Goal: Task Accomplishment & Management: Use online tool/utility

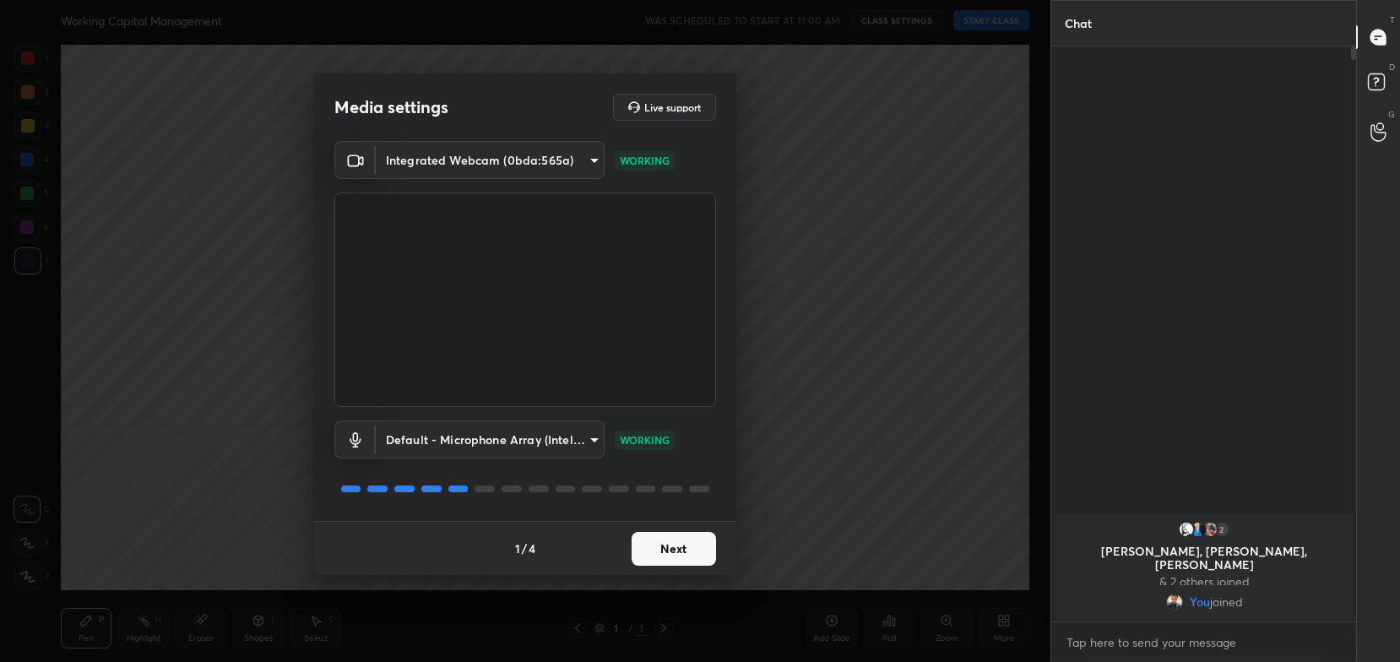
click at [665, 561] on button "Next" at bounding box center [674, 549] width 84 height 34
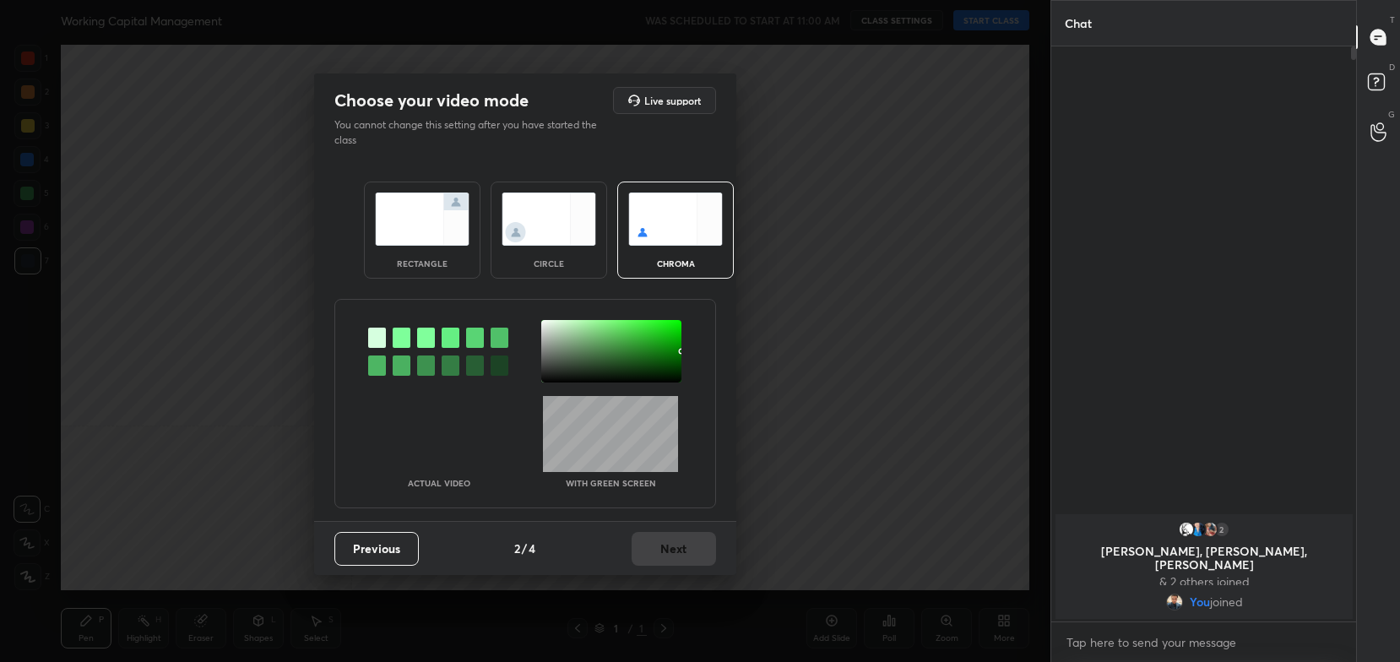
click at [425, 248] on div "rectangle" at bounding box center [422, 230] width 117 height 97
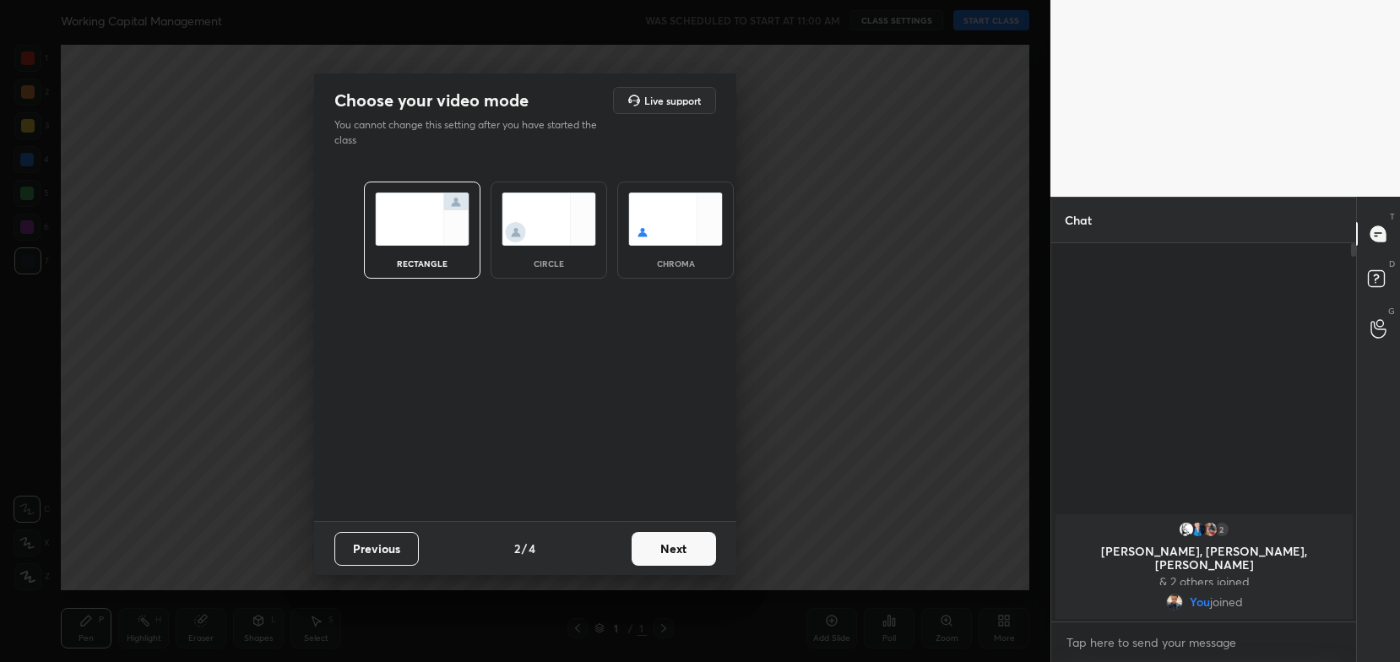
scroll to position [234, 301]
click at [695, 551] on button "Next" at bounding box center [674, 549] width 84 height 34
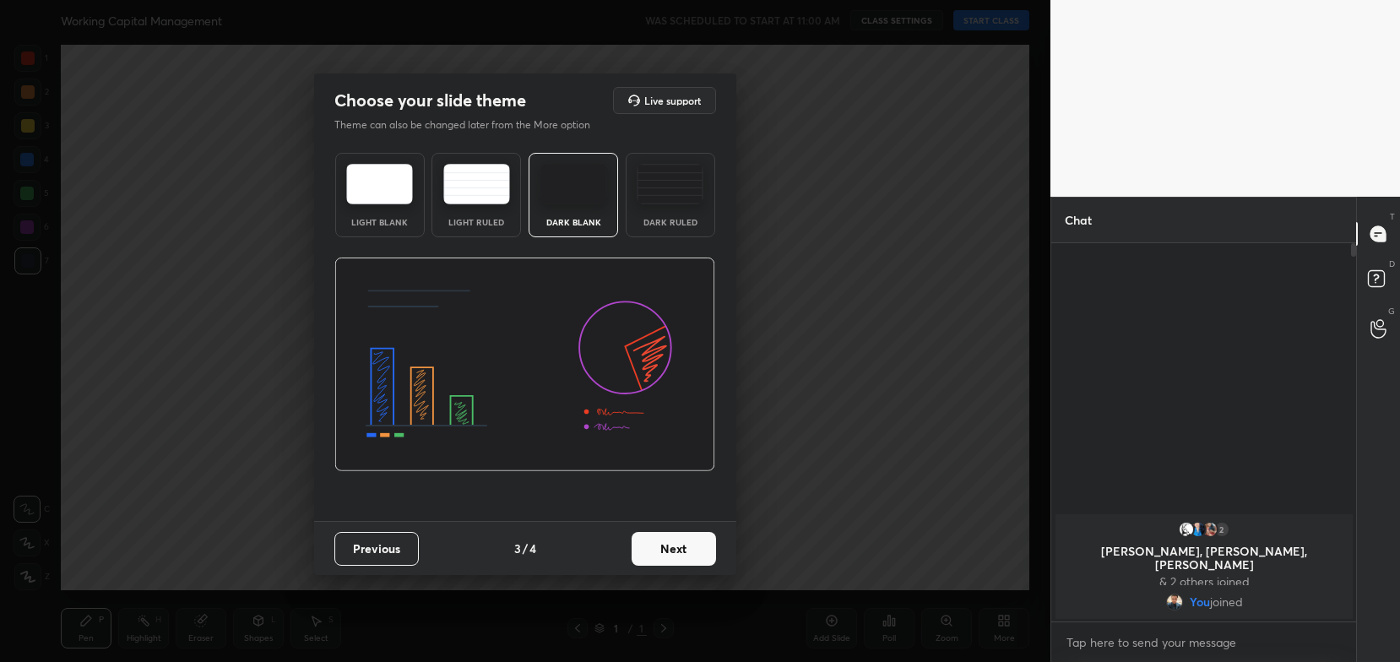
click at [702, 551] on button "Next" at bounding box center [674, 549] width 84 height 34
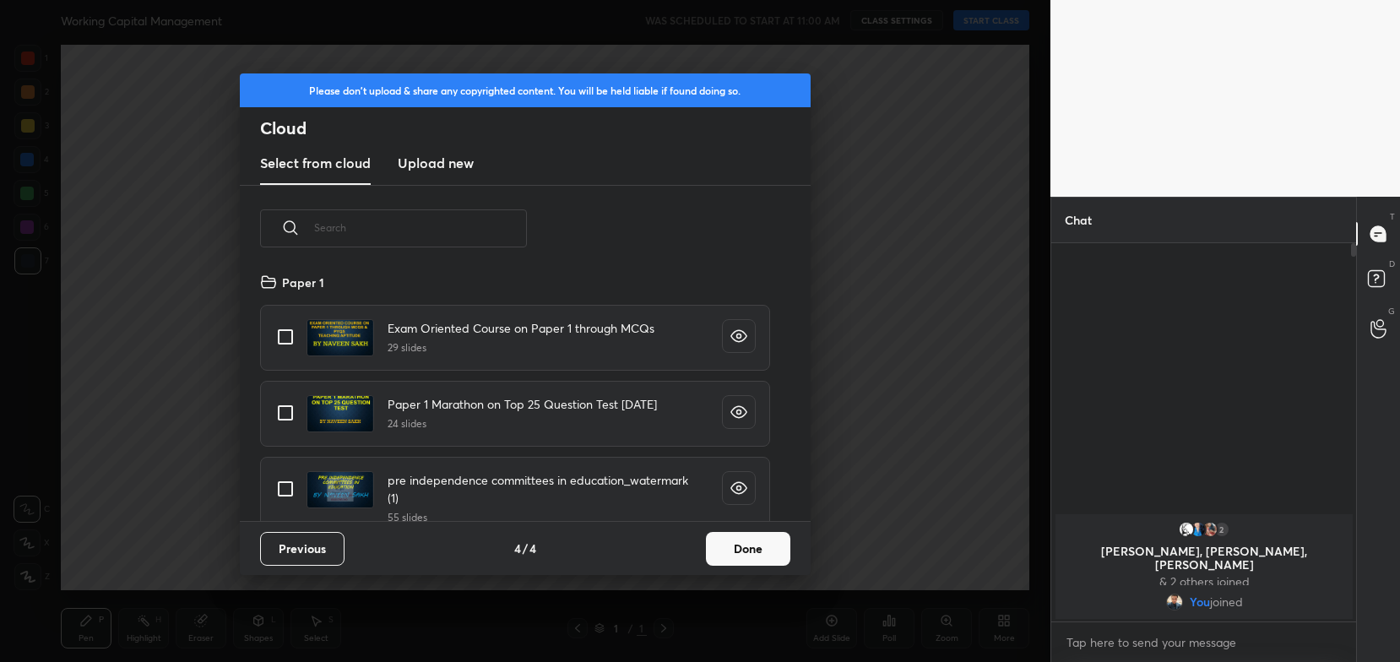
scroll to position [250, 542]
click at [741, 551] on button "Done" at bounding box center [748, 549] width 84 height 34
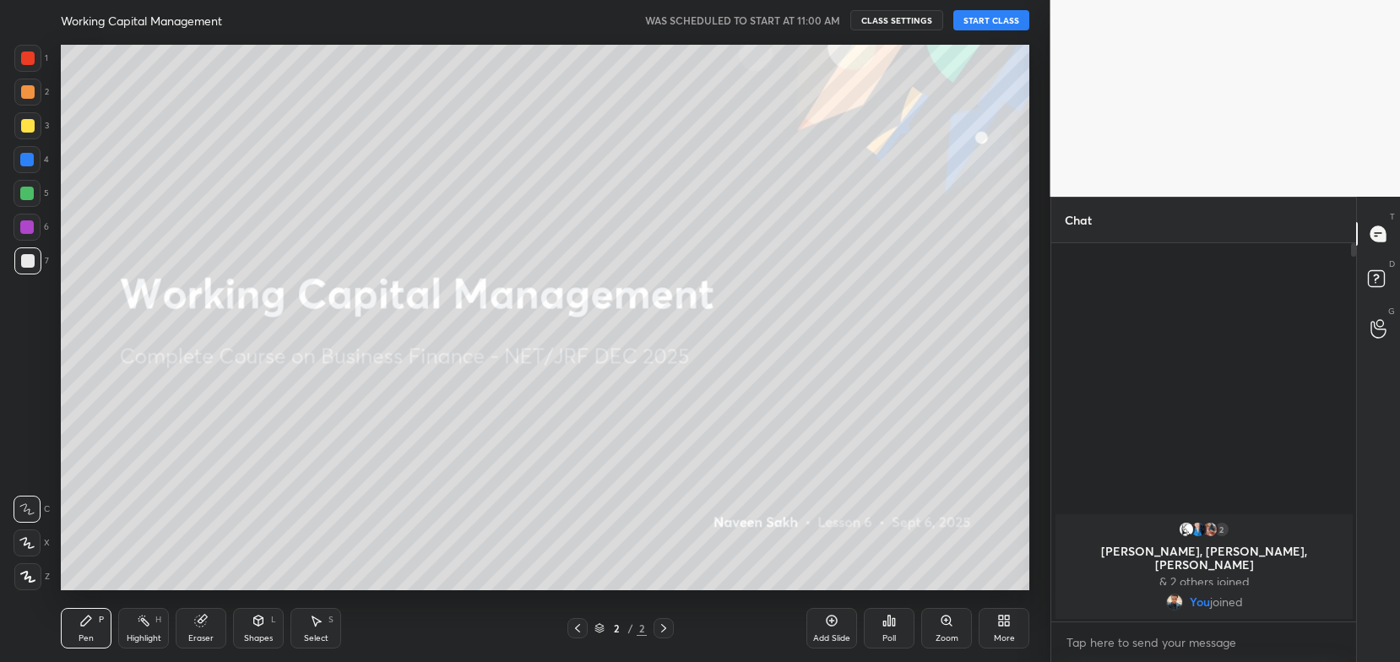
click at [962, 15] on button "START CLASS" at bounding box center [991, 20] width 76 height 20
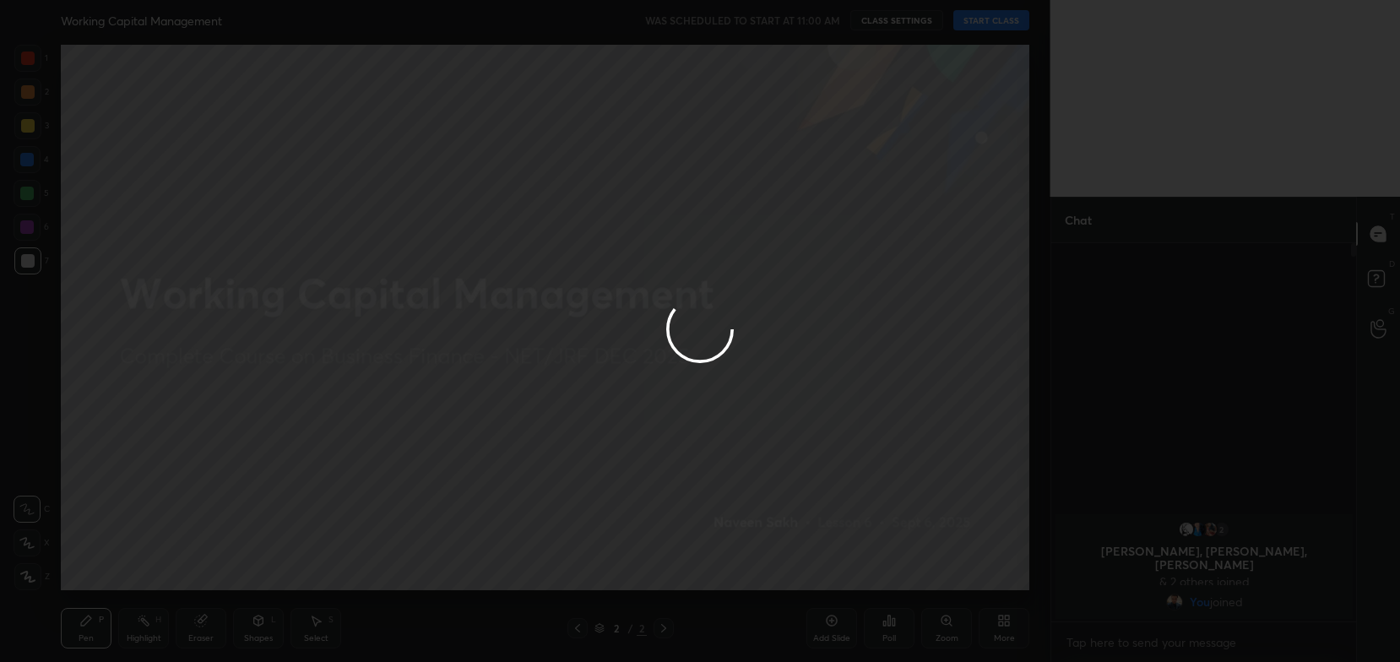
type textarea "x"
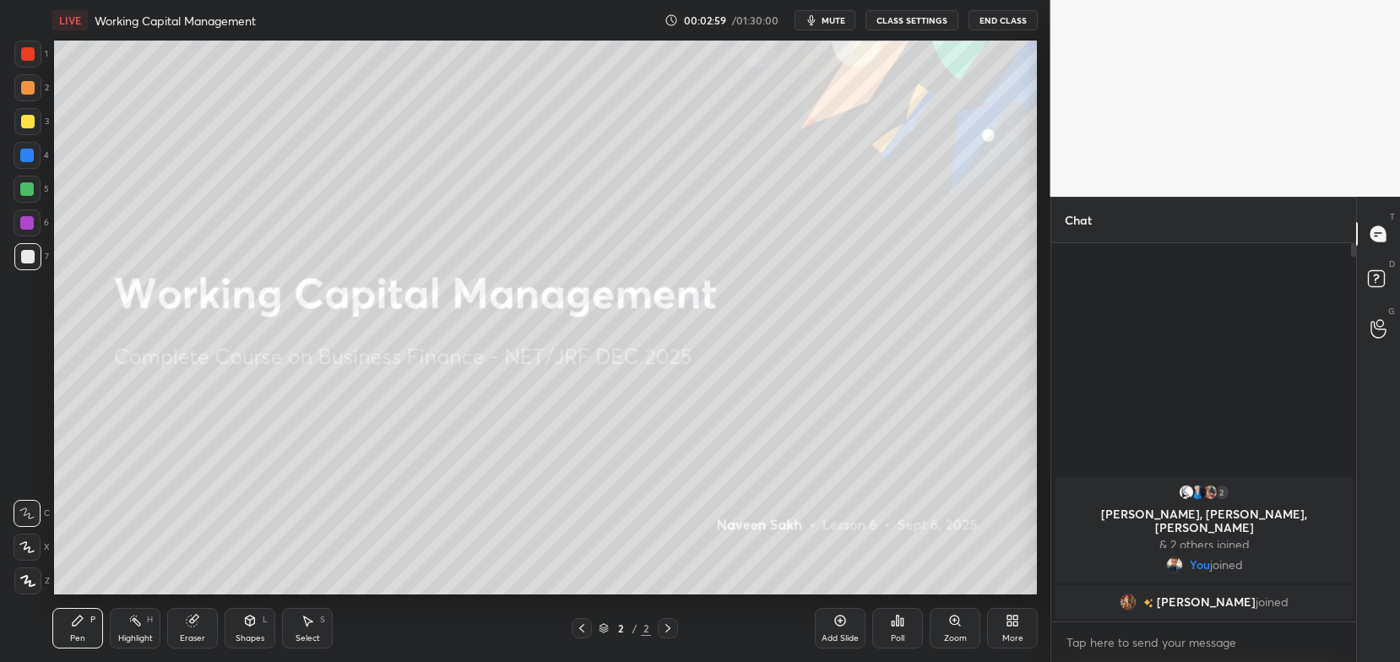
scroll to position [83875, 83447]
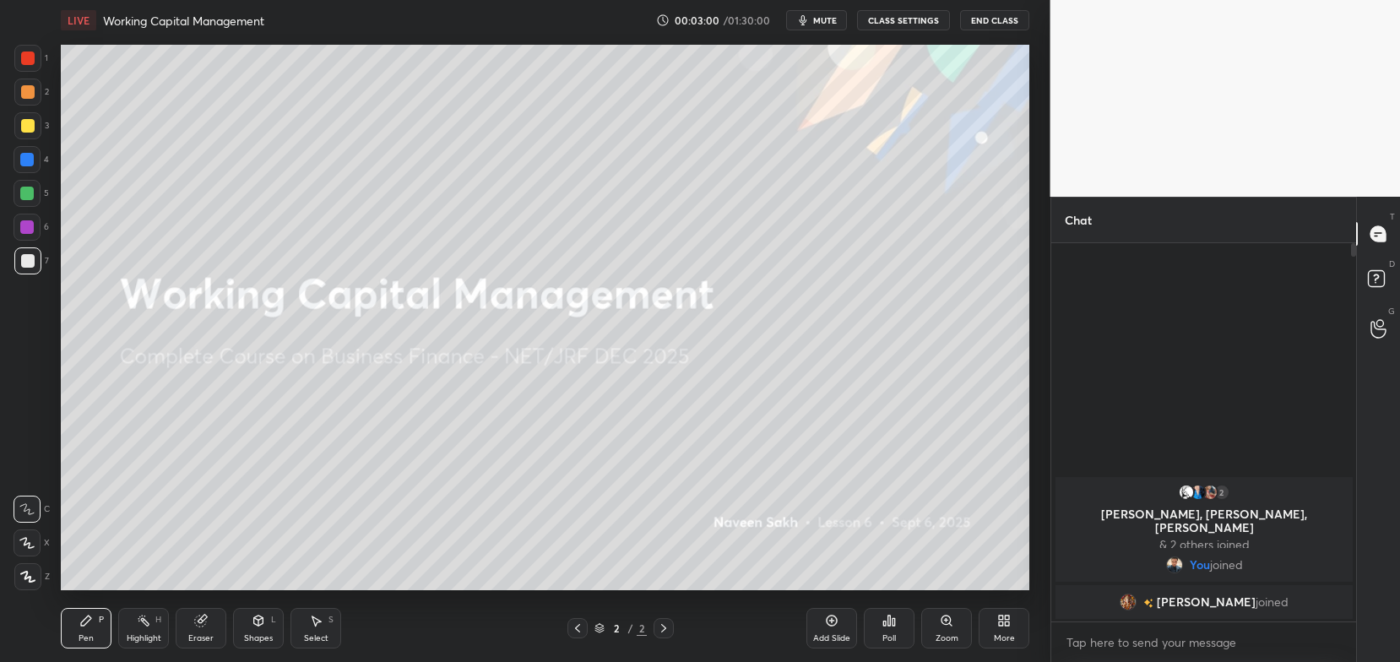
click at [910, 24] on button "CLASS SETTINGS" at bounding box center [903, 20] width 93 height 20
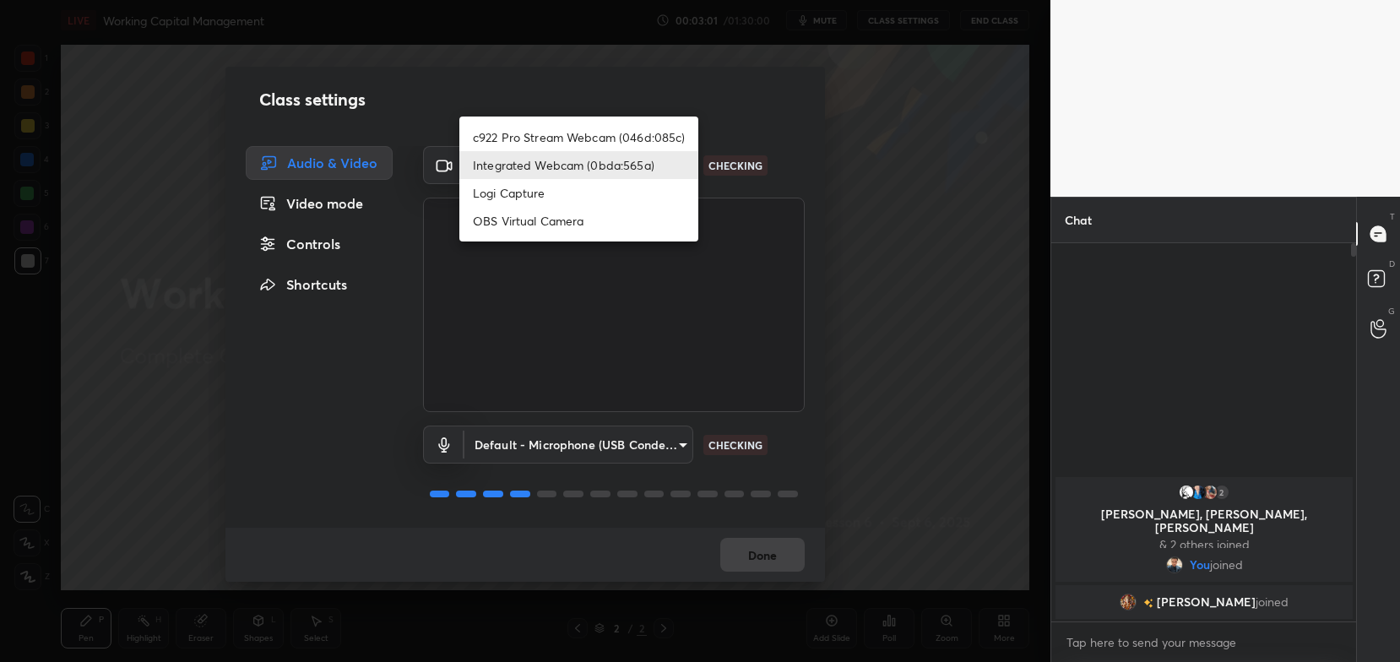
click at [644, 154] on body "1 2 3 4 5 6 7 C X Z C X Z E E Erase all H H LIVE Working Capital Management 00:…" at bounding box center [700, 331] width 1400 height 662
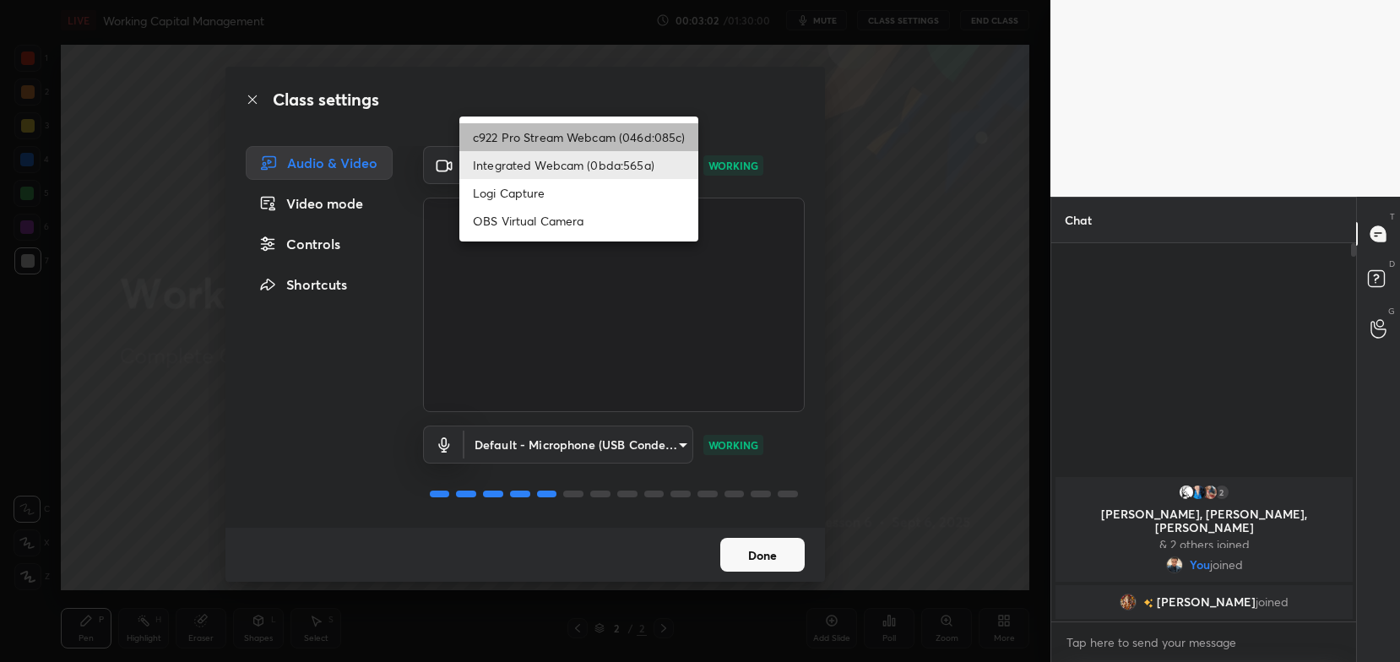
click at [641, 143] on li "c922 Pro Stream Webcam (046d:085c)" at bounding box center [578, 137] width 239 height 28
type input "54468e0a0dcfccf1994057bffcdd7b820cc8d0b5c40f8120801f482969bffc57"
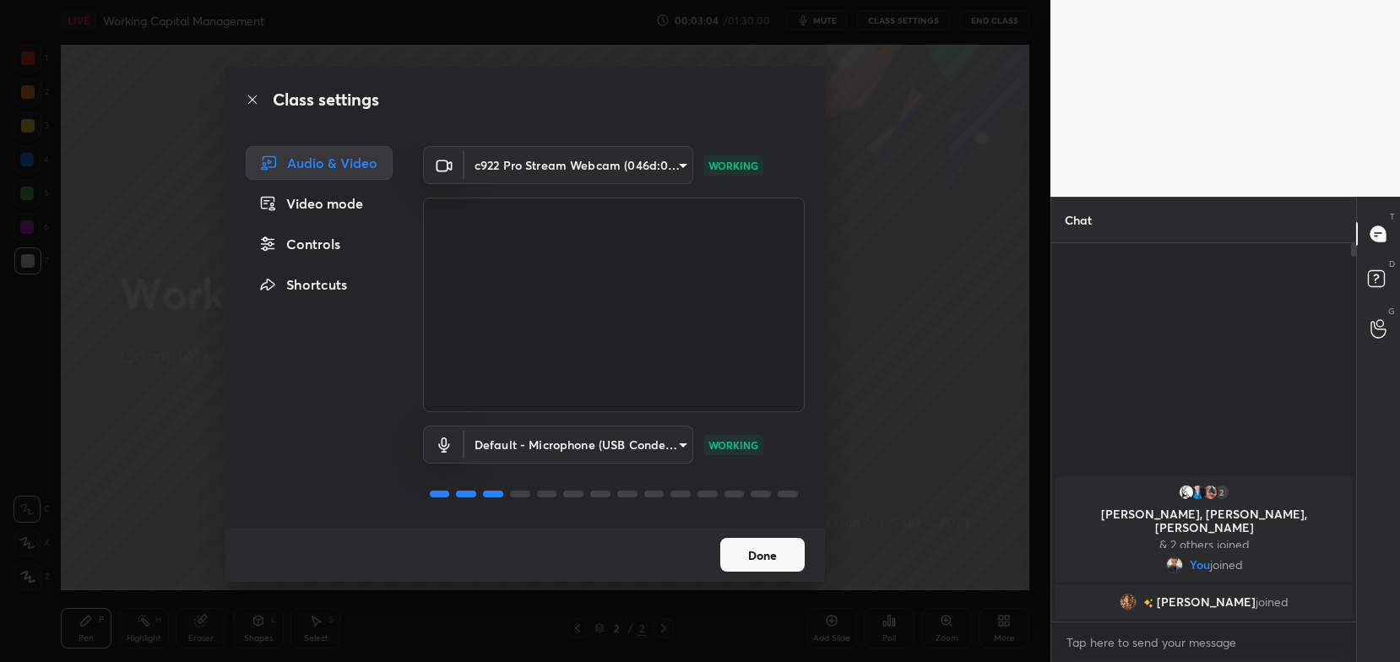
click at [755, 552] on button "Done" at bounding box center [762, 555] width 84 height 34
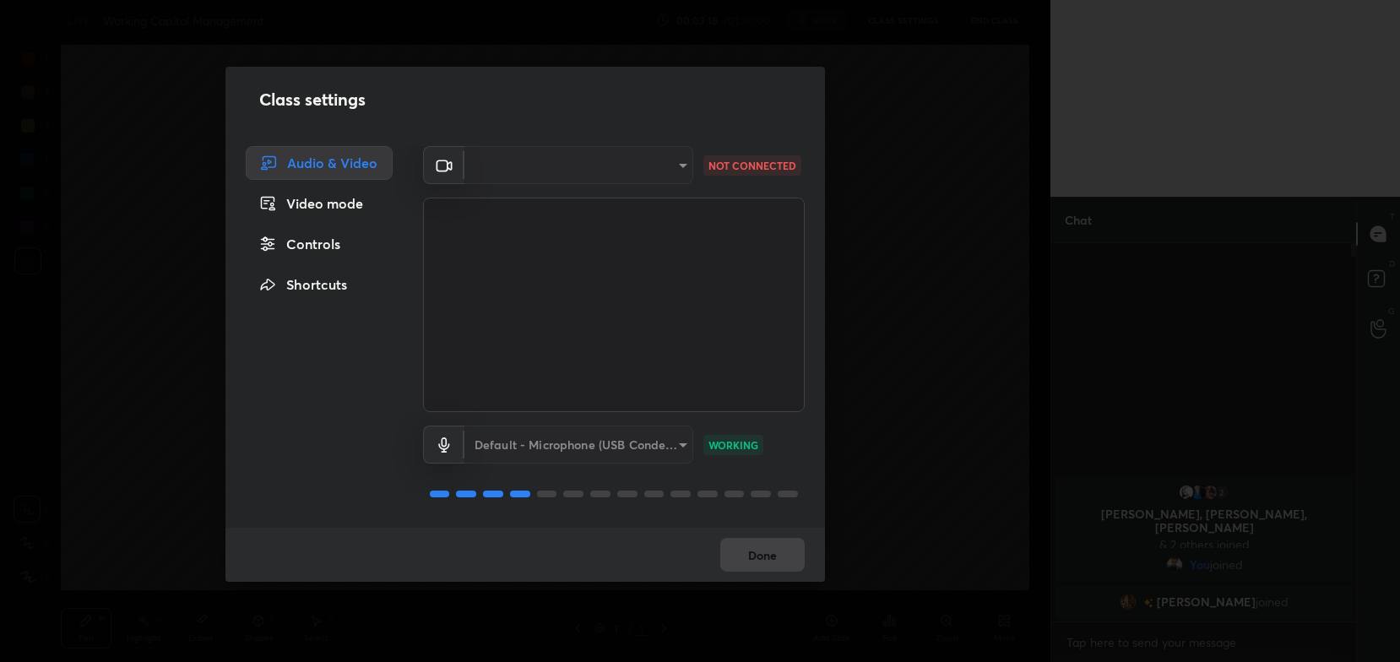
click at [679, 166] on div "​" at bounding box center [578, 165] width 229 height 38
click at [657, 166] on div "​" at bounding box center [578, 165] width 229 height 38
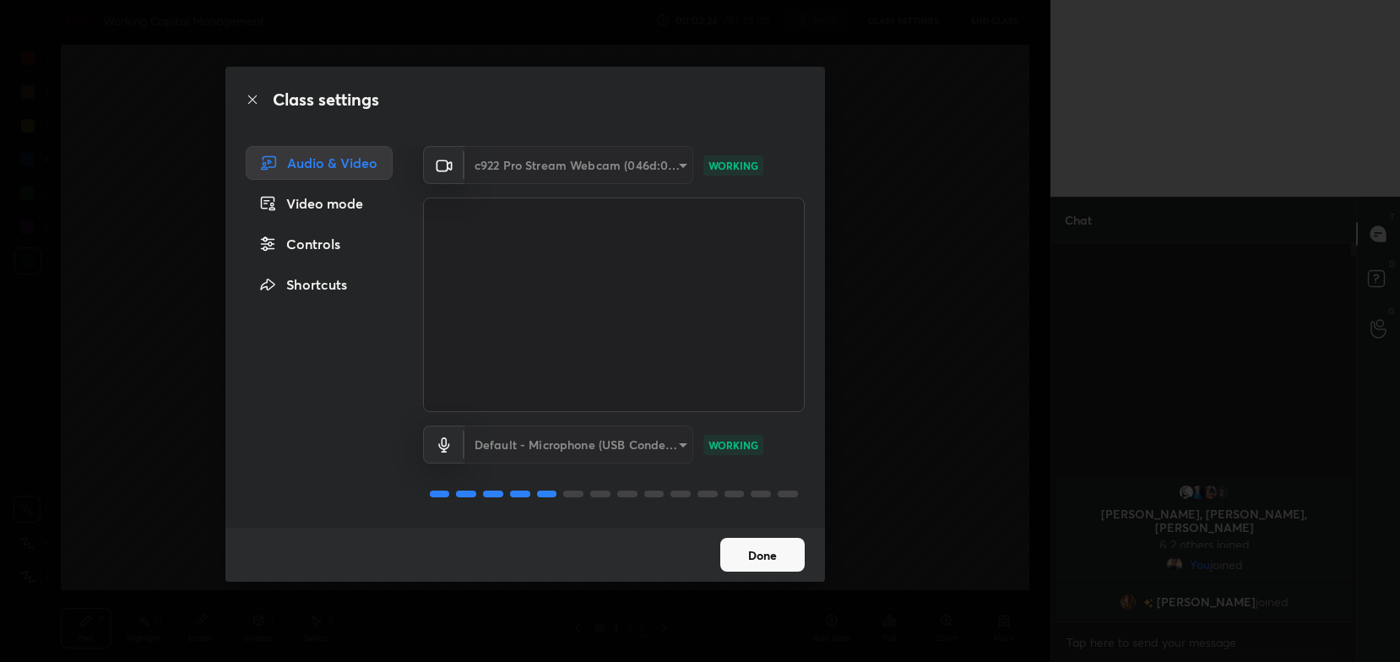
click at [618, 169] on div "c922 Pro Stream Webcam (046d:085c)" at bounding box center [578, 165] width 229 height 38
click at [758, 559] on button "Done" at bounding box center [762, 555] width 84 height 34
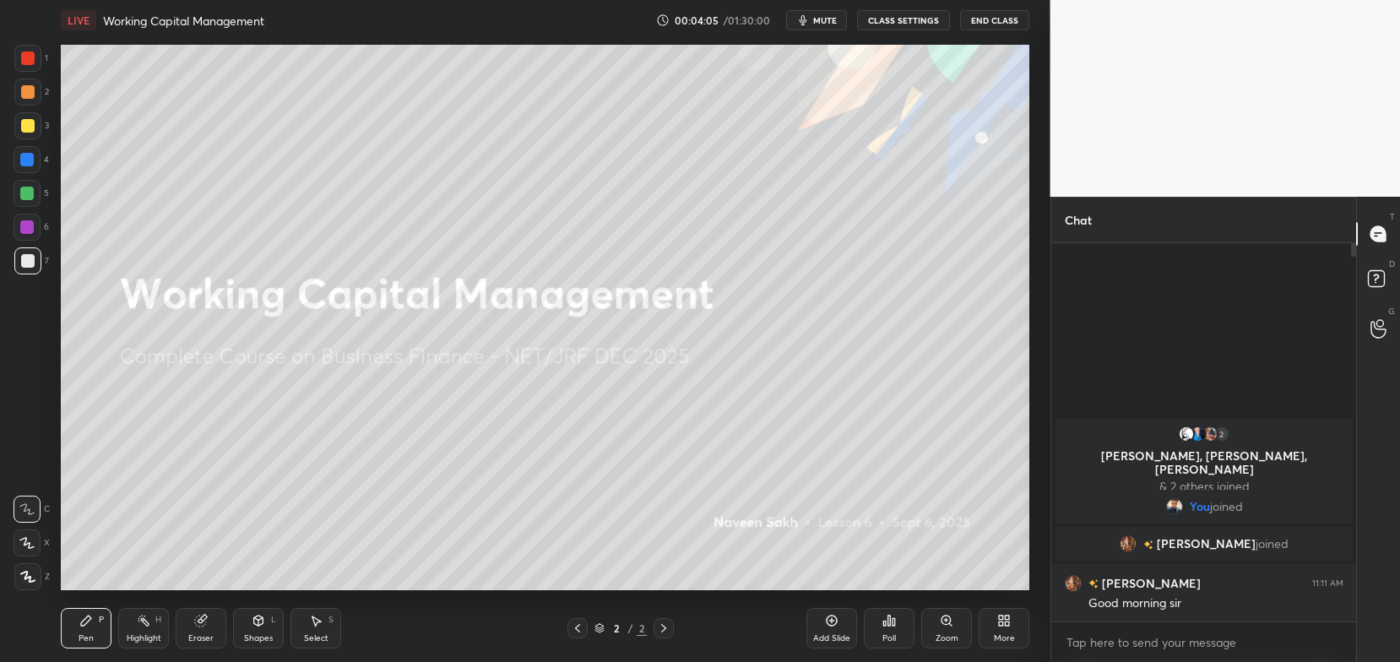
click at [914, 26] on button "CLASS SETTINGS" at bounding box center [903, 20] width 93 height 20
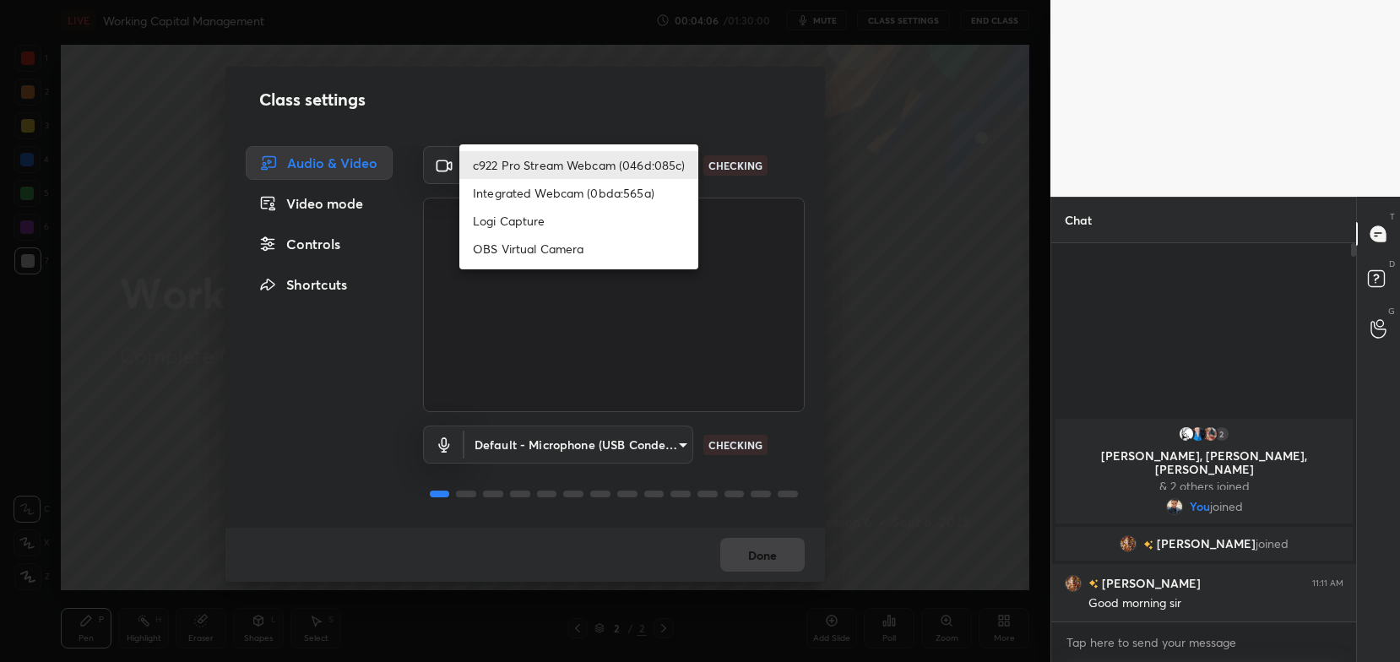
click at [598, 165] on body "1 2 3 4 5 6 7 C X Z C X Z E E Erase all H H LIVE Working Capital Management 00:…" at bounding box center [700, 331] width 1400 height 662
click at [598, 165] on li "c922 Pro Stream Webcam (046d:085c)" at bounding box center [578, 165] width 239 height 28
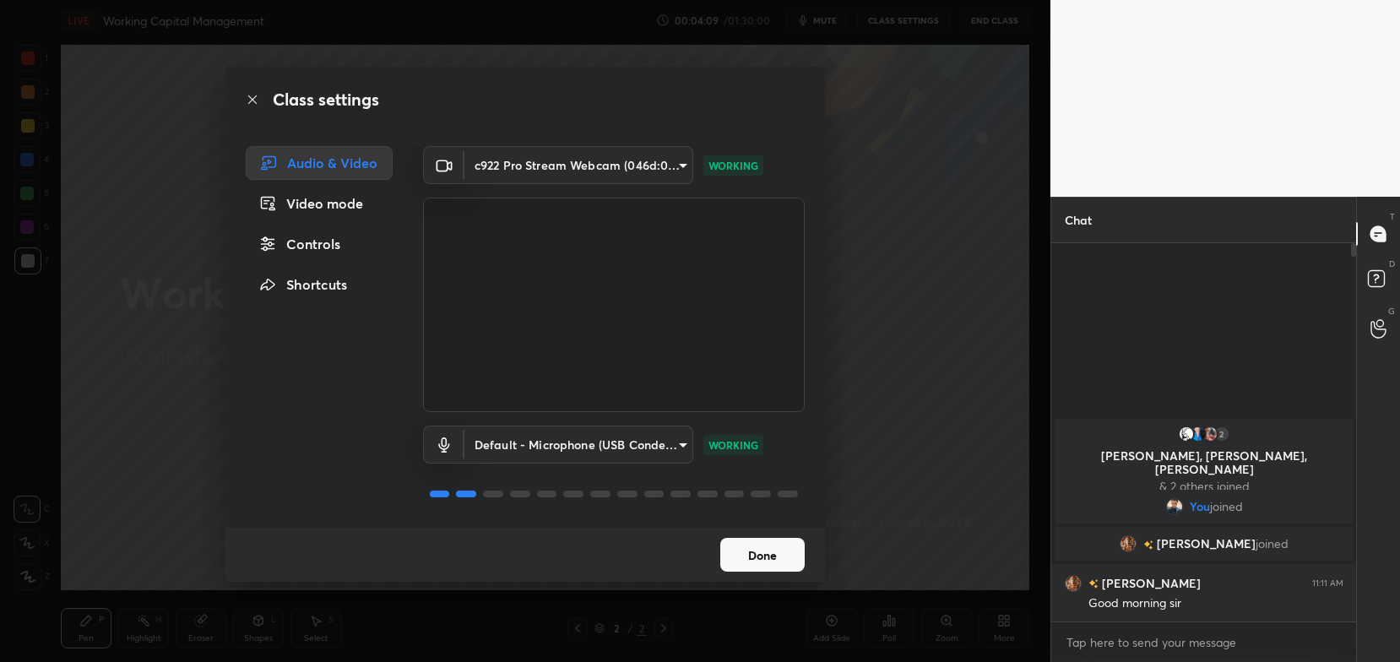
click at [746, 563] on button "Done" at bounding box center [762, 555] width 84 height 34
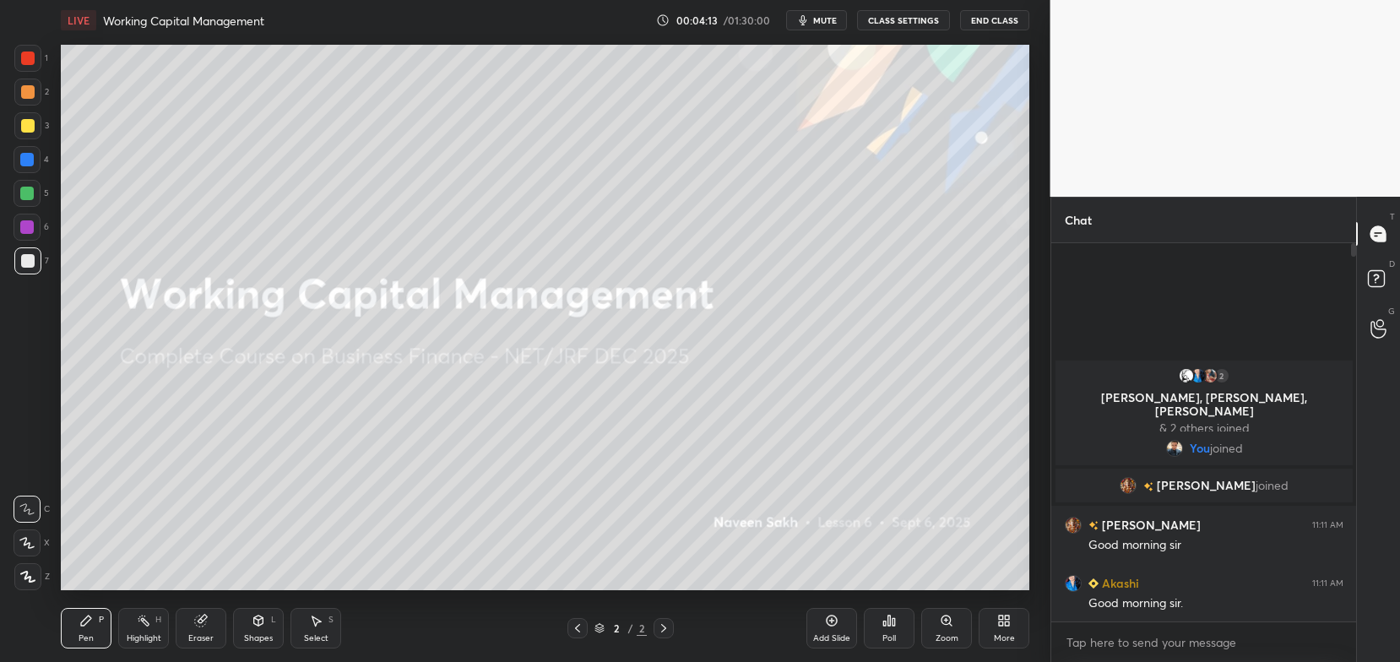
click at [917, 19] on button "CLASS SETTINGS" at bounding box center [903, 20] width 93 height 20
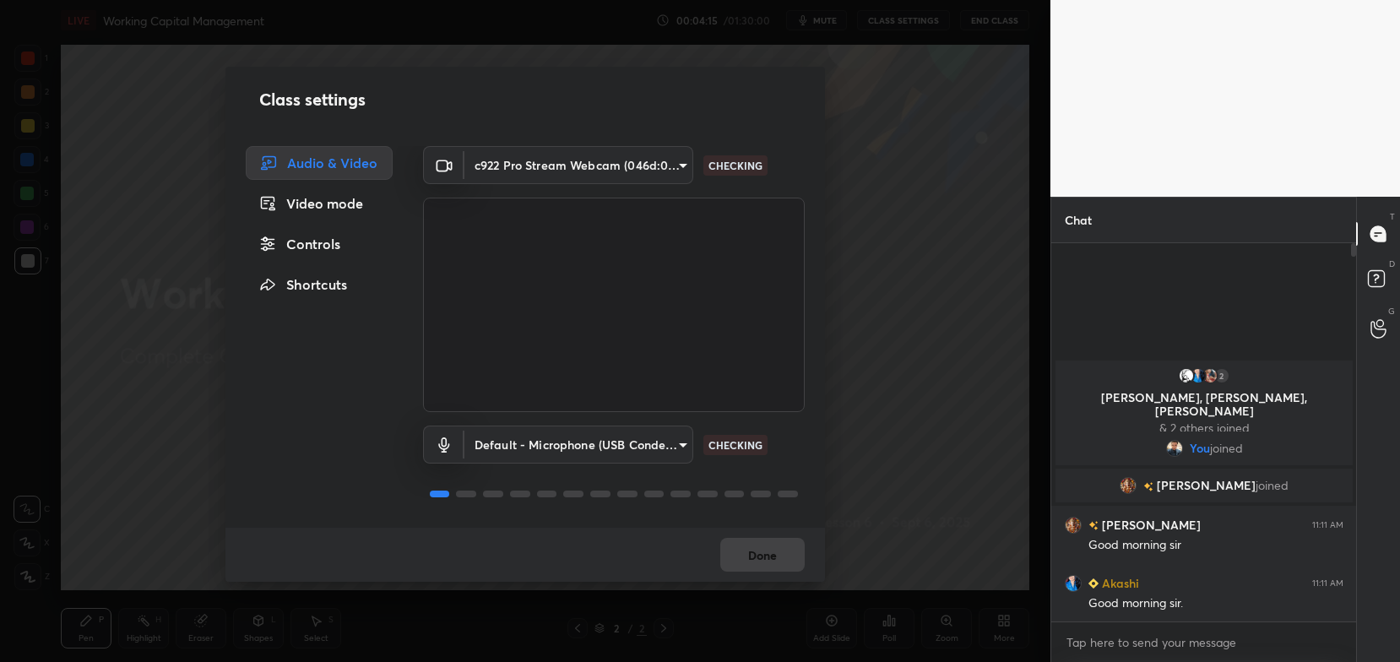
click at [604, 170] on body "1 2 3 4 5 6 7 C X Z C X Z E E Erase all H H LIVE Working Capital Management 00:…" at bounding box center [700, 331] width 1400 height 662
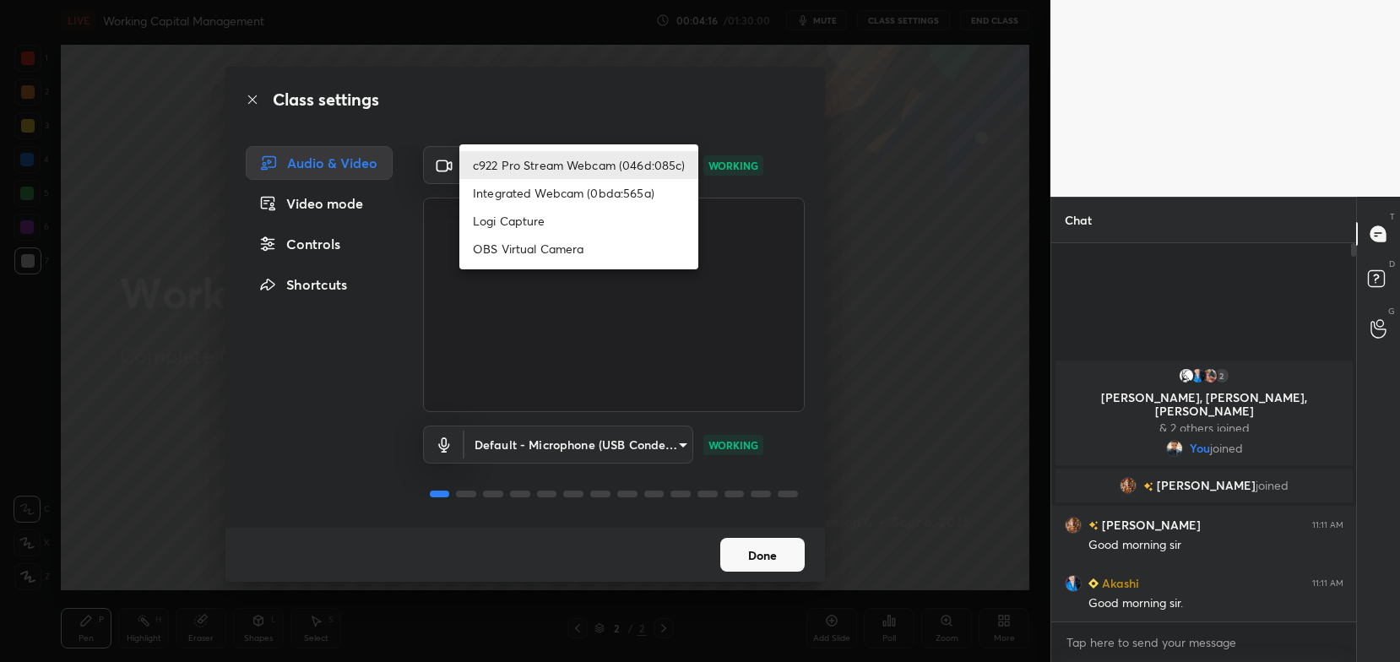
click at [577, 210] on li "Logi Capture" at bounding box center [578, 221] width 239 height 28
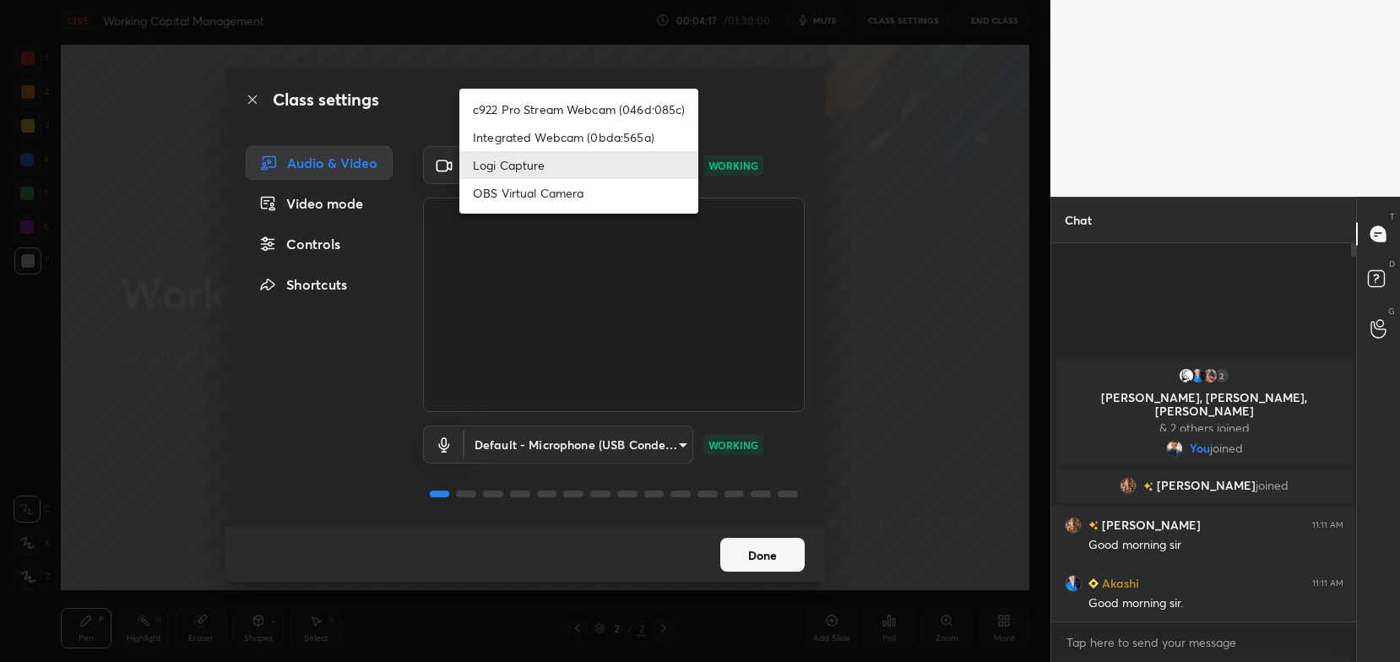
click at [587, 161] on body "1 2 3 4 5 6 7 C X Z C X Z E E Erase all H H LIVE Working Capital Management 00:…" at bounding box center [700, 331] width 1400 height 662
click at [600, 95] on li "c922 Pro Stream Webcam (046d:085c)" at bounding box center [578, 109] width 239 height 28
type input "54468e0a0dcfccf1994057bffcdd7b820cc8d0b5c40f8120801f482969bffc57"
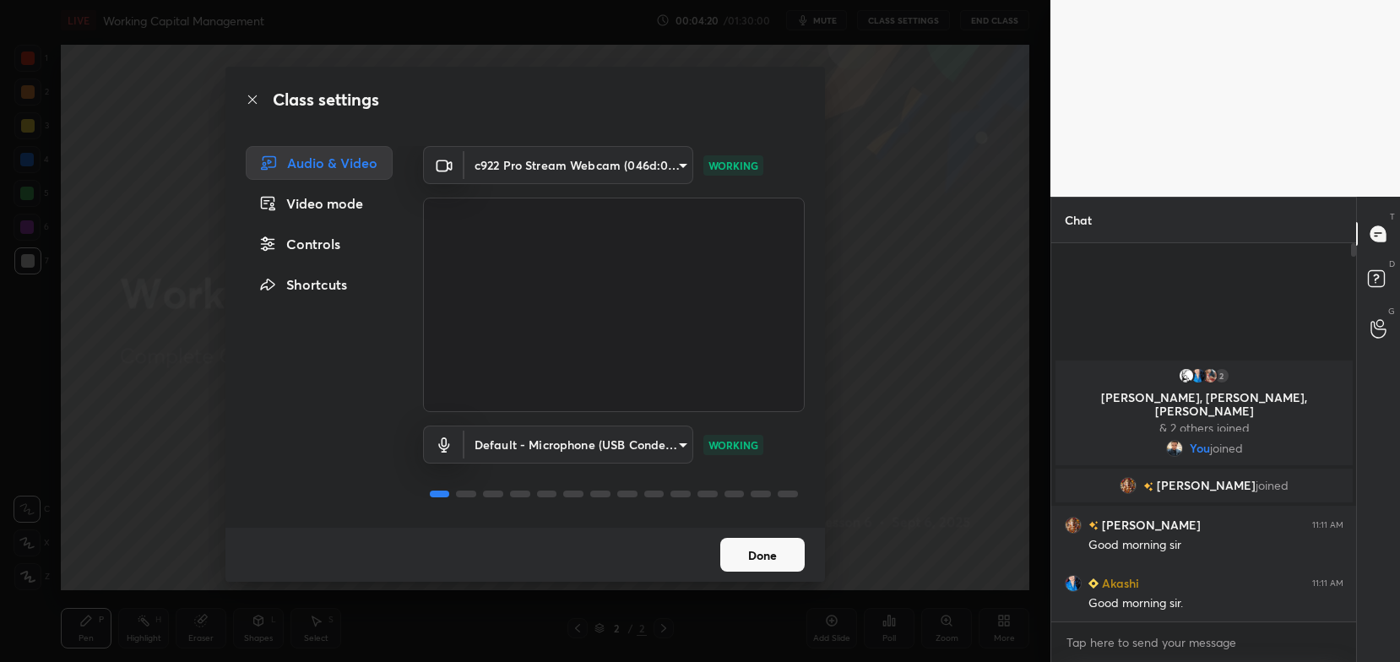
click at [751, 559] on button "Done" at bounding box center [762, 555] width 84 height 34
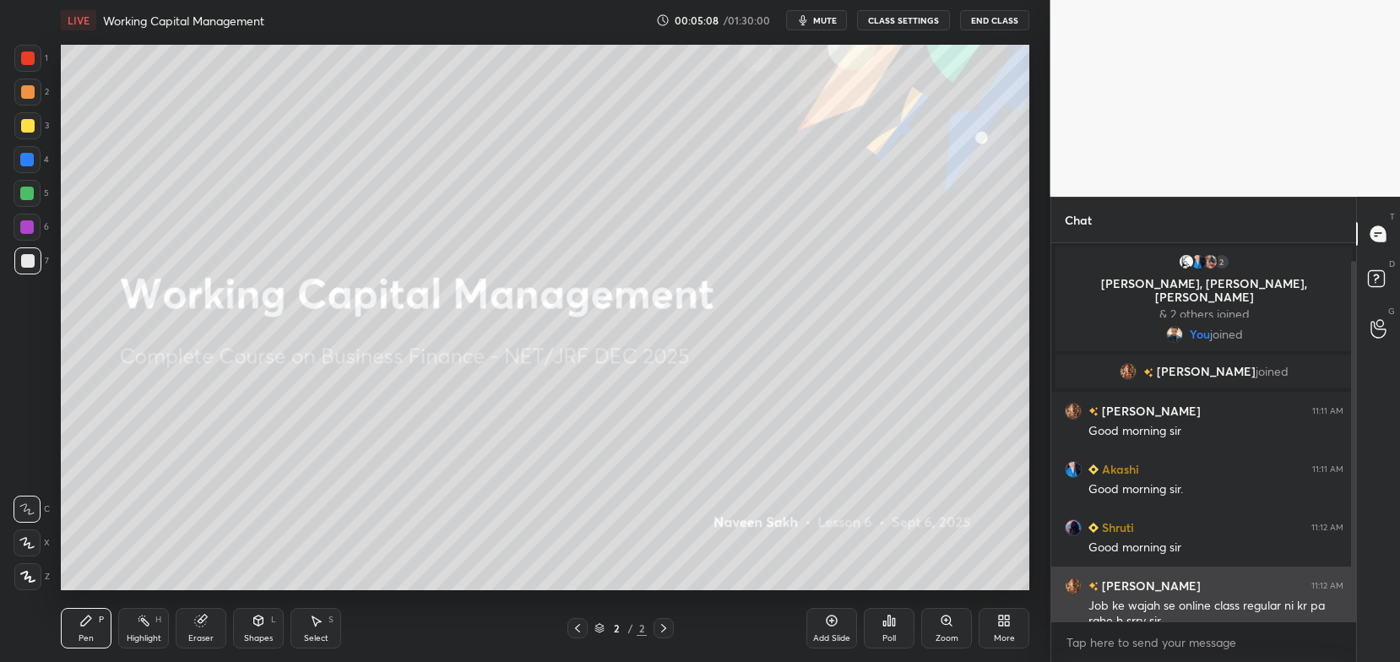
scroll to position [18, 0]
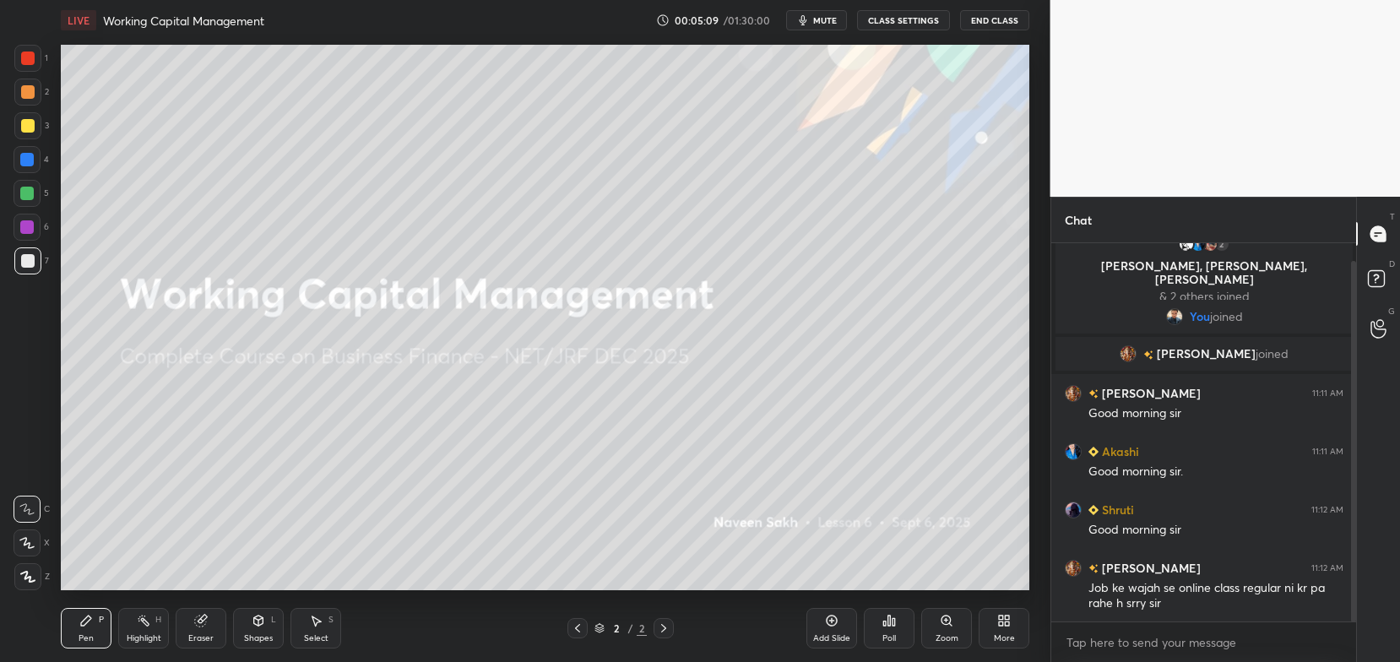
click at [1006, 632] on div "More" at bounding box center [1004, 628] width 51 height 41
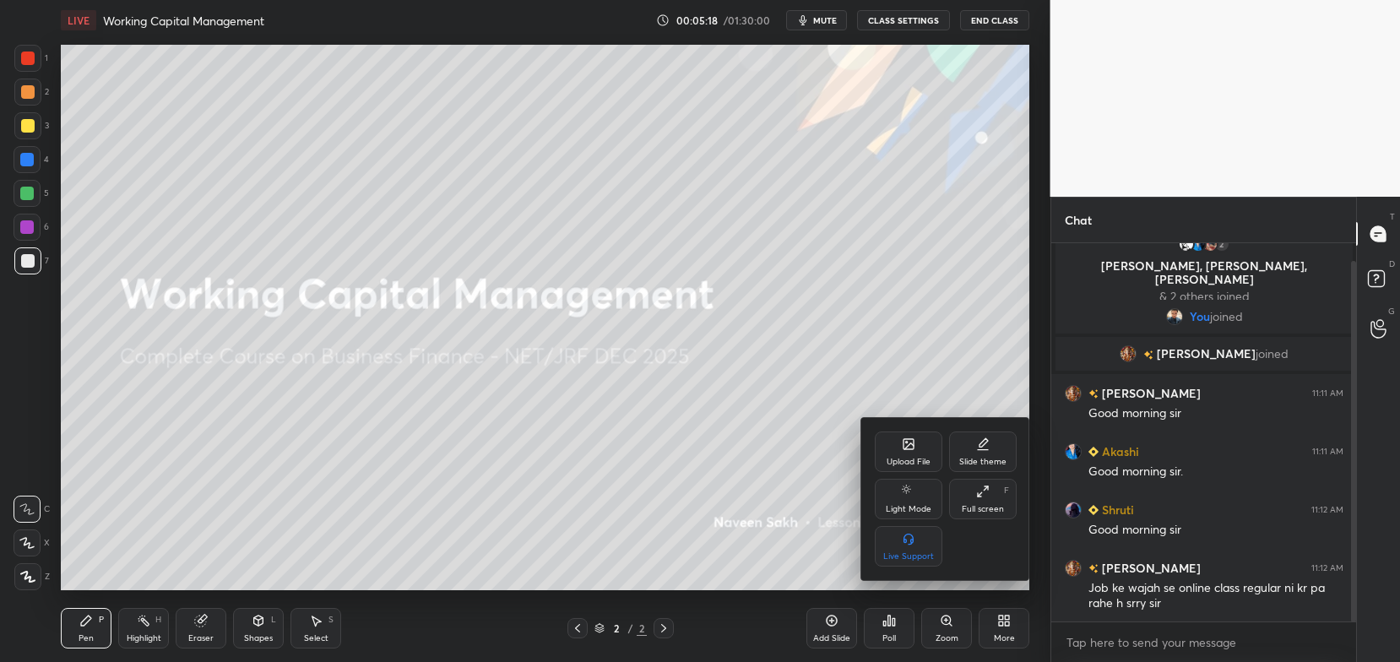
click at [916, 458] on div "Upload File" at bounding box center [909, 462] width 44 height 8
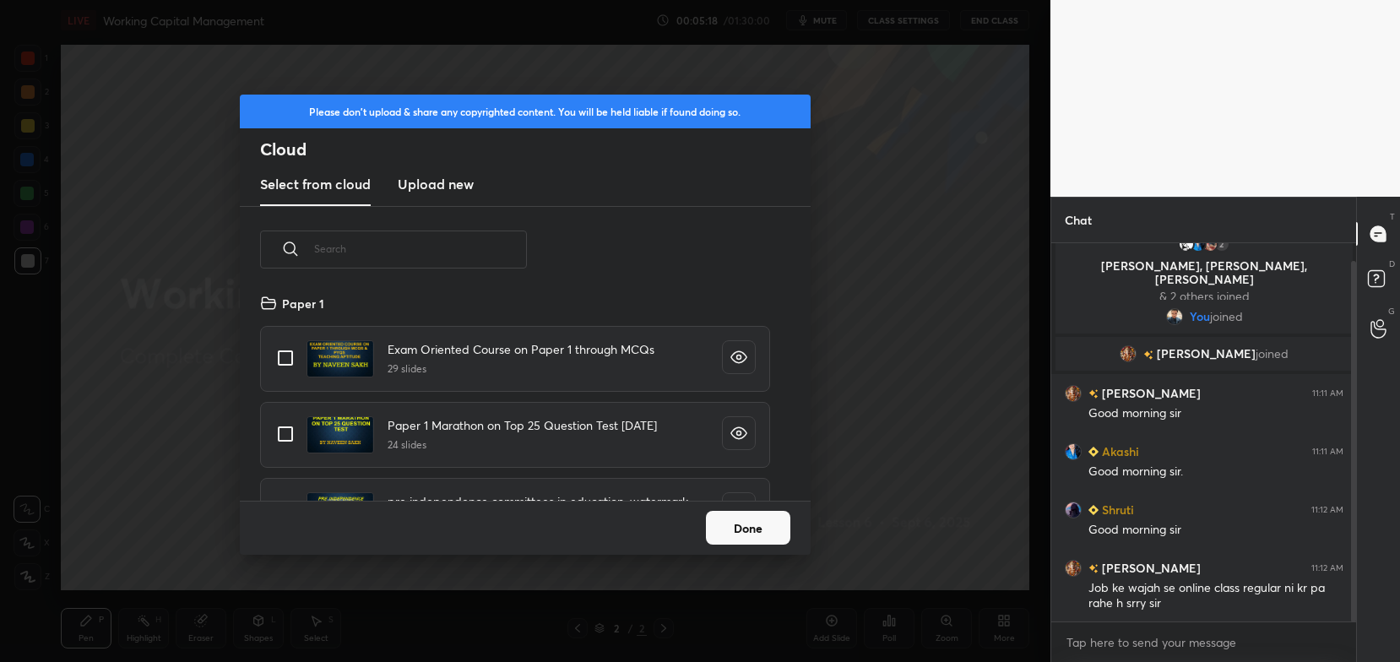
scroll to position [209, 542]
click at [464, 176] on h3 "Upload new" at bounding box center [436, 184] width 76 height 20
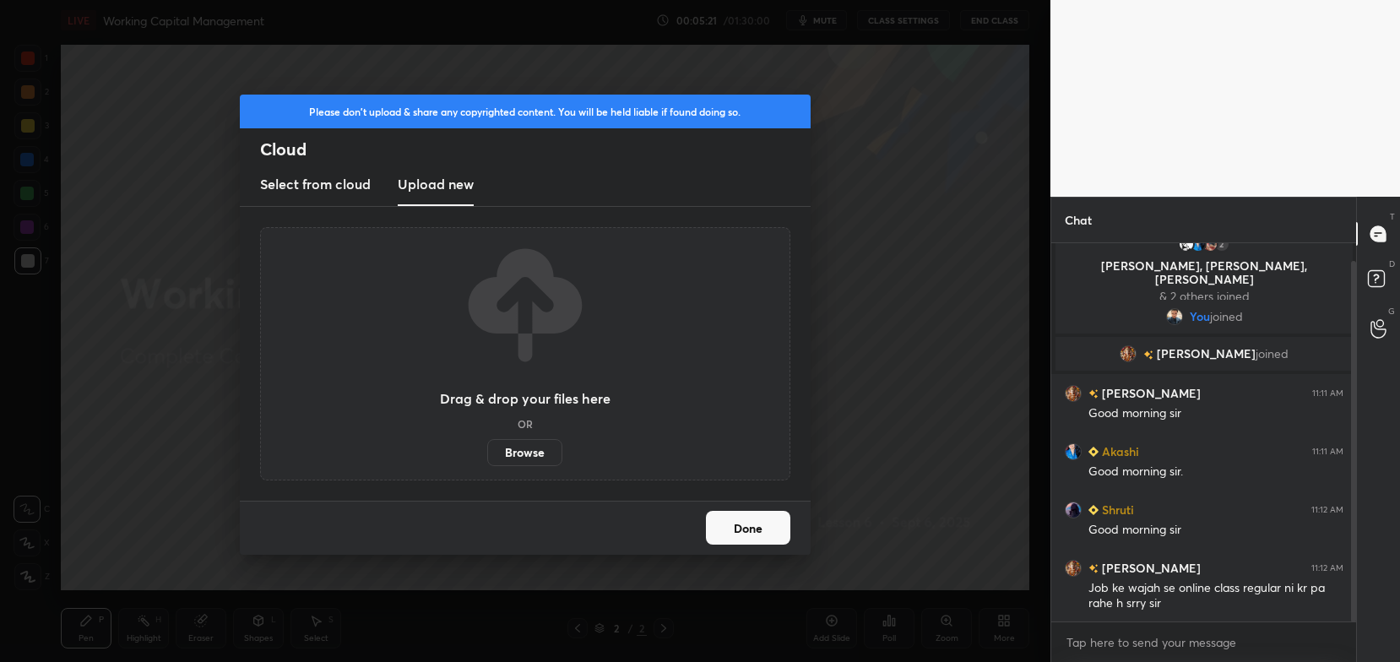
click at [518, 447] on label "Browse" at bounding box center [524, 452] width 75 height 27
click at [487, 447] on input "Browse" at bounding box center [487, 452] width 0 height 27
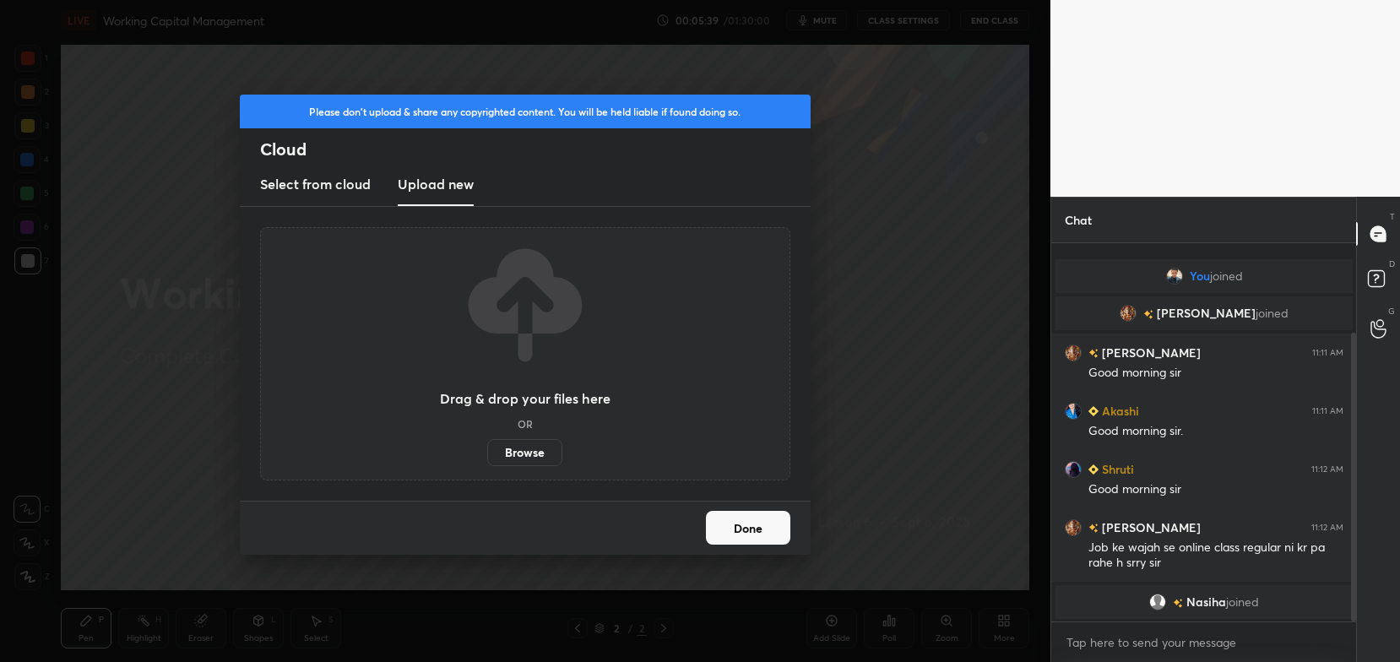
scroll to position [117, 0]
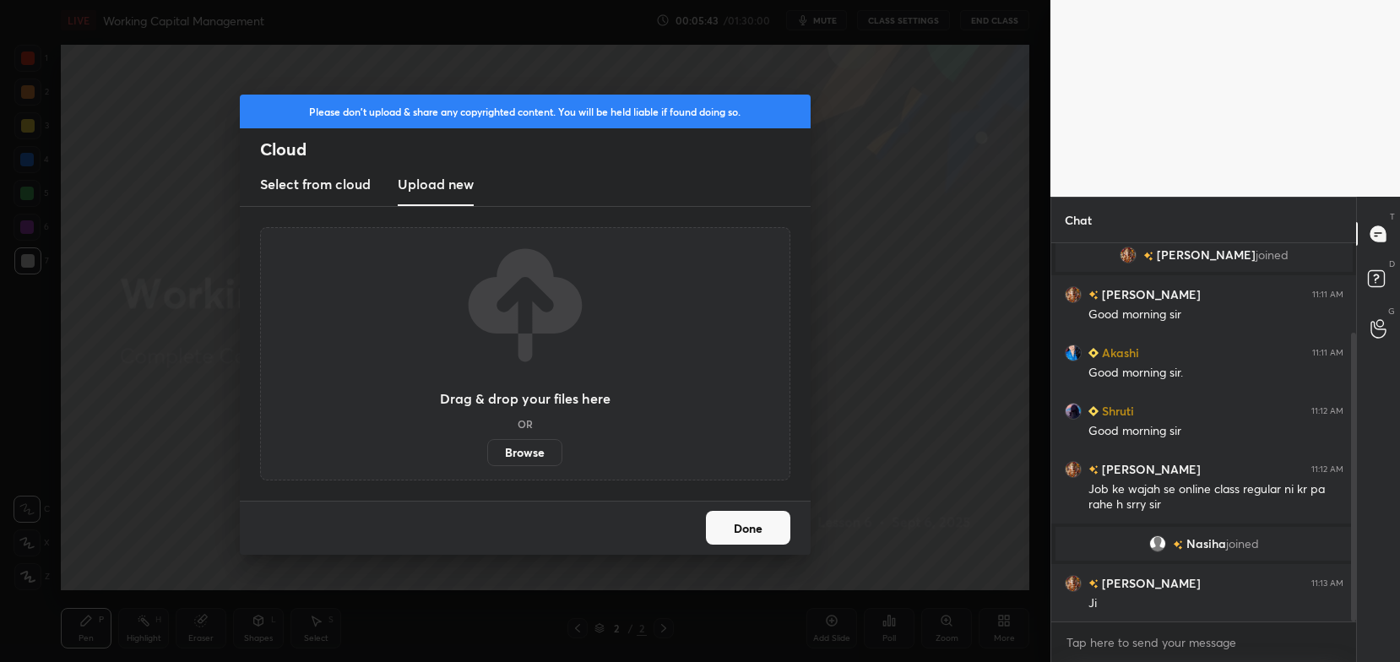
click at [759, 523] on button "Done" at bounding box center [748, 528] width 84 height 34
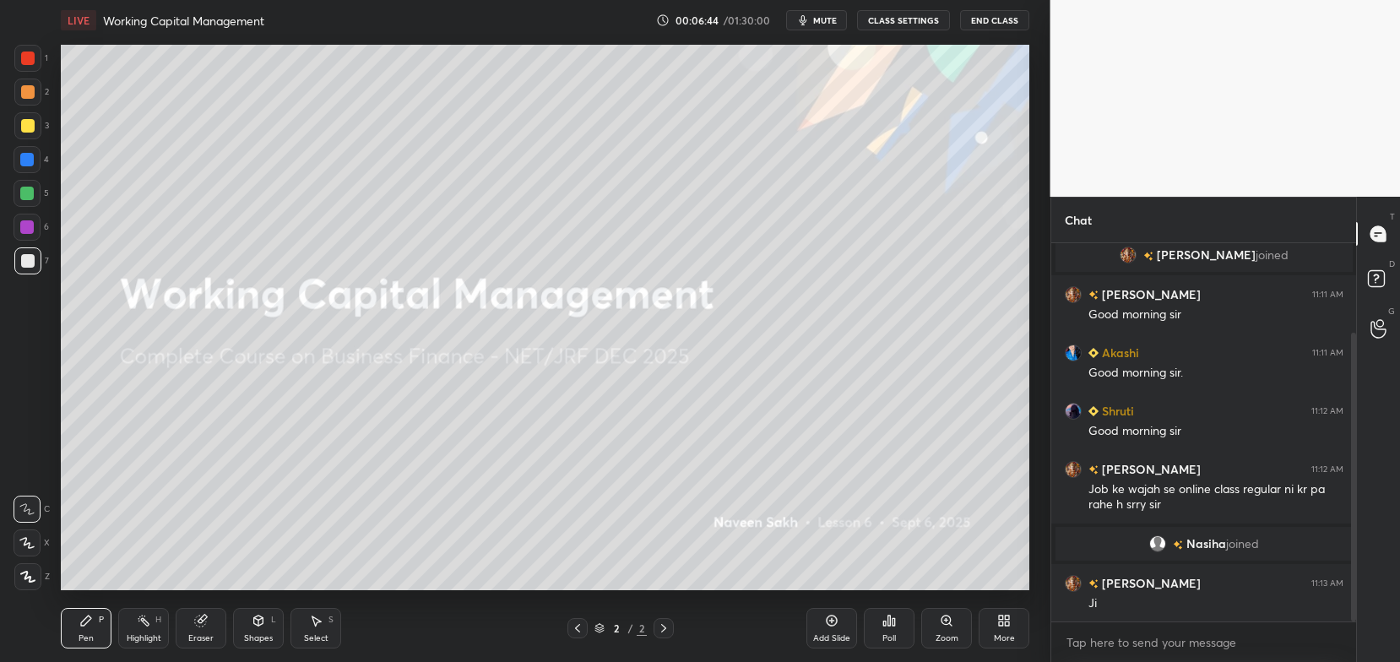
scroll to position [175, 0]
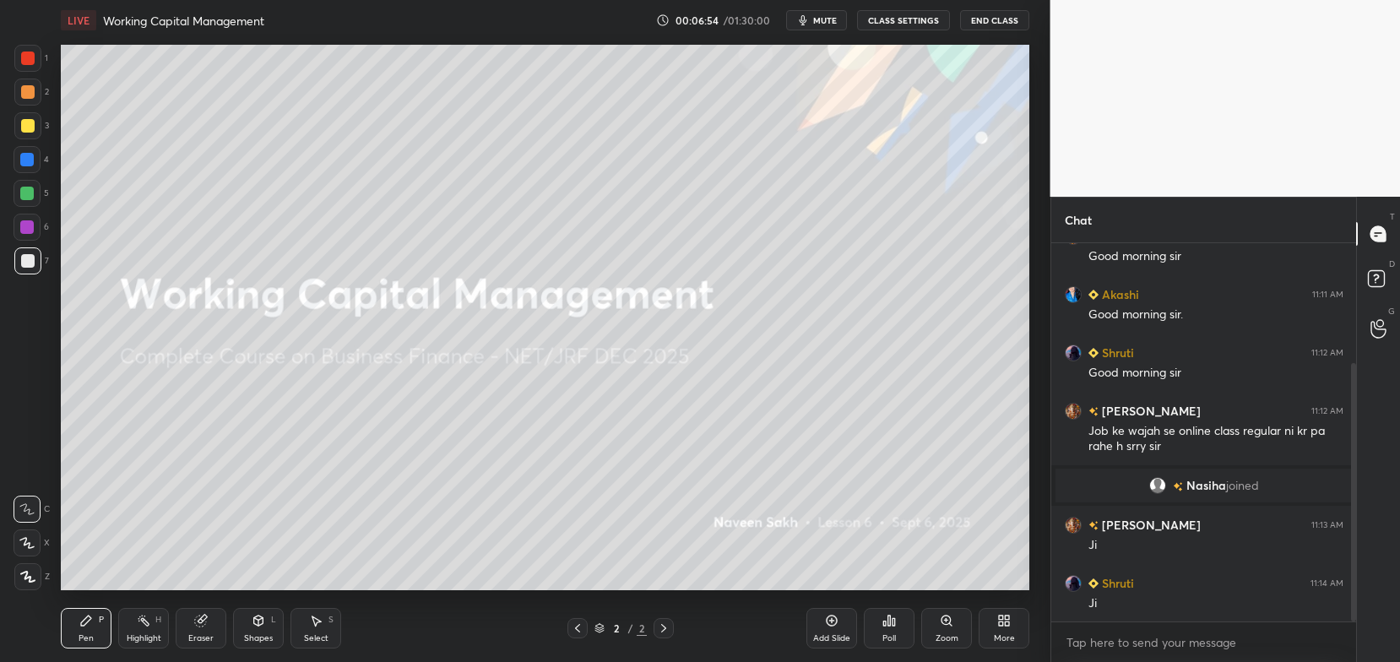
click at [28, 127] on div at bounding box center [28, 126] width 14 height 14
click at [30, 544] on icon at bounding box center [27, 543] width 14 height 10
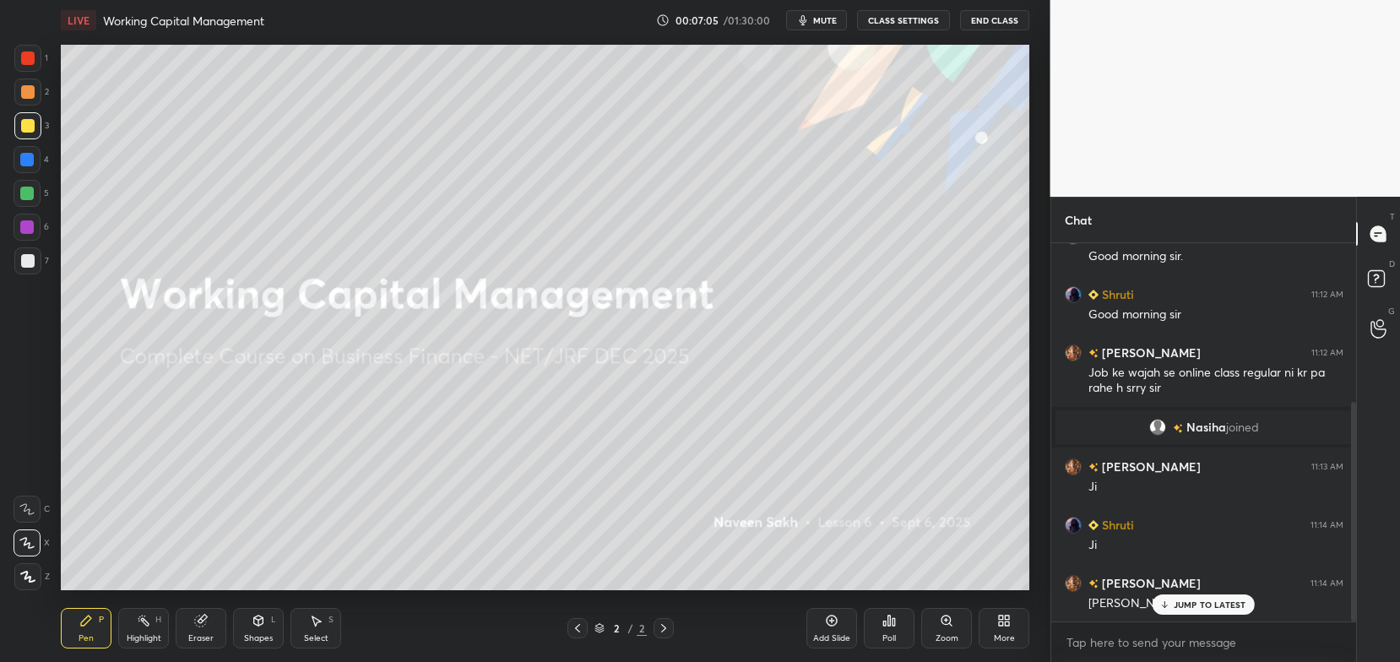
scroll to position [273, 0]
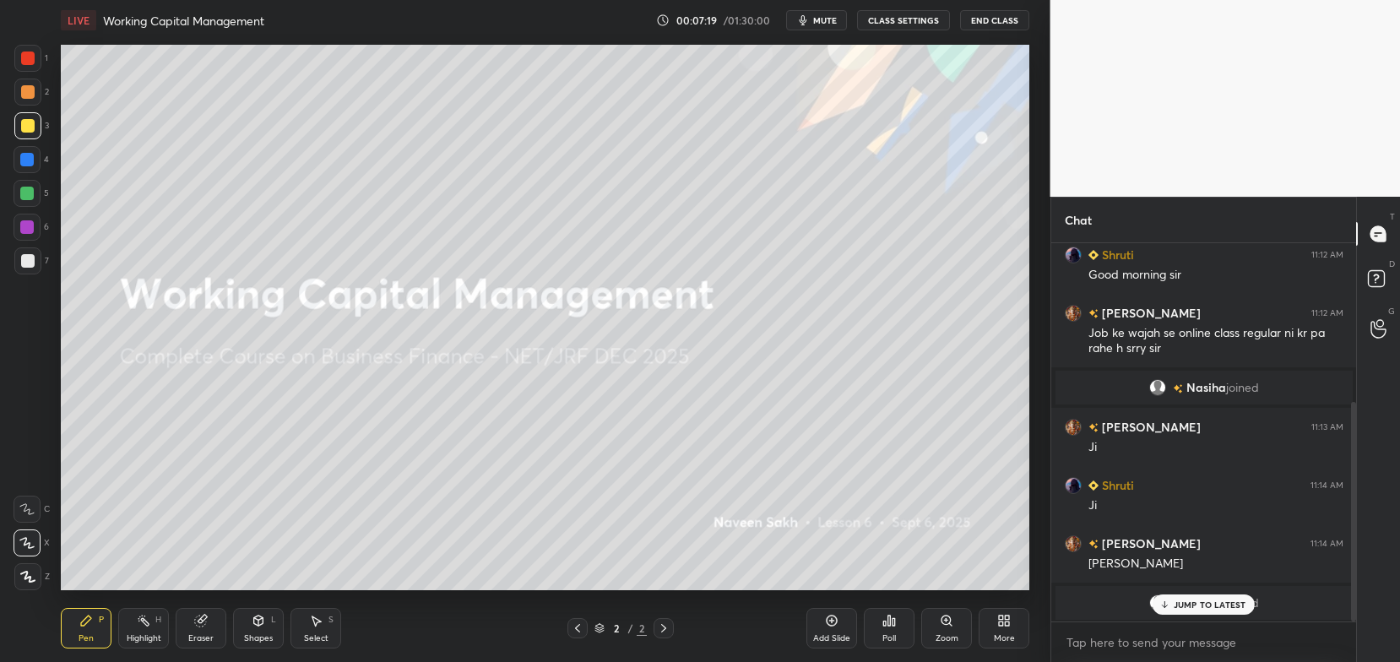
click at [1176, 605] on p "JUMP TO LATEST" at bounding box center [1210, 604] width 73 height 10
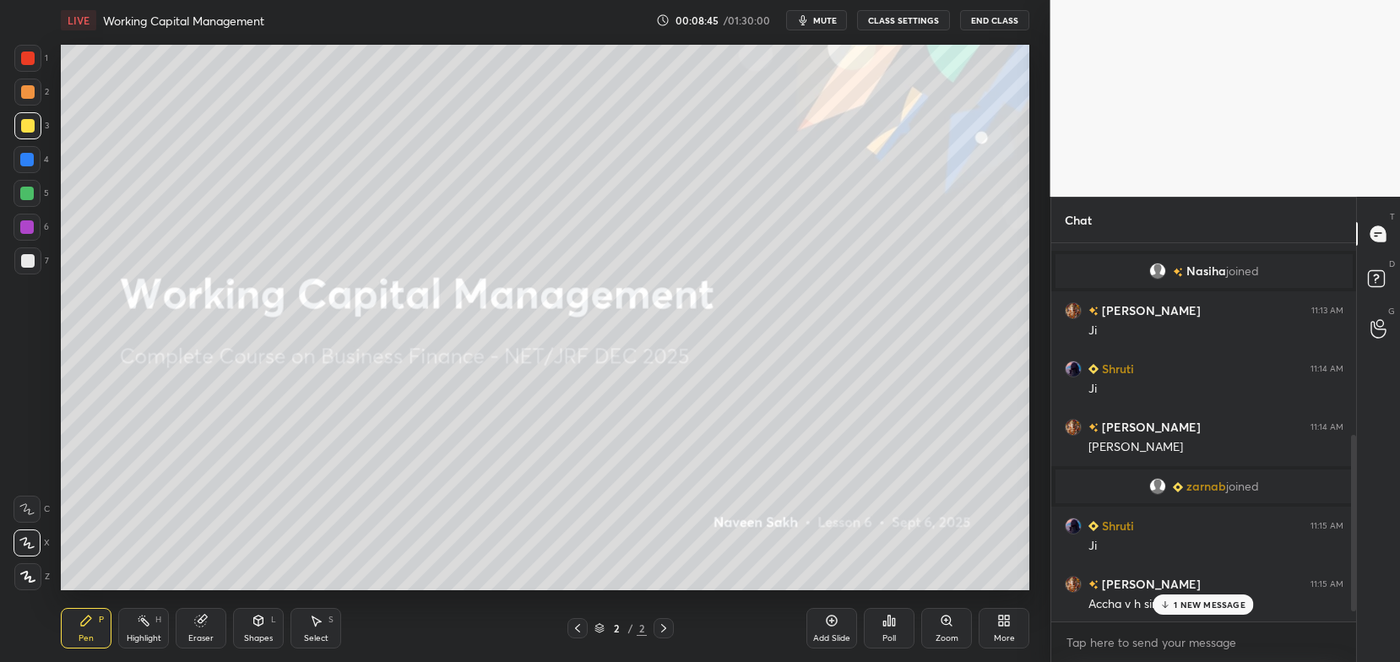
scroll to position [447, 0]
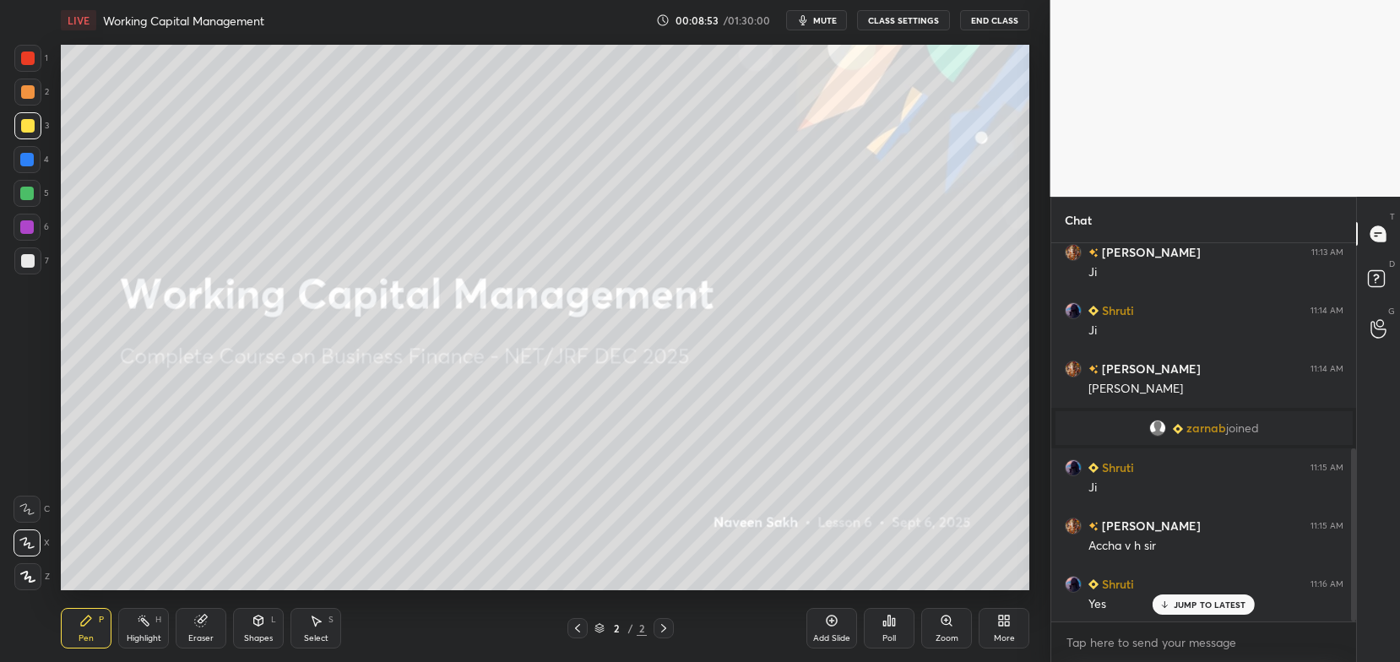
click at [1011, 626] on div "More" at bounding box center [1004, 628] width 51 height 41
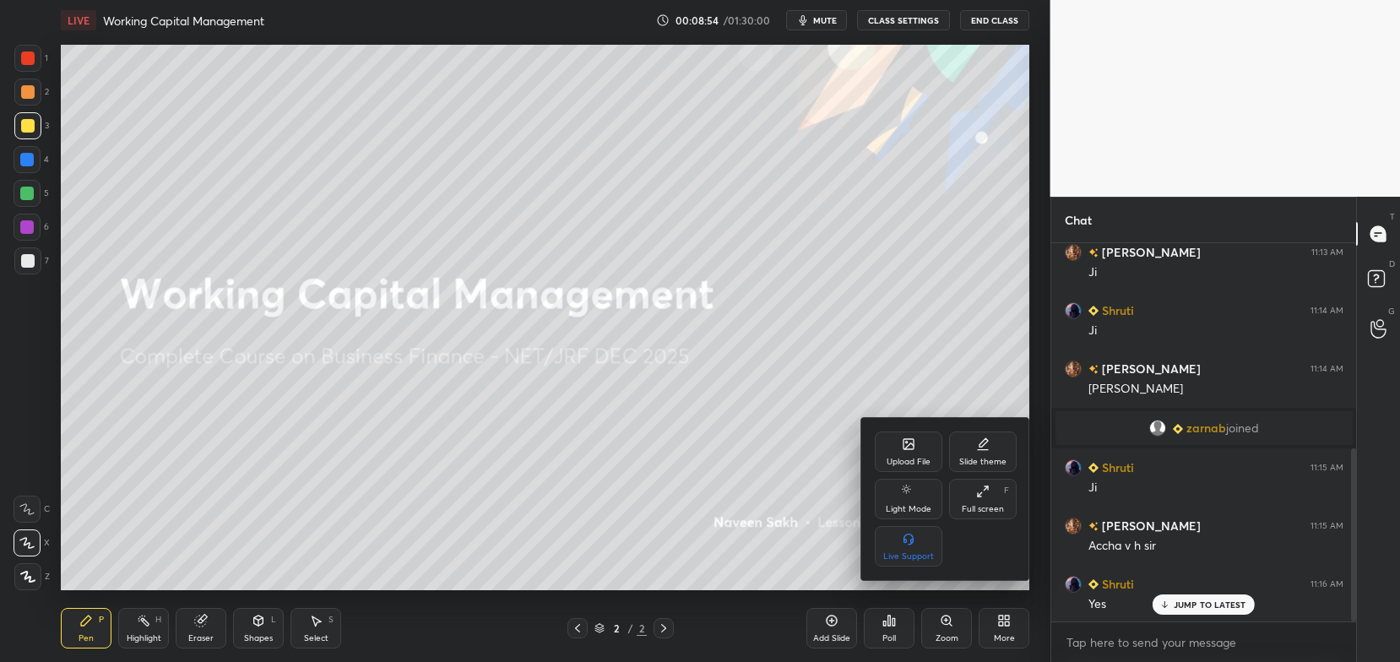
click at [891, 52] on div at bounding box center [700, 331] width 1400 height 662
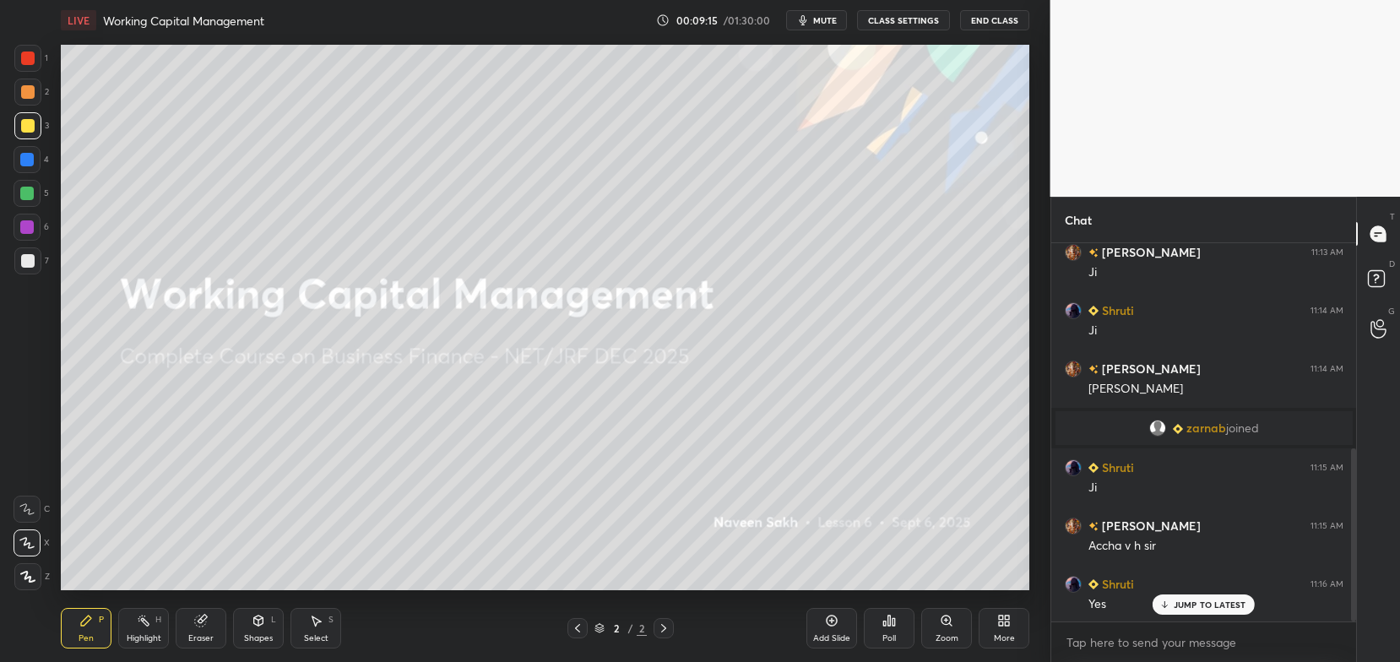
click at [1006, 632] on div "More" at bounding box center [1004, 628] width 51 height 41
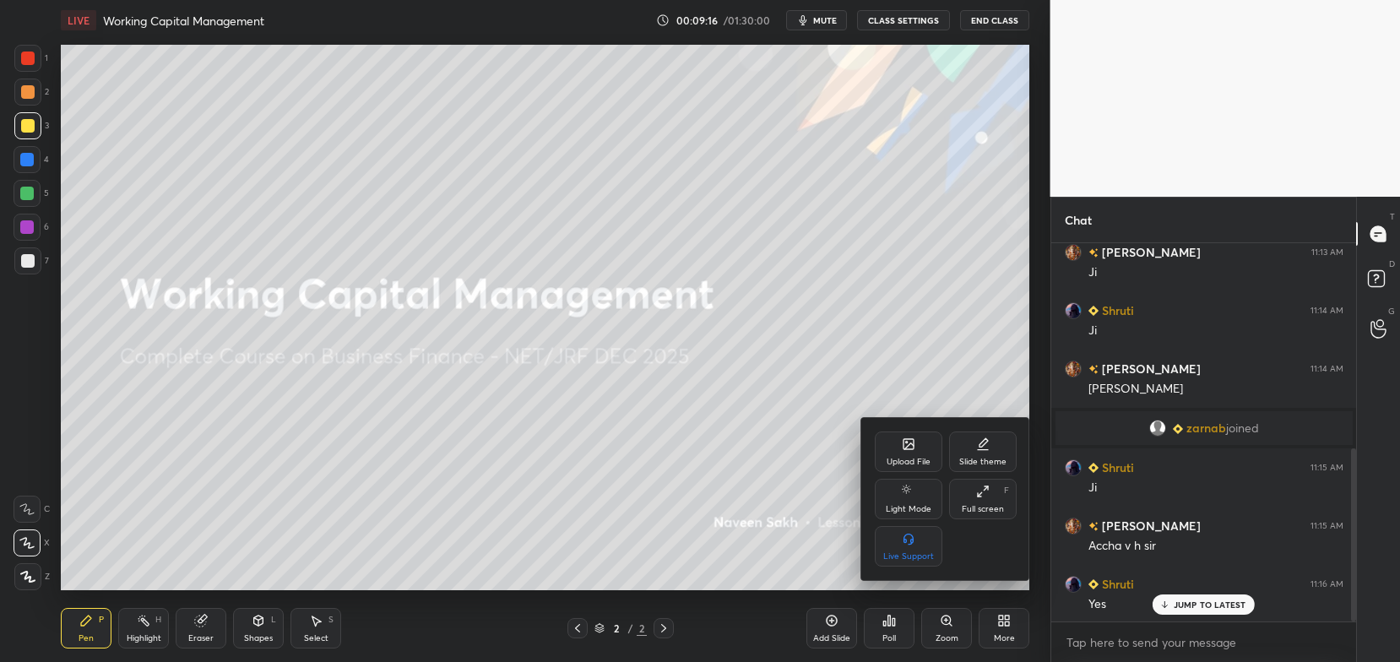
click at [919, 452] on div "Upload File" at bounding box center [909, 451] width 68 height 41
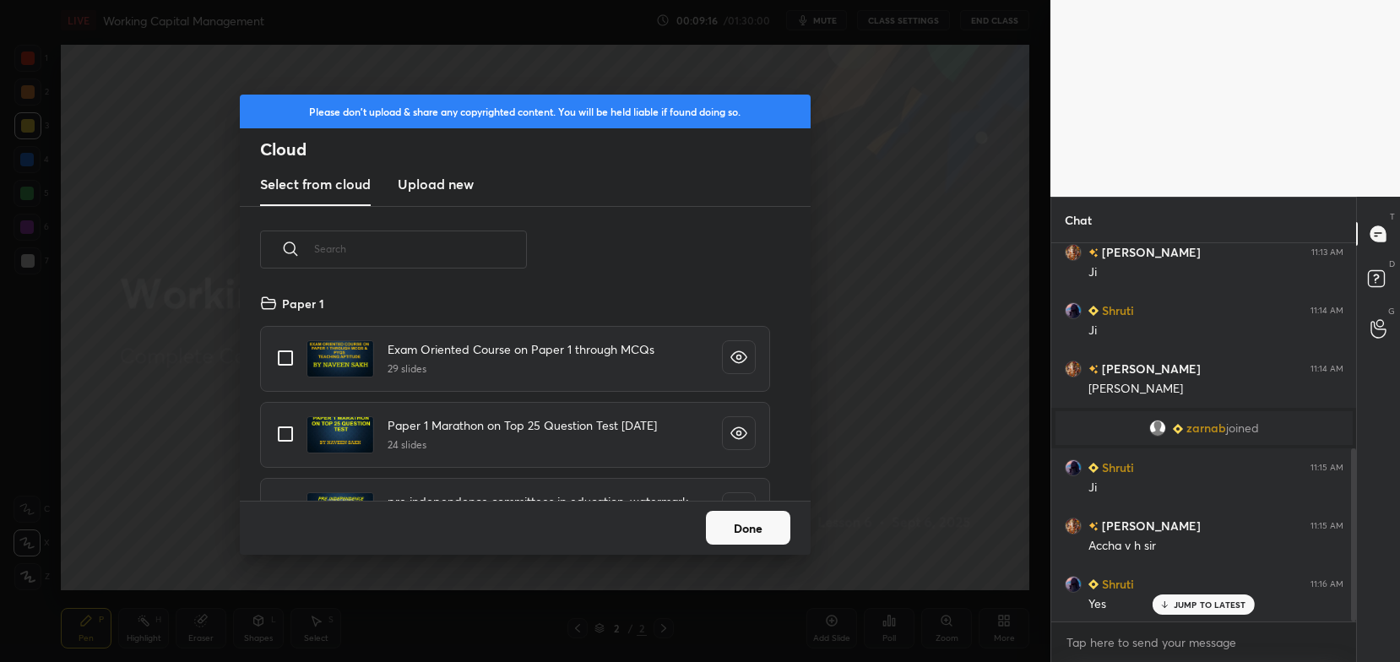
scroll to position [209, 542]
click at [432, 187] on h3 "Upload new" at bounding box center [436, 184] width 76 height 20
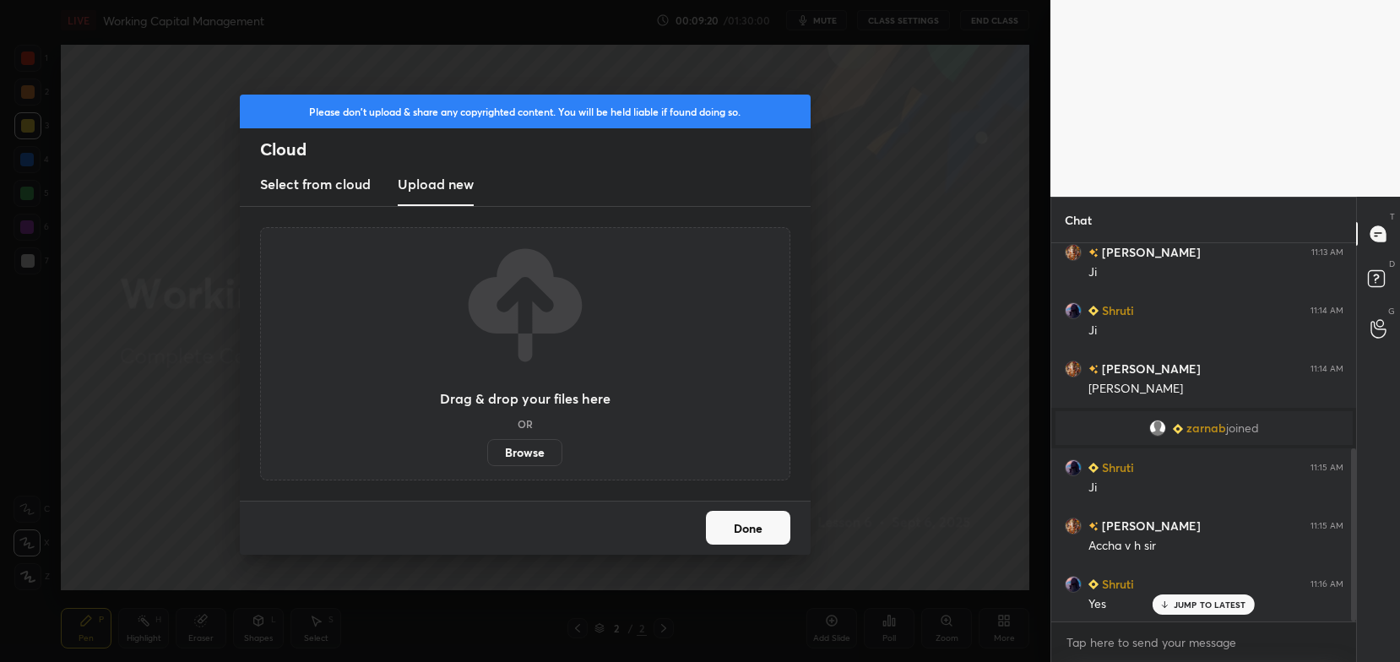
click at [523, 458] on label "Browse" at bounding box center [524, 452] width 75 height 27
click at [487, 458] on input "Browse" at bounding box center [487, 452] width 0 height 27
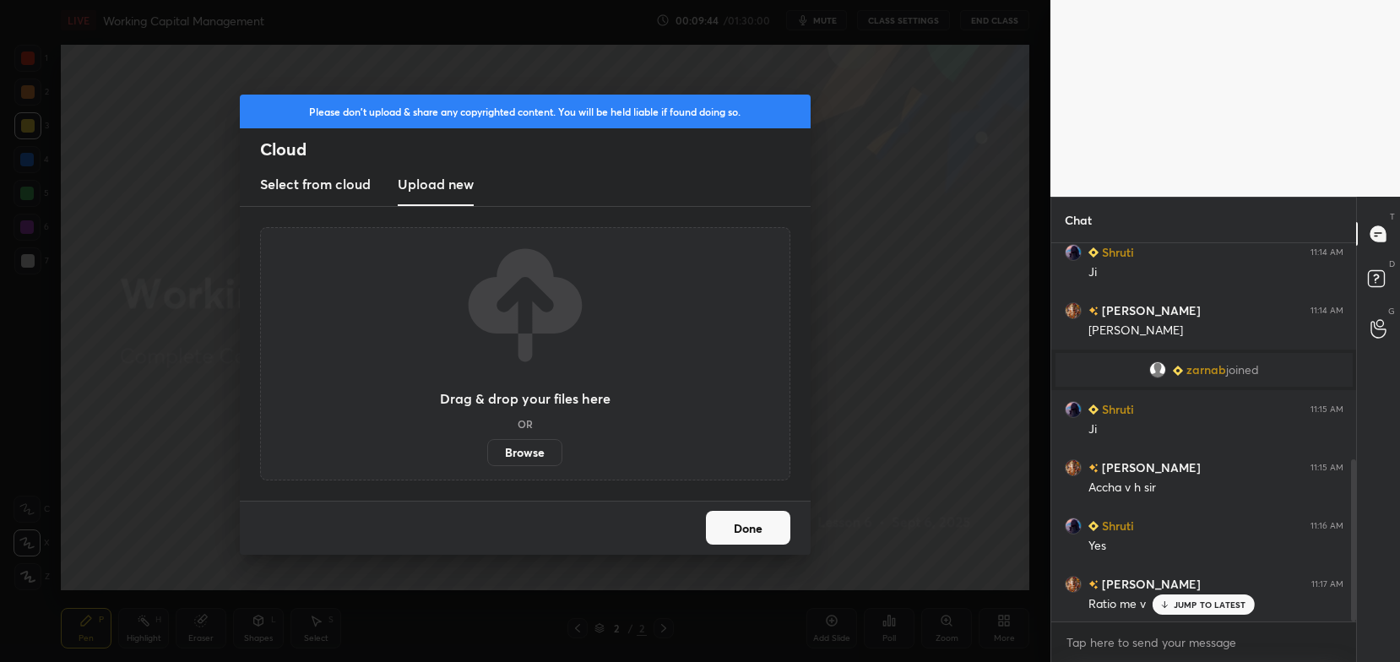
scroll to position [564, 0]
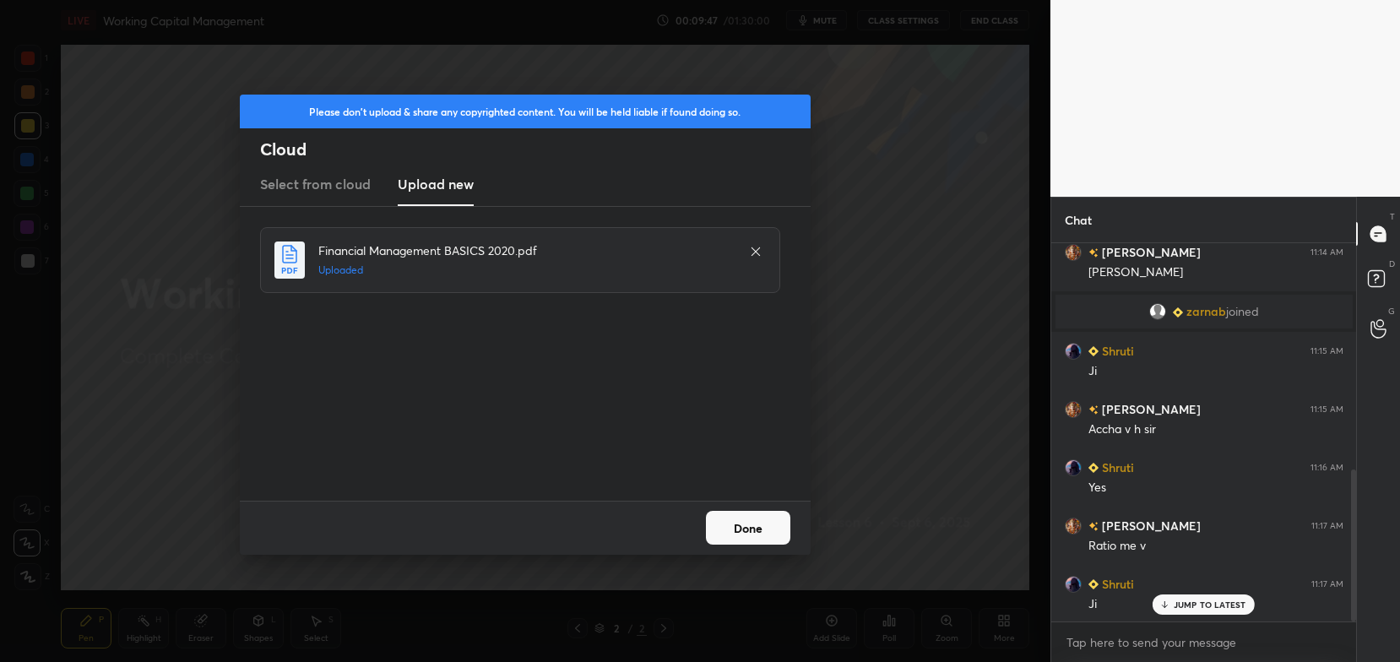
click at [755, 529] on button "Done" at bounding box center [748, 528] width 84 height 34
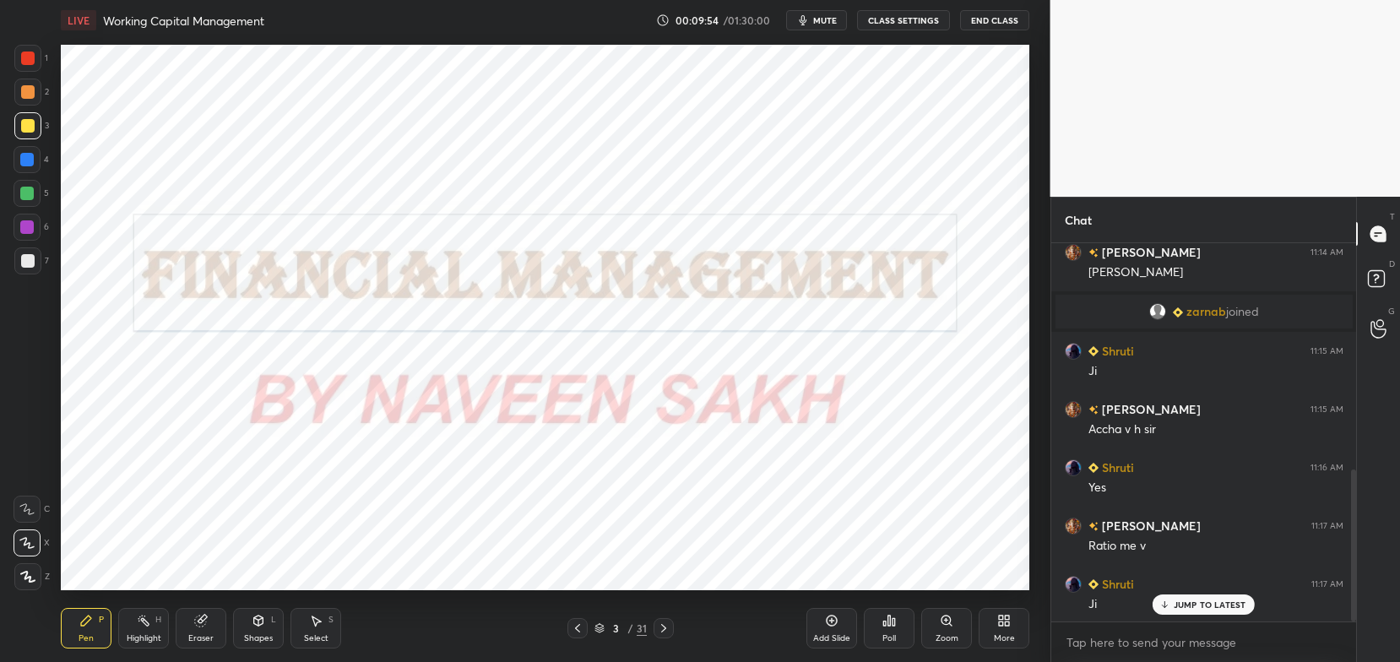
click at [594, 627] on icon at bounding box center [599, 628] width 10 height 10
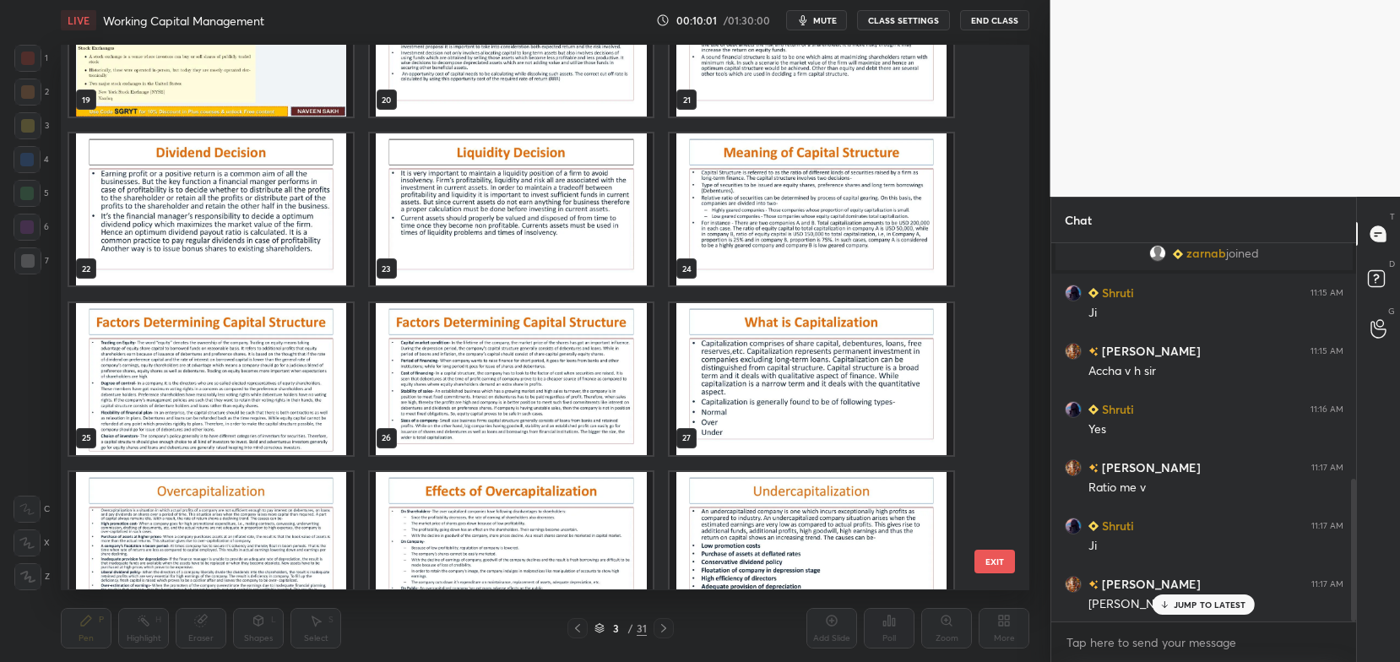
scroll to position [1124, 0]
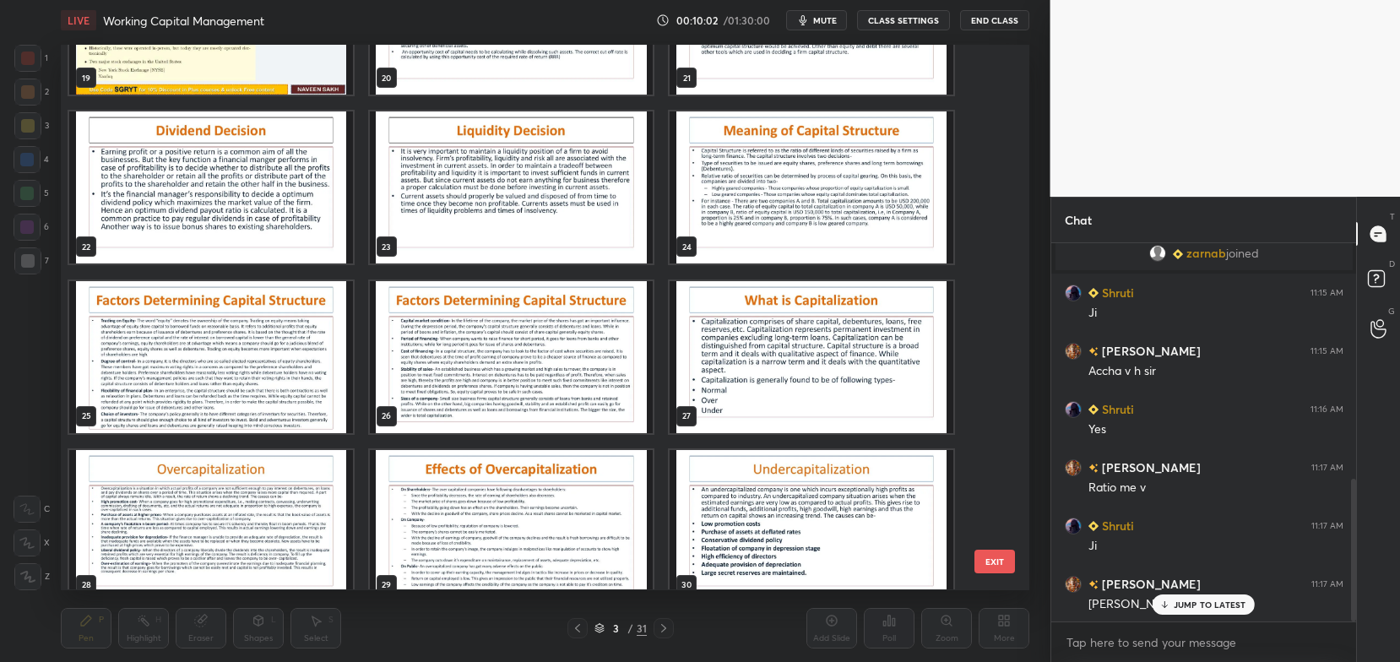
click at [770, 522] on img "grid" at bounding box center [812, 526] width 284 height 152
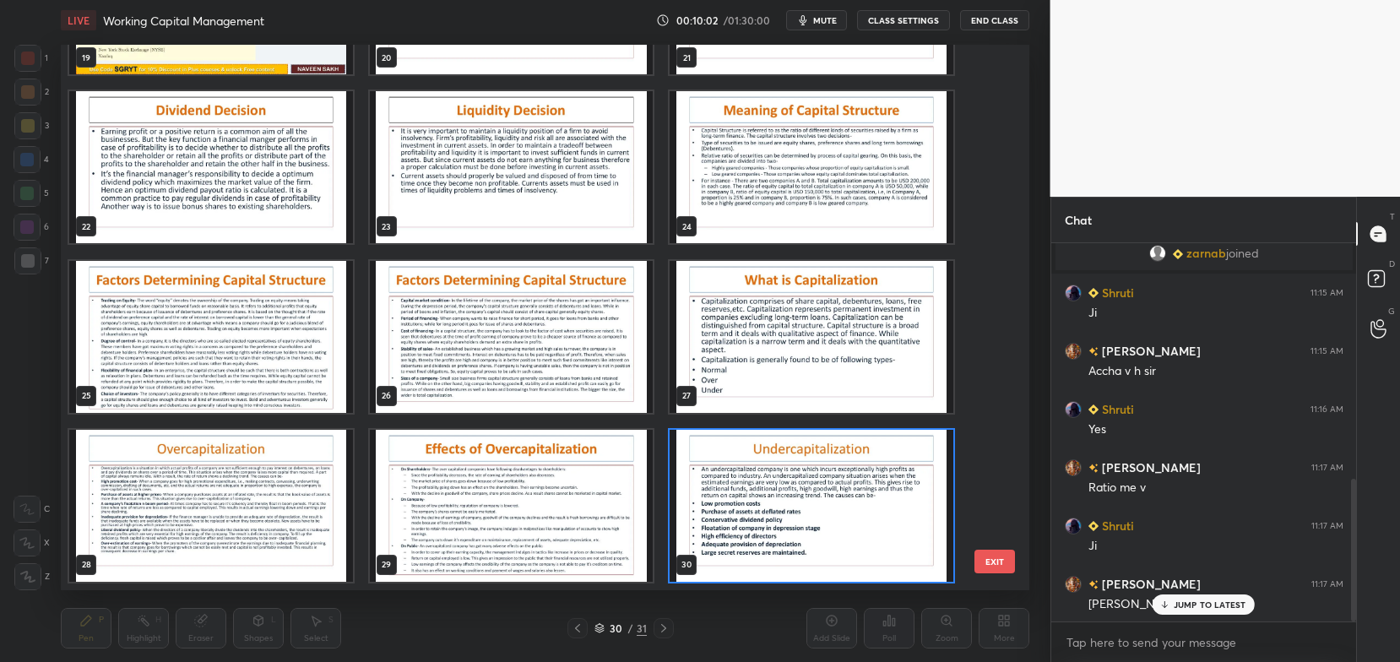
click at [770, 522] on div "19 20 21 22 23 24 25 26 27 28 29 30 31" at bounding box center [530, 317] width 939 height 545
click at [919, 569] on img "grid" at bounding box center [812, 506] width 284 height 152
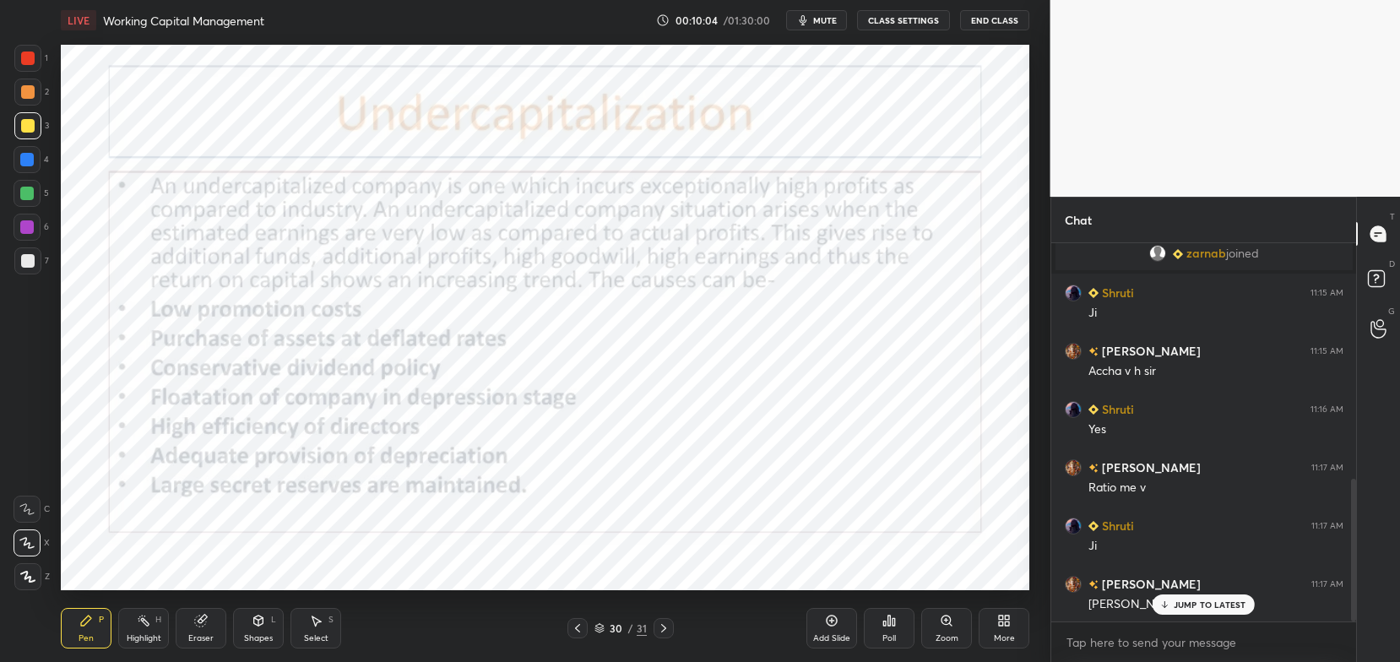
click at [919, 569] on img "grid" at bounding box center [812, 506] width 284 height 152
click at [995, 640] on div "More" at bounding box center [1004, 638] width 21 height 8
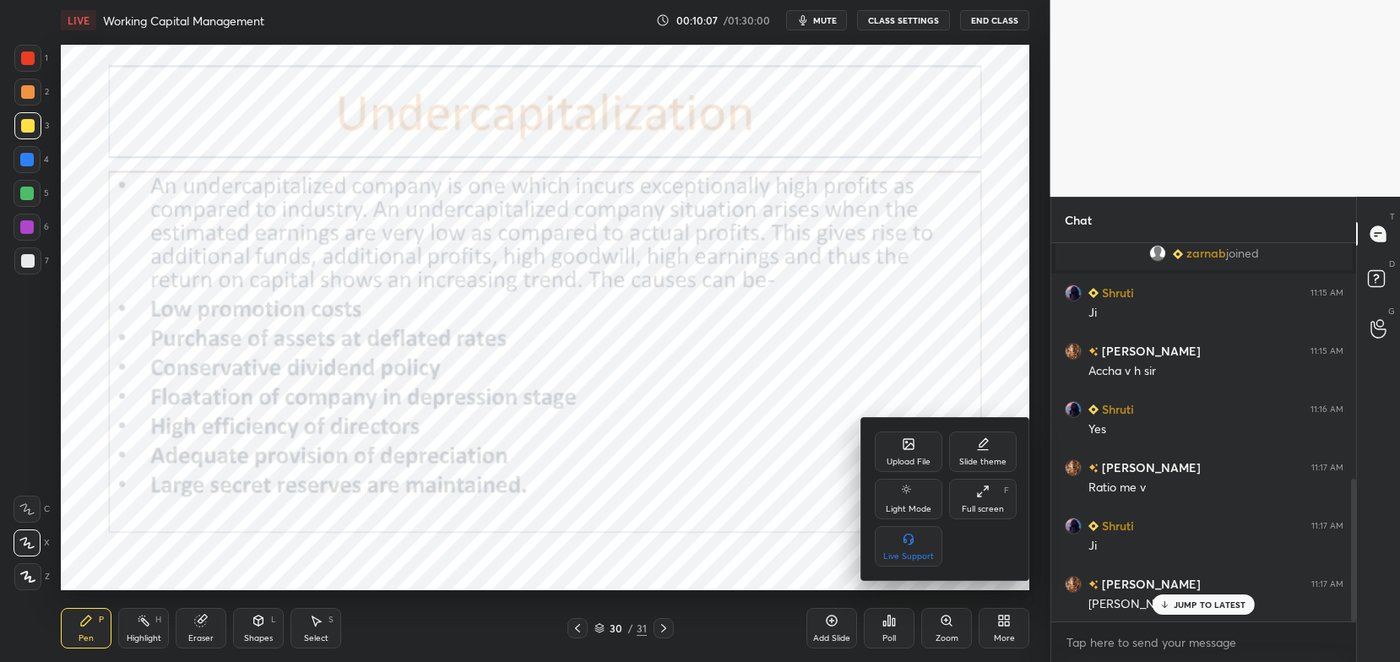
click at [914, 449] on icon at bounding box center [909, 444] width 14 height 14
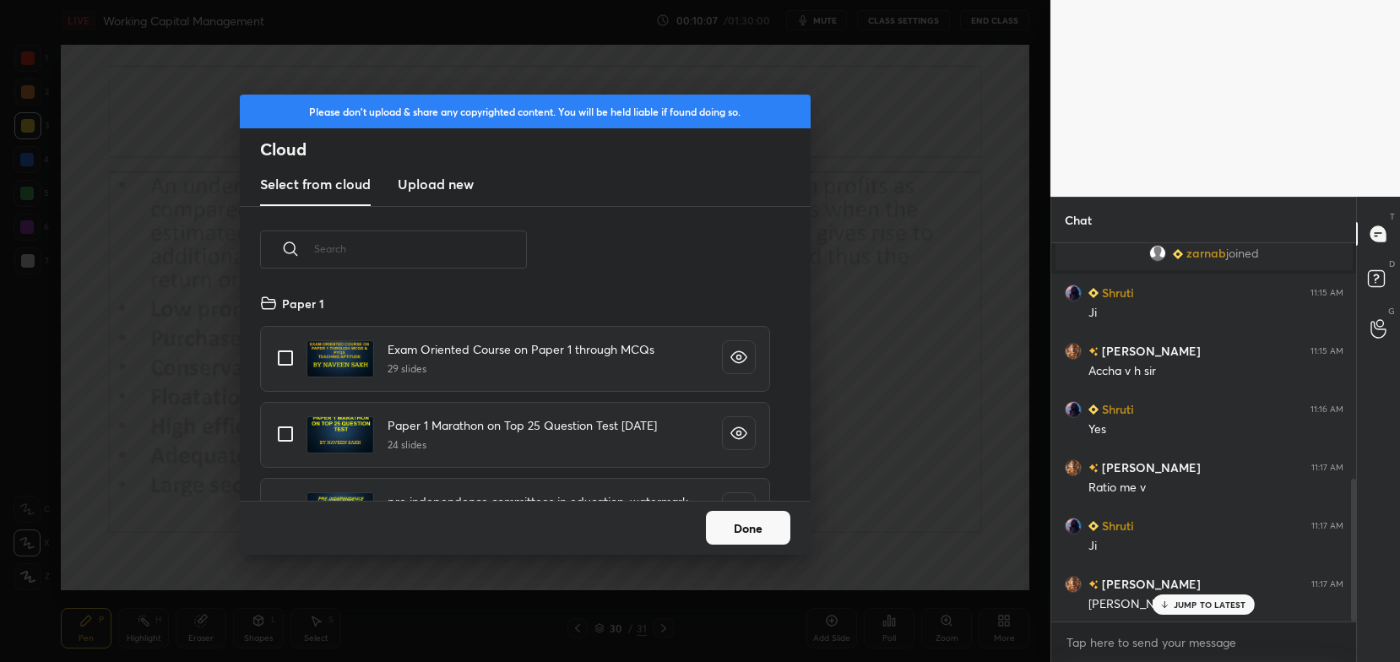
scroll to position [209, 542]
click at [459, 186] on h3 "Upload new" at bounding box center [436, 184] width 76 height 20
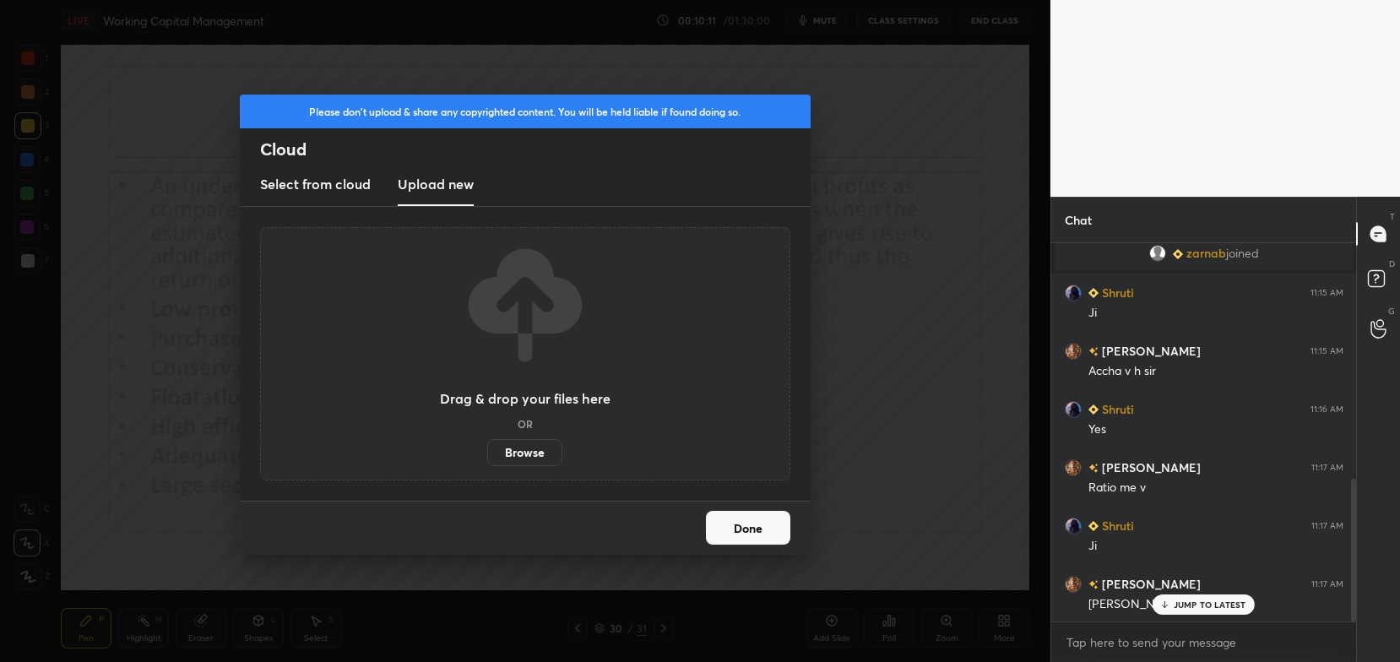
click at [532, 450] on label "Browse" at bounding box center [524, 452] width 75 height 27
click at [487, 450] on input "Browse" at bounding box center [487, 452] width 0 height 27
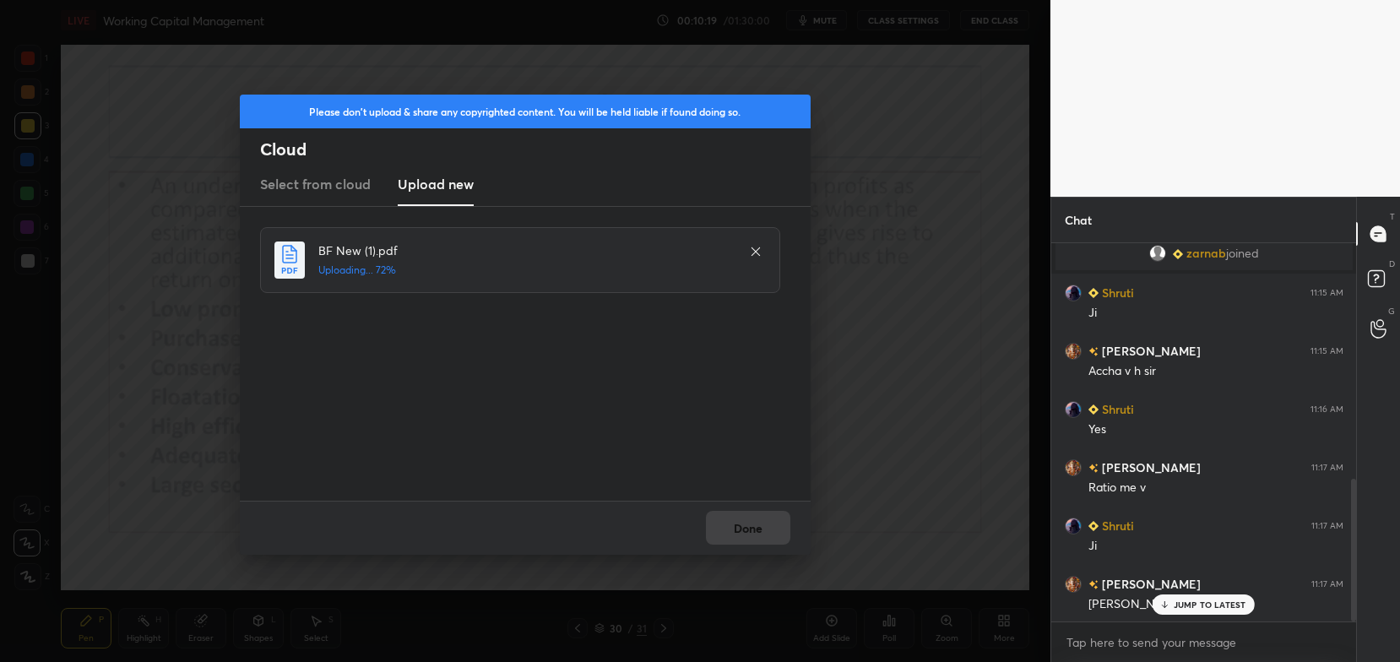
click at [744, 527] on div "Done" at bounding box center [525, 528] width 571 height 54
click at [744, 527] on button "Done" at bounding box center [748, 528] width 84 height 34
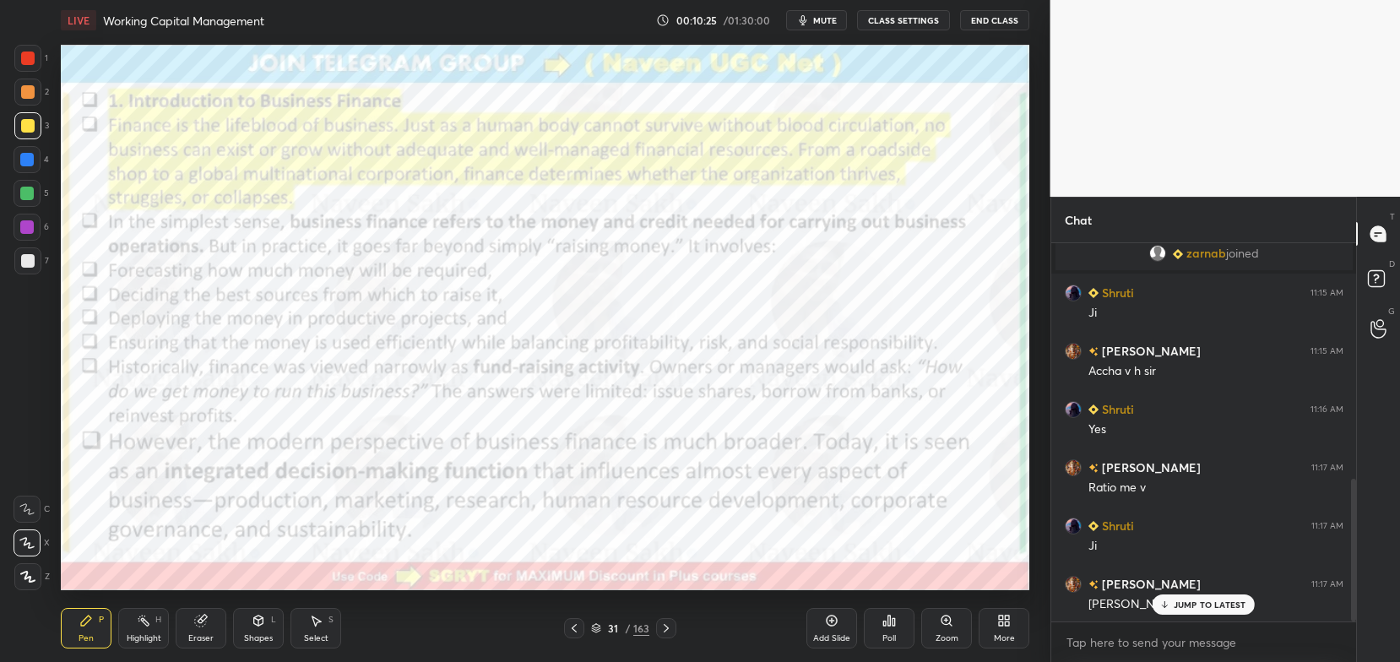
click at [600, 635] on div "31 / 163" at bounding box center [620, 628] width 58 height 15
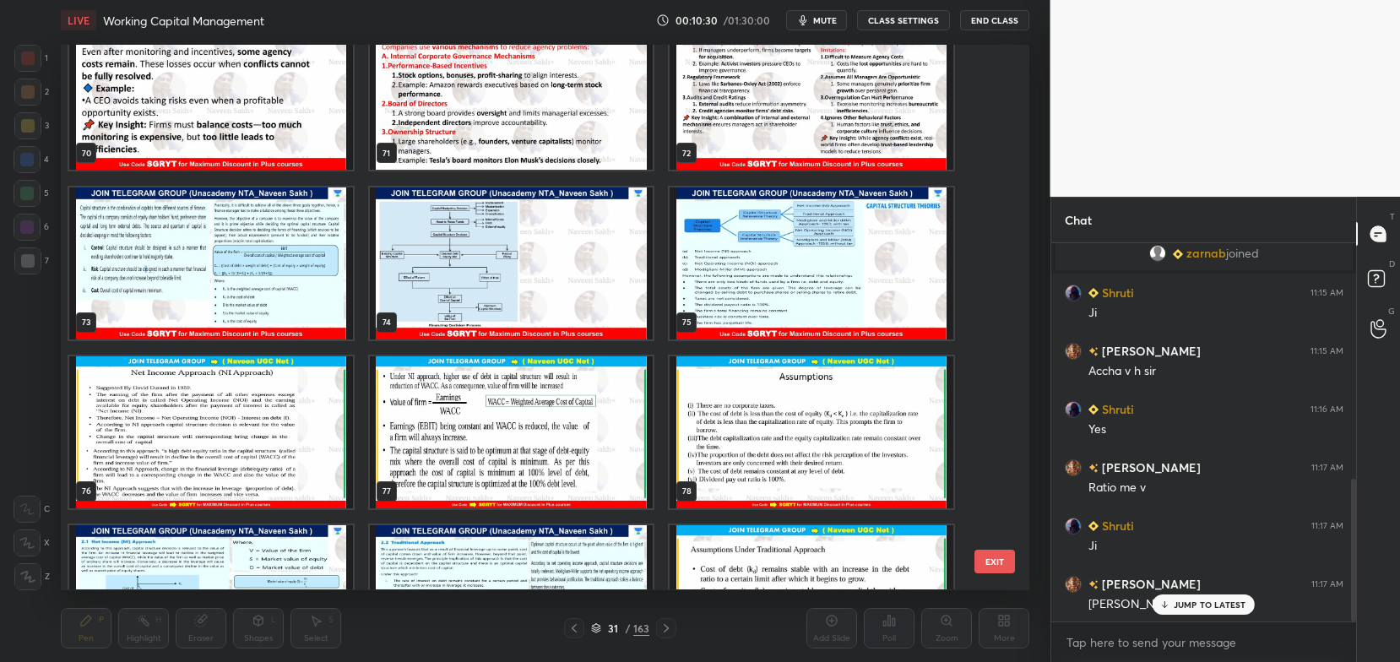
scroll to position [3918, 0]
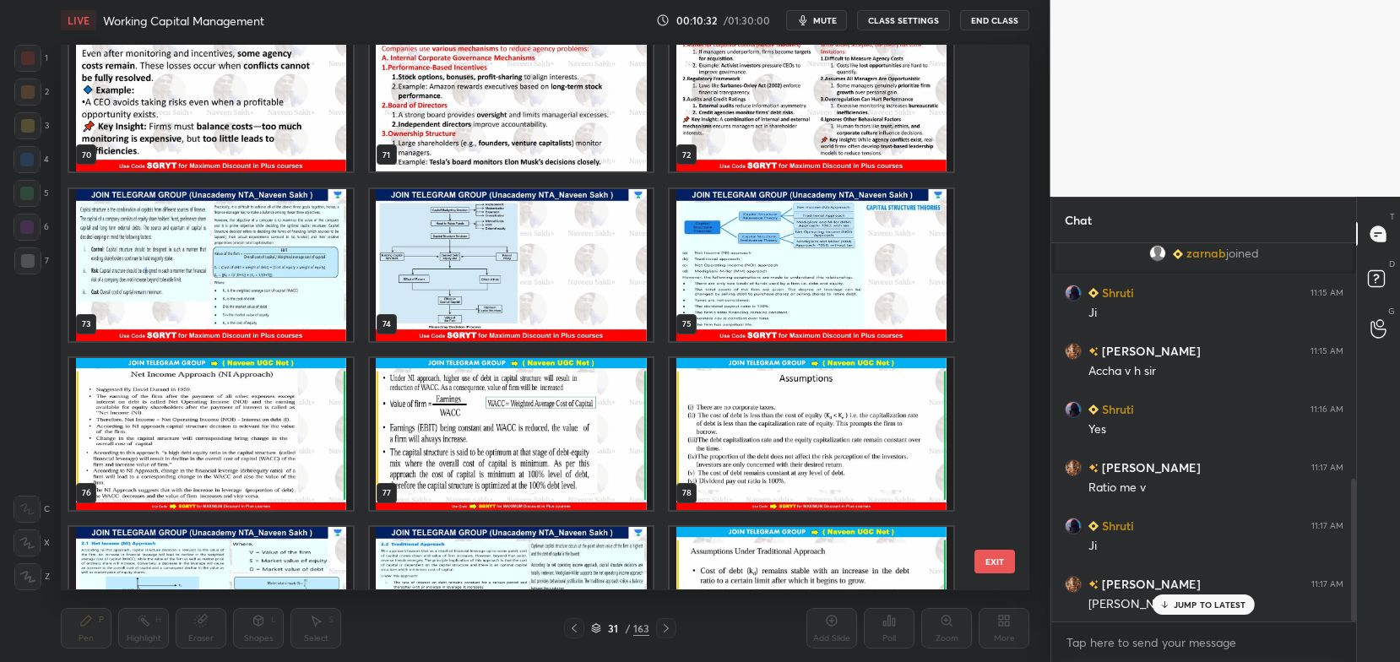
click at [372, 255] on img "grid" at bounding box center [512, 265] width 284 height 152
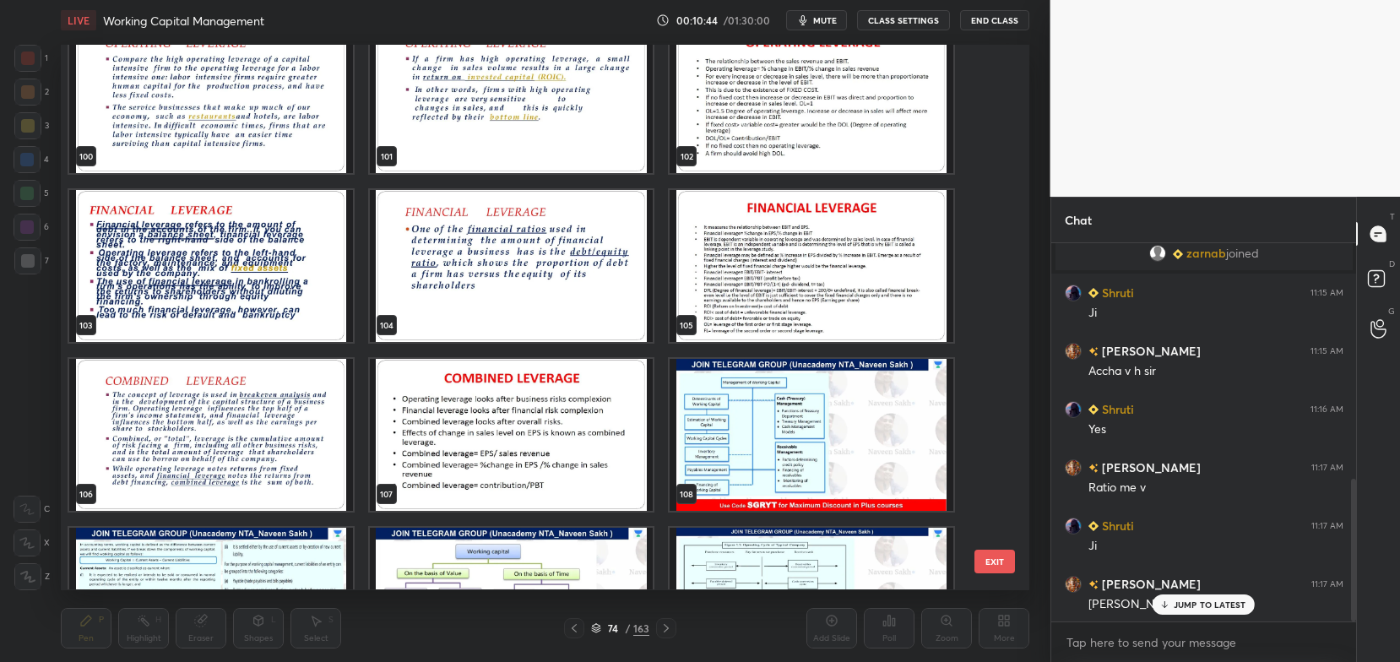
scroll to position [5607, 0]
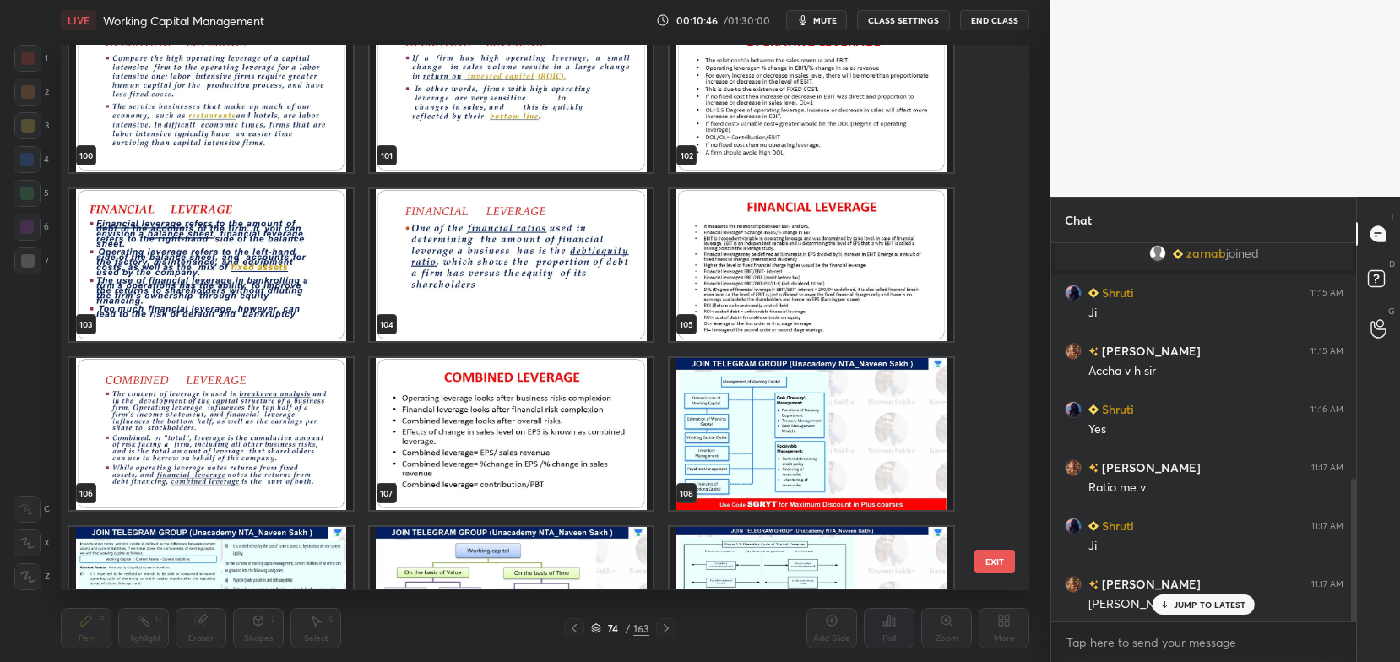
click at [718, 425] on img "grid" at bounding box center [812, 434] width 284 height 152
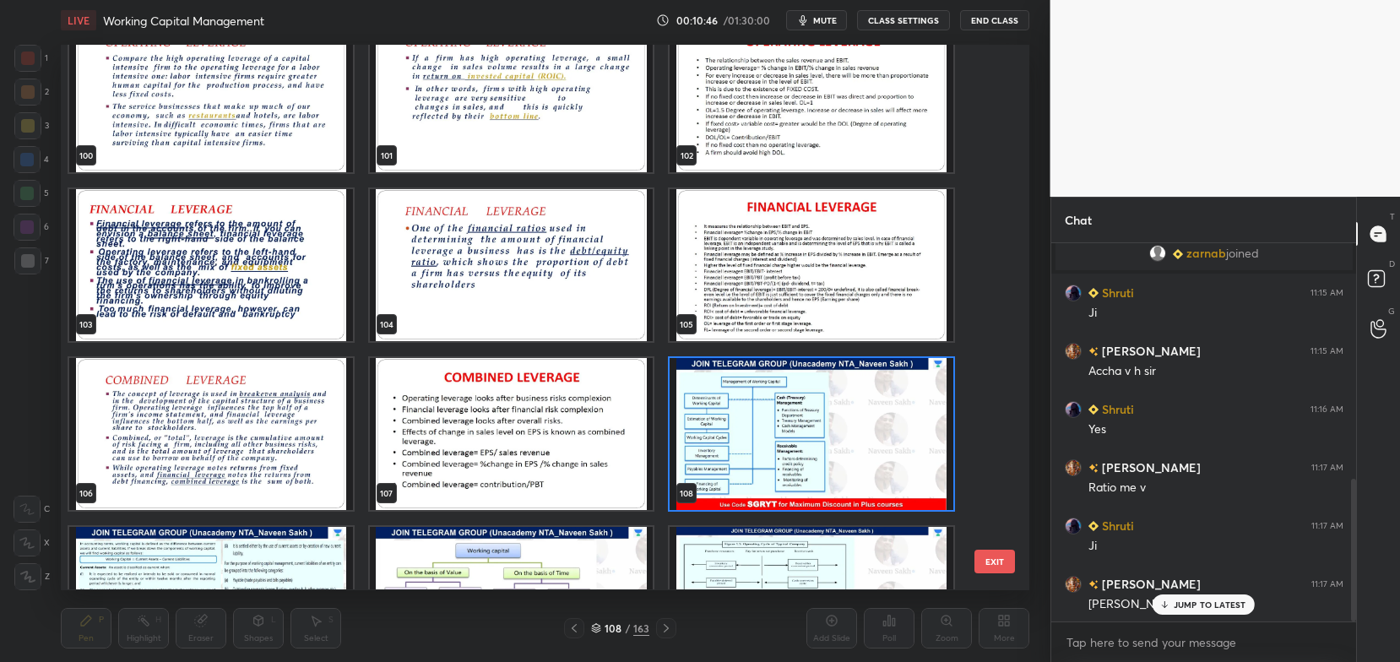
click at [718, 425] on img "grid" at bounding box center [812, 434] width 284 height 152
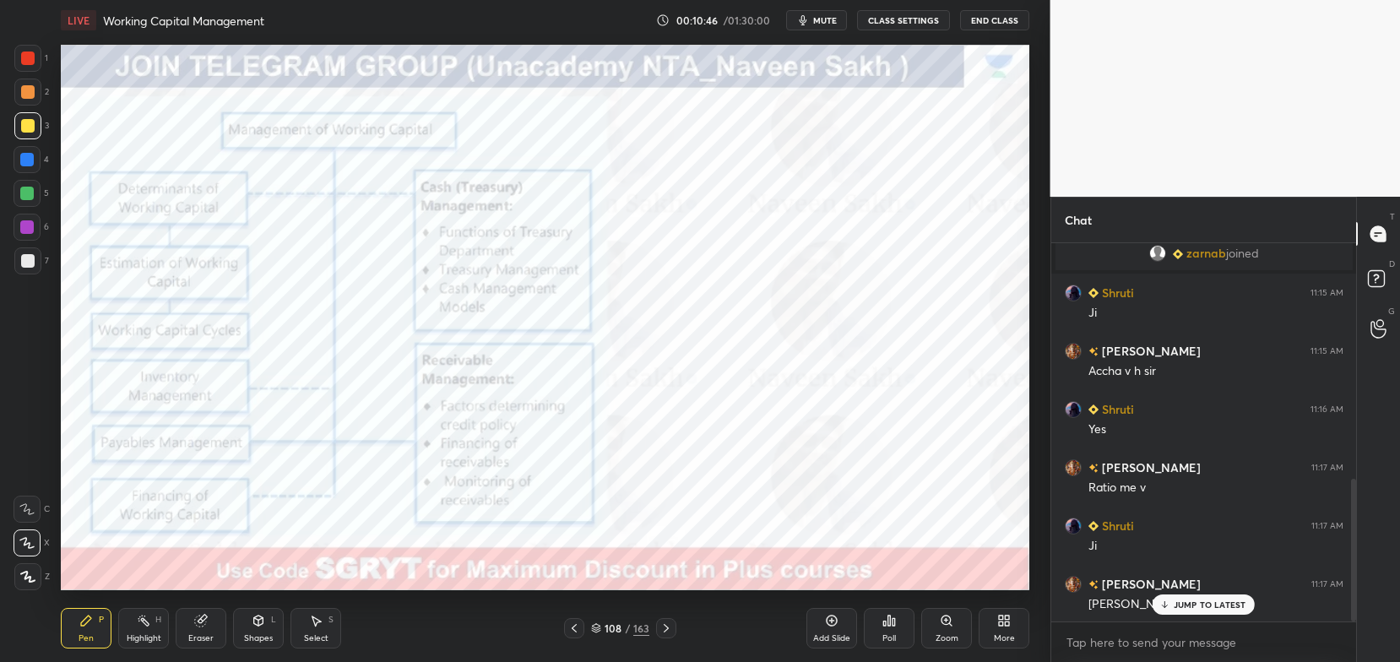
click at [718, 425] on img "grid" at bounding box center [812, 434] width 284 height 152
click at [28, 62] on div at bounding box center [28, 59] width 14 height 14
click at [16, 68] on div at bounding box center [27, 58] width 27 height 27
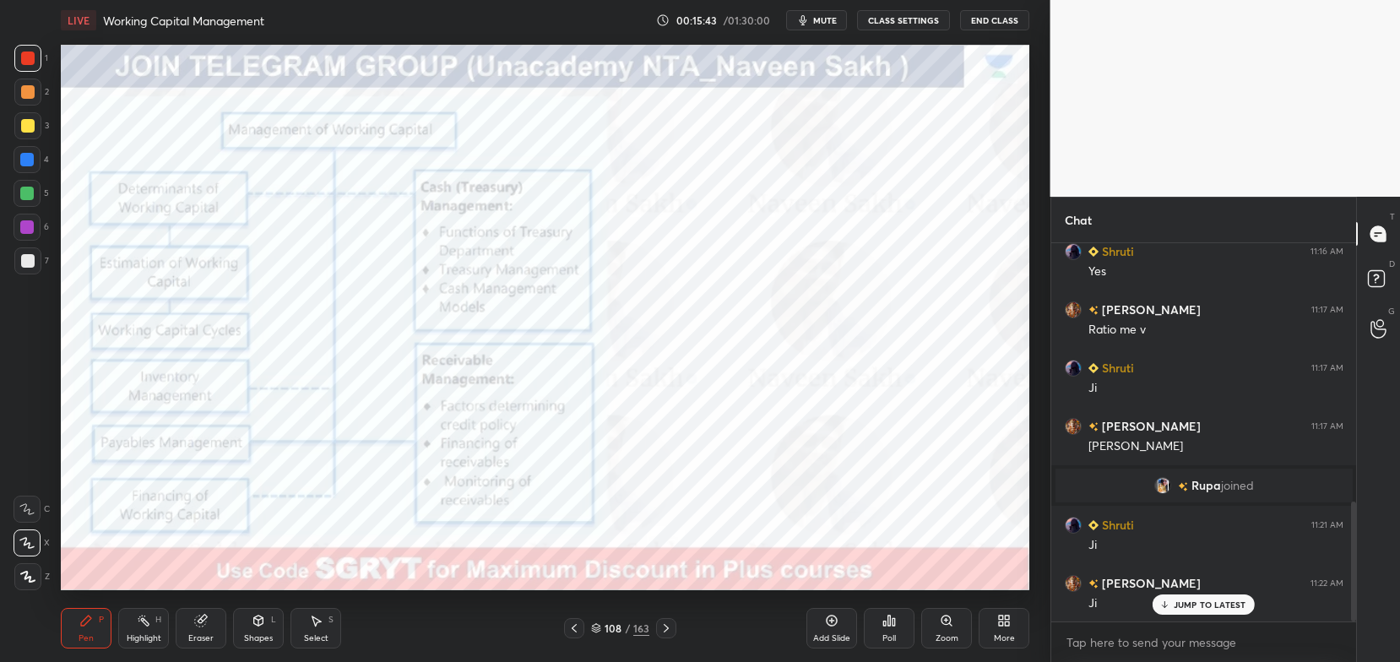
scroll to position [820, 0]
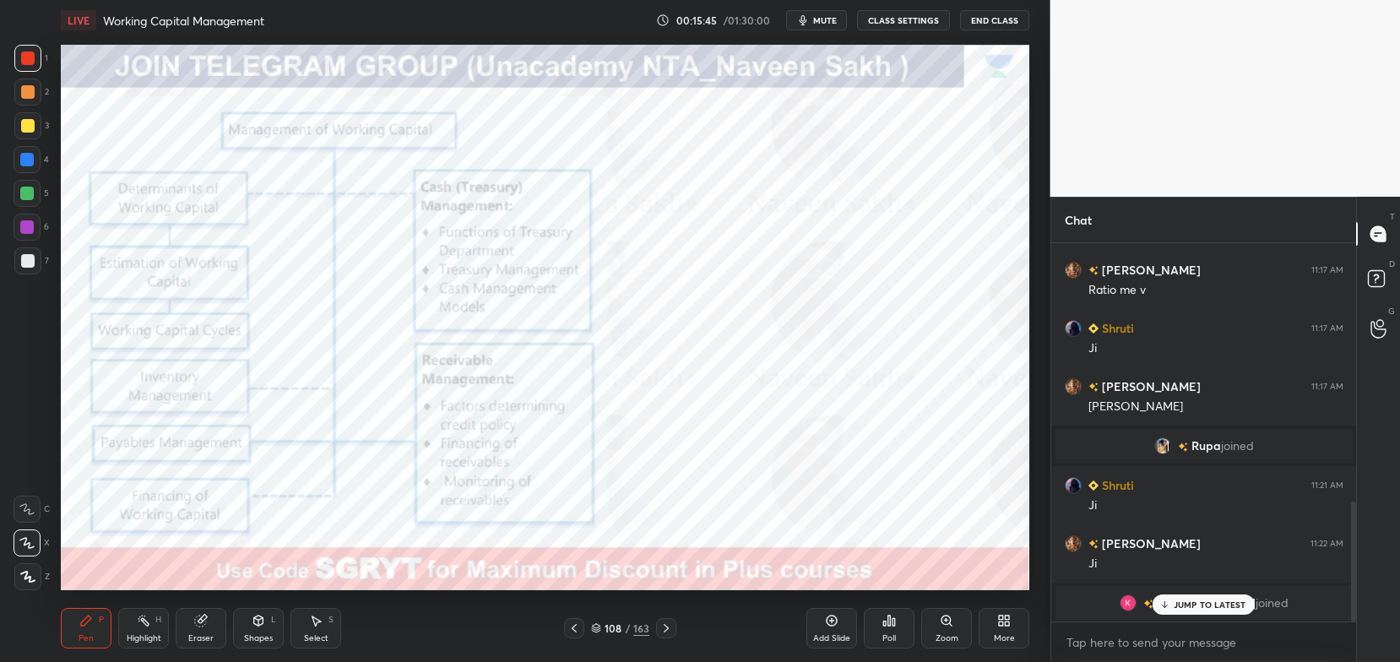
click at [1220, 609] on p "JUMP TO LATEST" at bounding box center [1210, 604] width 73 height 10
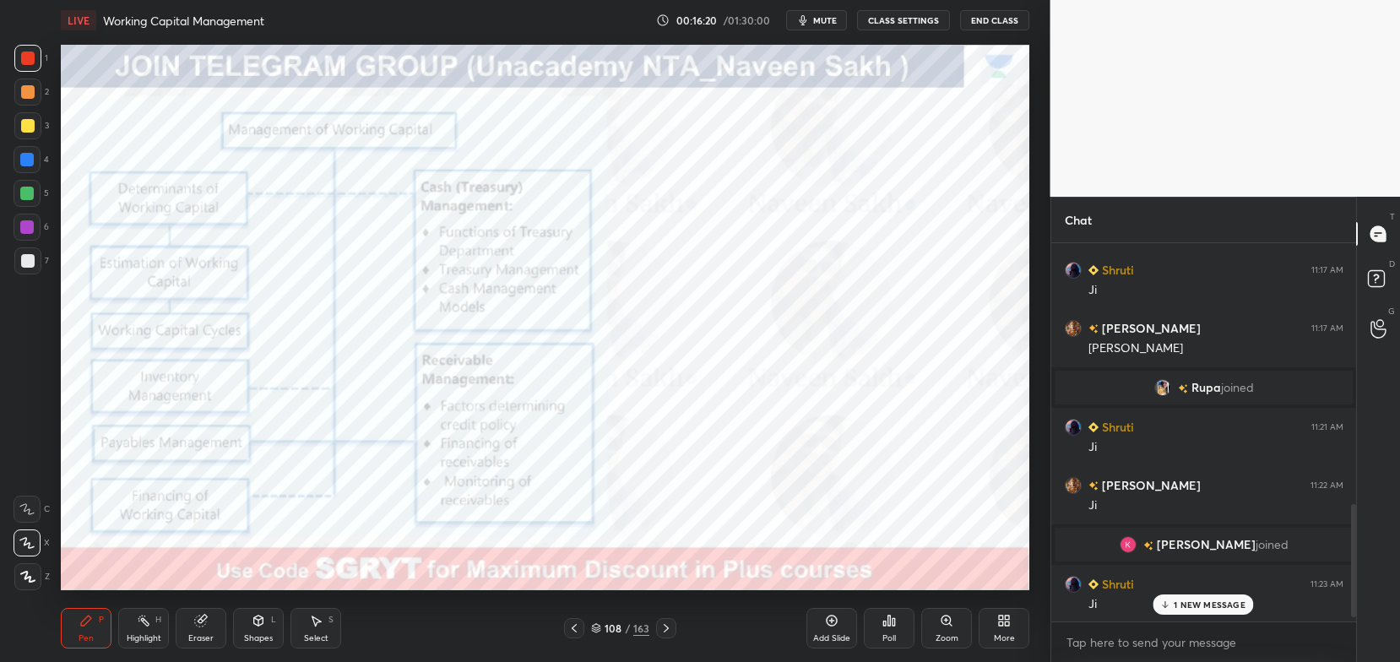
scroll to position [898, 0]
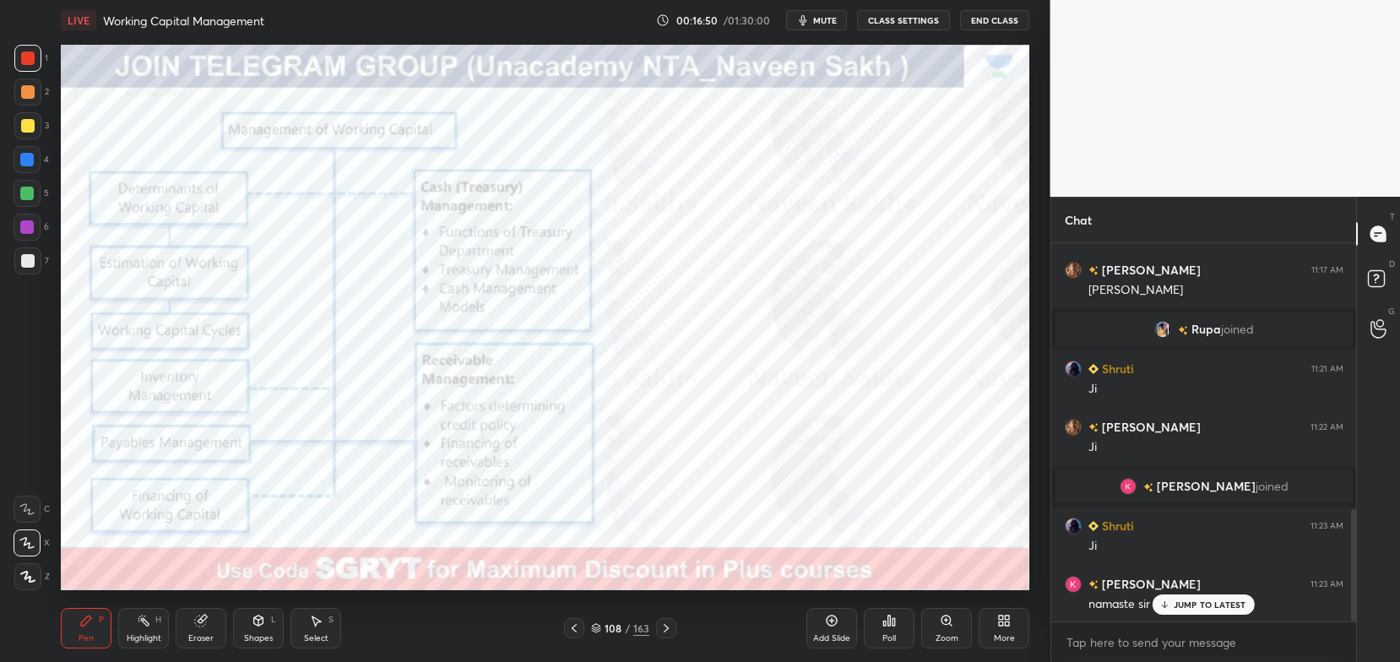
click at [205, 635] on div "Eraser" at bounding box center [200, 638] width 25 height 8
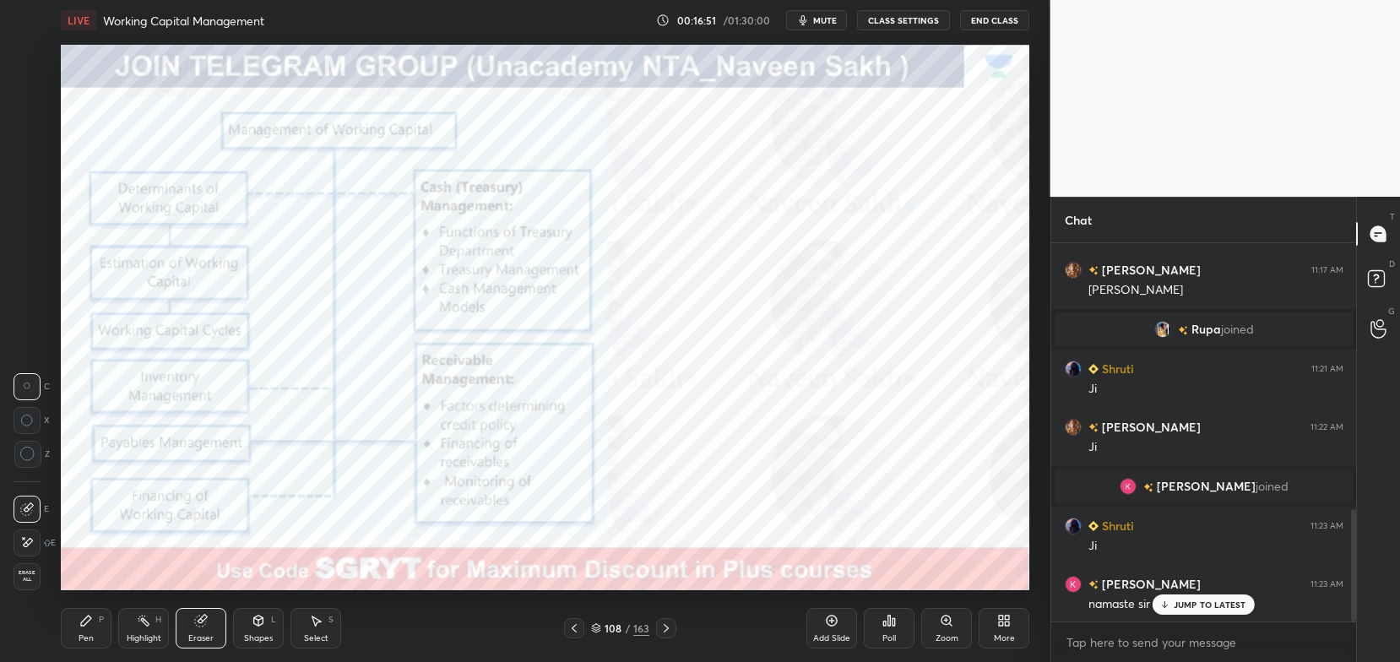
click at [37, 573] on span "Erase all" at bounding box center [26, 576] width 25 height 12
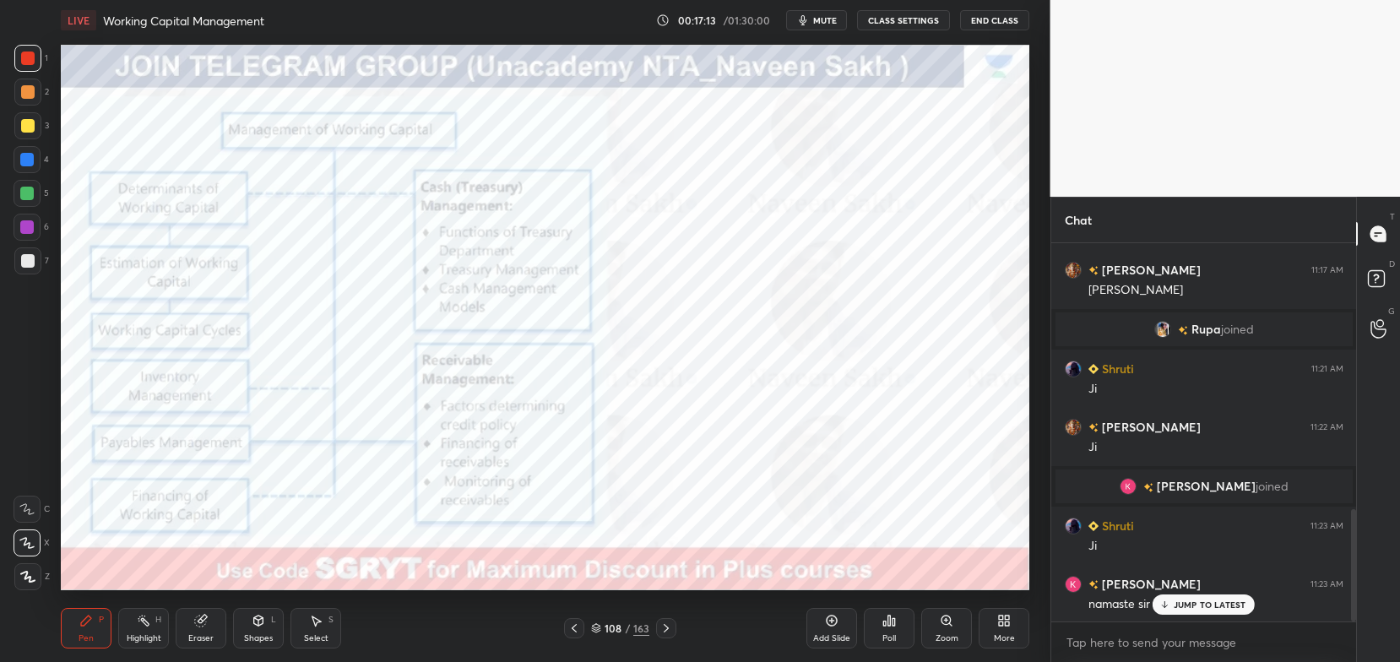
scroll to position [957, 0]
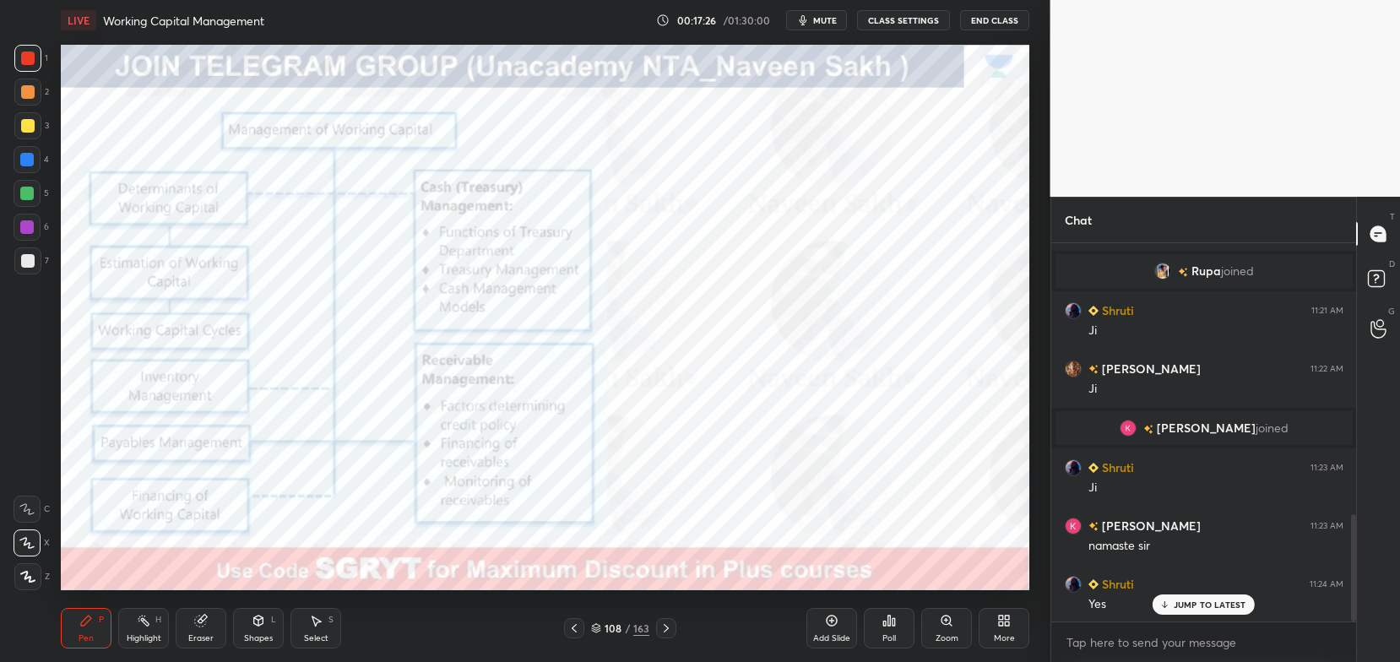
click at [595, 631] on icon at bounding box center [596, 629] width 8 height 3
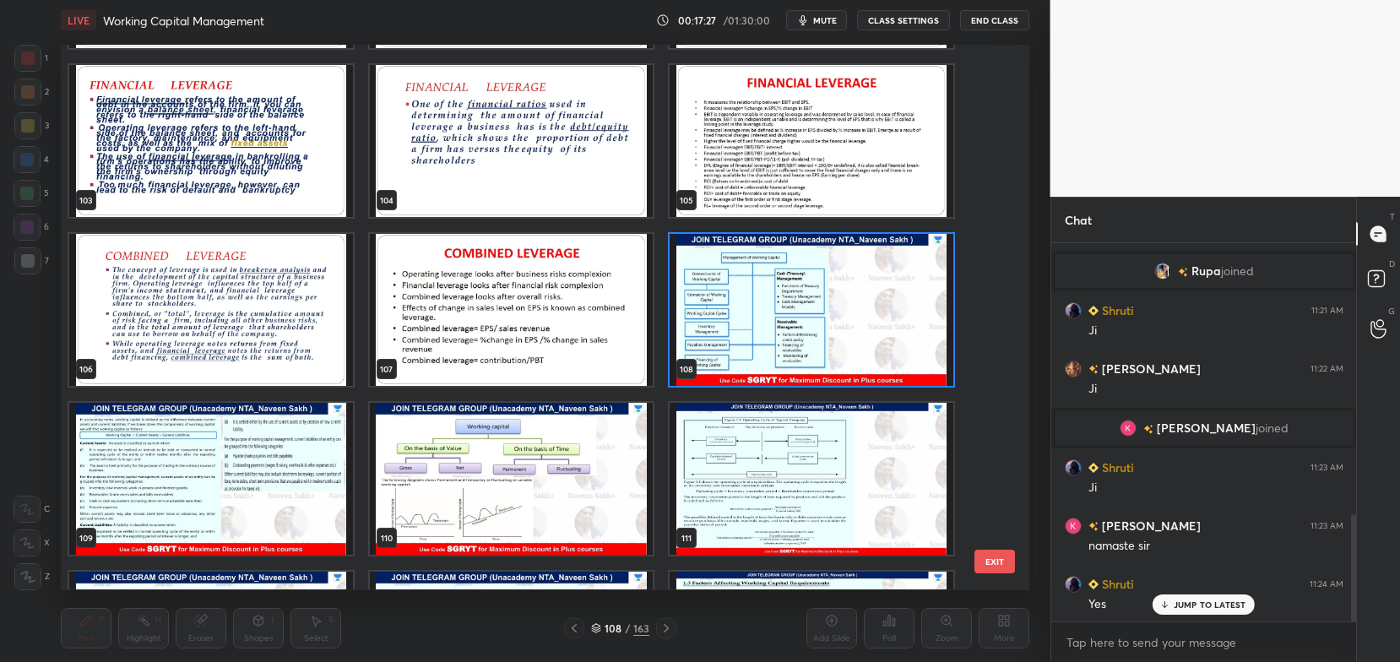
scroll to position [5739, 0]
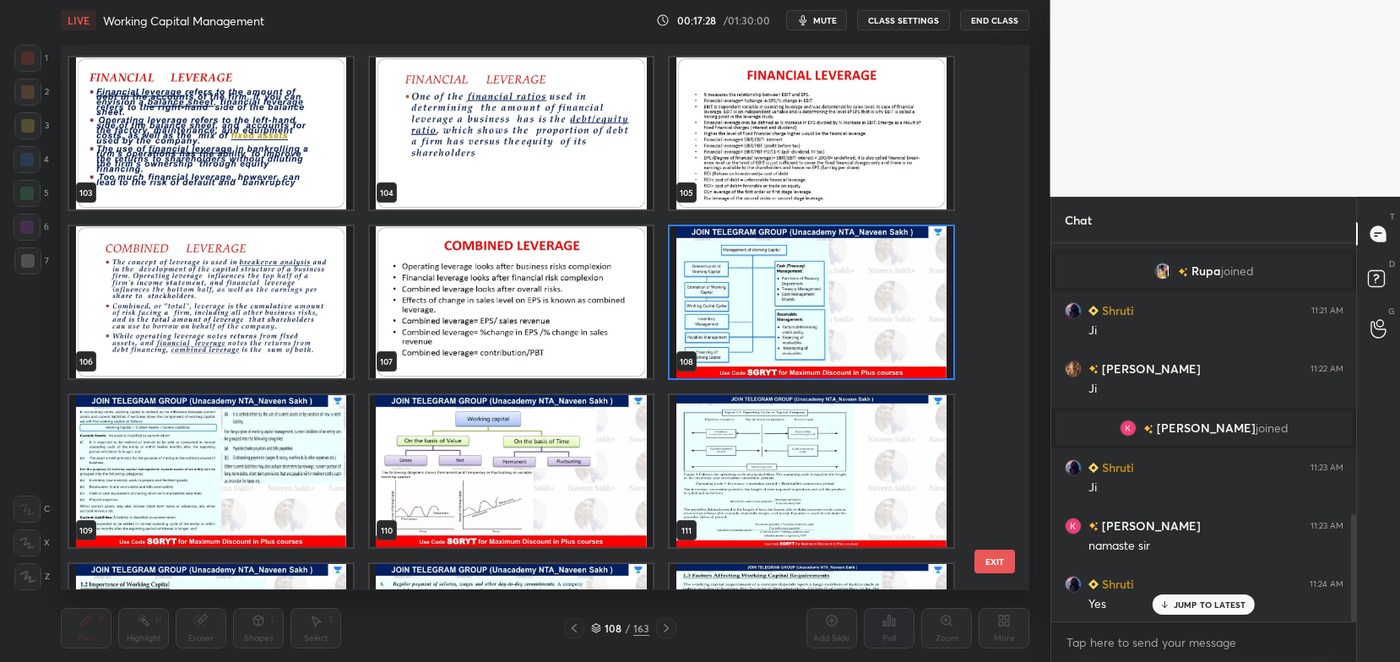
click at [337, 455] on img "grid" at bounding box center [211, 472] width 284 height 152
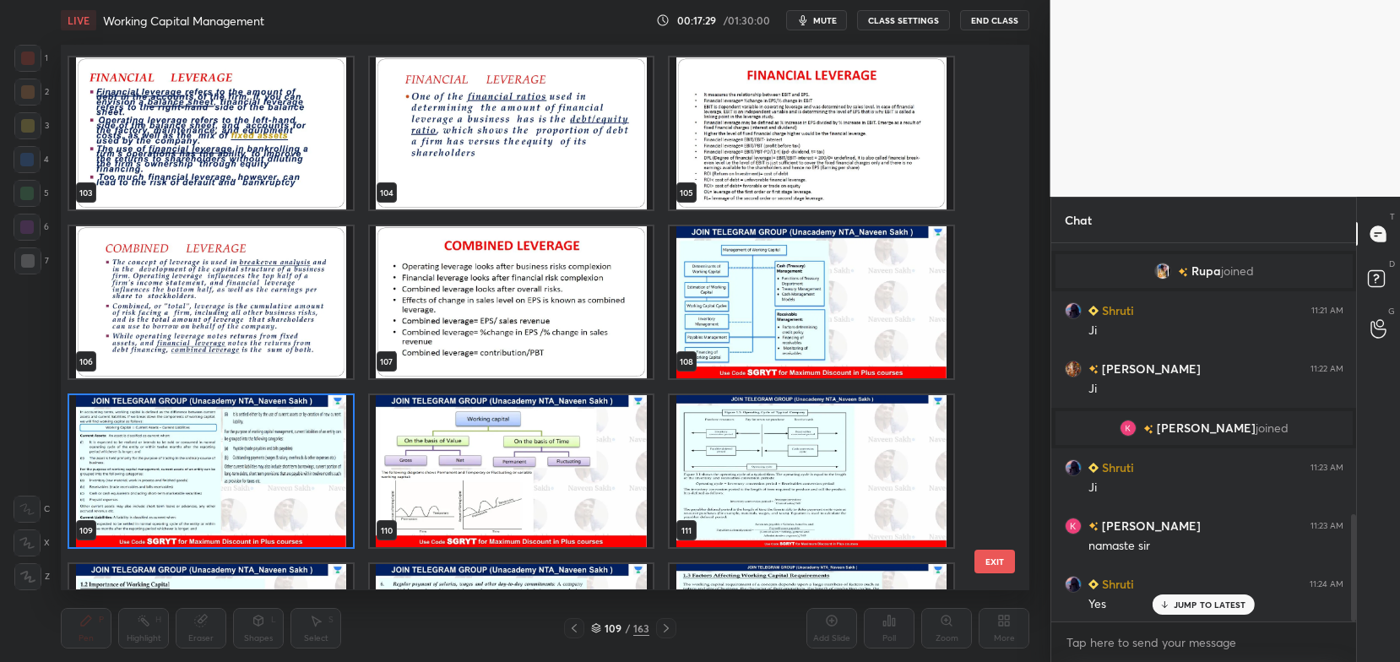
click at [755, 301] on img "grid" at bounding box center [812, 302] width 284 height 152
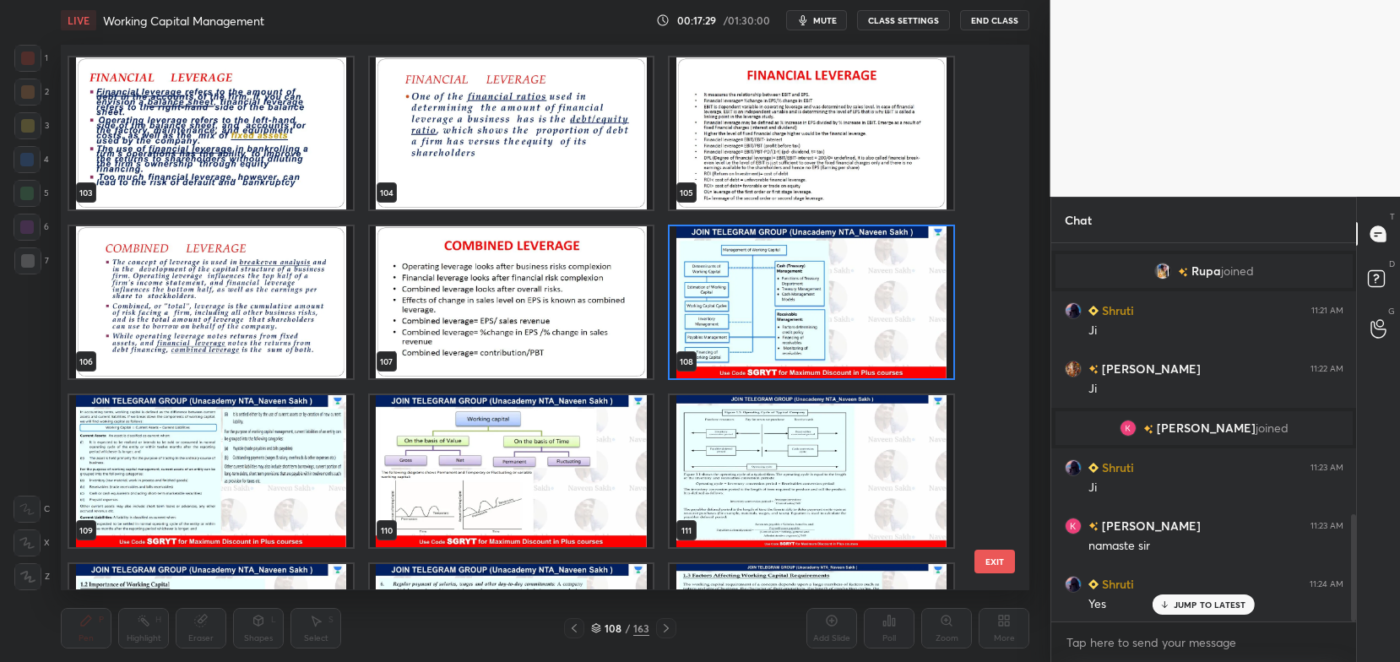
click at [760, 302] on img "grid" at bounding box center [812, 302] width 284 height 152
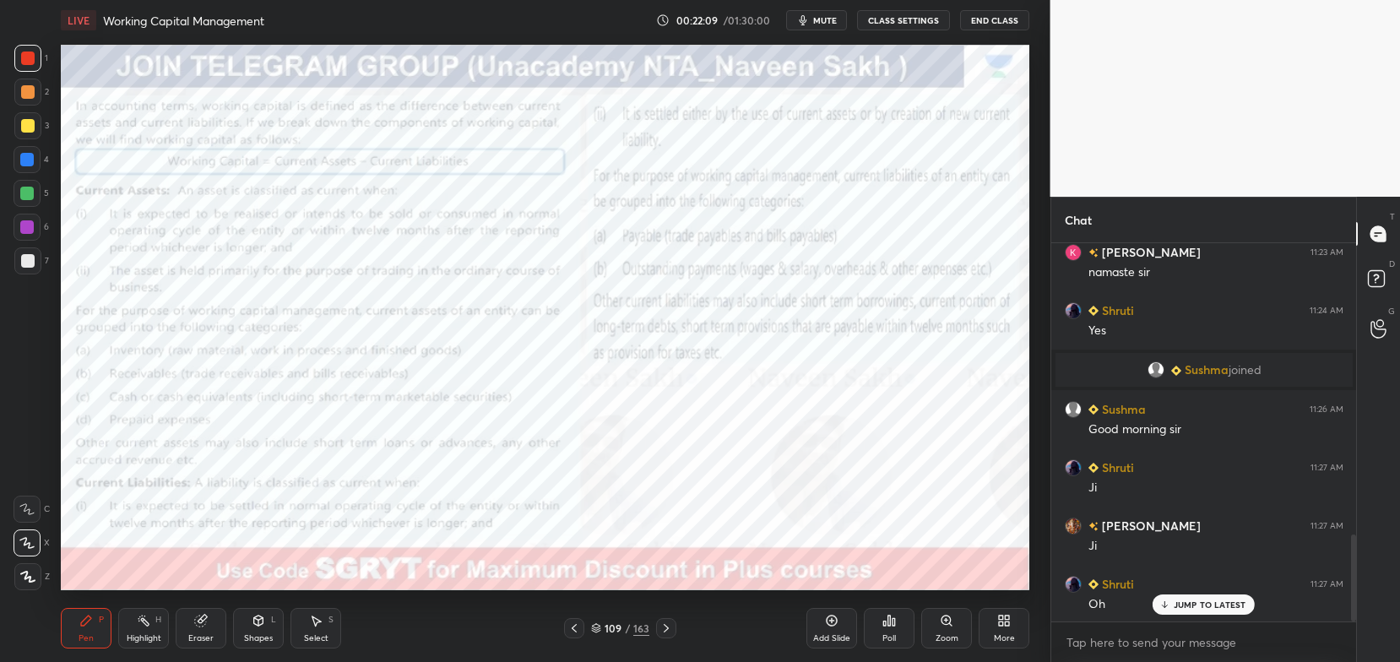
scroll to position [1271, 0]
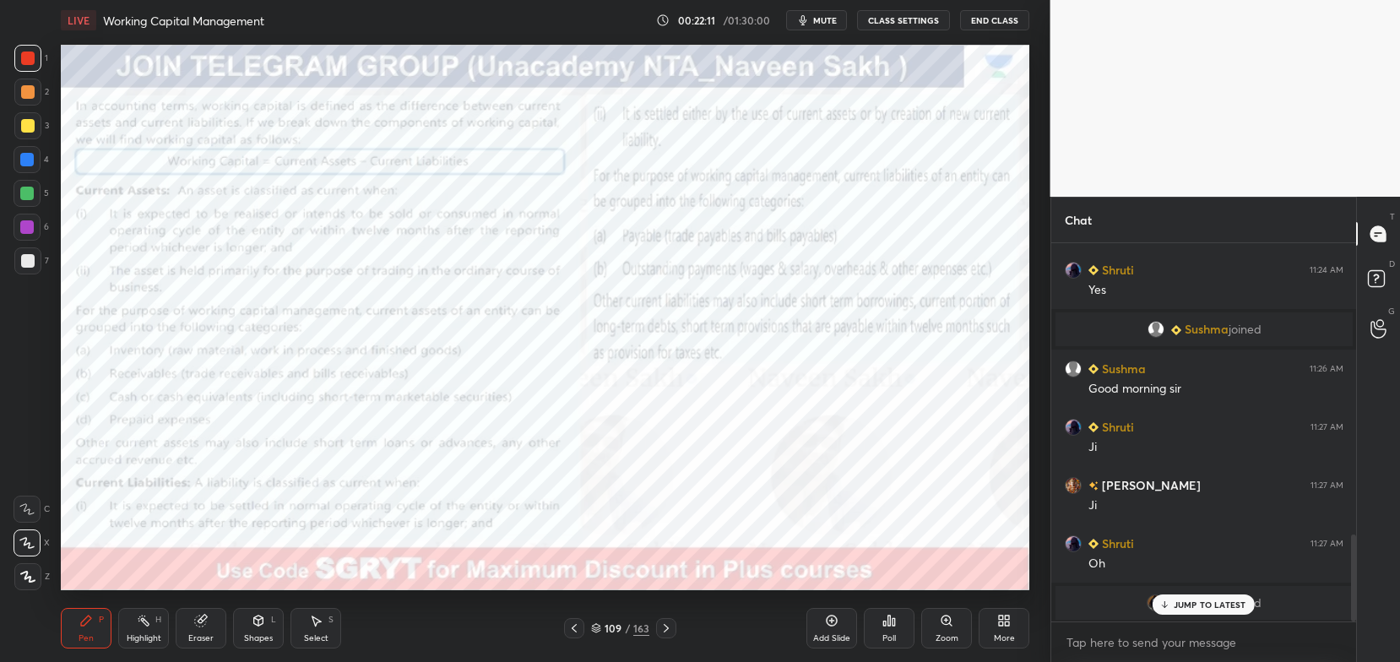
click at [1190, 606] on p "JUMP TO LATEST" at bounding box center [1210, 604] width 73 height 10
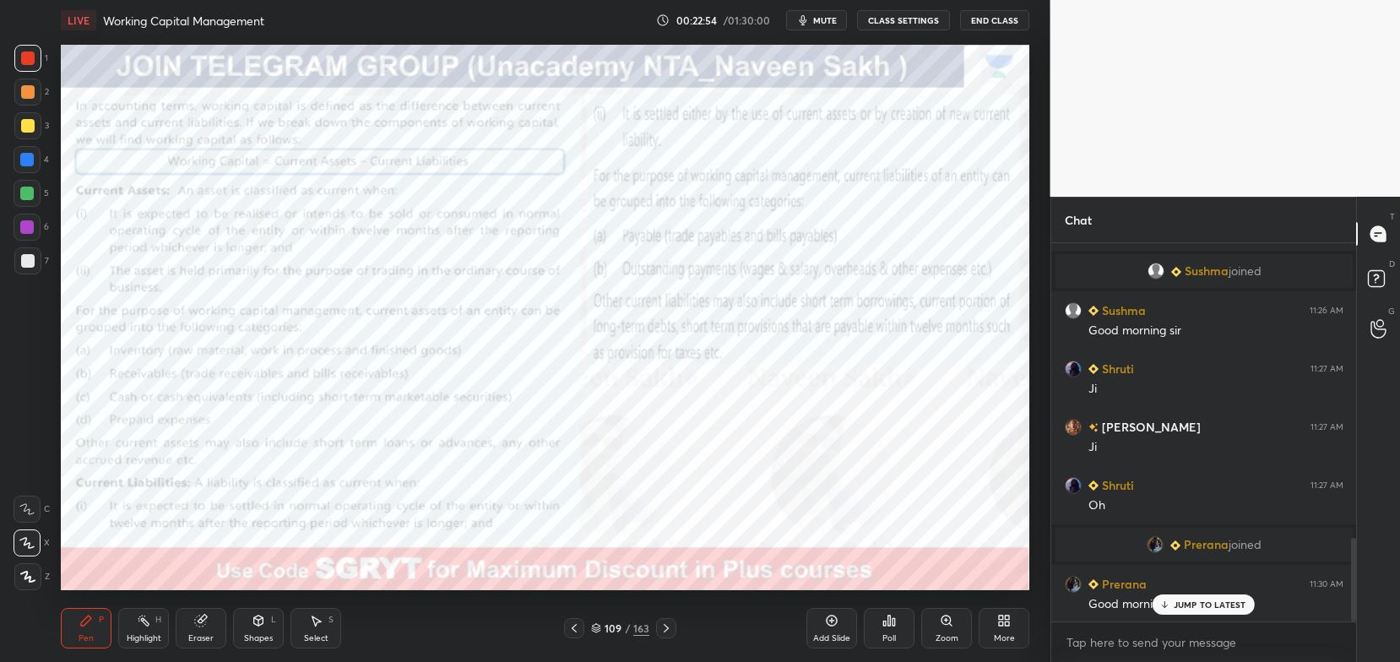
click at [672, 626] on icon at bounding box center [666, 628] width 14 height 14
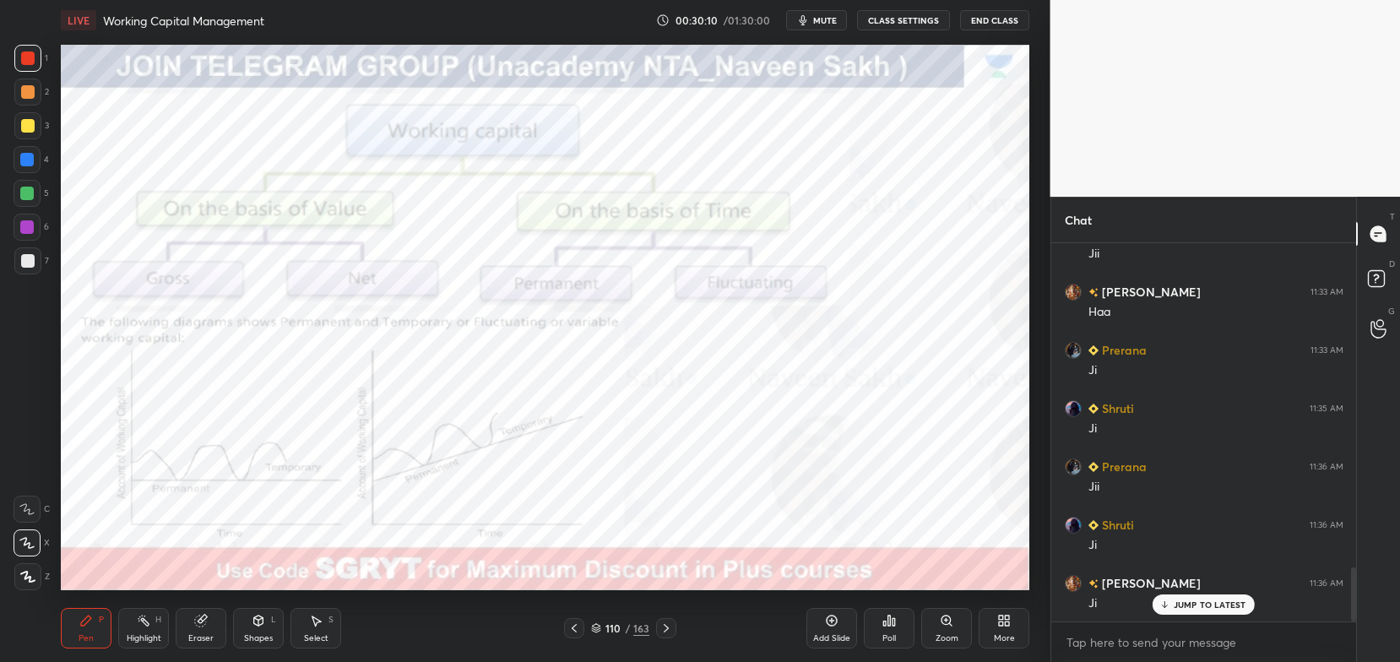
scroll to position [2278, 0]
click at [595, 630] on icon at bounding box center [596, 628] width 10 height 10
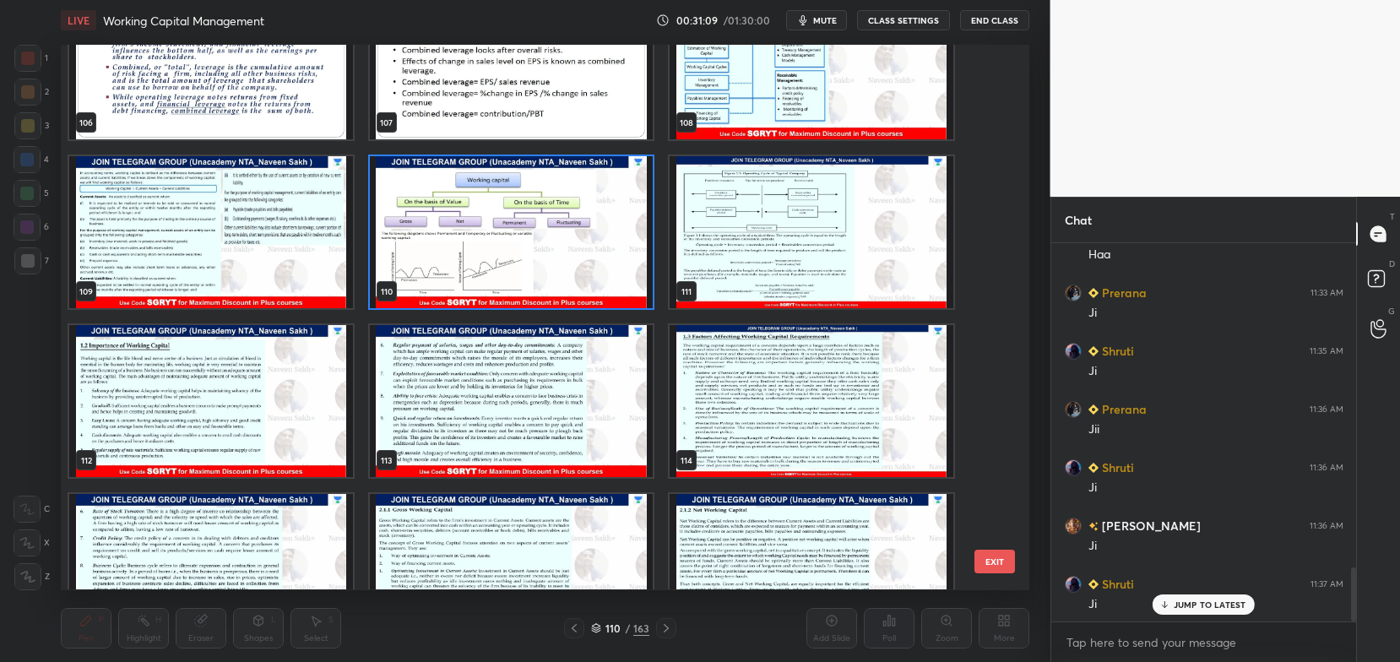
scroll to position [5993, 0]
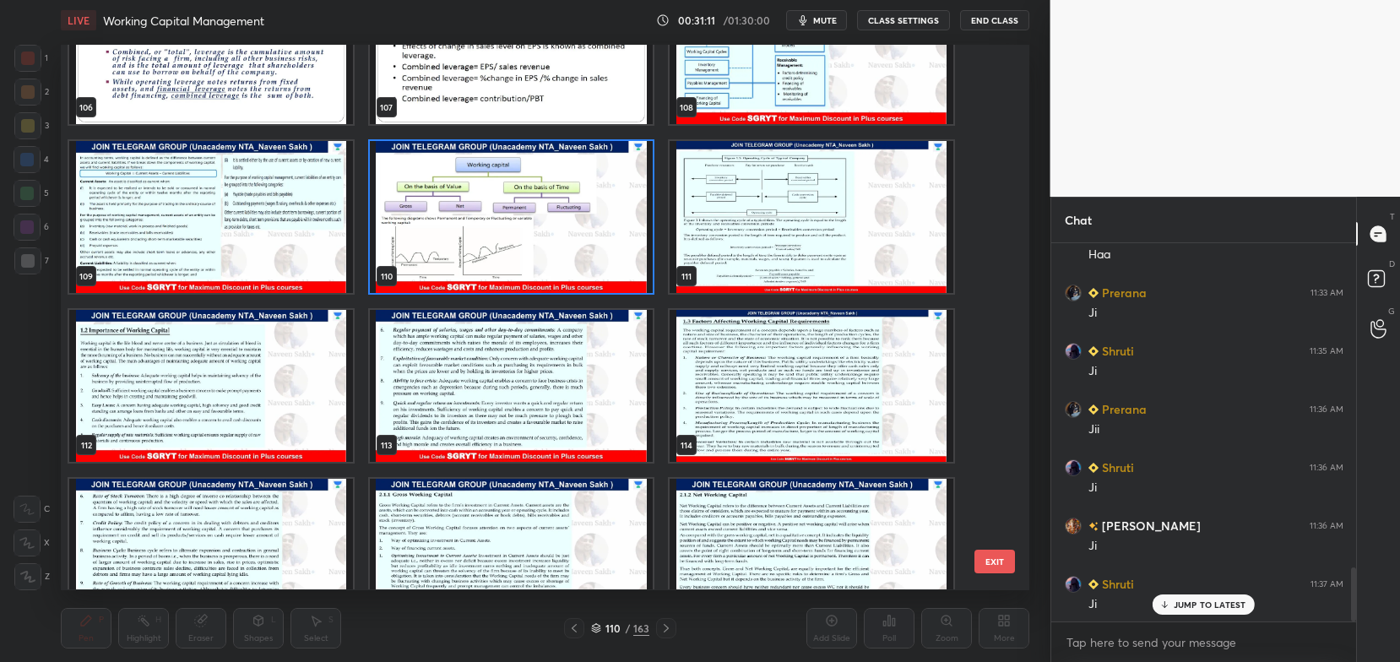
click at [823, 233] on img "grid" at bounding box center [812, 218] width 284 height 152
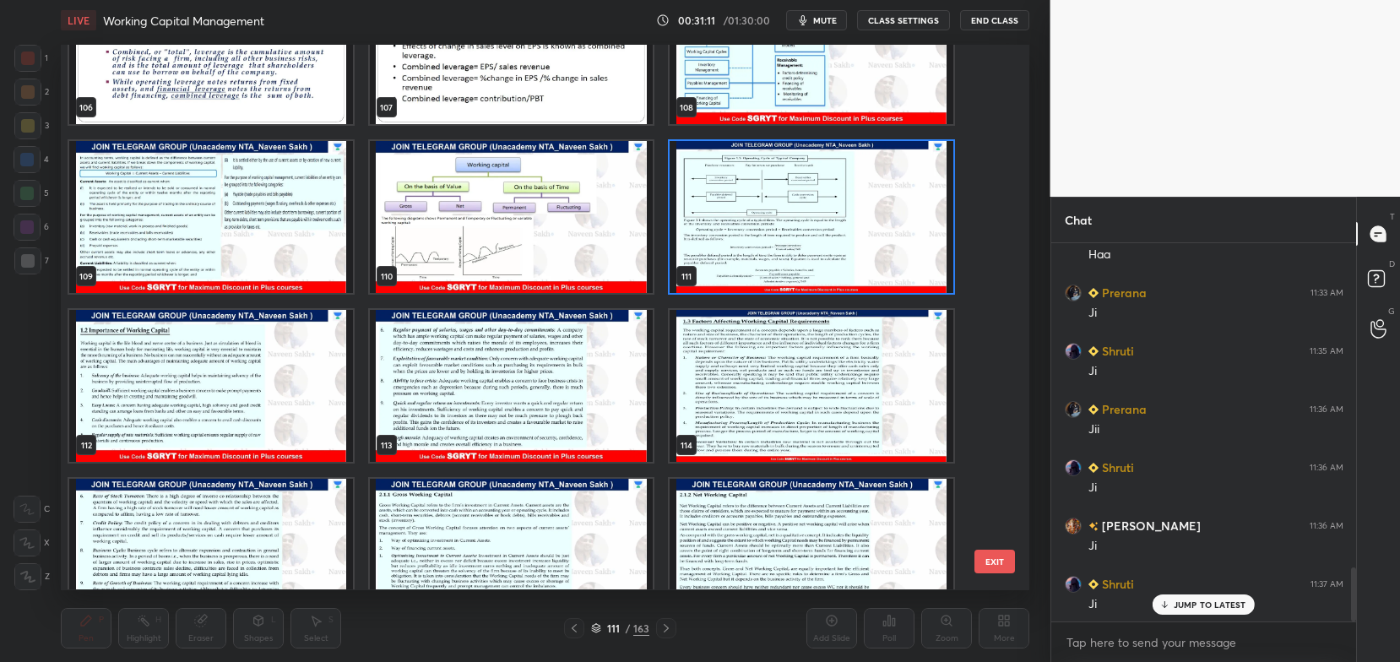
click at [823, 234] on img "grid" at bounding box center [812, 218] width 284 height 152
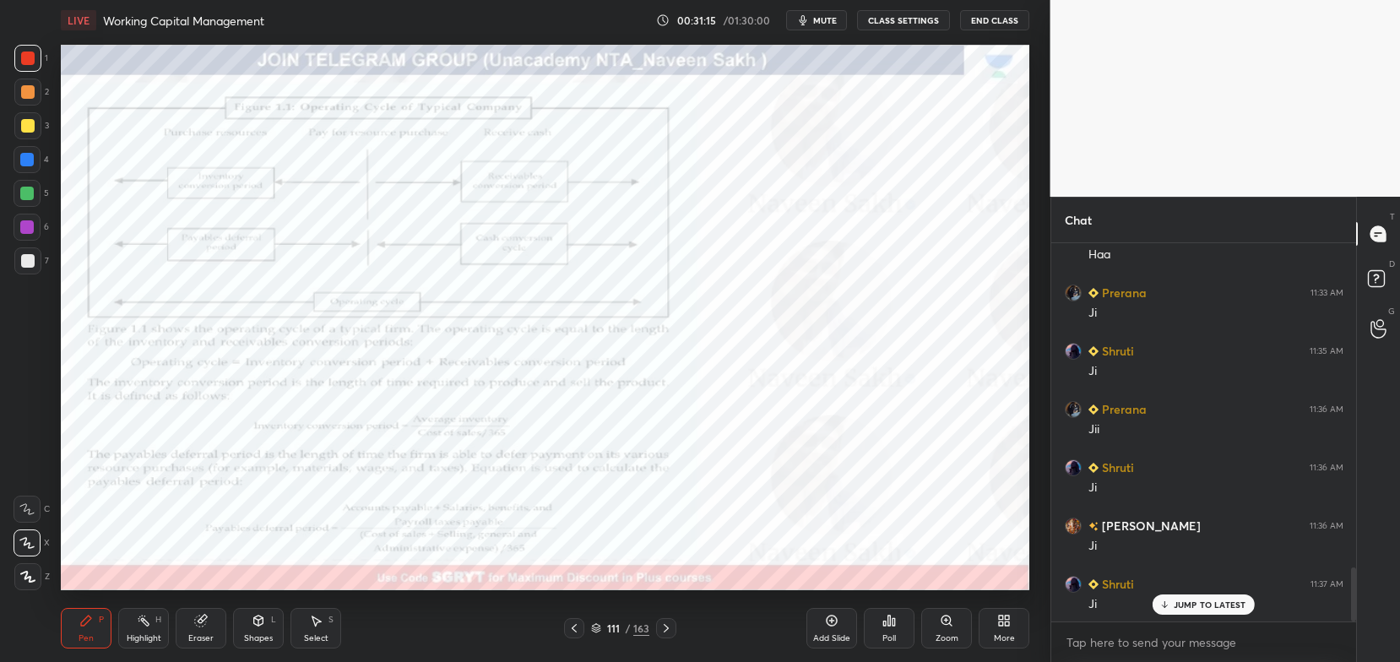
click at [580, 620] on div at bounding box center [574, 628] width 20 height 20
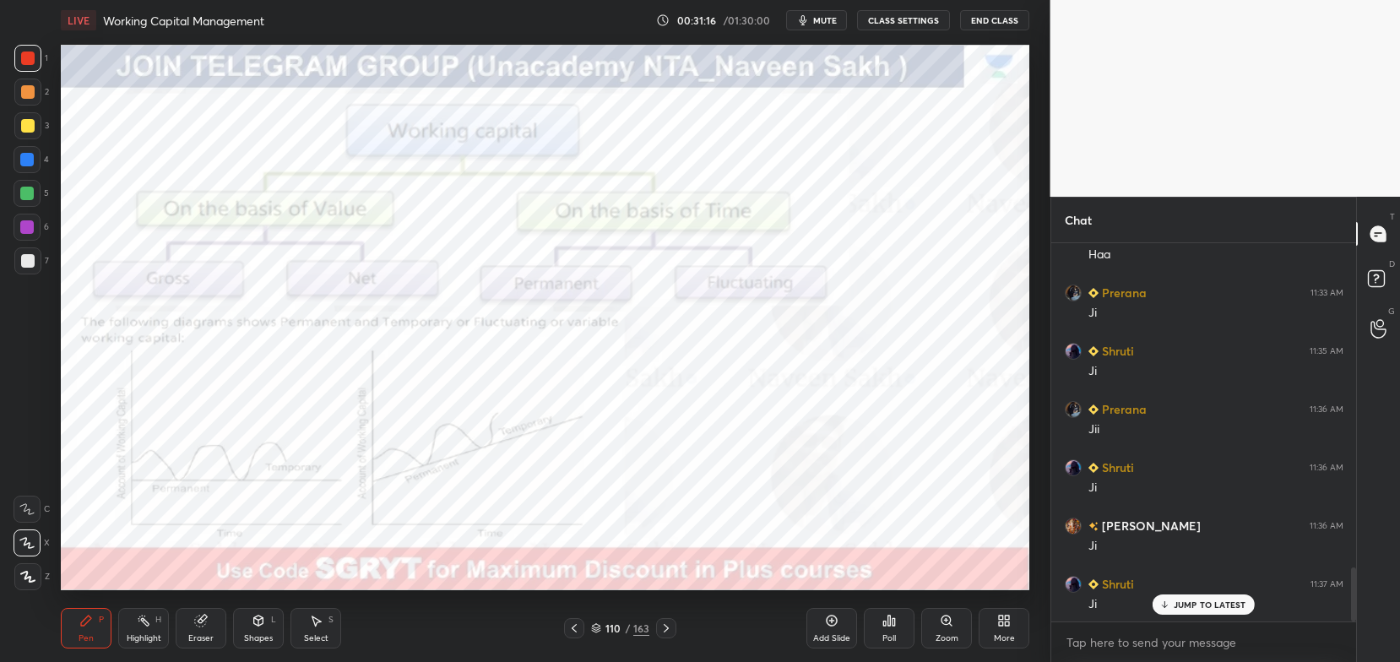
click at [577, 622] on icon at bounding box center [574, 628] width 14 height 14
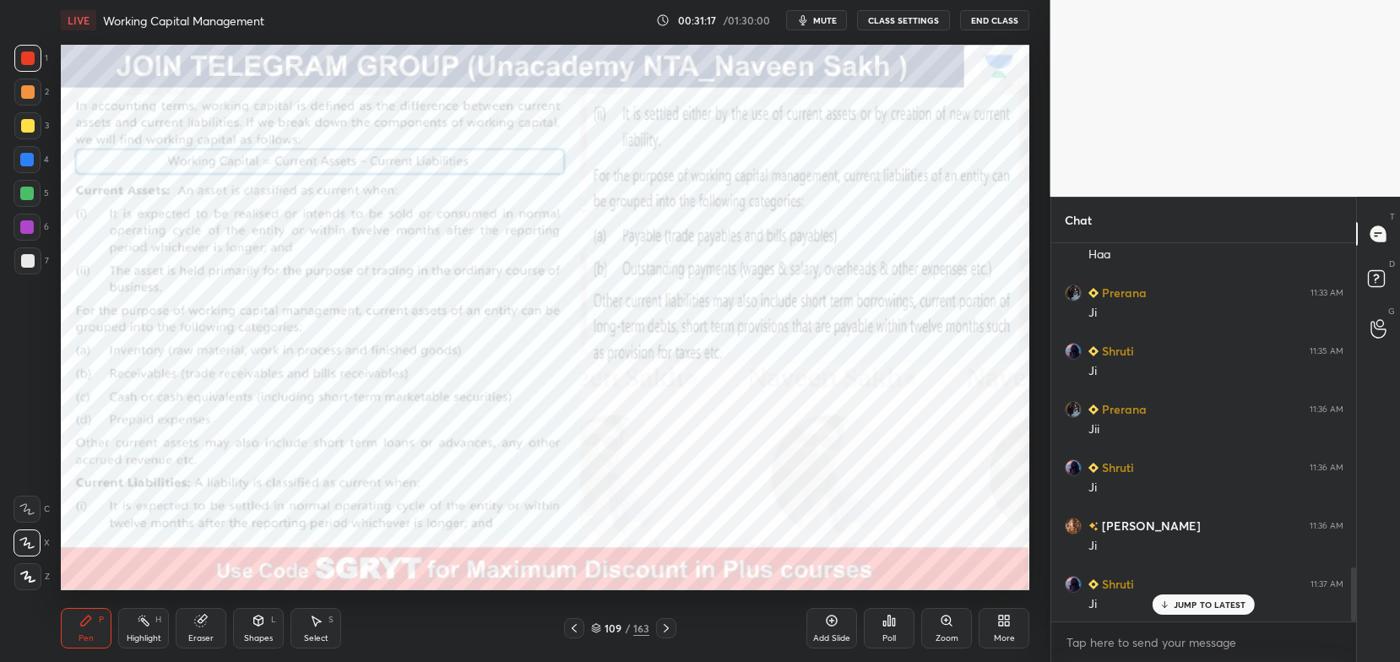
click at [583, 615] on div "Pen P Highlight H Eraser Shapes L Select S 109 / 163 Add Slide Poll Zoom More" at bounding box center [545, 628] width 968 height 68
click at [594, 633] on icon at bounding box center [596, 628] width 10 height 10
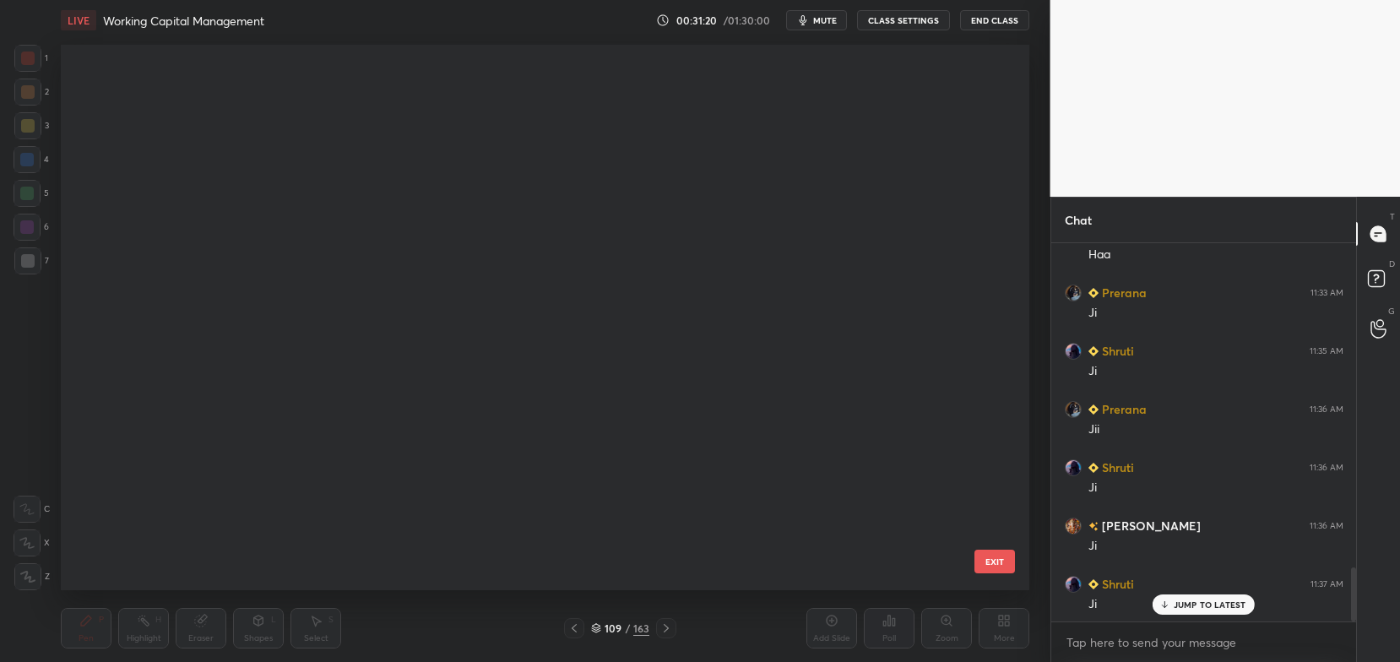
scroll to position [540, 960]
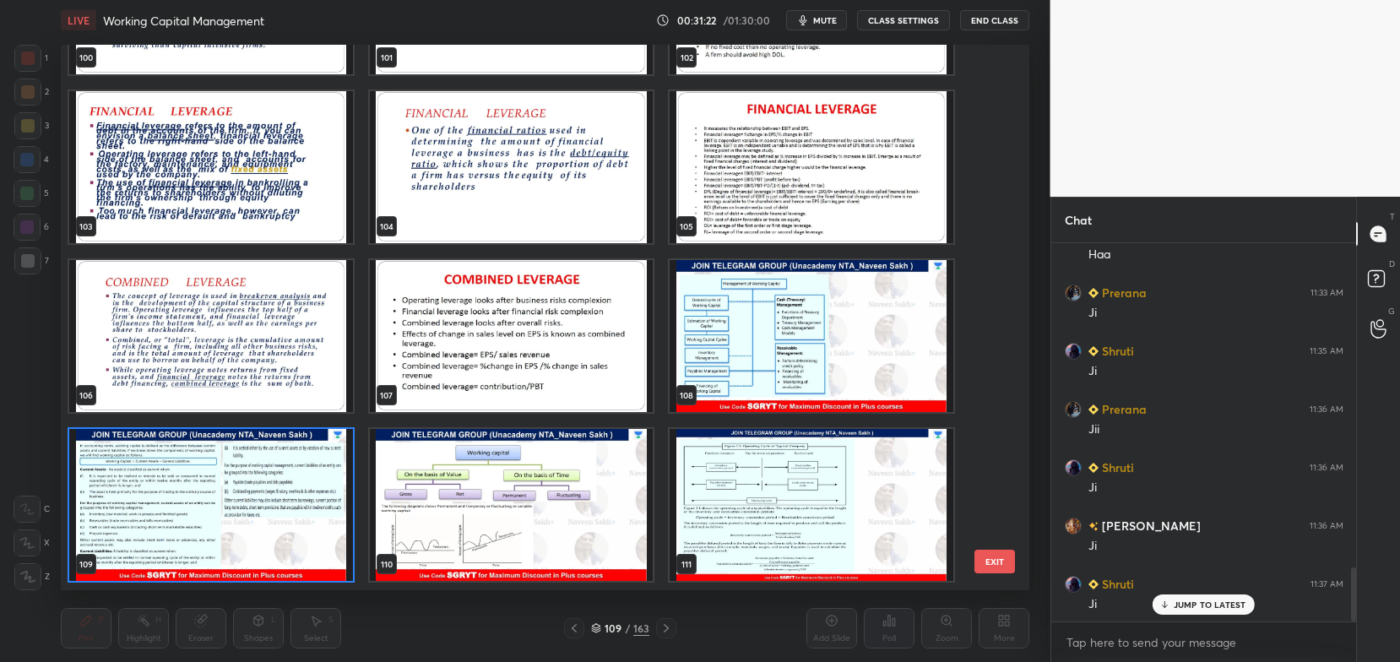
click at [487, 498] on img "grid" at bounding box center [512, 506] width 284 height 152
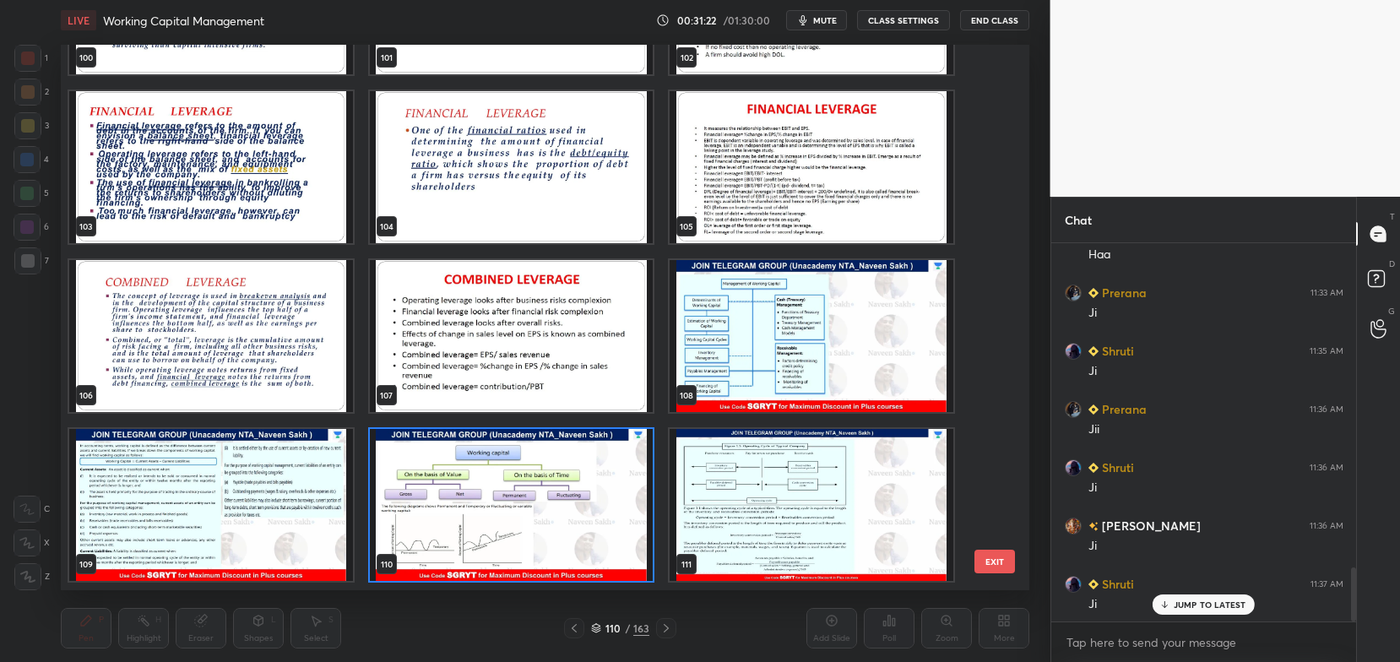
click at [491, 492] on img "grid" at bounding box center [512, 506] width 284 height 152
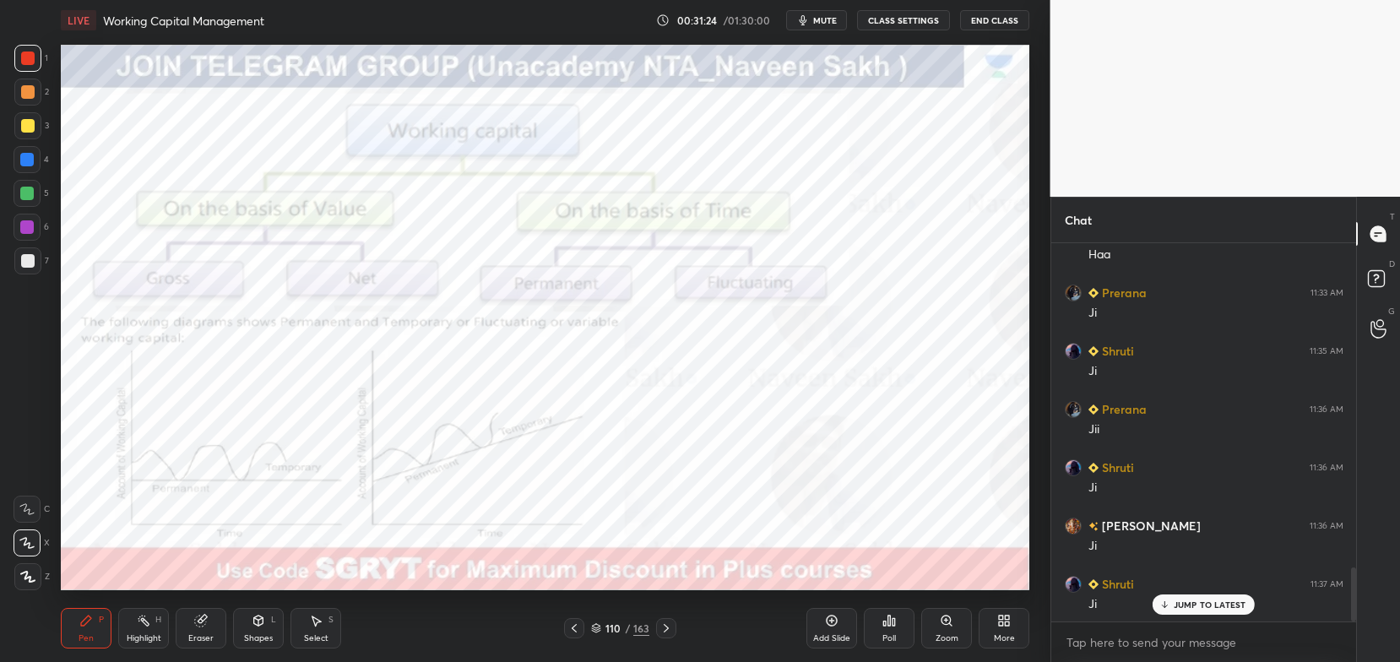
click at [839, 641] on div "Add Slide" at bounding box center [831, 638] width 37 height 8
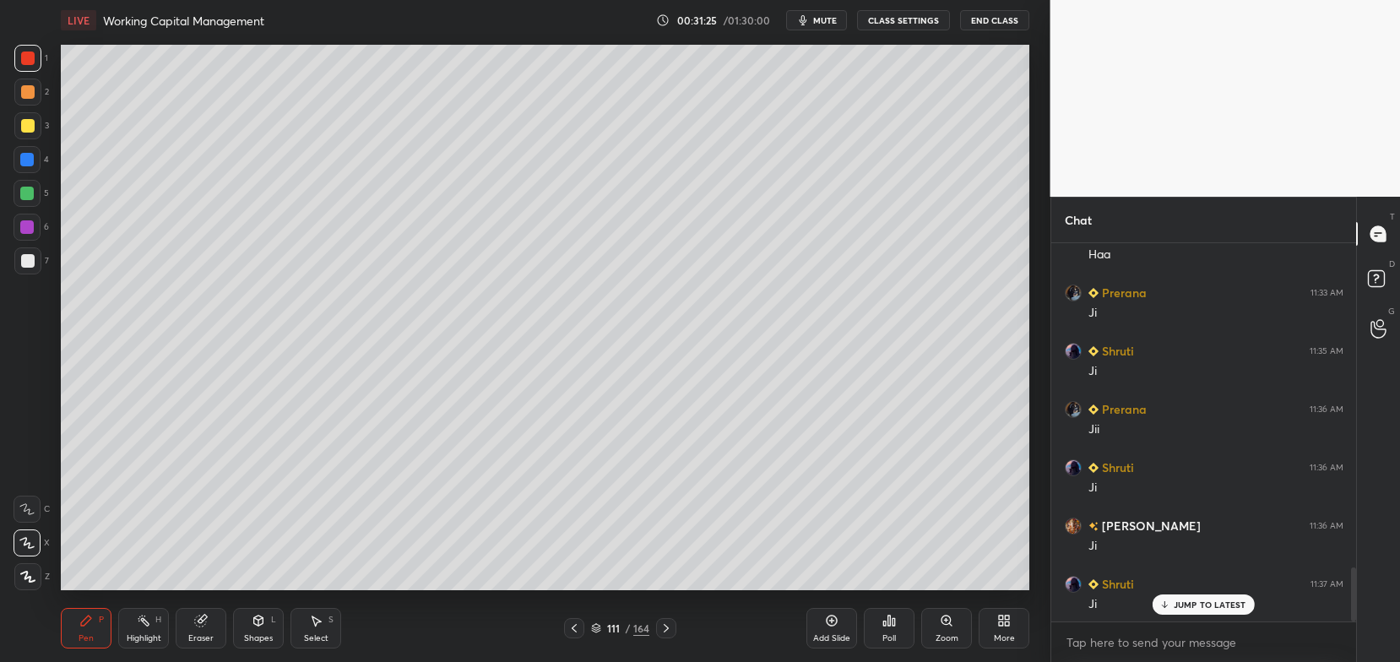
click at [39, 265] on div at bounding box center [27, 260] width 27 height 27
click at [30, 139] on div at bounding box center [27, 125] width 27 height 27
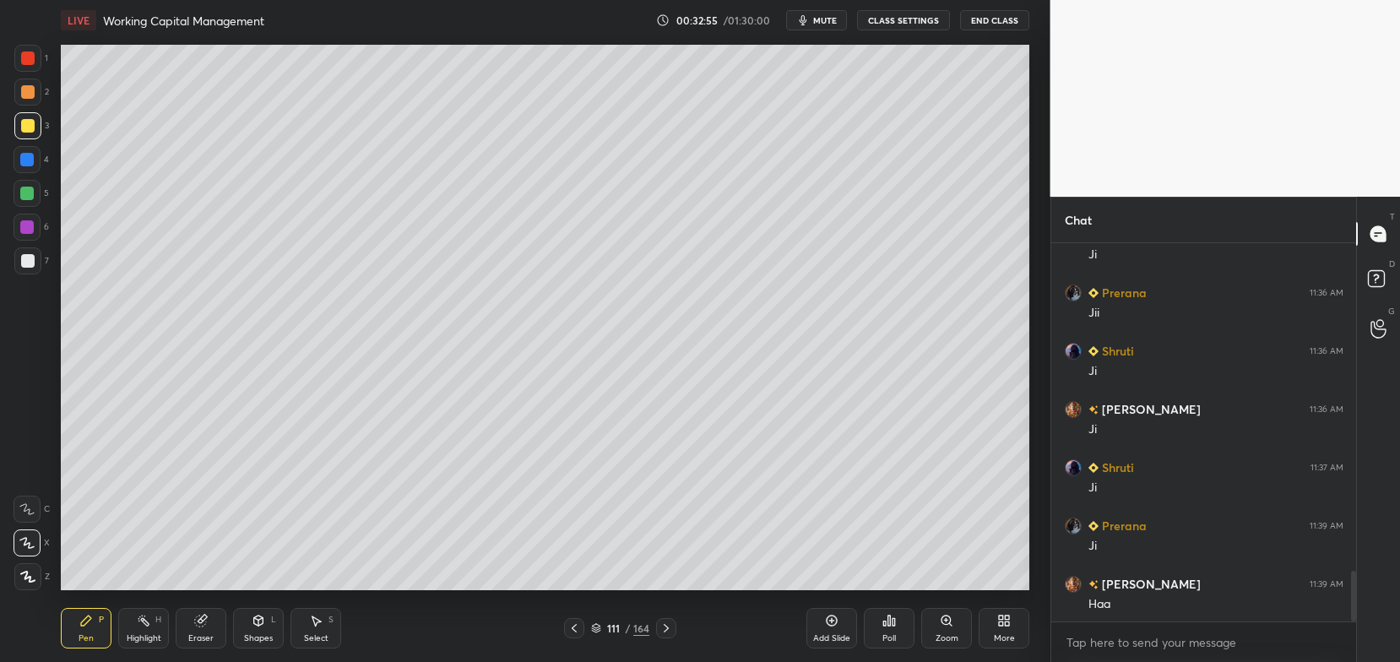
scroll to position [2453, 0]
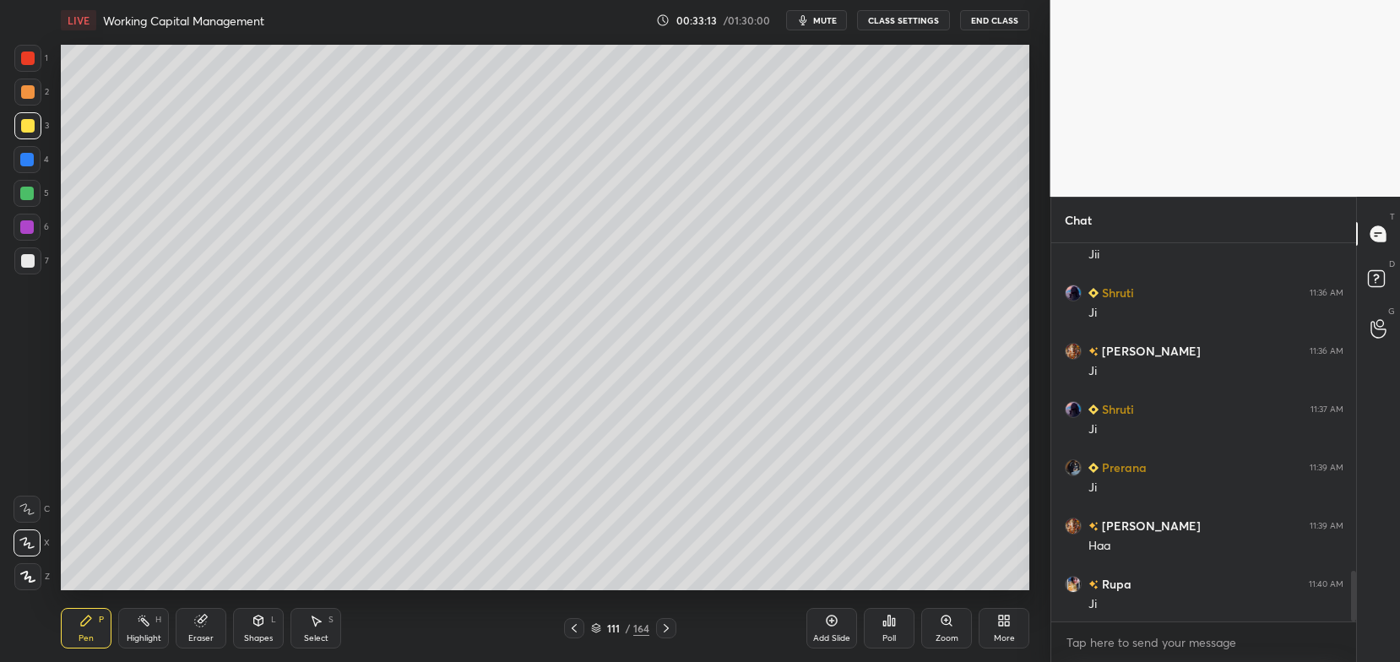
click at [207, 621] on icon at bounding box center [201, 621] width 14 height 14
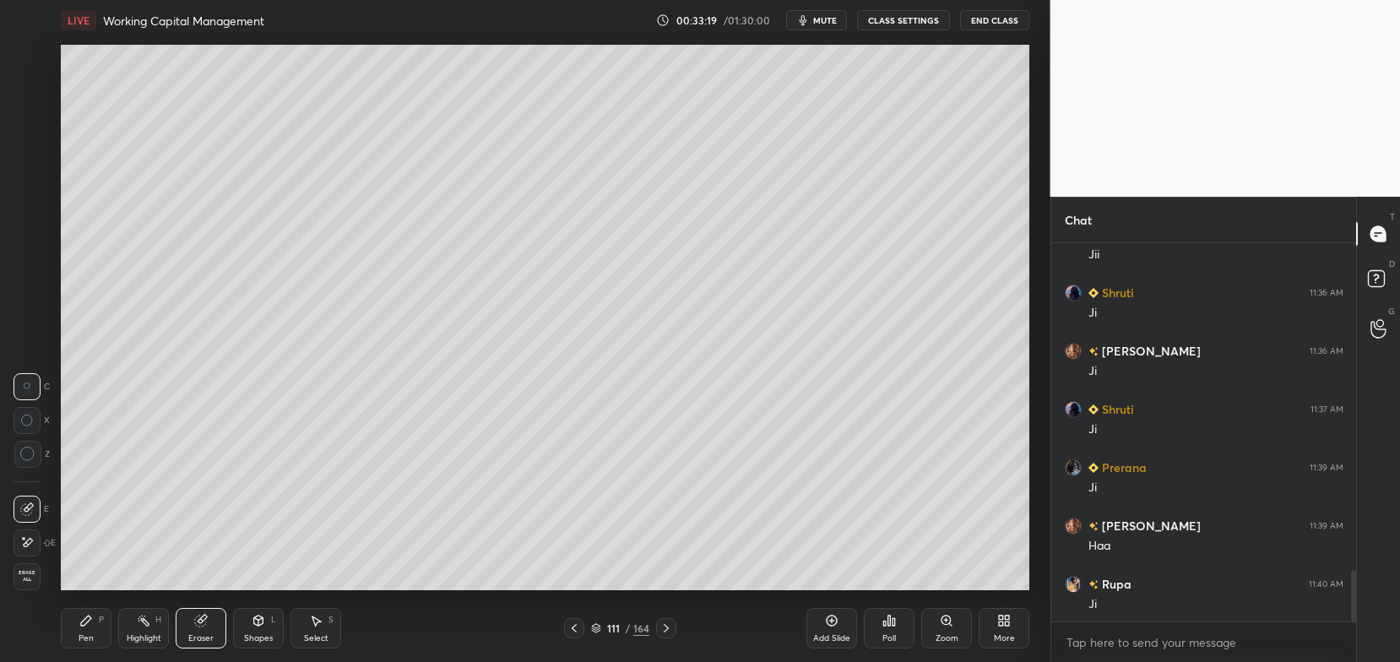
click at [99, 619] on div "P" at bounding box center [101, 619] width 5 height 8
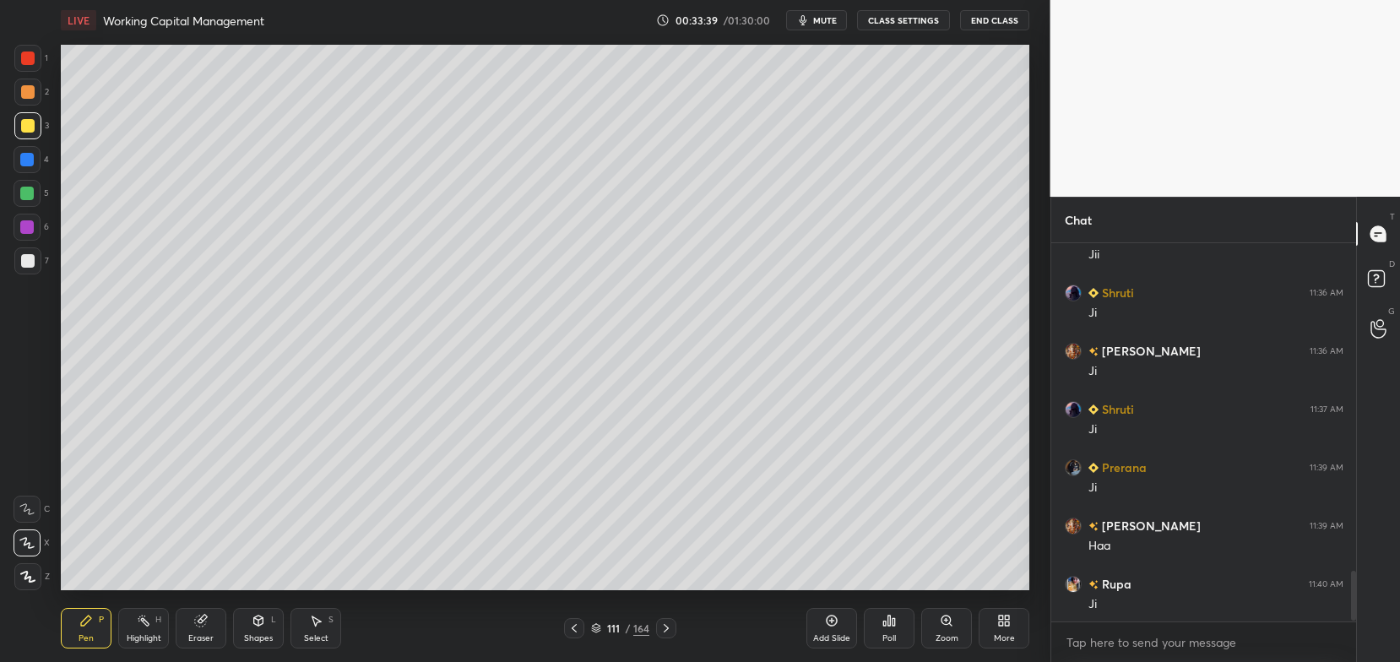
scroll to position [2511, 0]
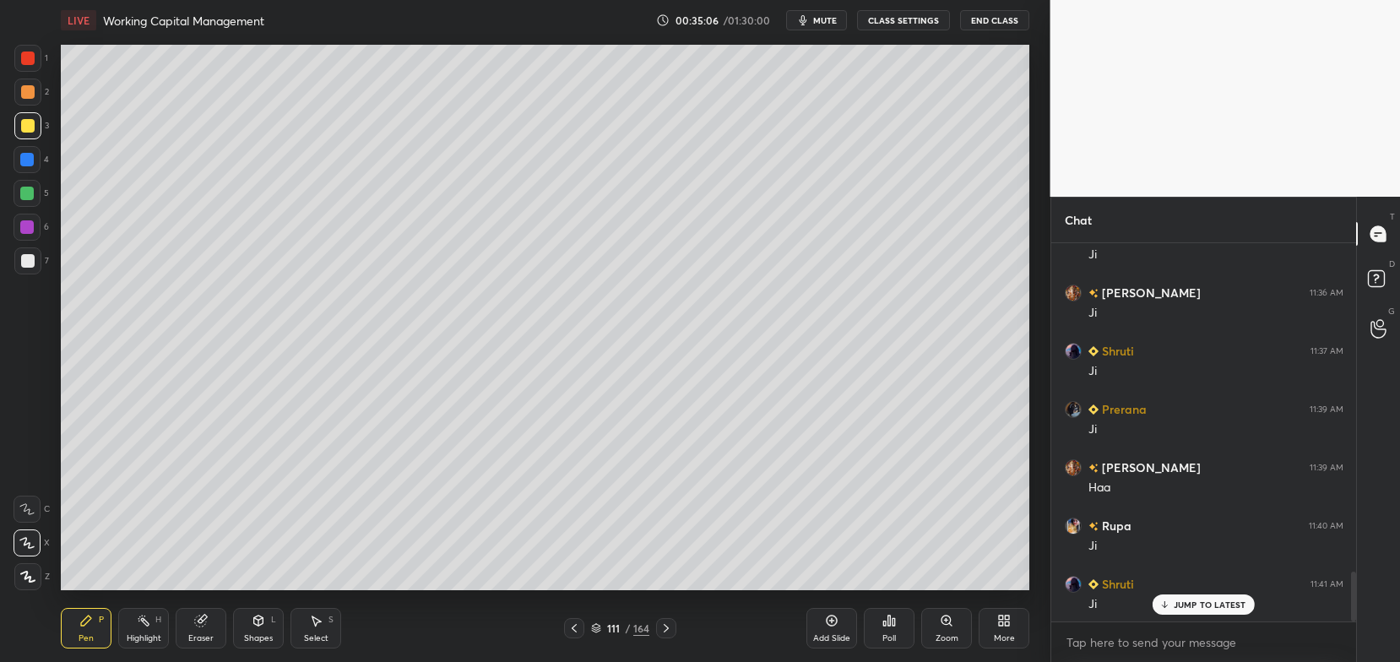
click at [260, 631] on div "Shapes L" at bounding box center [258, 628] width 51 height 41
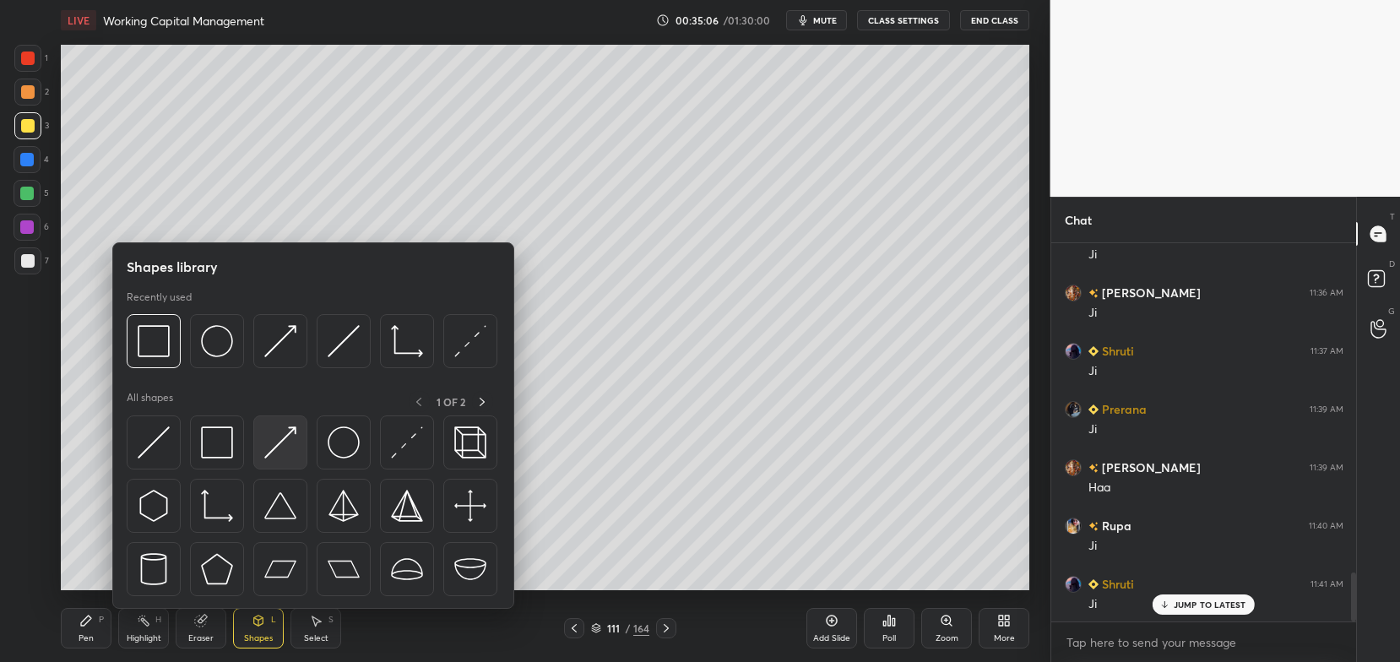
scroll to position [2569, 0]
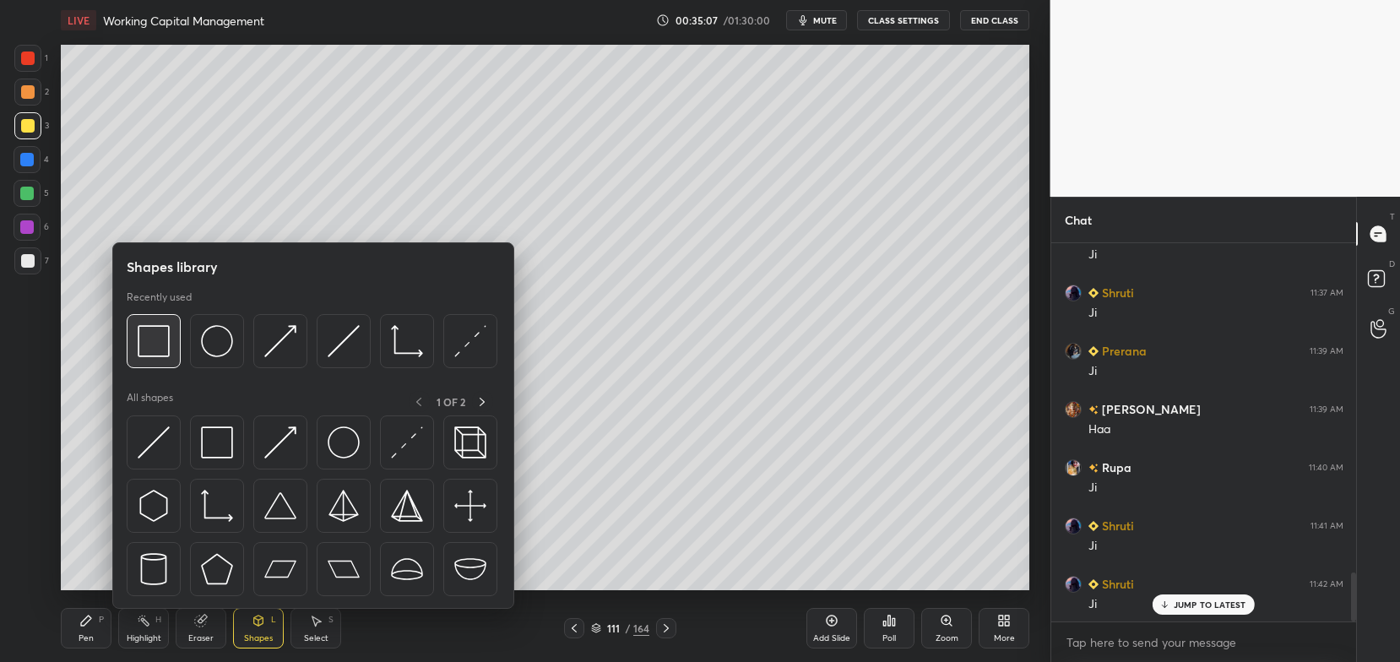
click at [151, 350] on img at bounding box center [154, 341] width 32 height 32
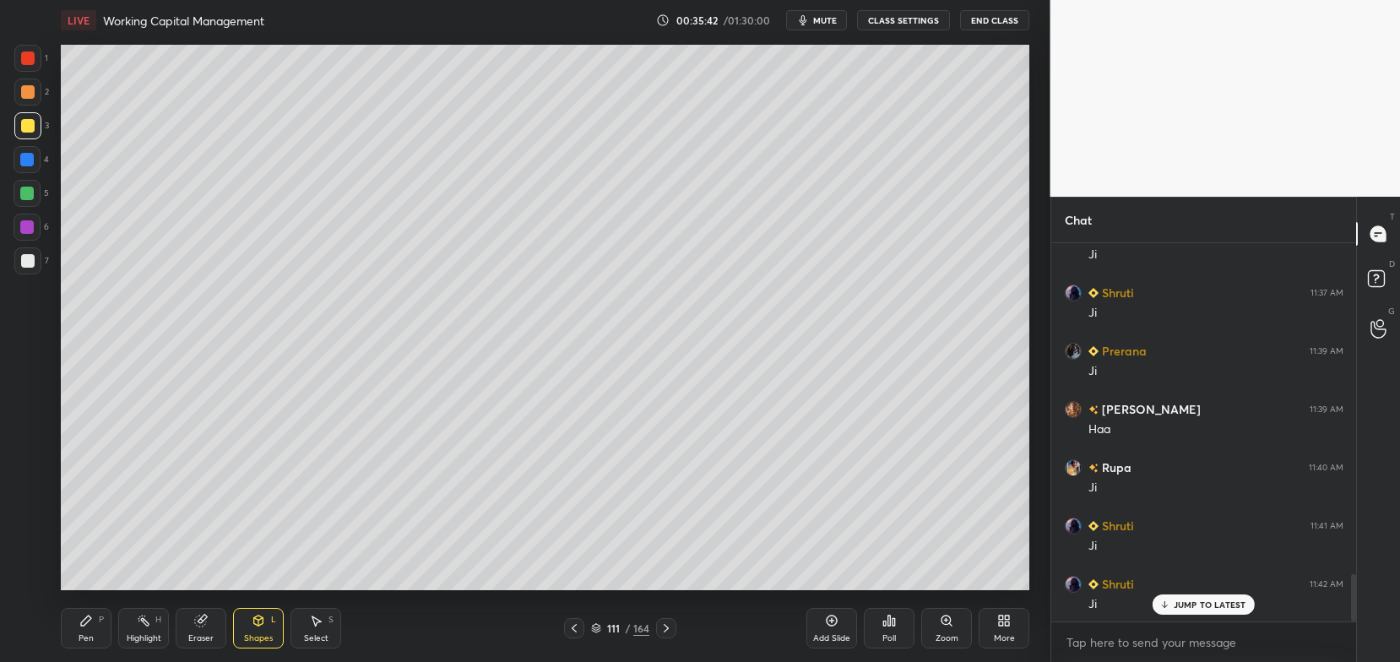
scroll to position [2627, 0]
click at [101, 622] on div "P" at bounding box center [101, 619] width 5 height 8
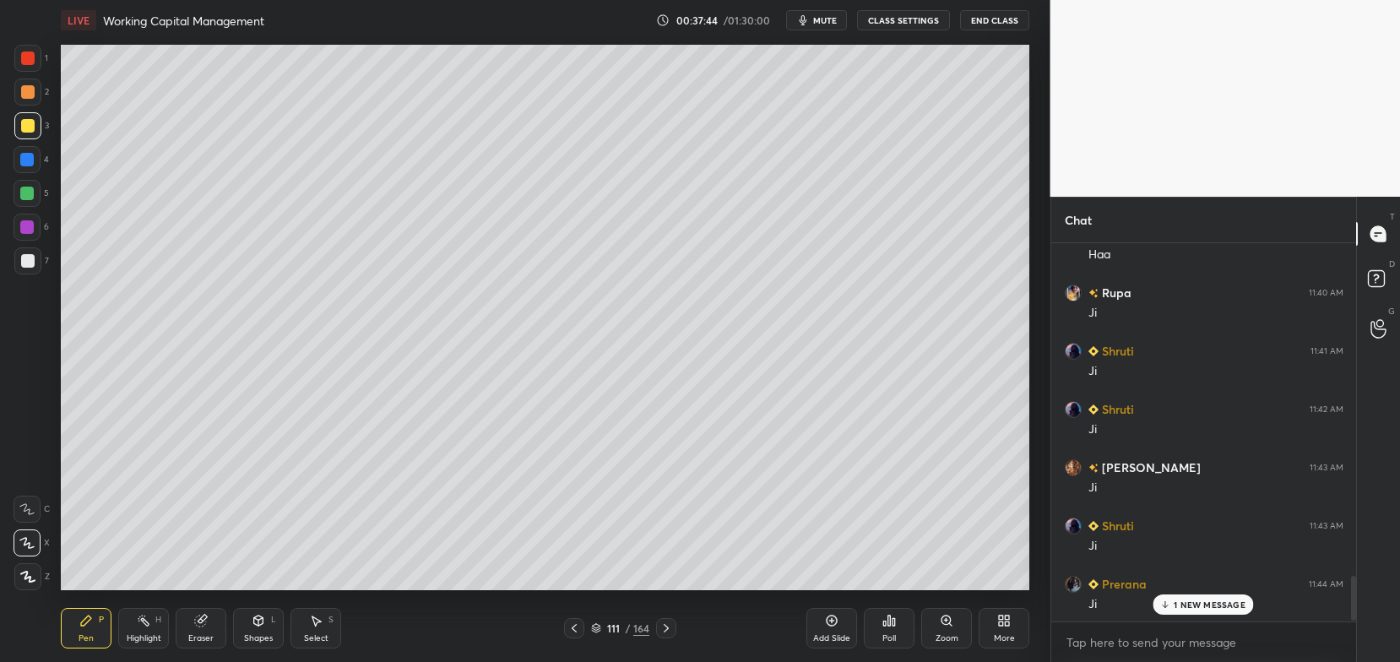
scroll to position [2802, 0]
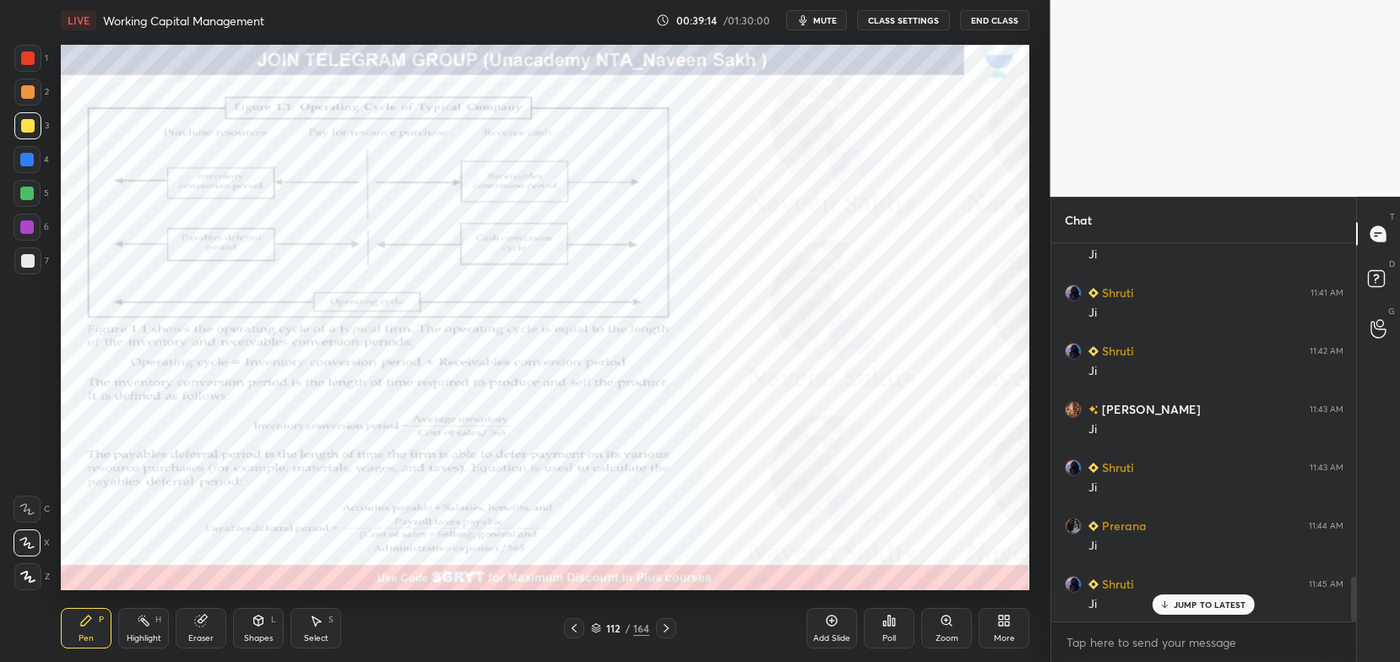
click at [938, 632] on div "Zoom" at bounding box center [946, 628] width 51 height 41
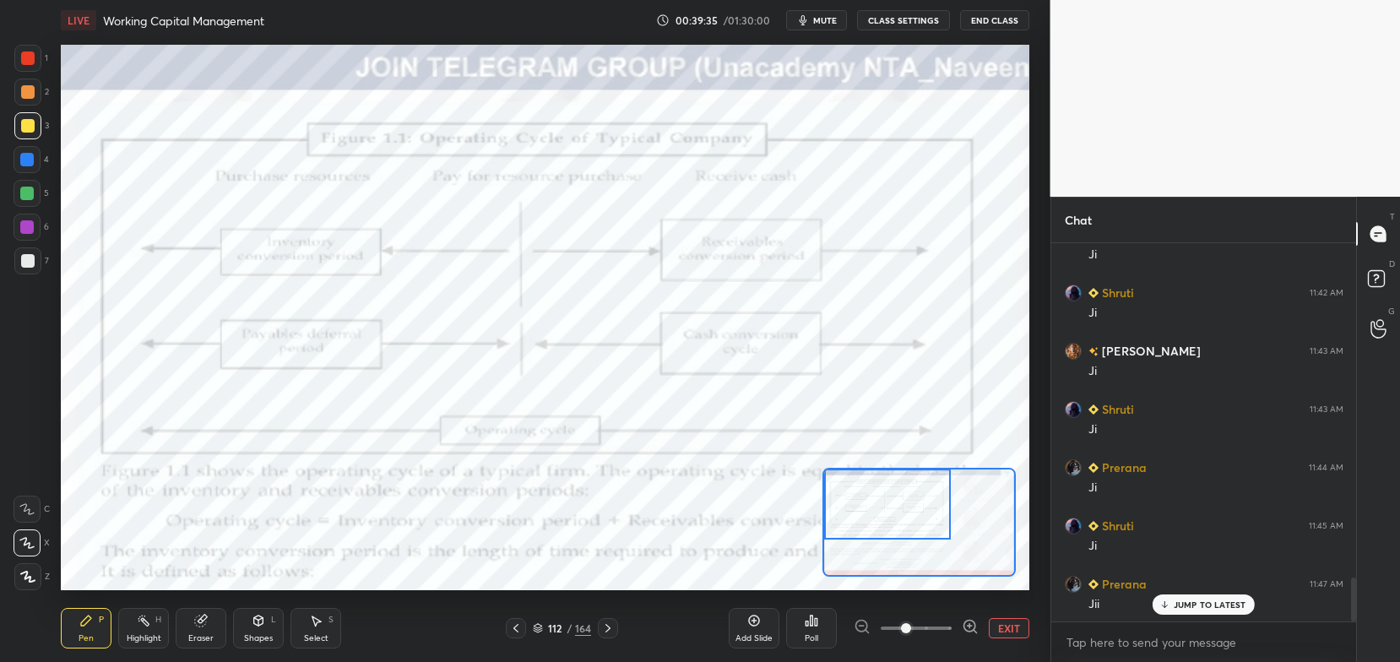
scroll to position [2920, 0]
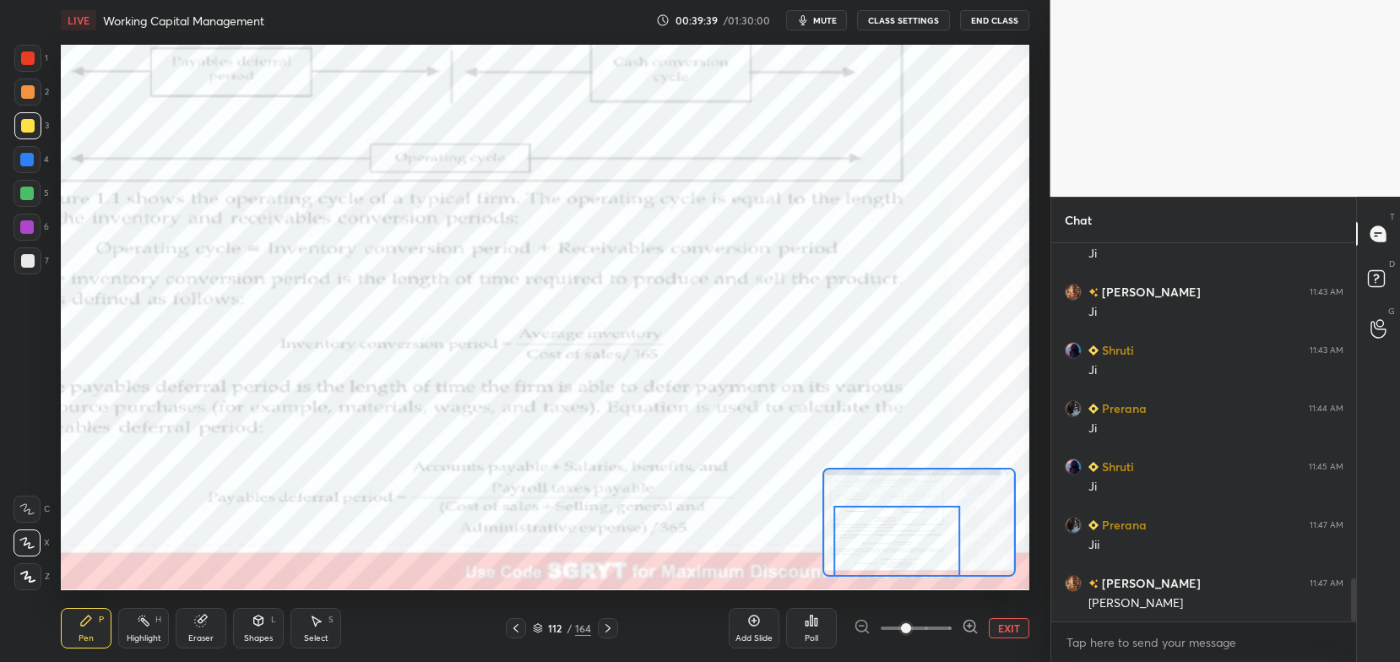
click at [607, 624] on icon at bounding box center [608, 628] width 14 height 14
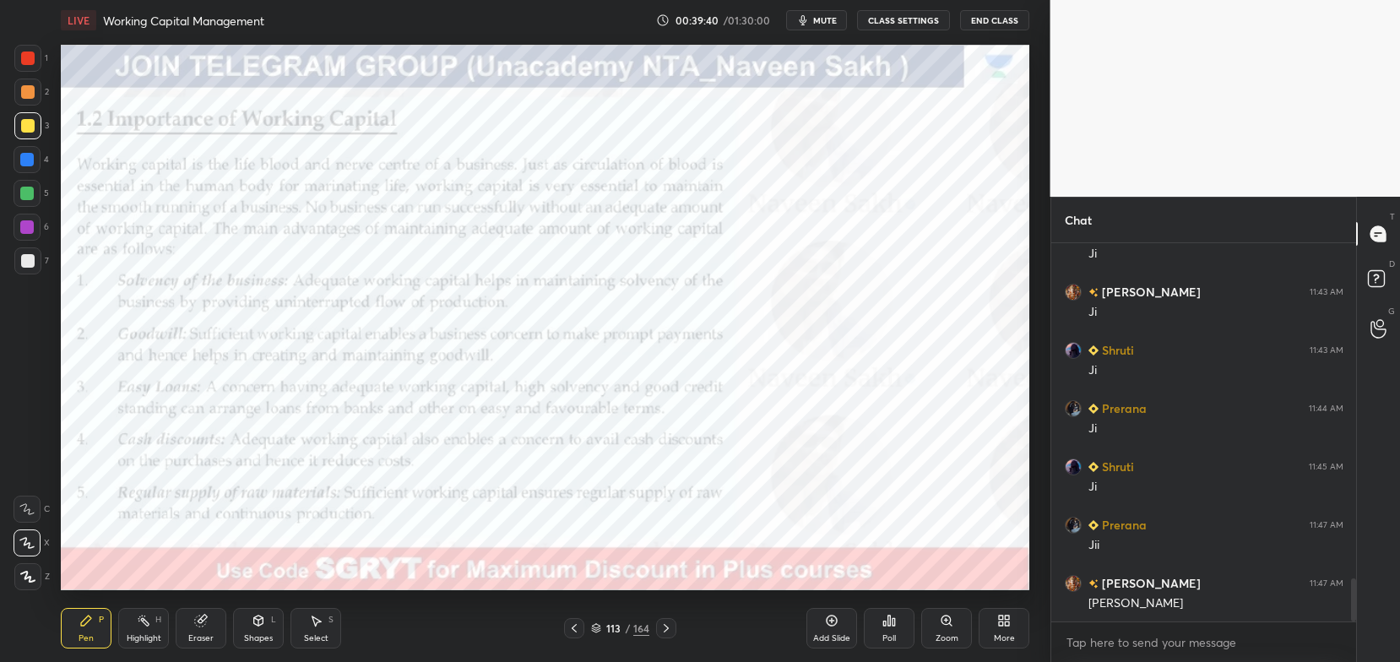
click at [653, 621] on div "113 / 164" at bounding box center [620, 628] width 112 height 20
click at [664, 623] on icon at bounding box center [666, 628] width 14 height 14
click at [595, 632] on icon at bounding box center [596, 628] width 10 height 10
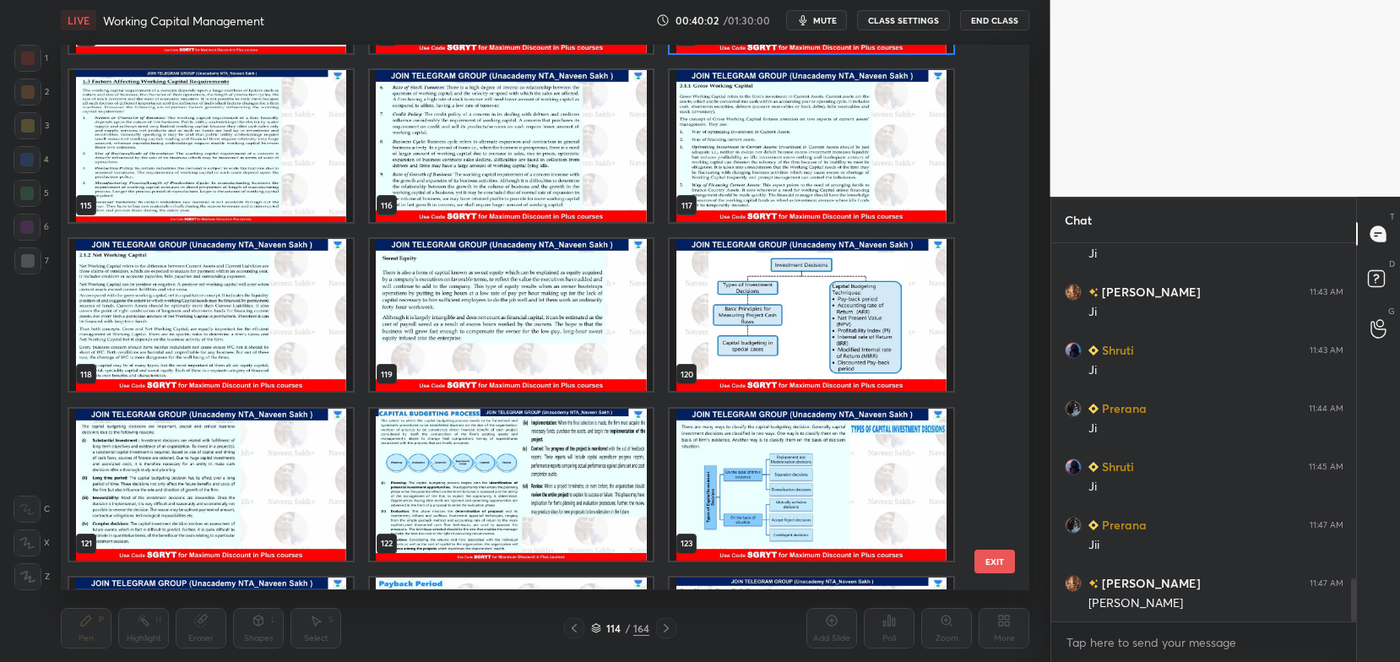
scroll to position [6407, 0]
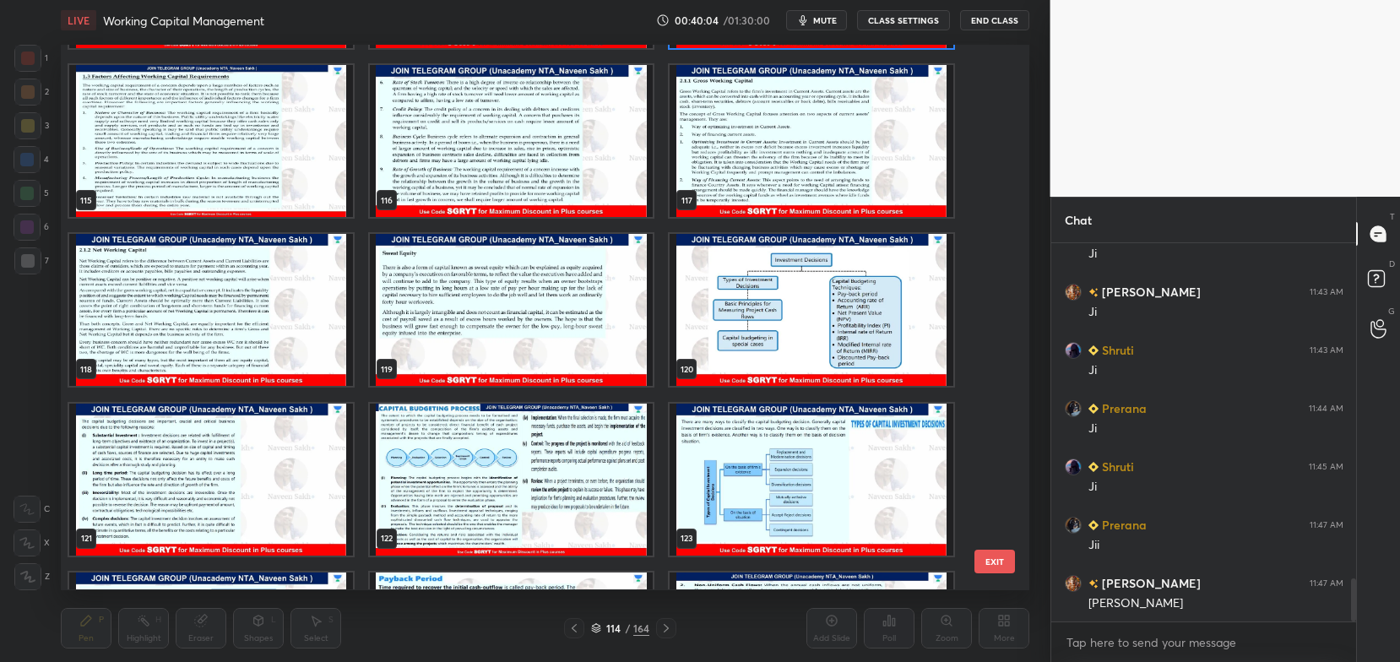
click at [588, 310] on img "grid" at bounding box center [512, 311] width 284 height 152
click at [594, 313] on img "grid" at bounding box center [512, 311] width 284 height 152
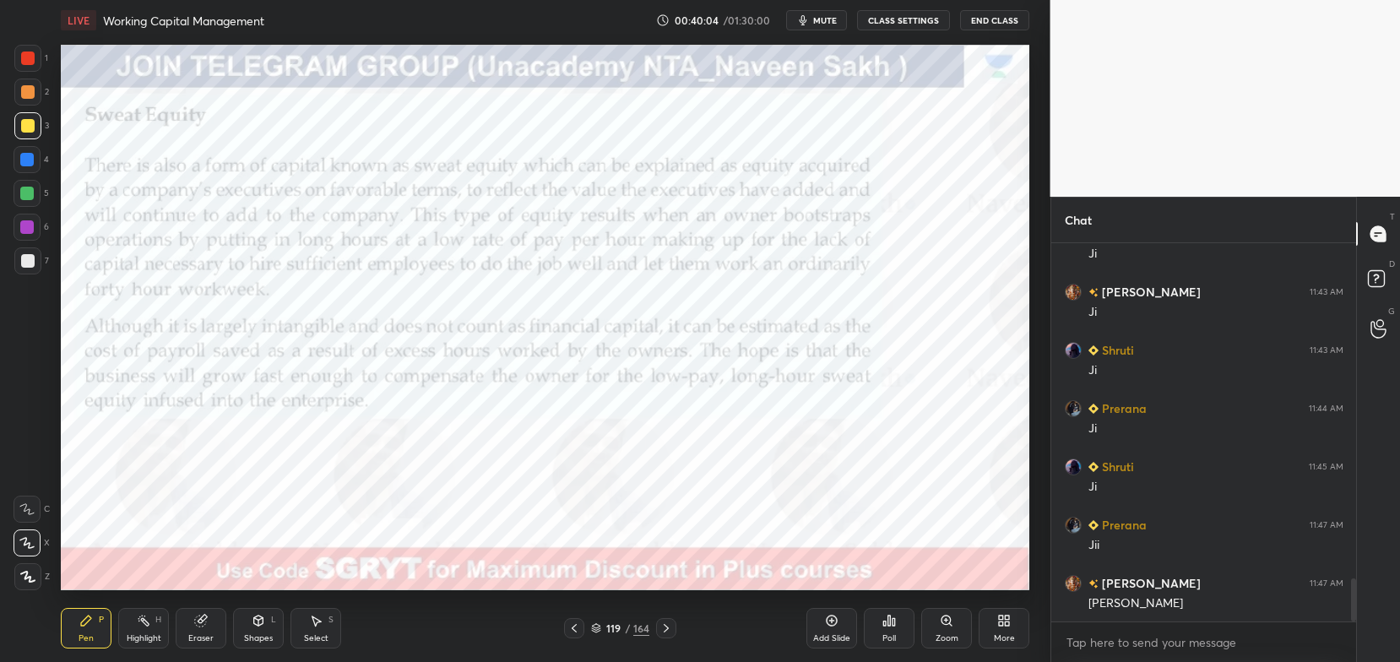
click at [599, 314] on img "grid" at bounding box center [512, 311] width 284 height 152
click at [1011, 621] on div "More" at bounding box center [1004, 628] width 51 height 41
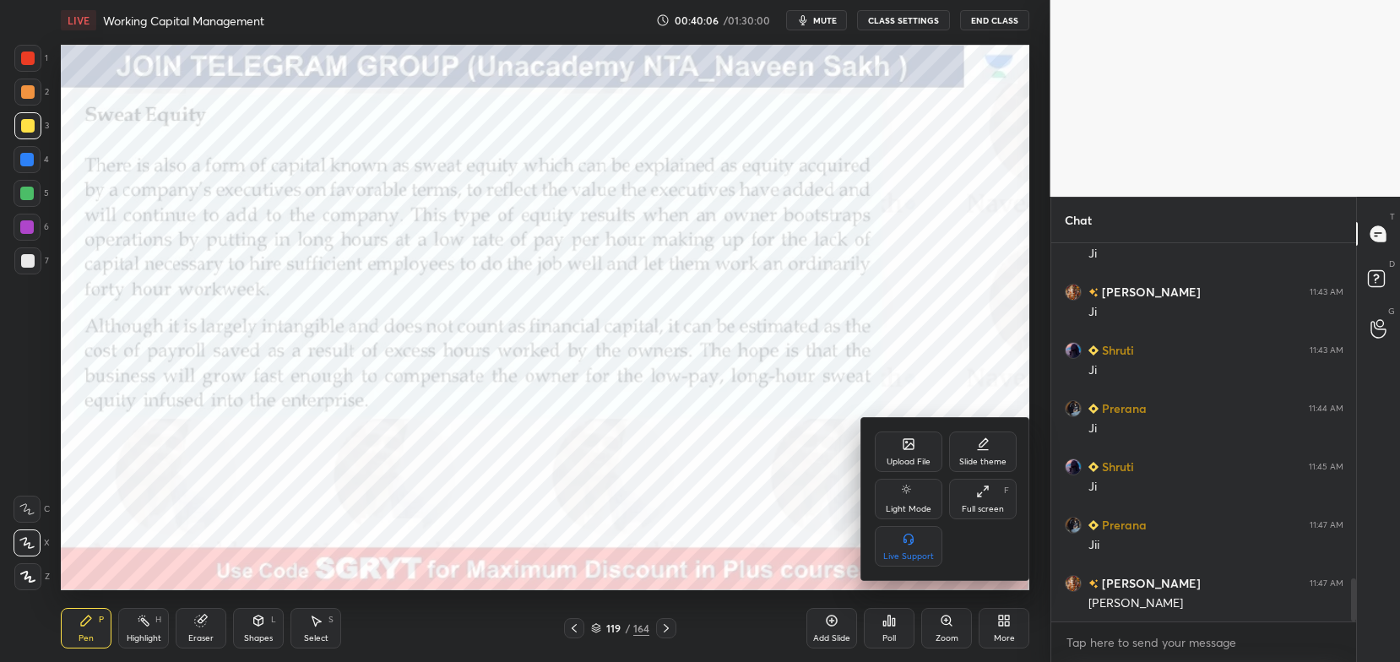
click at [887, 458] on div "Upload File" at bounding box center [909, 462] width 44 height 8
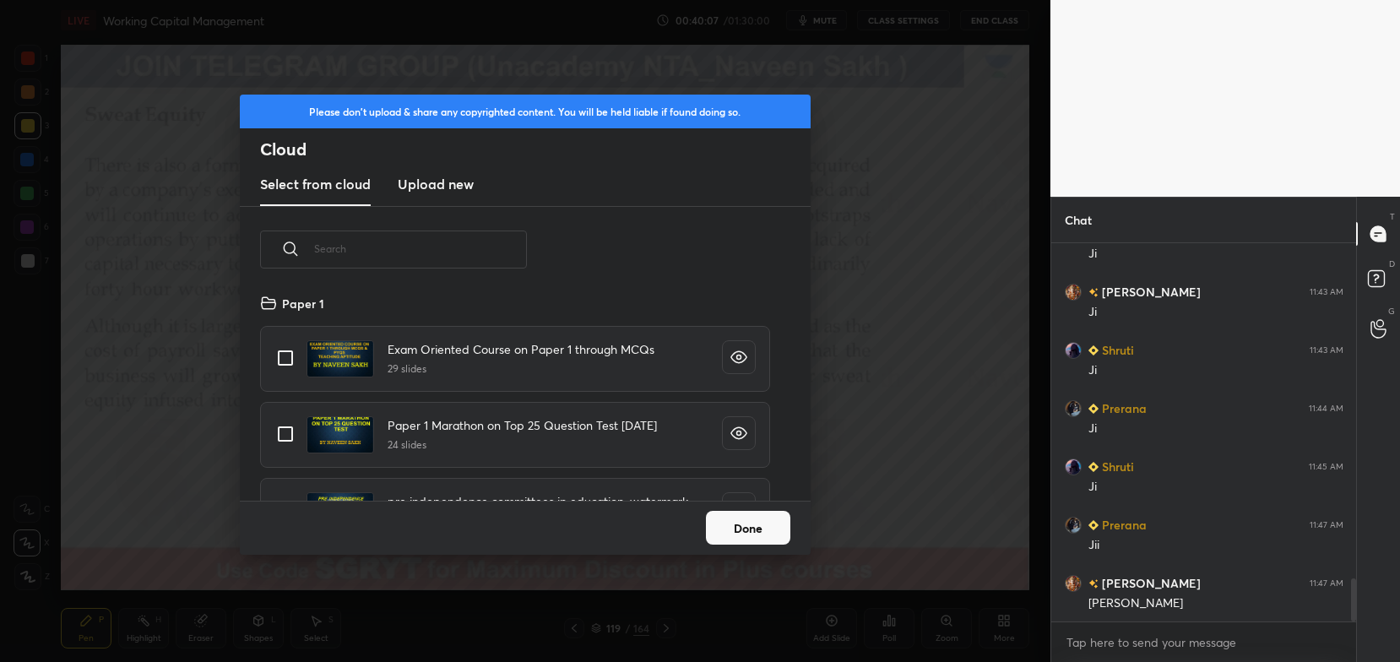
scroll to position [209, 542]
click at [456, 191] on h3 "Upload new" at bounding box center [436, 184] width 76 height 20
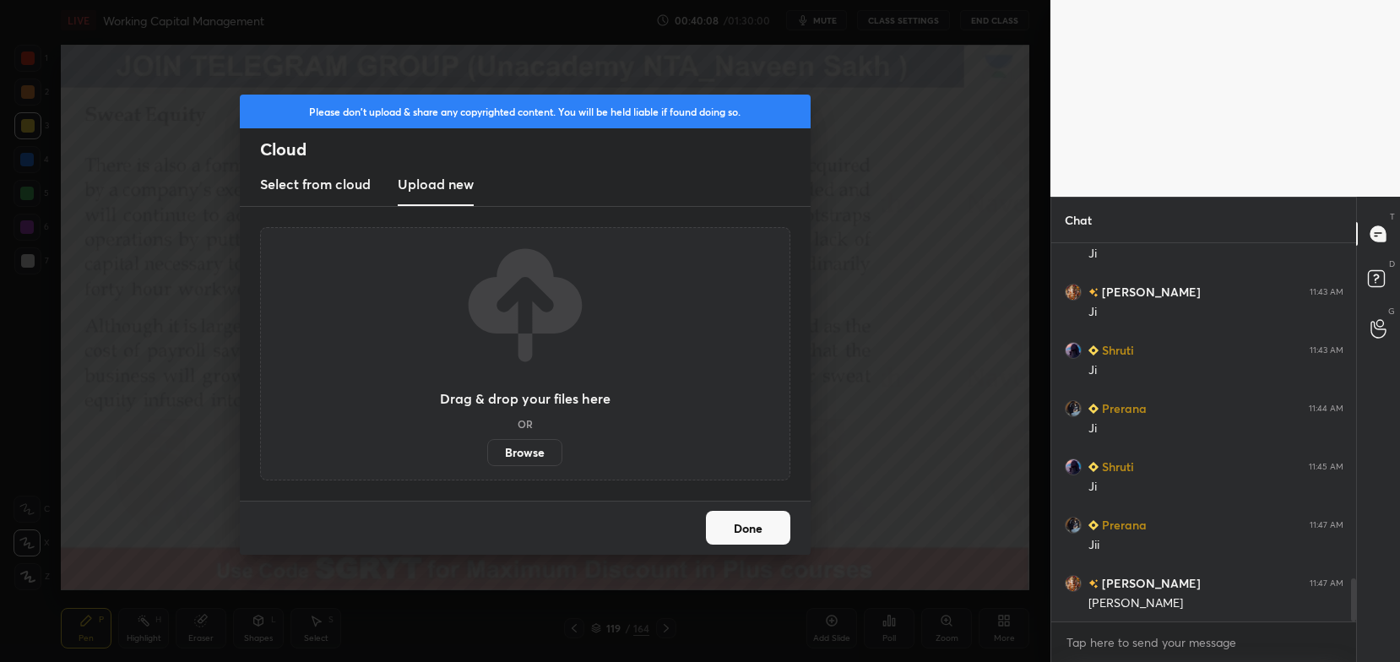
click at [509, 448] on label "Browse" at bounding box center [524, 452] width 75 height 27
click at [487, 448] on input "Browse" at bounding box center [487, 452] width 0 height 27
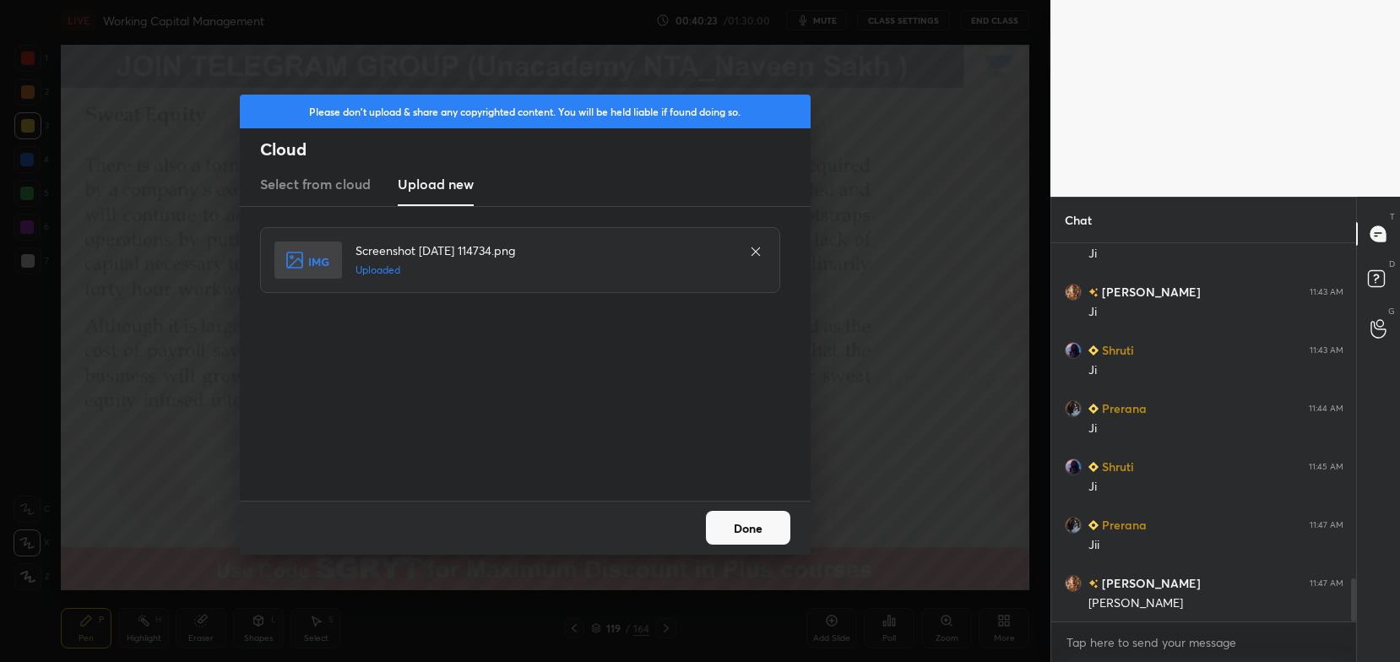
click at [756, 520] on button "Done" at bounding box center [748, 528] width 84 height 34
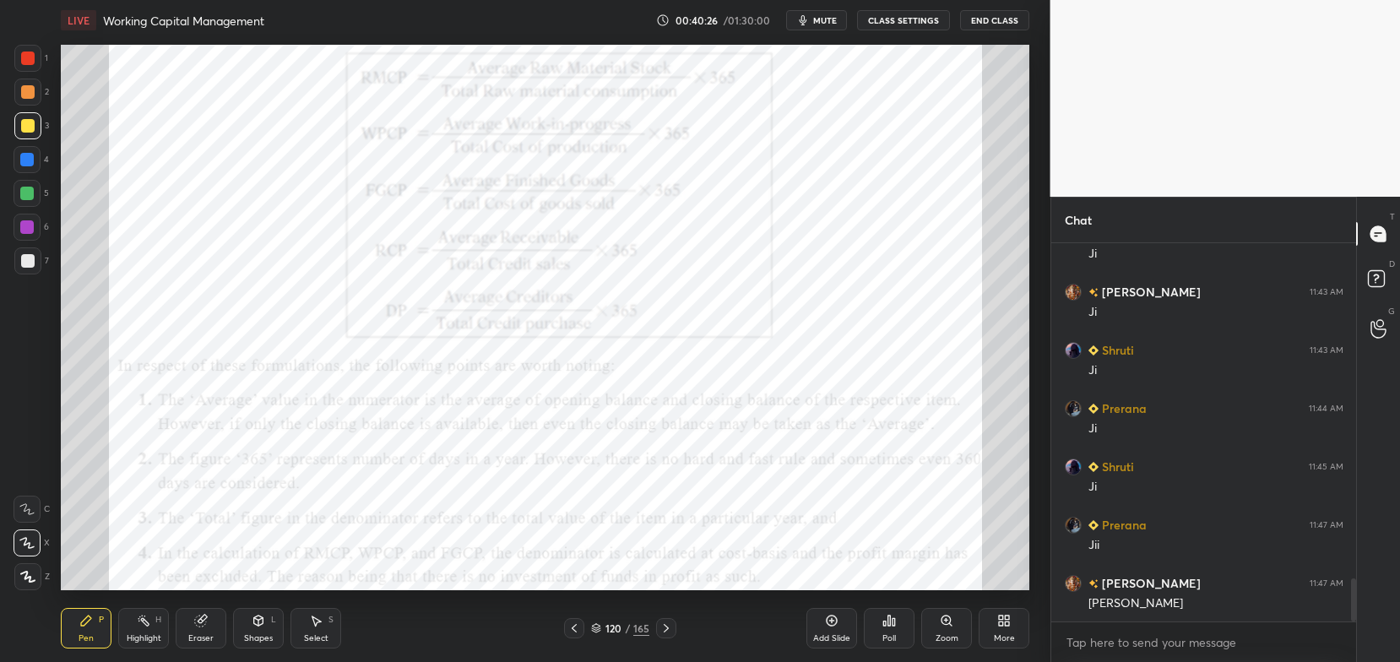
scroll to position [2978, 0]
click at [599, 628] on icon at bounding box center [596, 628] width 10 height 10
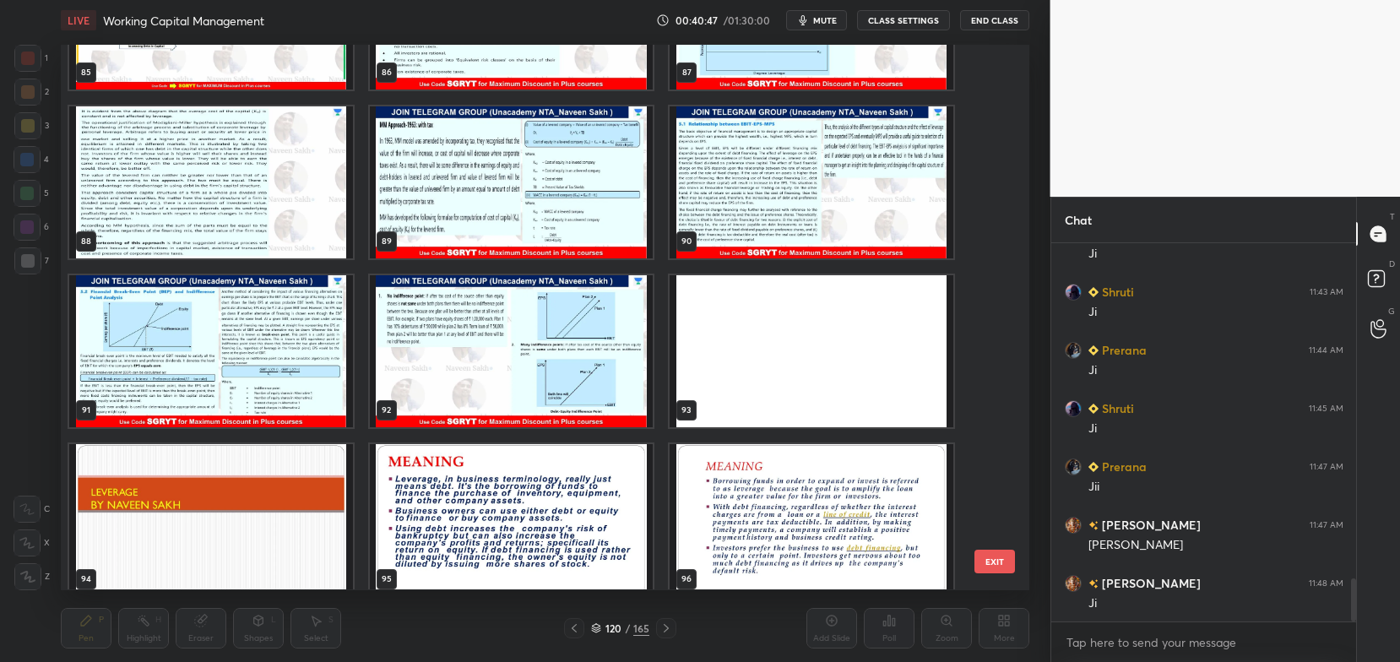
scroll to position [4861, 0]
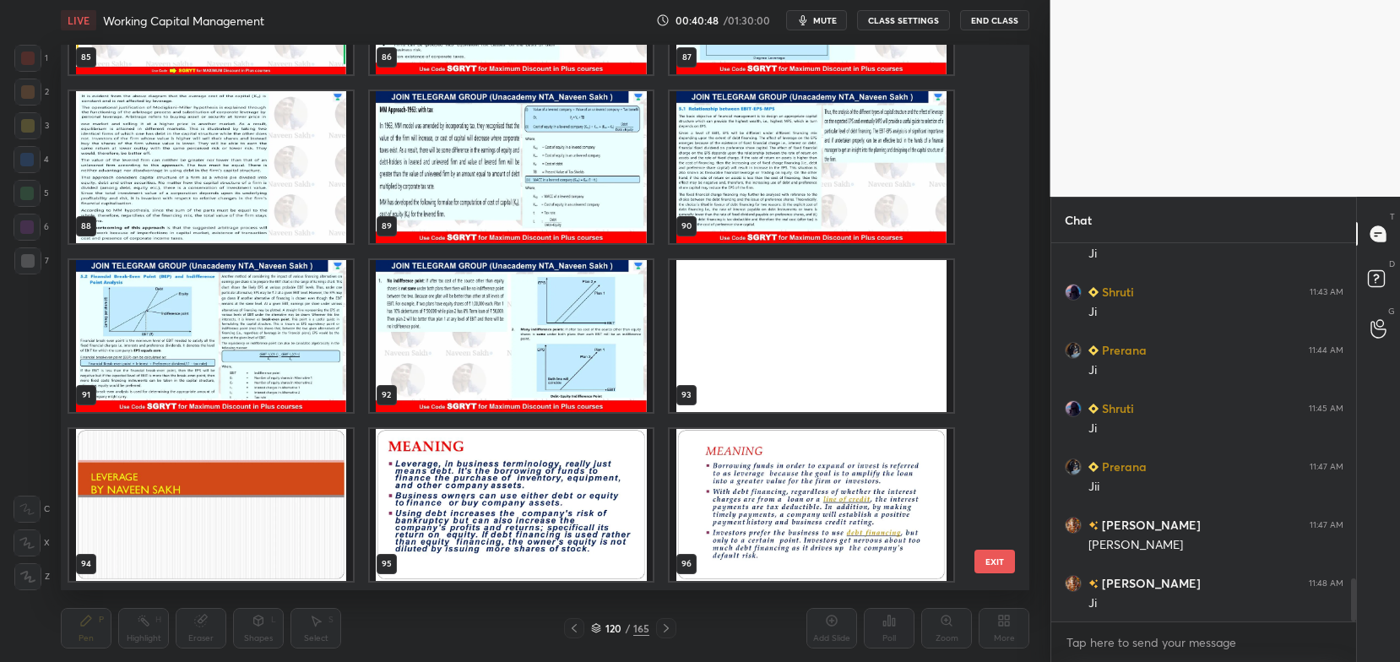
click at [743, 160] on img "grid" at bounding box center [812, 167] width 284 height 152
click at [737, 170] on img "grid" at bounding box center [812, 167] width 284 height 152
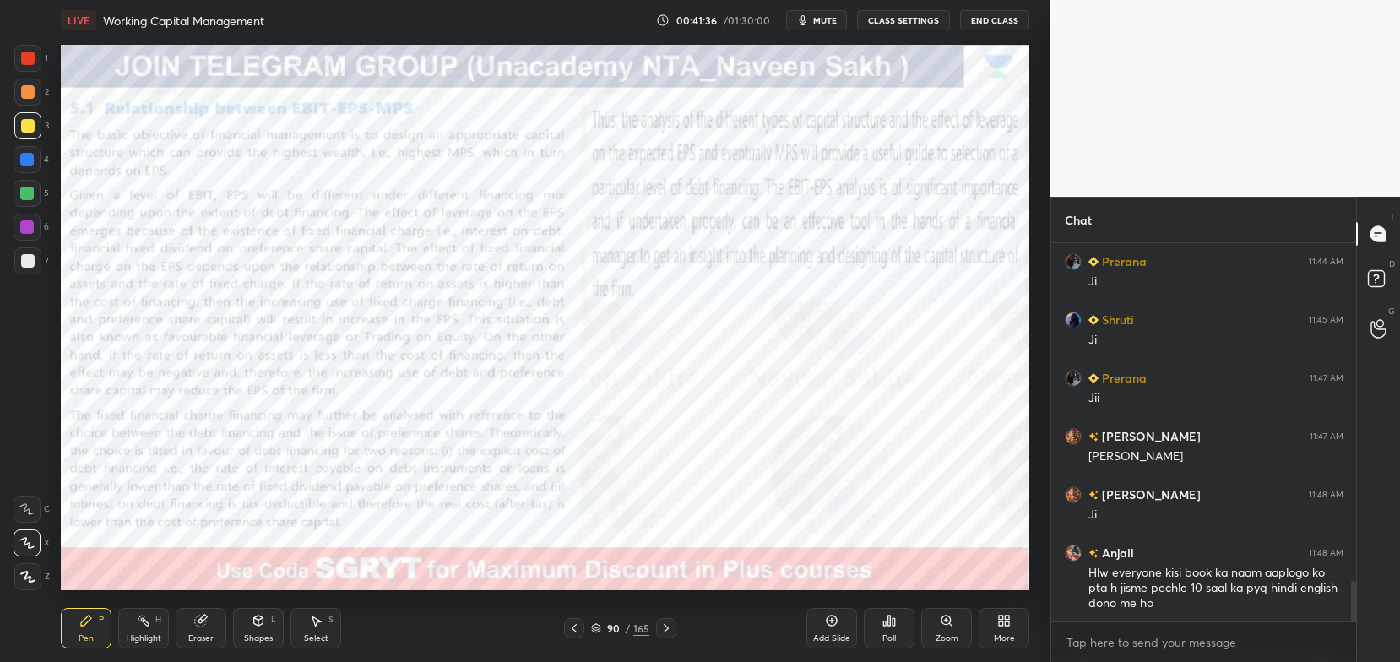
scroll to position [3125, 0]
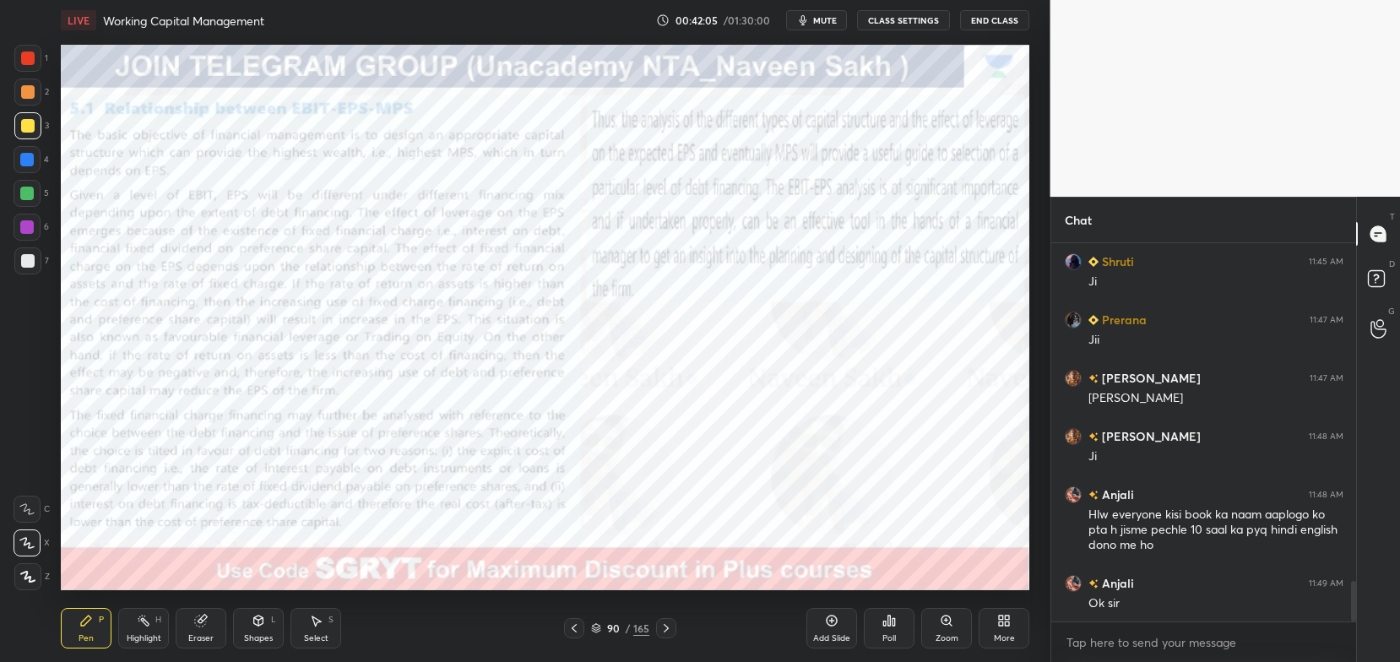
click at [595, 637] on div "90 / 165" at bounding box center [620, 628] width 112 height 20
click at [599, 633] on icon at bounding box center [596, 628] width 10 height 10
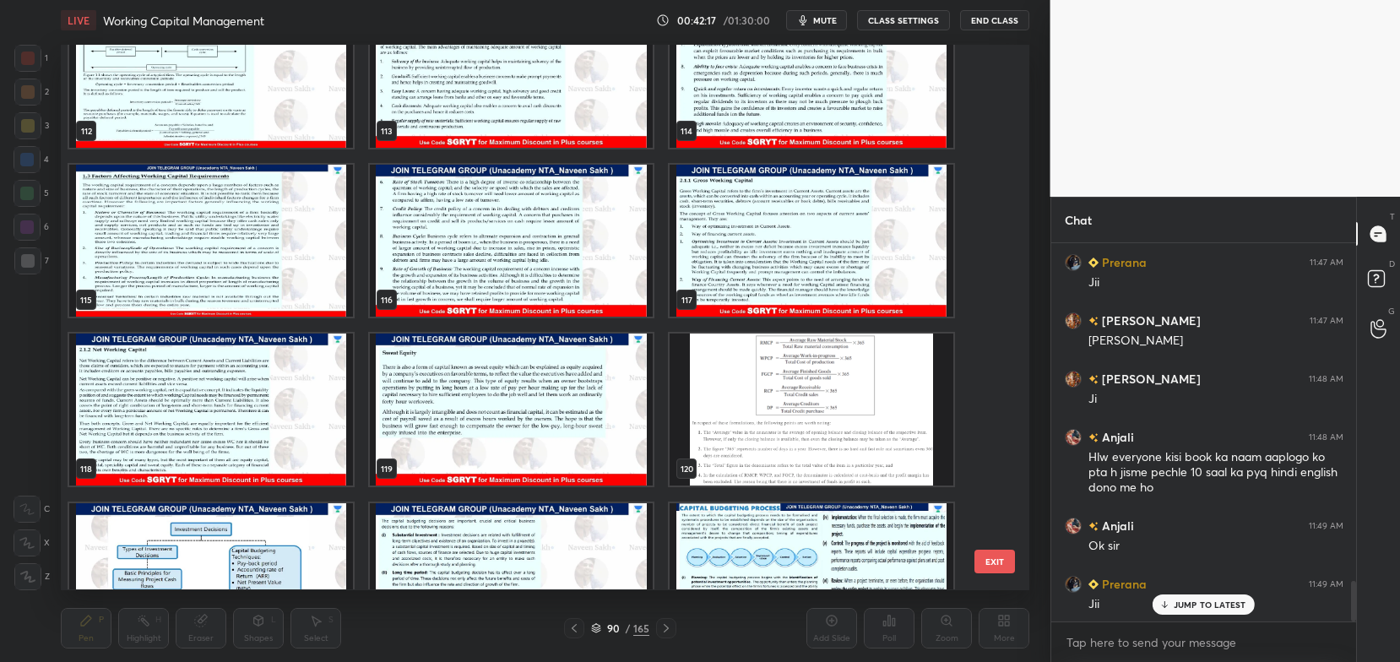
scroll to position [6297, 0]
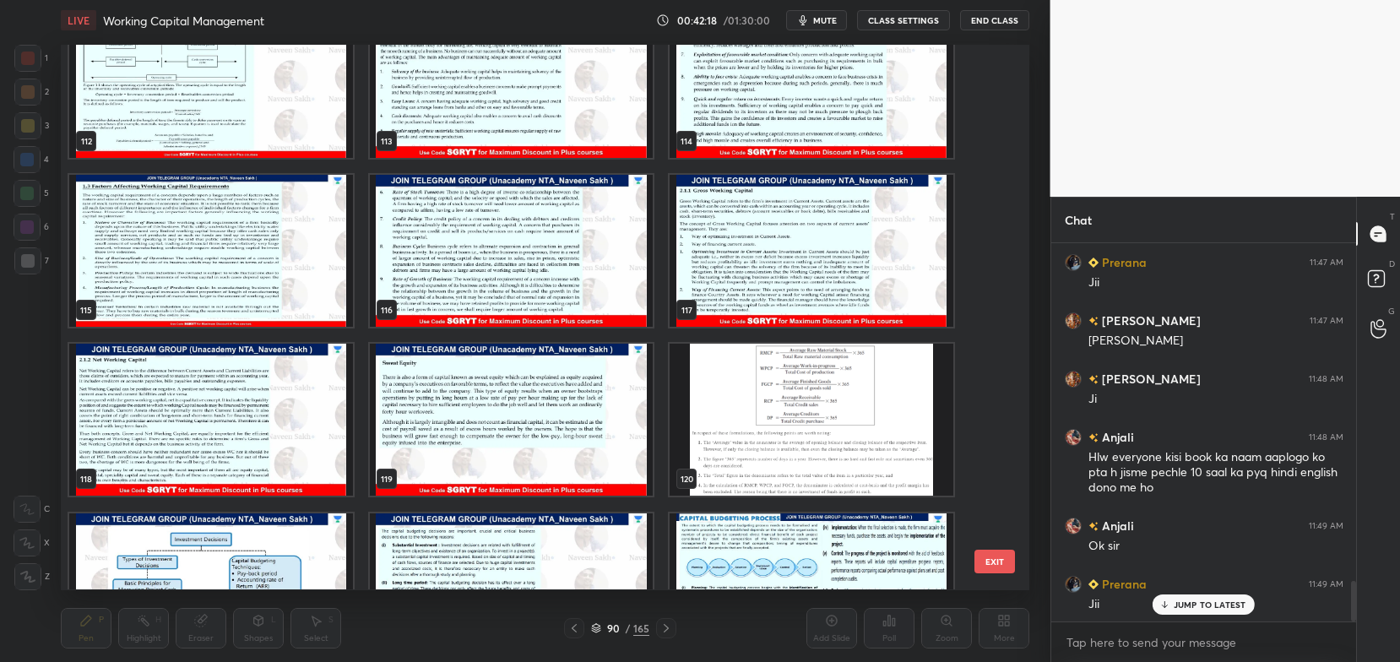
click at [744, 434] on img "grid" at bounding box center [812, 420] width 284 height 152
click at [735, 427] on img "grid" at bounding box center [812, 420] width 284 height 152
click at [735, 426] on img "grid" at bounding box center [812, 420] width 284 height 152
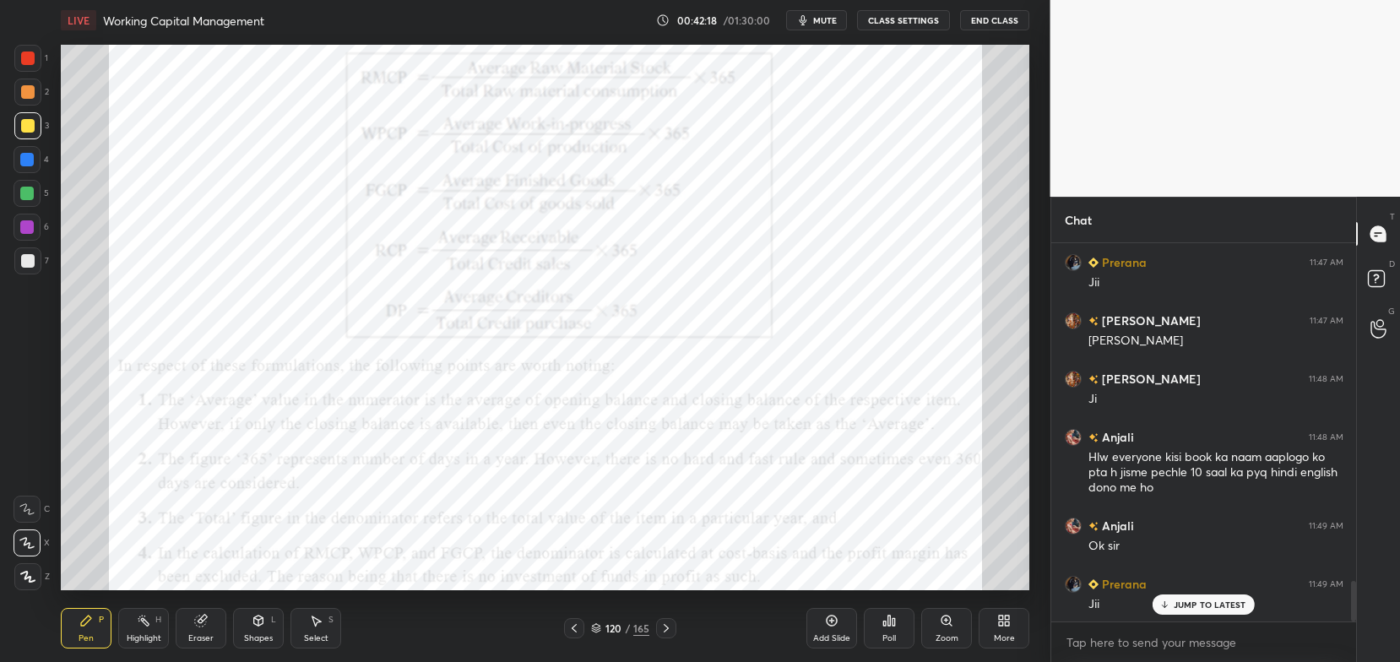
click at [737, 420] on img "grid" at bounding box center [812, 420] width 284 height 152
click at [580, 628] on icon at bounding box center [574, 628] width 14 height 14
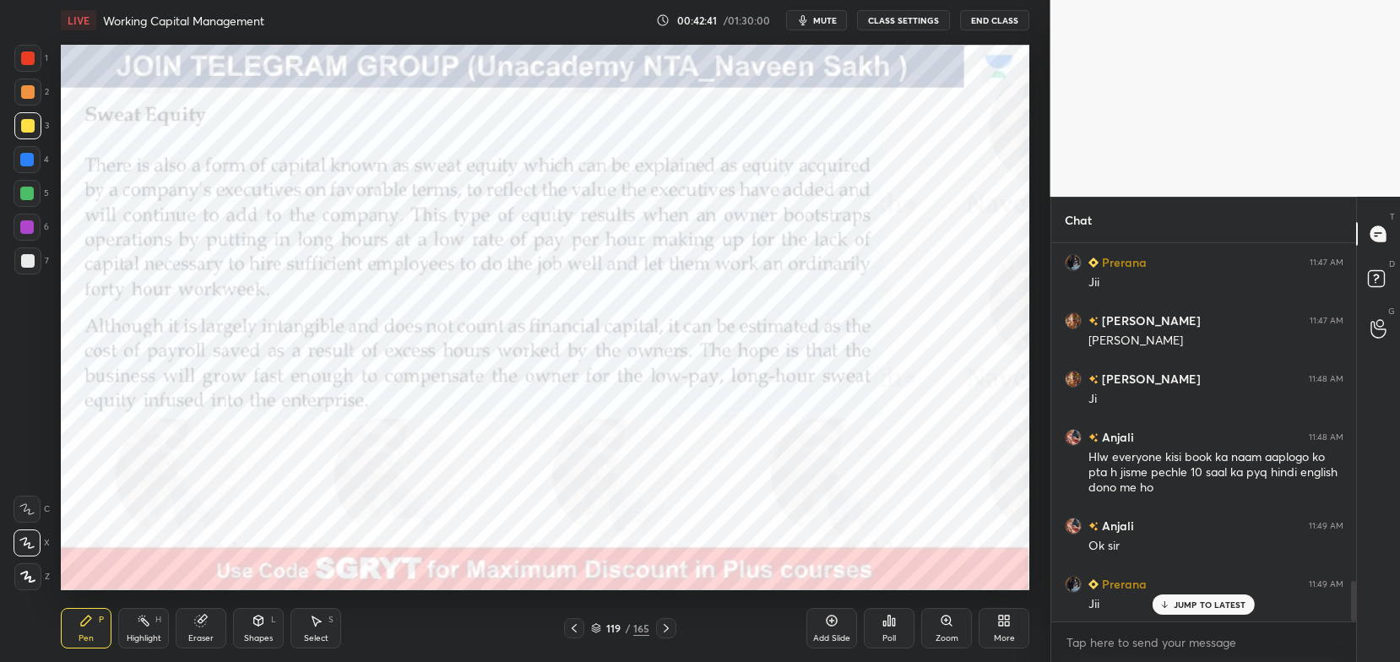
click at [607, 629] on div "119" at bounding box center [613, 628] width 17 height 10
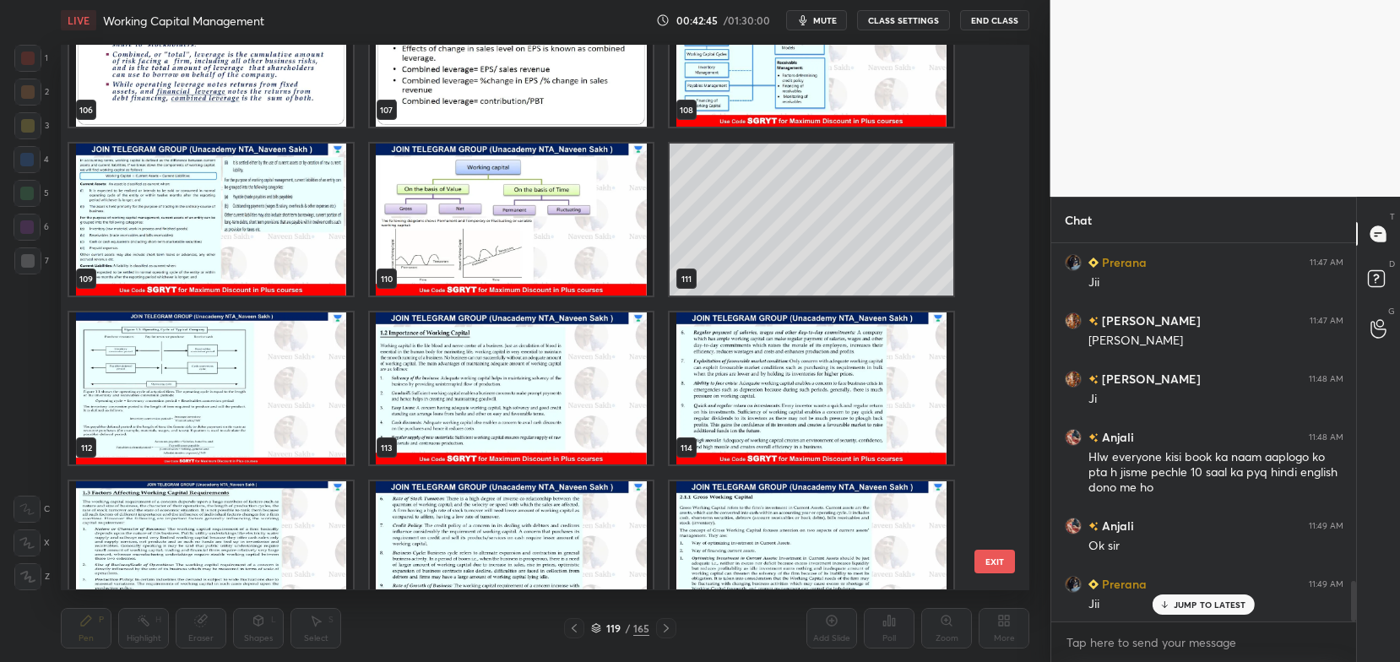
scroll to position [5985, 0]
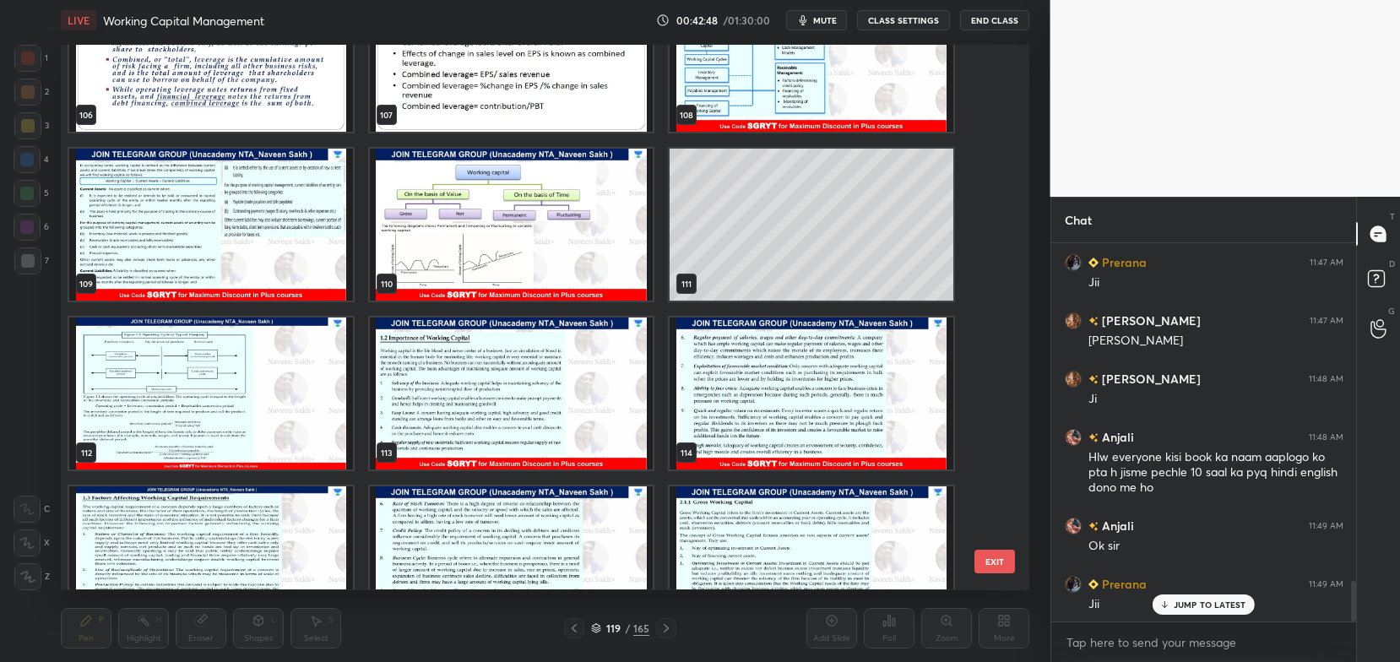
click at [463, 421] on img "grid" at bounding box center [512, 394] width 284 height 152
click at [468, 424] on img "grid" at bounding box center [512, 394] width 284 height 152
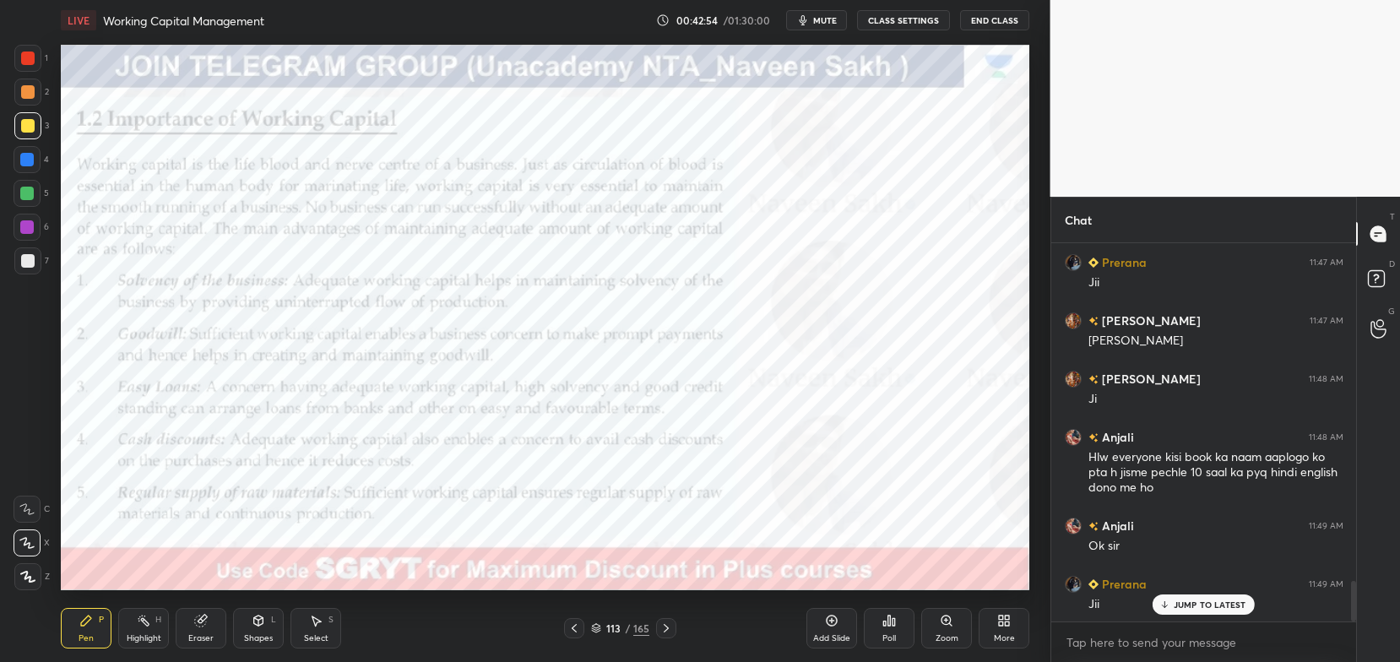
click at [22, 75] on div "1" at bounding box center [31, 62] width 34 height 34
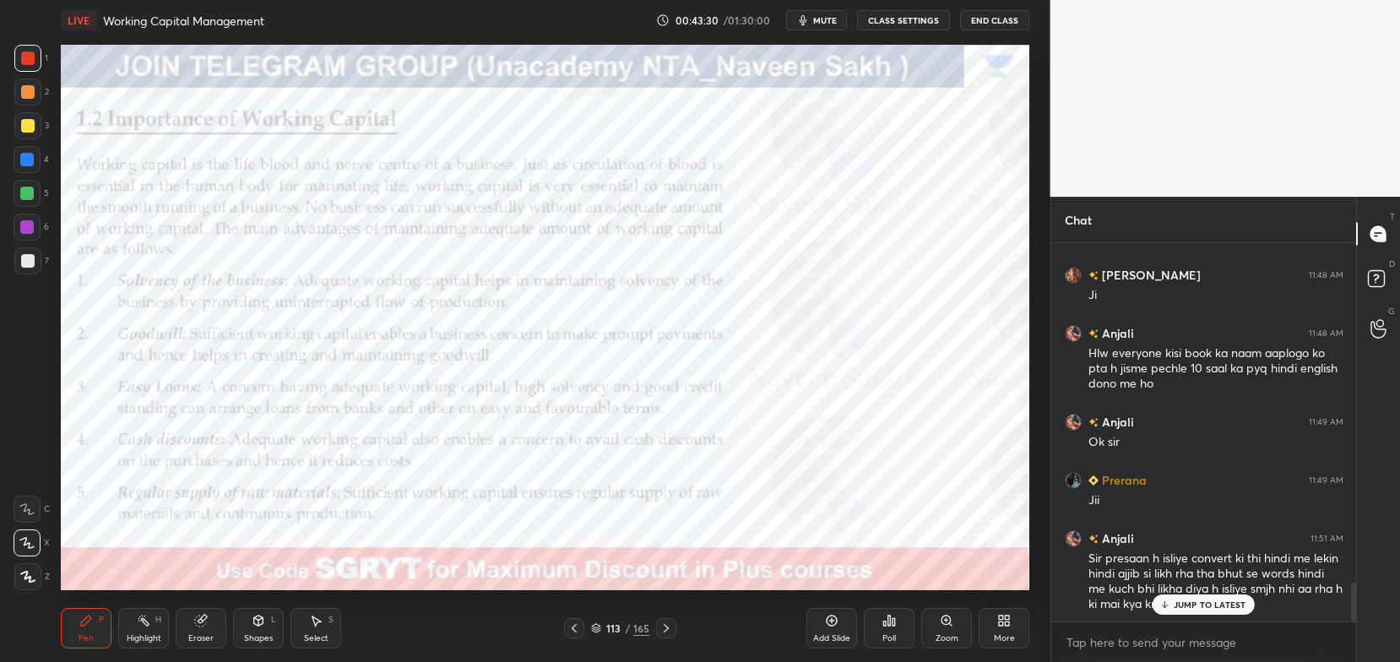
click at [1186, 604] on p "JUMP TO LATEST" at bounding box center [1210, 604] width 73 height 10
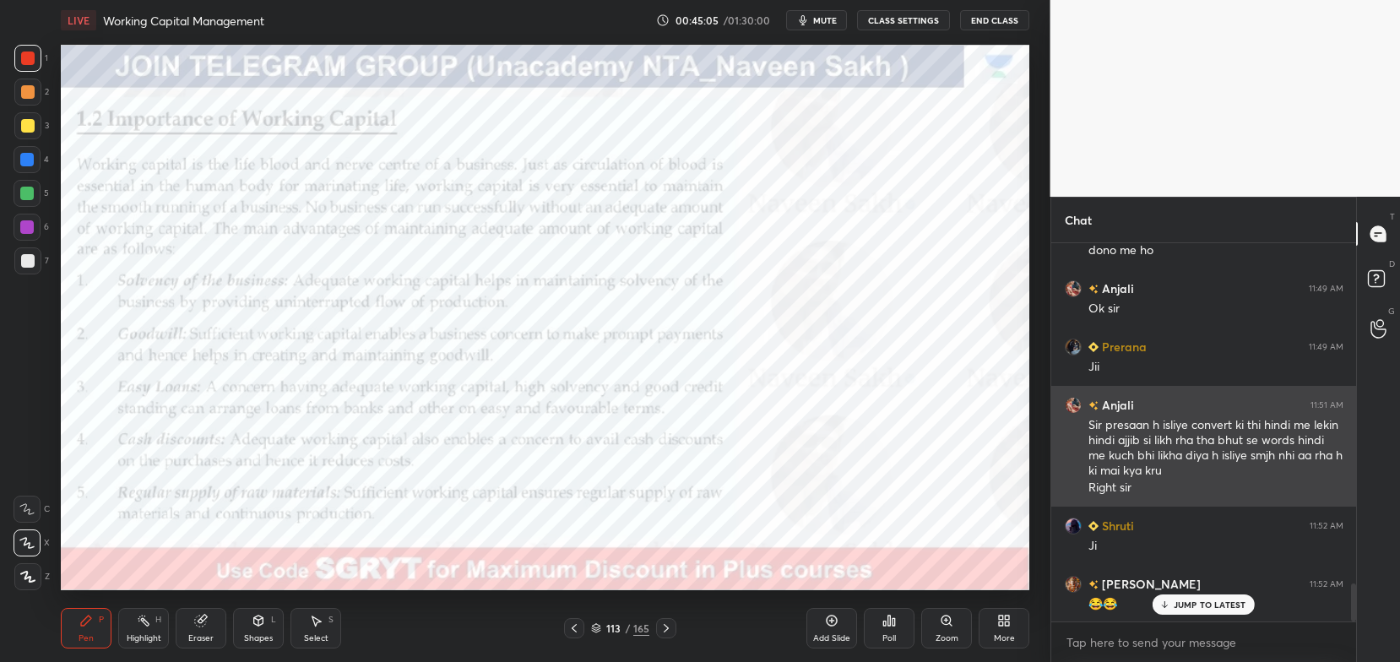
scroll to position [5, 5]
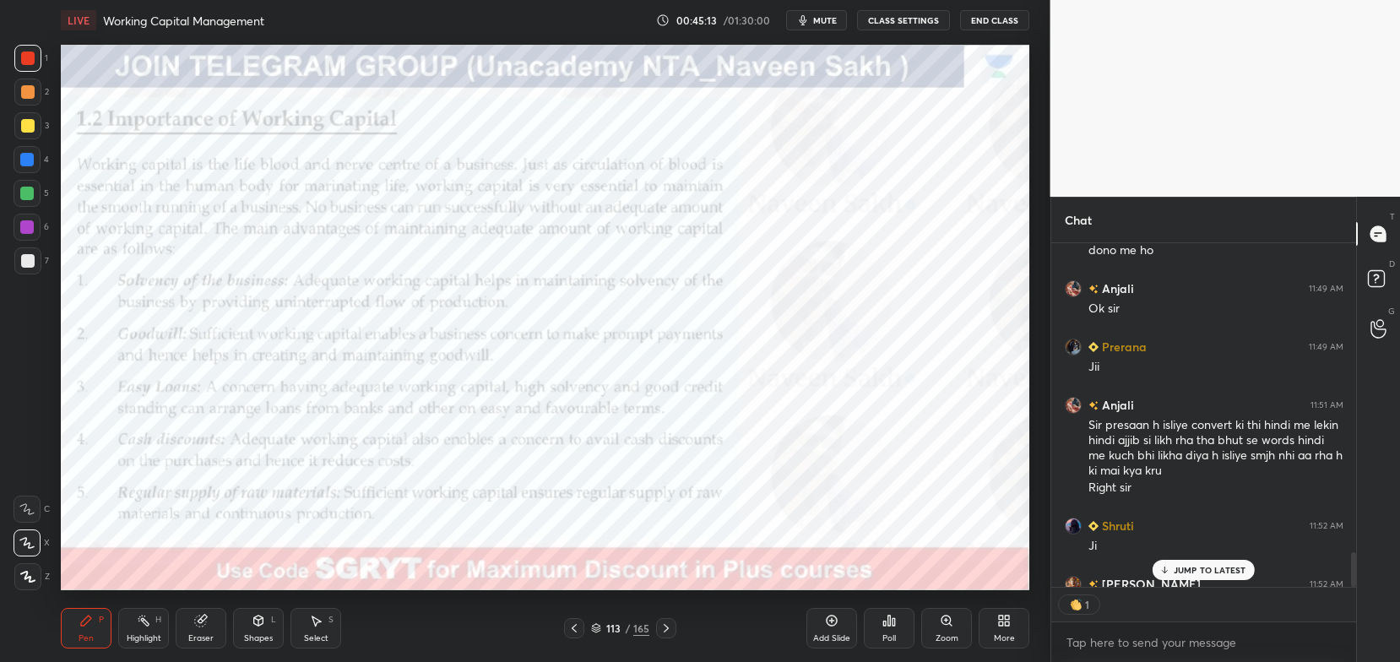
click at [1213, 570] on p "JUMP TO LATEST" at bounding box center [1210, 570] width 73 height 10
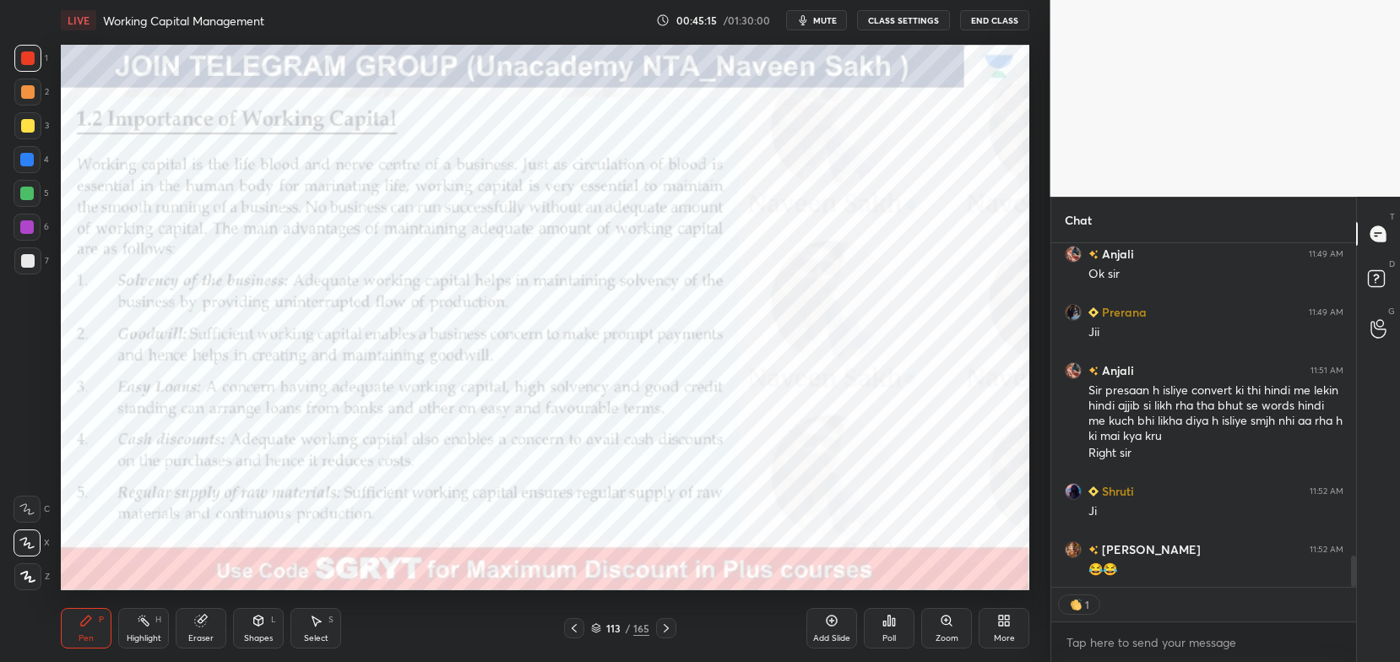
type textarea "x"
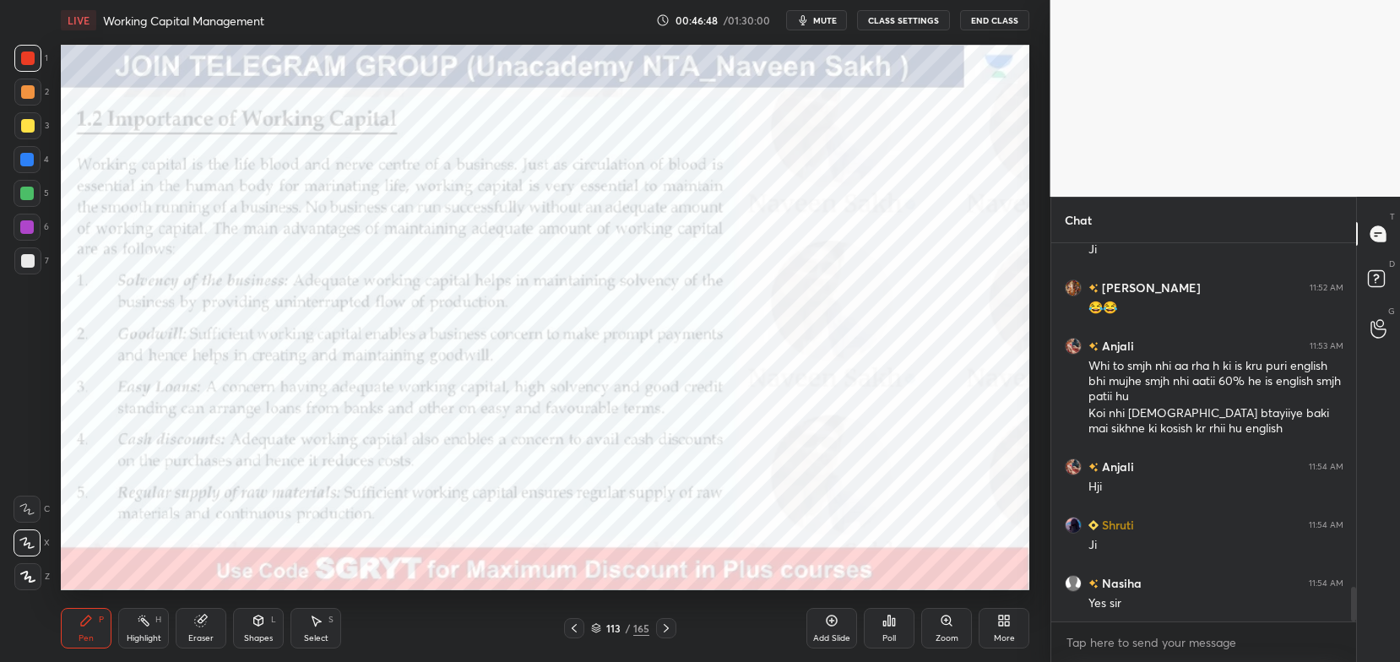
scroll to position [3774, 0]
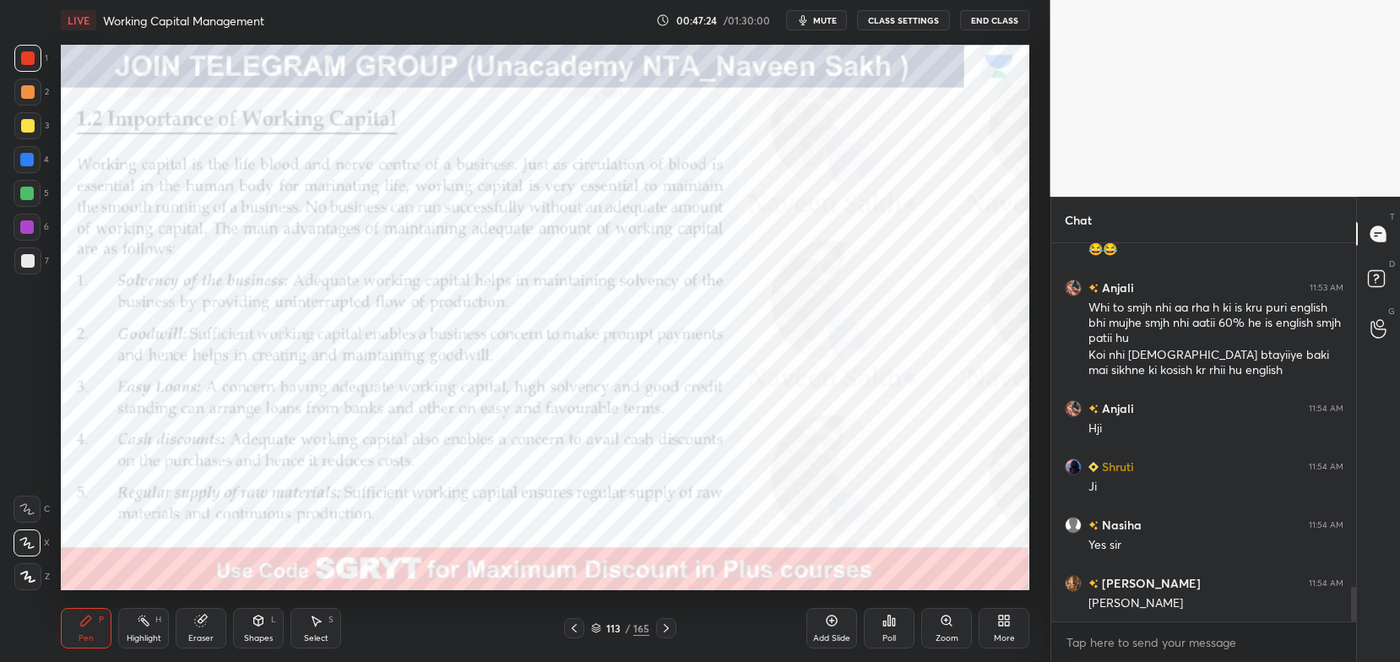
click at [671, 627] on icon at bounding box center [666, 628] width 14 height 14
click at [670, 625] on icon at bounding box center [666, 628] width 14 height 14
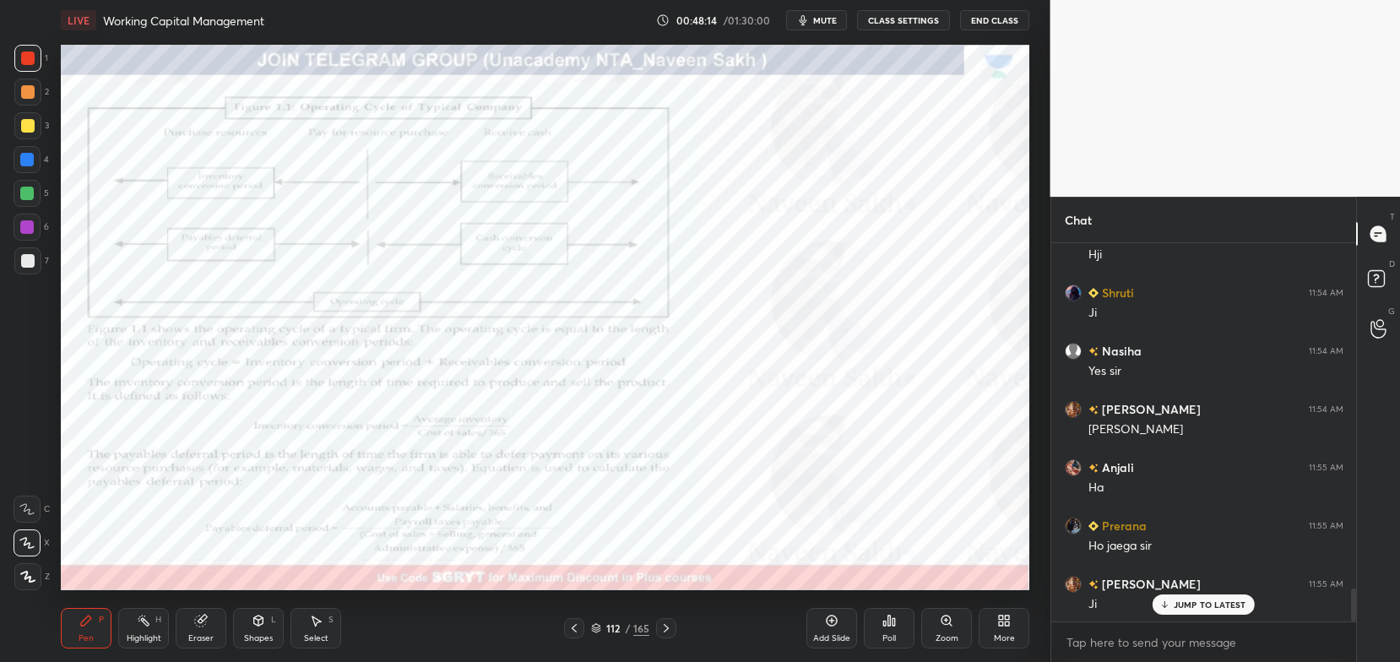
scroll to position [4006, 0]
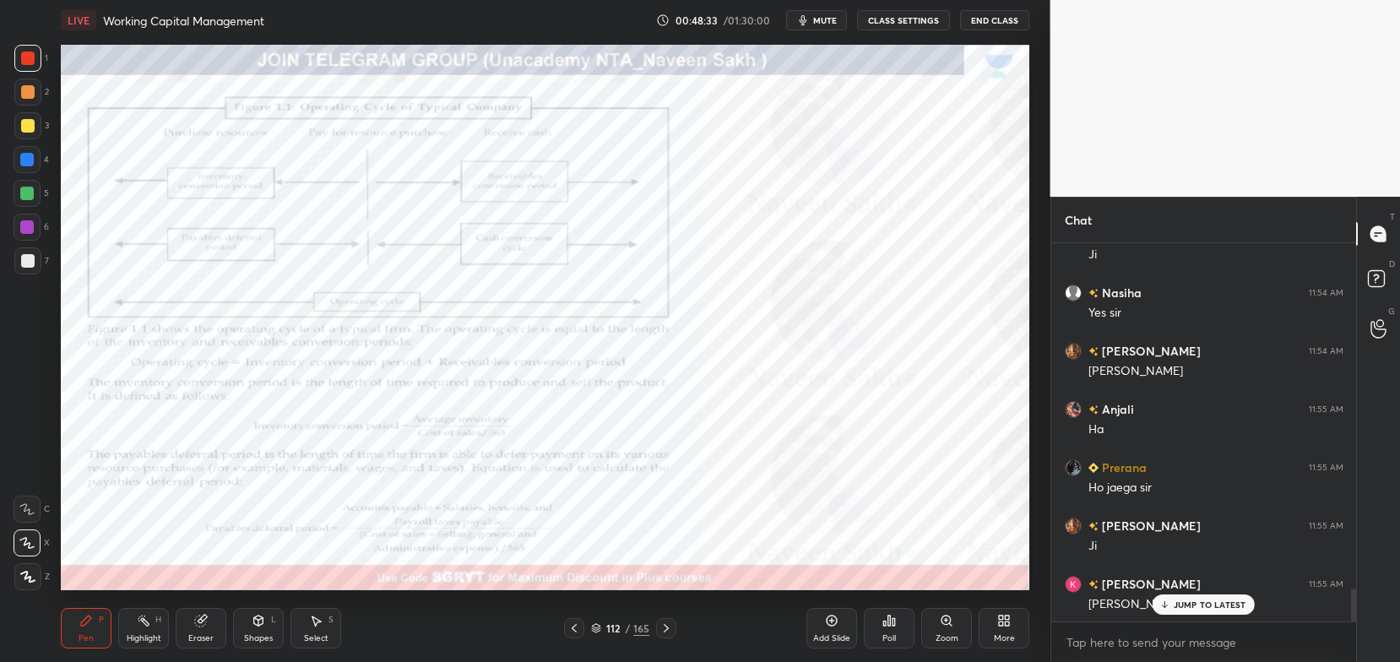
click at [941, 623] on icon at bounding box center [947, 621] width 14 height 14
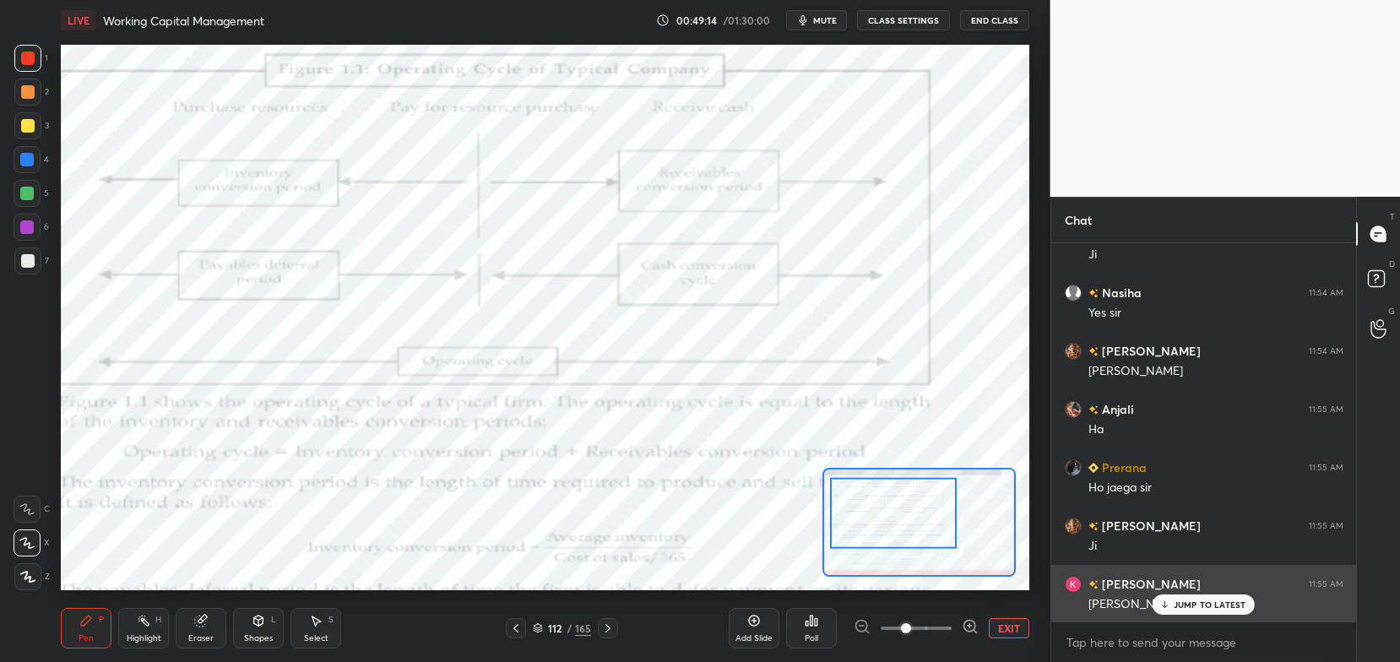
click at [1196, 611] on div "JUMP TO LATEST" at bounding box center [1202, 604] width 101 height 20
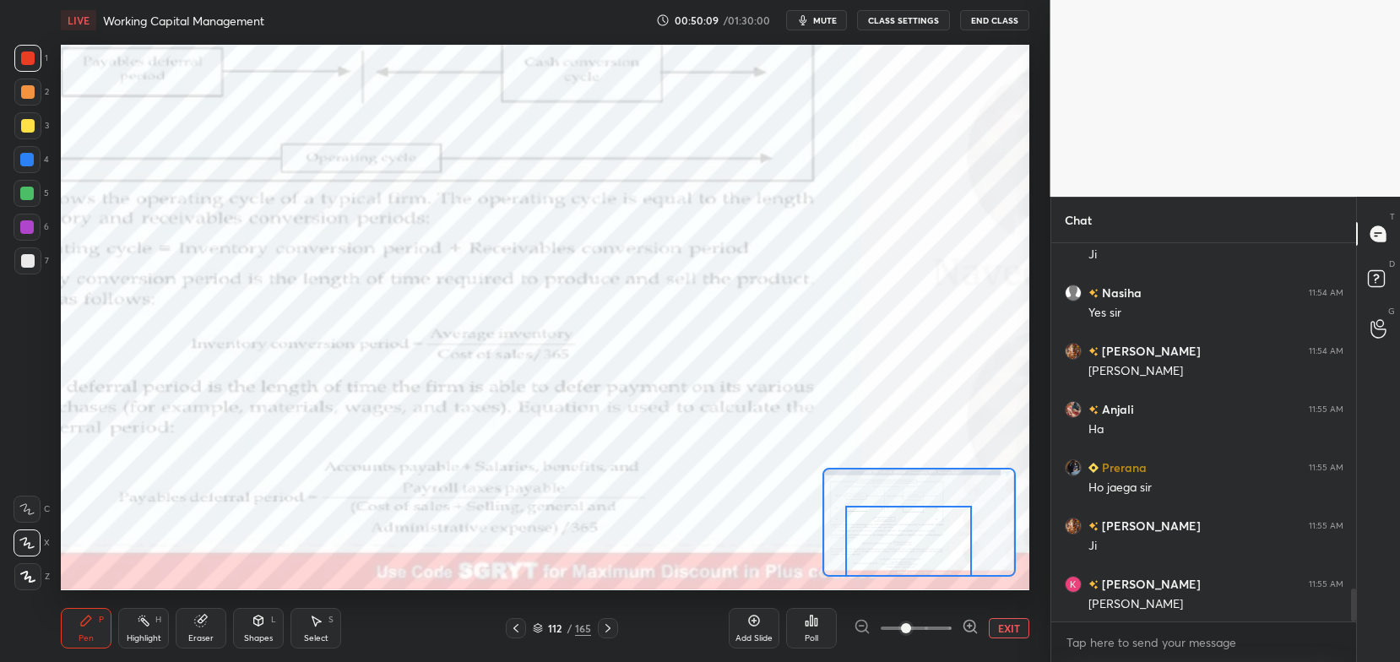
click at [623, 625] on div "112 / 165" at bounding box center [562, 628] width 334 height 20
click at [616, 629] on div at bounding box center [608, 628] width 20 height 20
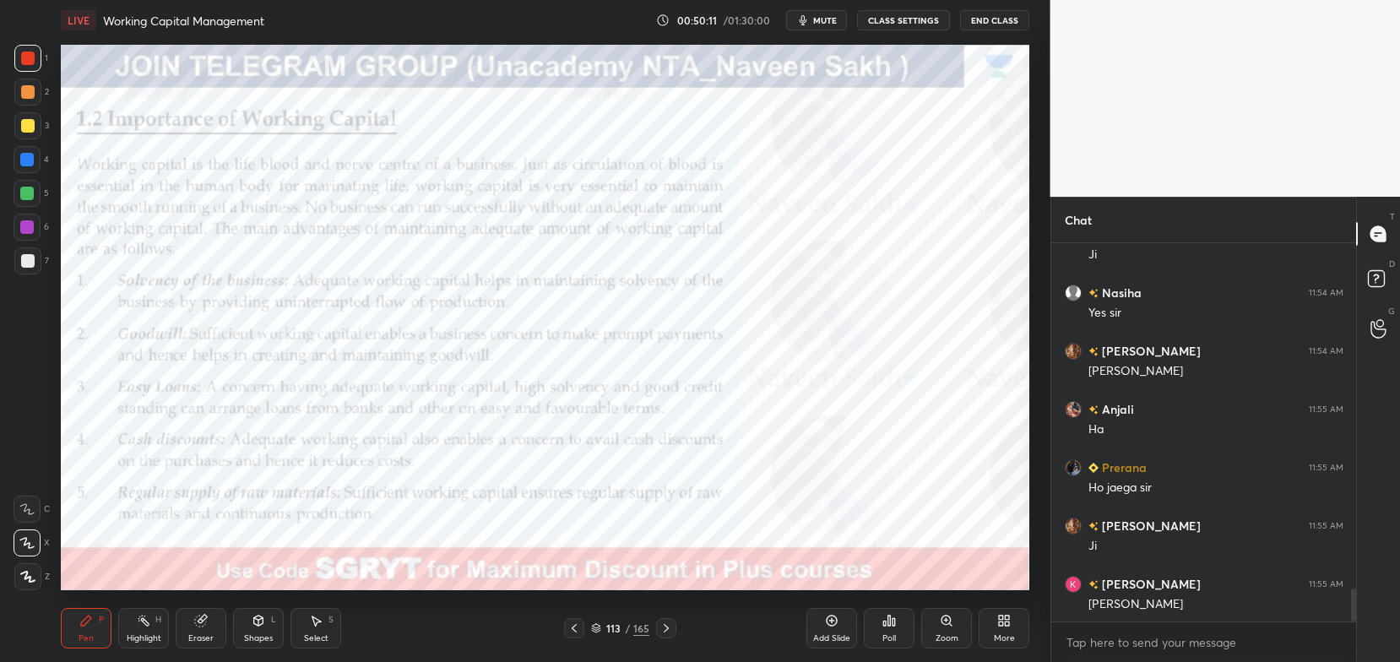
click at [599, 631] on icon at bounding box center [596, 628] width 10 height 10
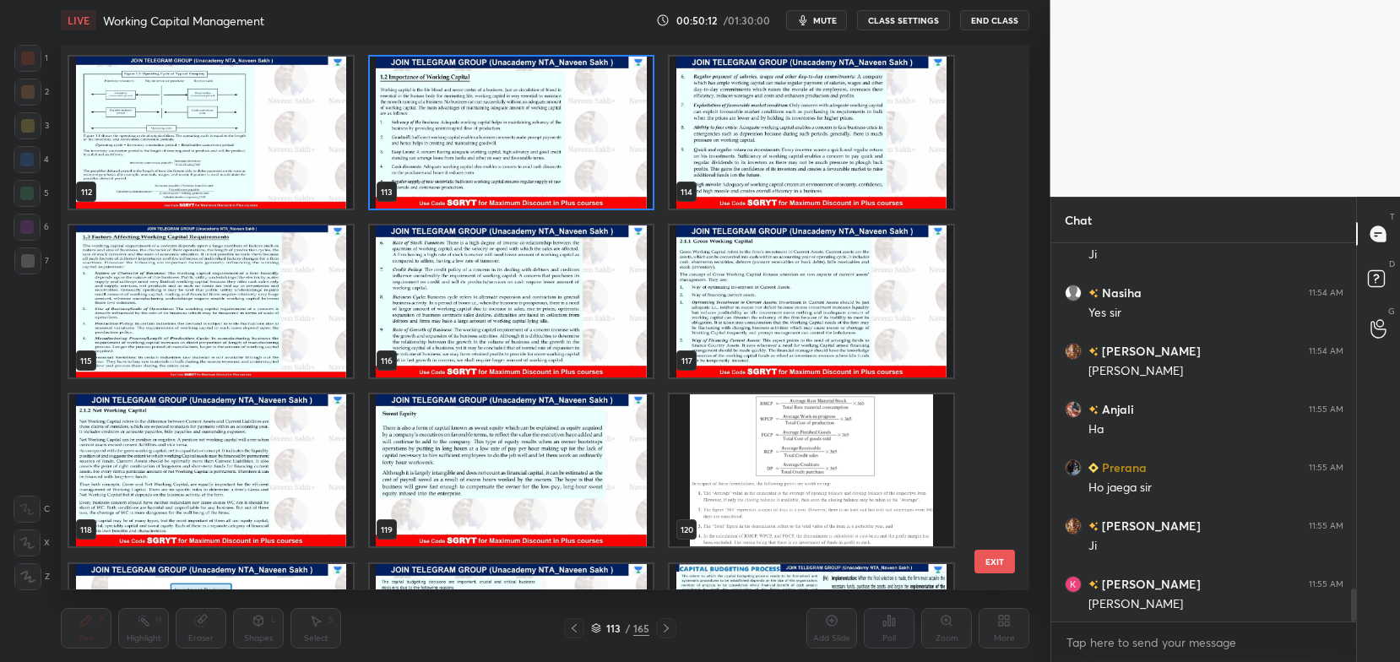
scroll to position [6262, 0]
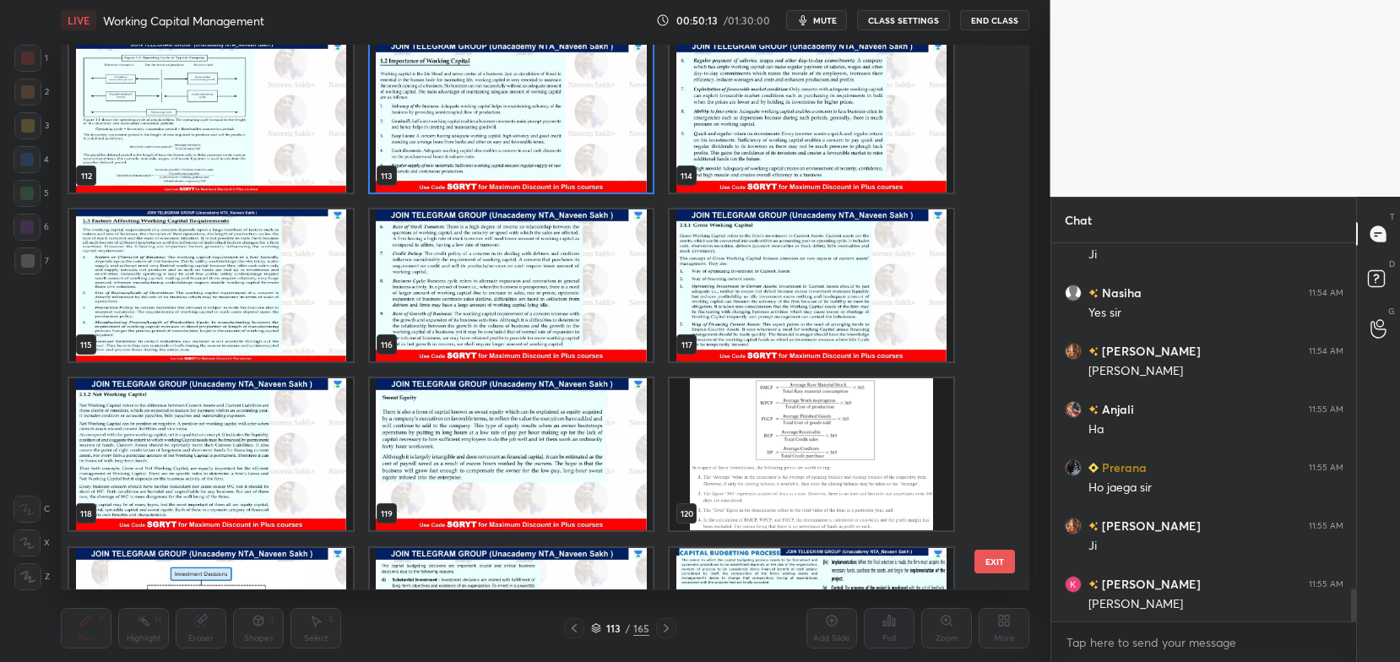
click at [775, 434] on img "grid" at bounding box center [812, 455] width 284 height 152
click at [771, 445] on img "grid" at bounding box center [812, 455] width 284 height 152
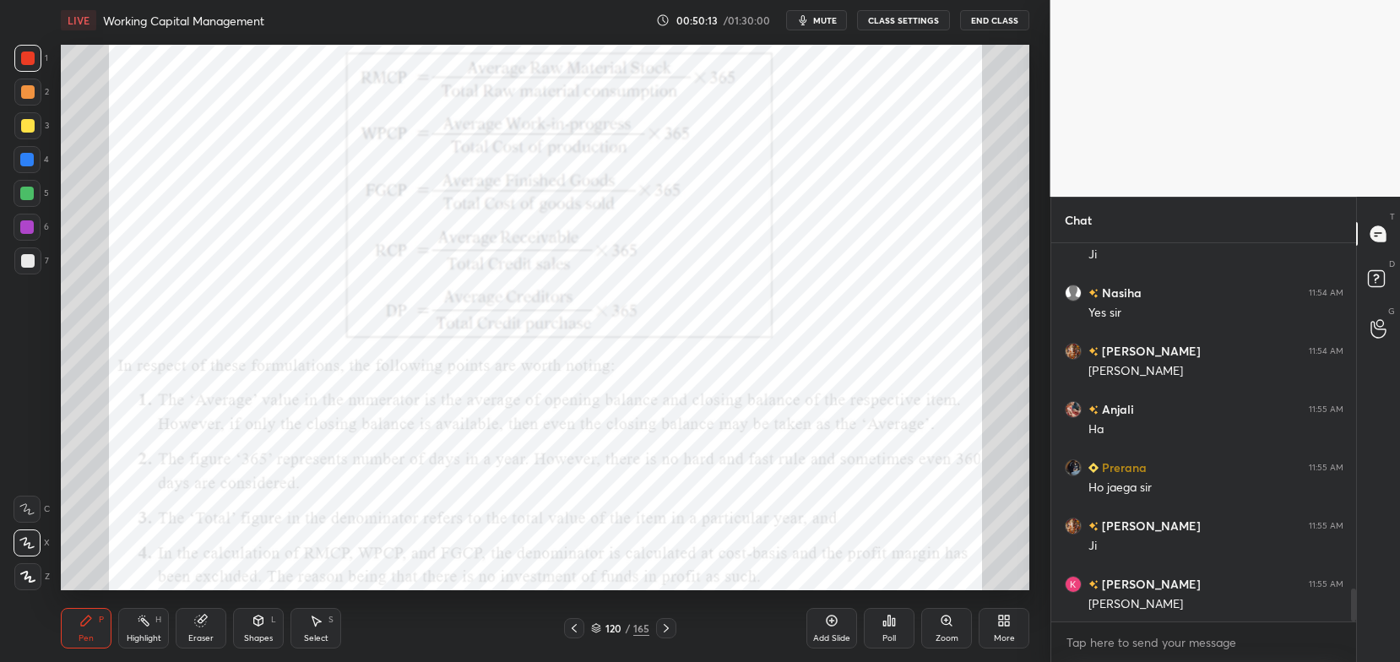
click at [777, 452] on img "grid" at bounding box center [812, 455] width 284 height 152
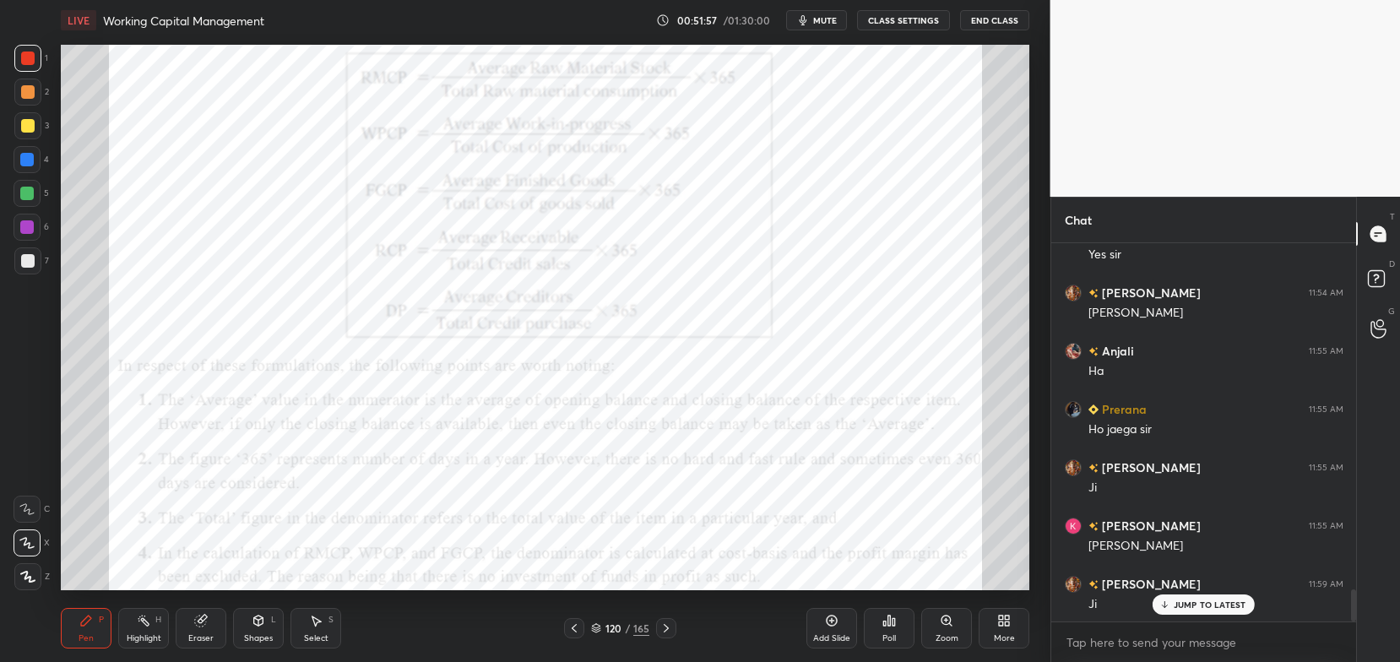
click at [595, 626] on icon at bounding box center [596, 626] width 8 height 4
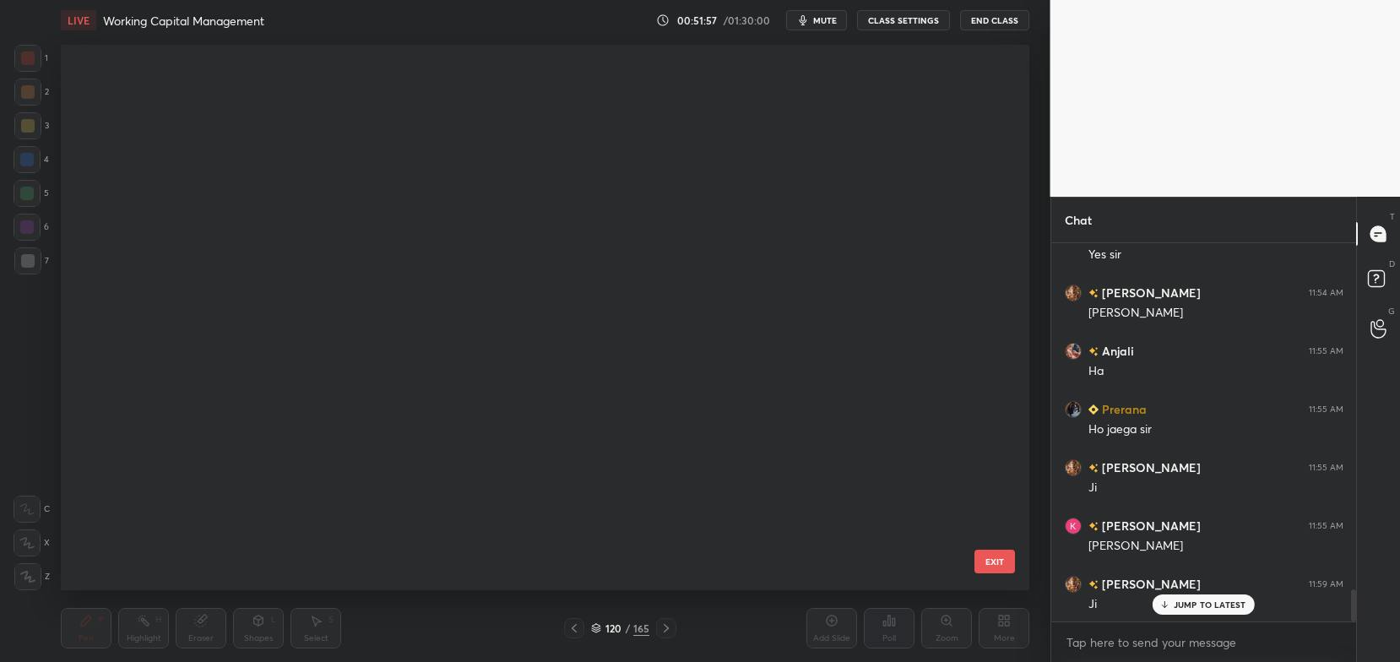
scroll to position [540, 960]
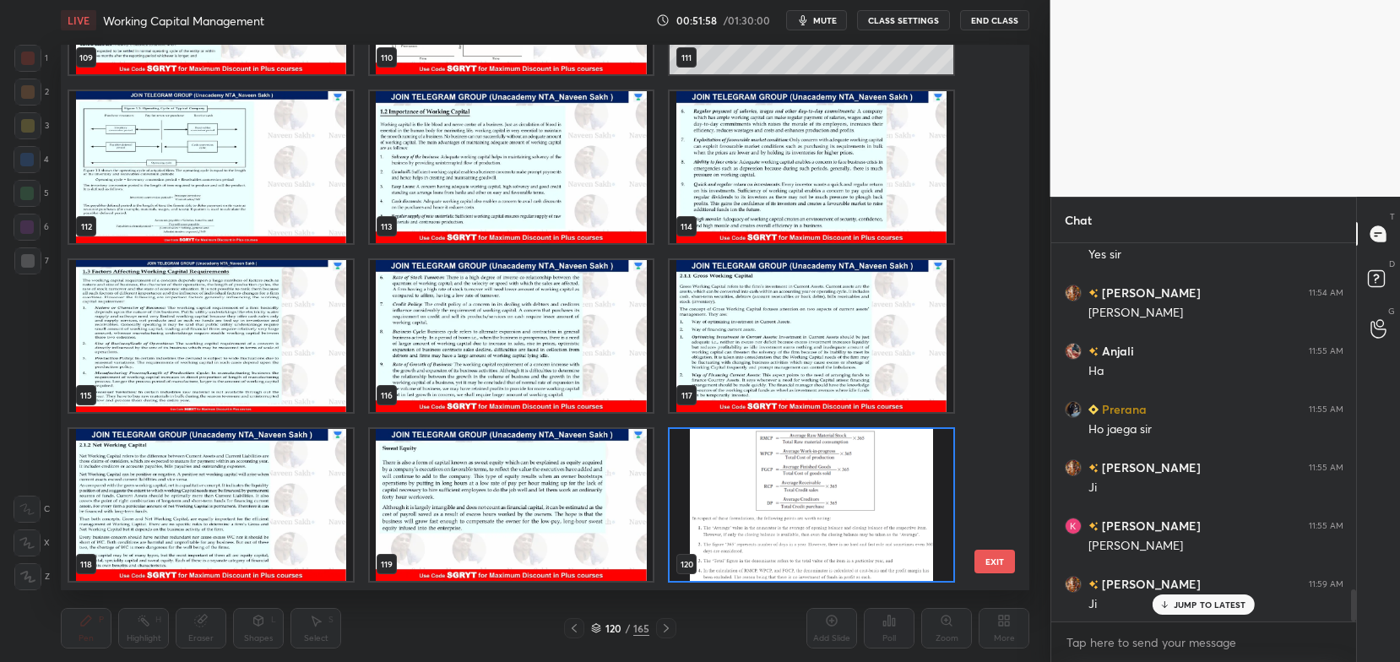
click at [304, 196] on img "grid" at bounding box center [211, 168] width 284 height 152
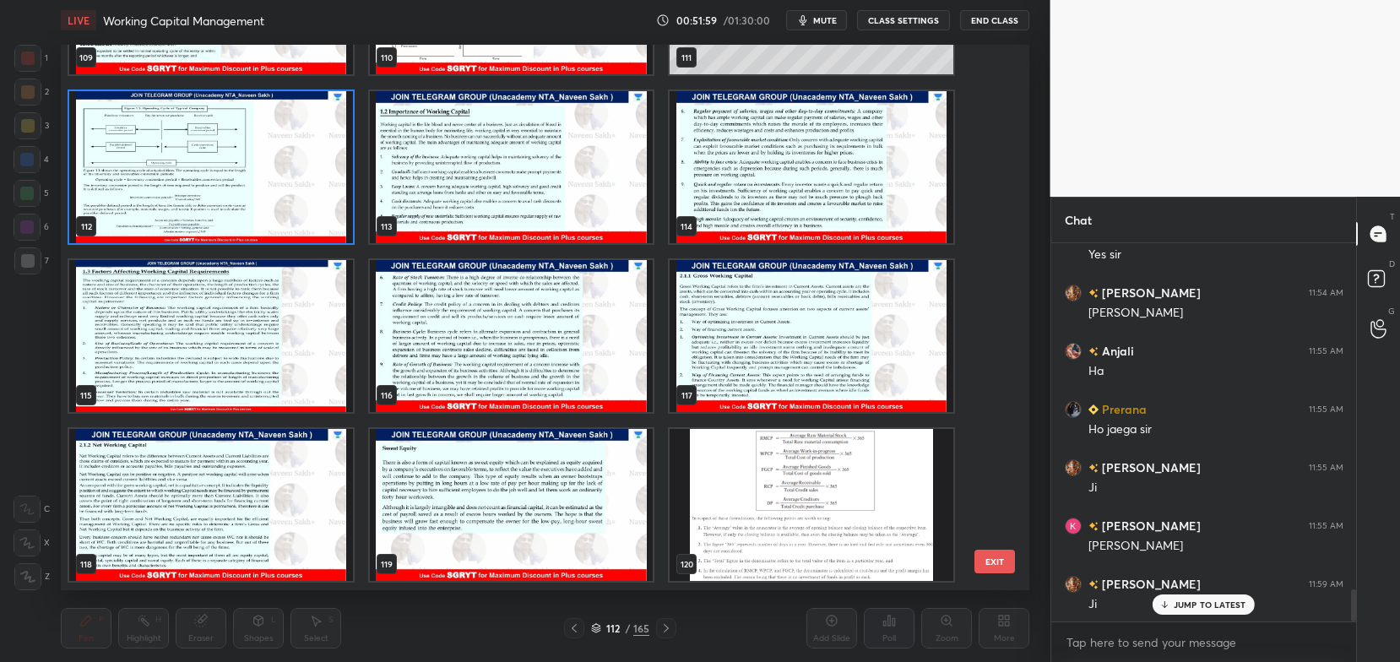
click at [314, 198] on img "grid" at bounding box center [211, 168] width 284 height 152
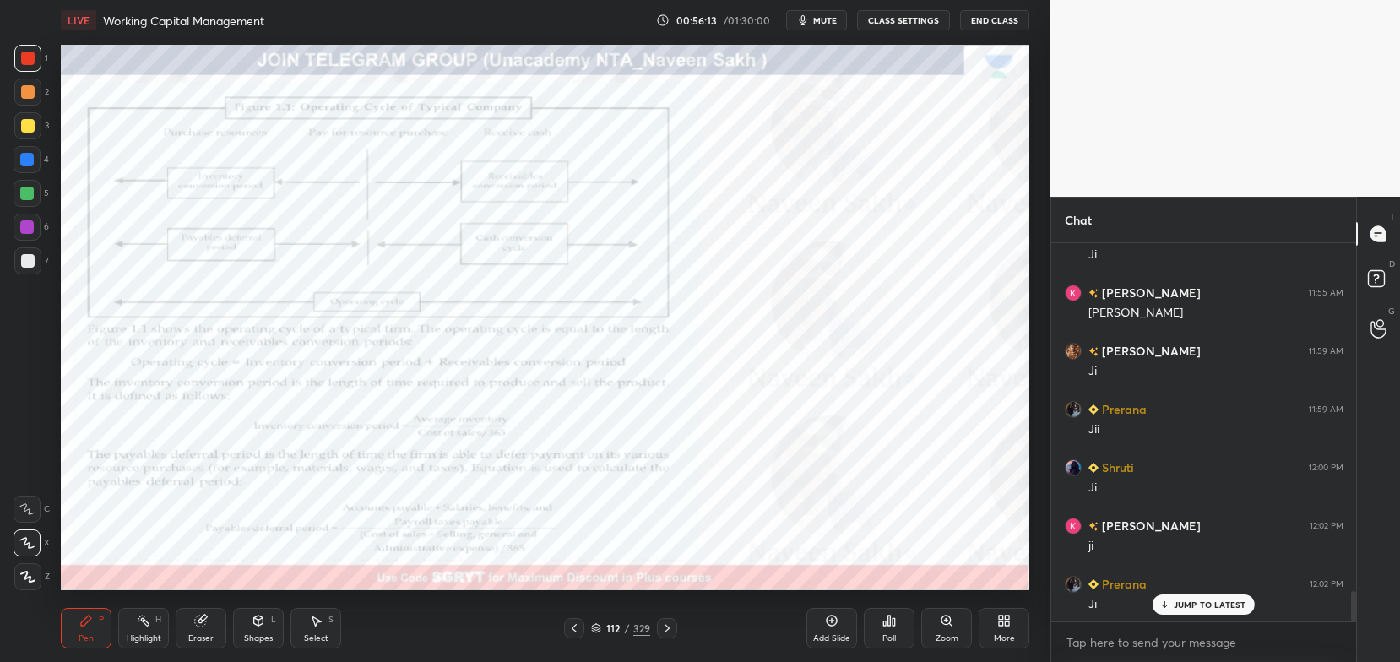
scroll to position [4356, 0]
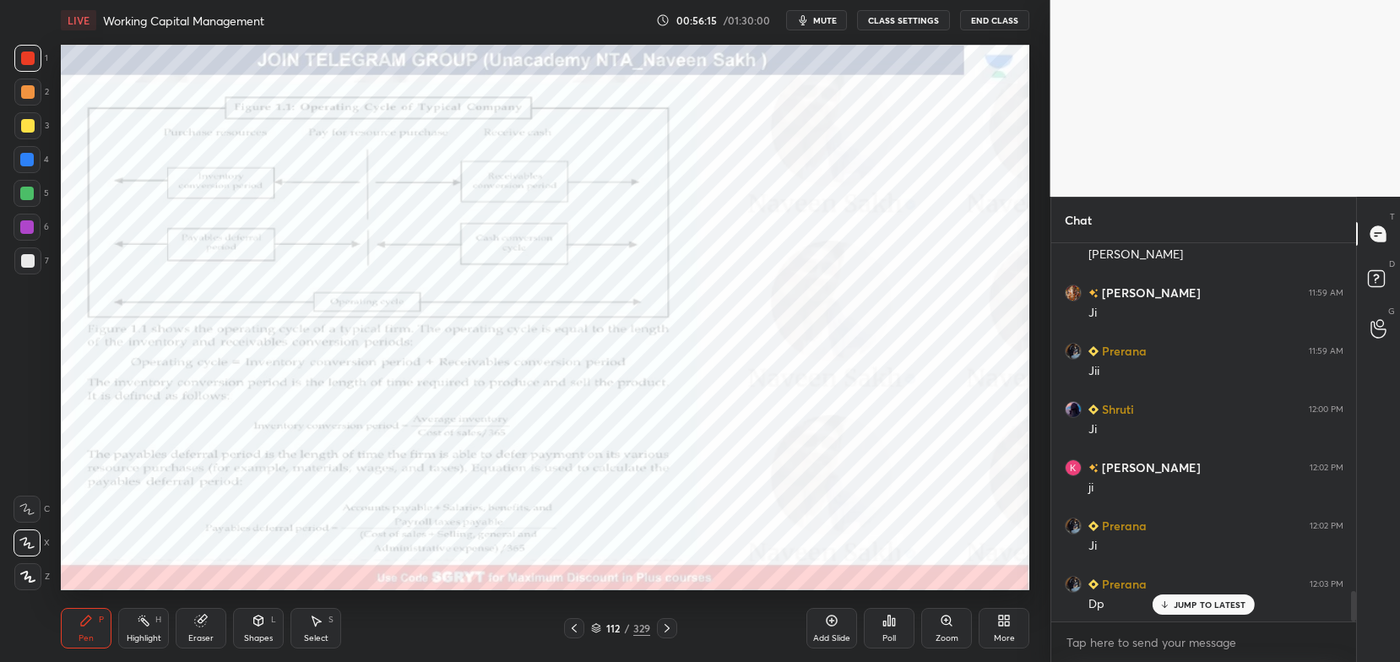
click at [599, 632] on icon at bounding box center [596, 631] width 8 height 3
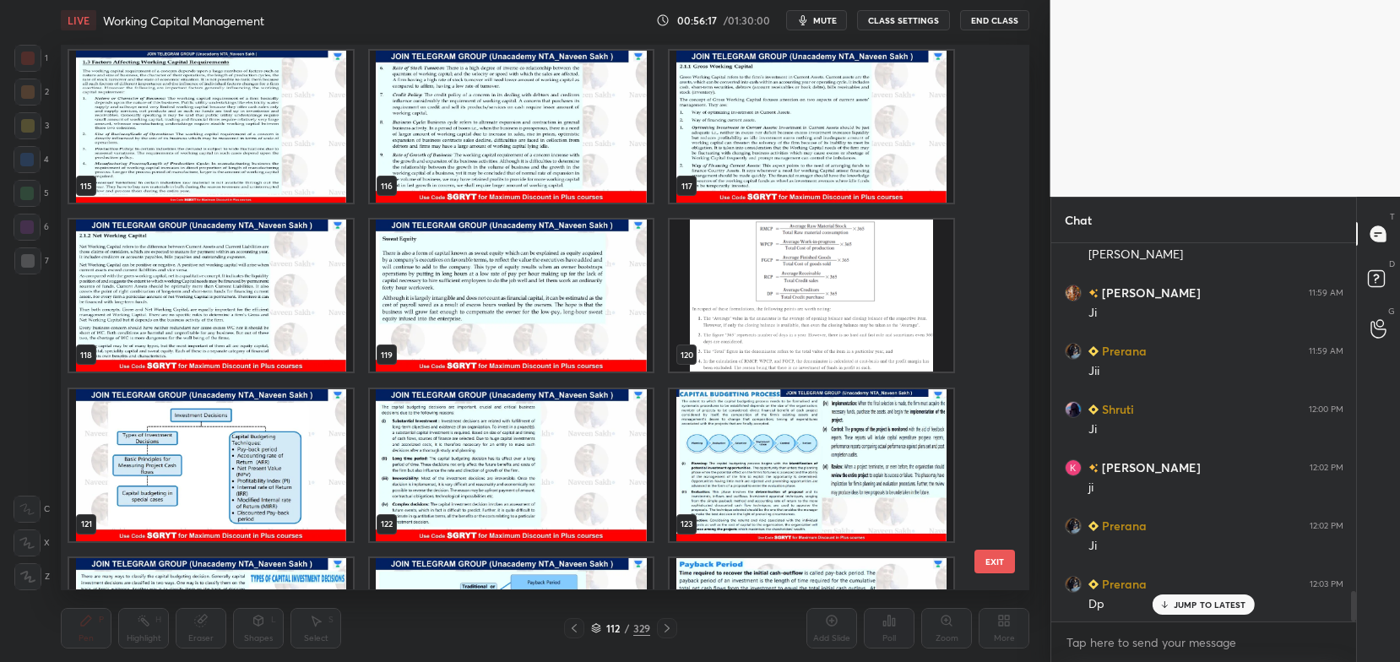
scroll to position [6428, 0]
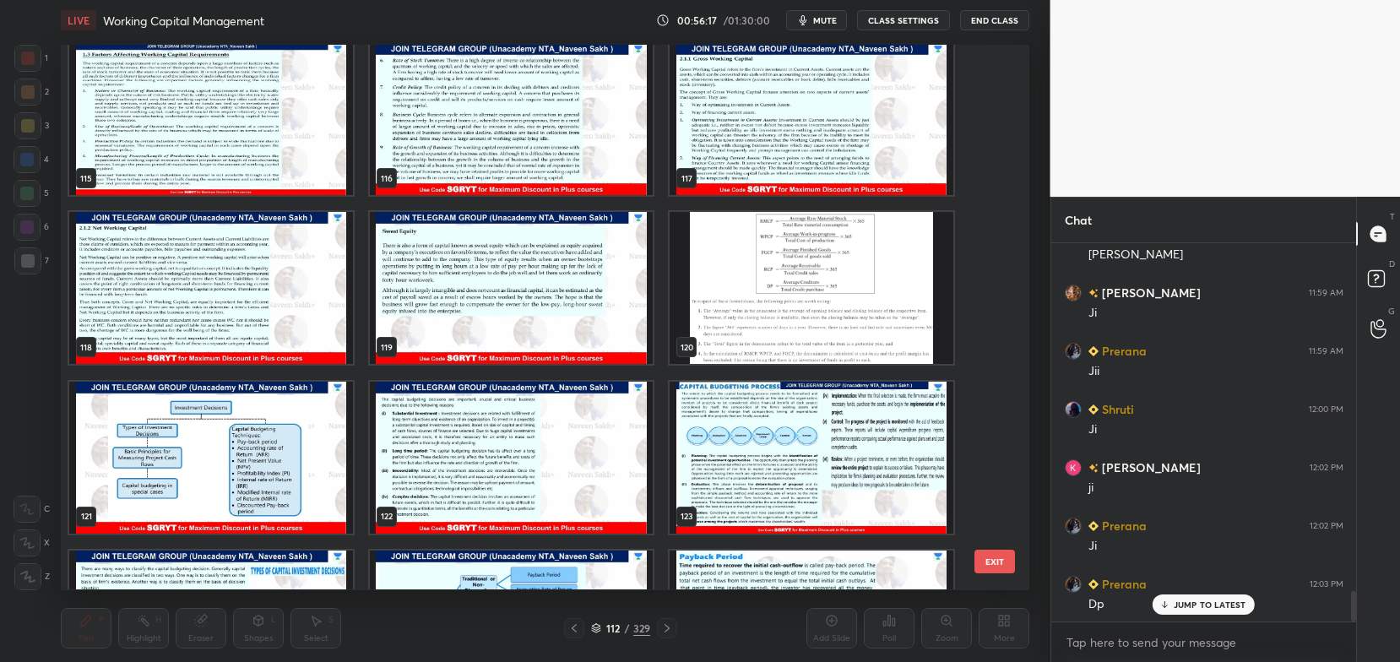
click at [808, 353] on div "115 116 117 118 119 120 121 122 123 124 125 126 127 128 129" at bounding box center [530, 317] width 939 height 545
click at [804, 346] on img "grid" at bounding box center [812, 289] width 284 height 152
click at [811, 338] on img "grid" at bounding box center [812, 289] width 284 height 152
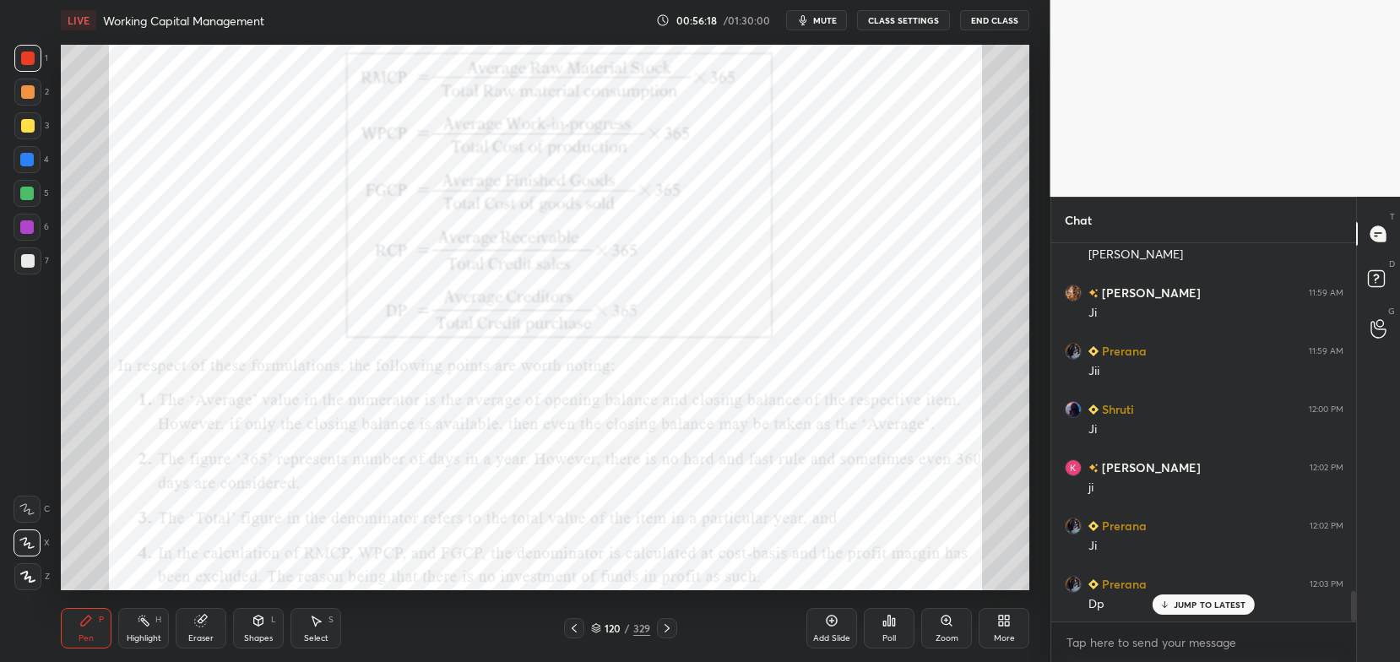
click at [818, 339] on img "grid" at bounding box center [812, 289] width 284 height 152
click at [598, 632] on icon at bounding box center [596, 628] width 10 height 10
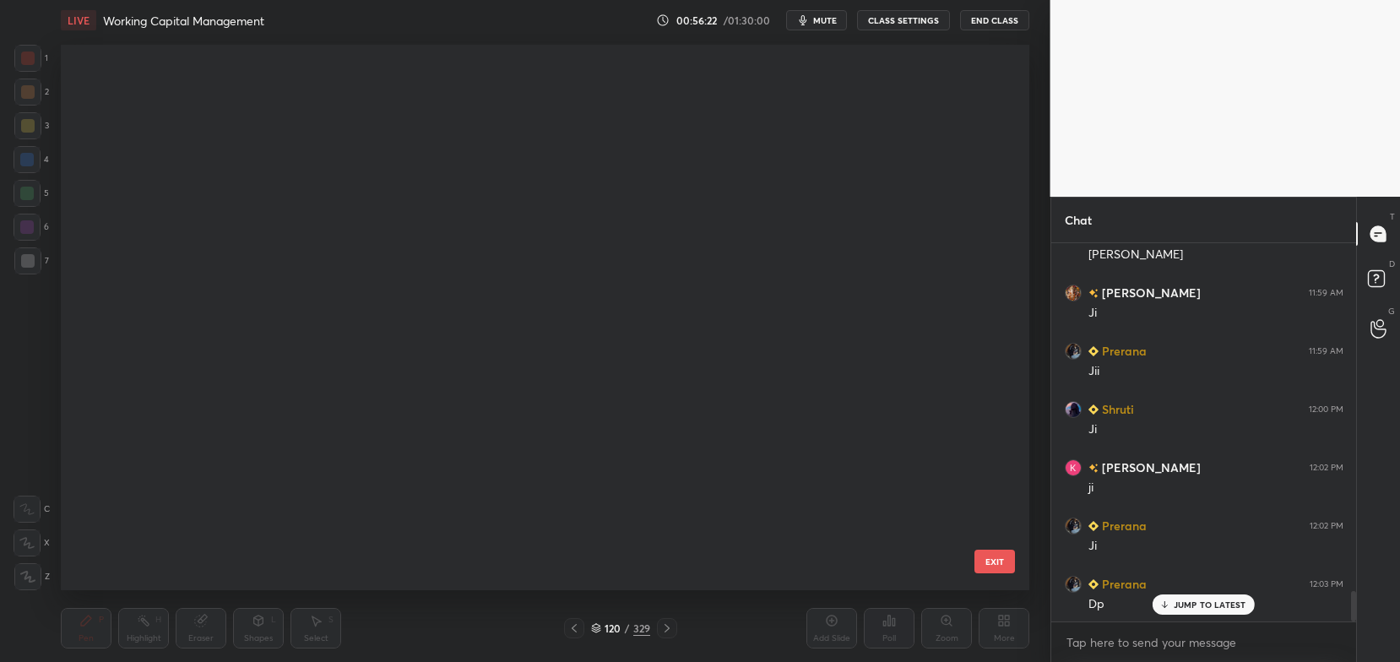
scroll to position [540, 960]
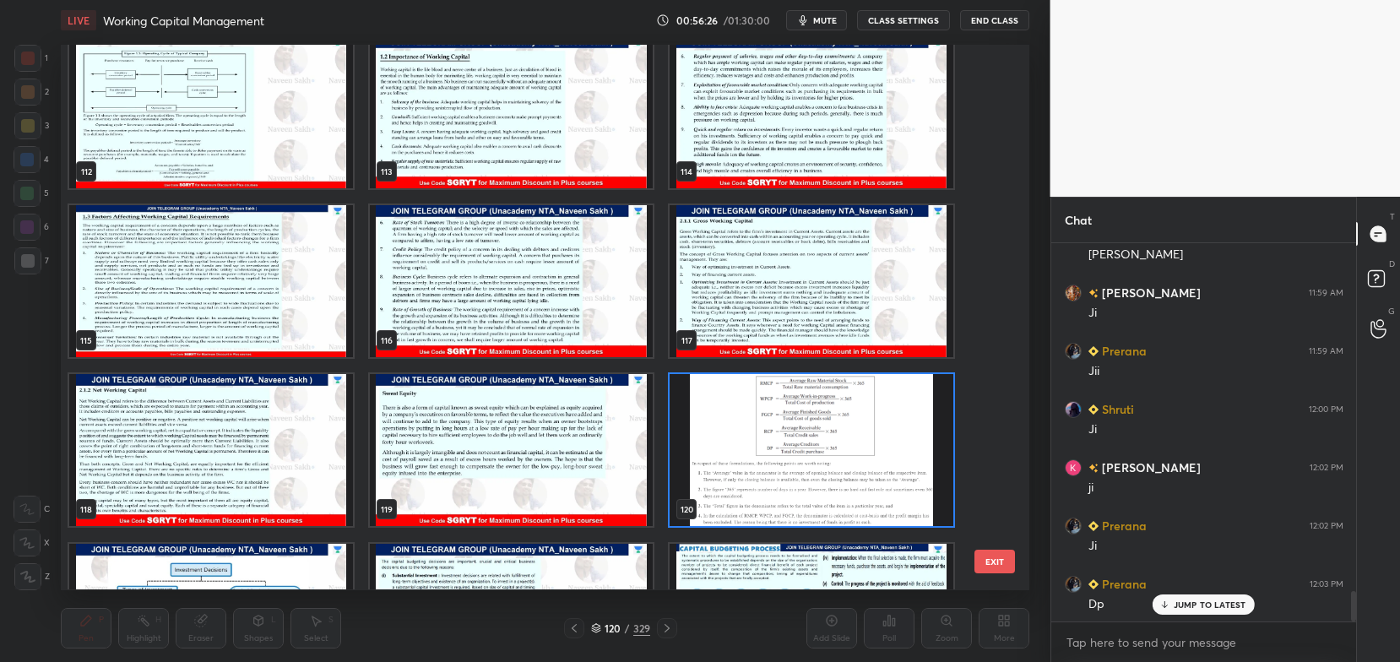
click at [263, 103] on img "grid" at bounding box center [211, 113] width 284 height 152
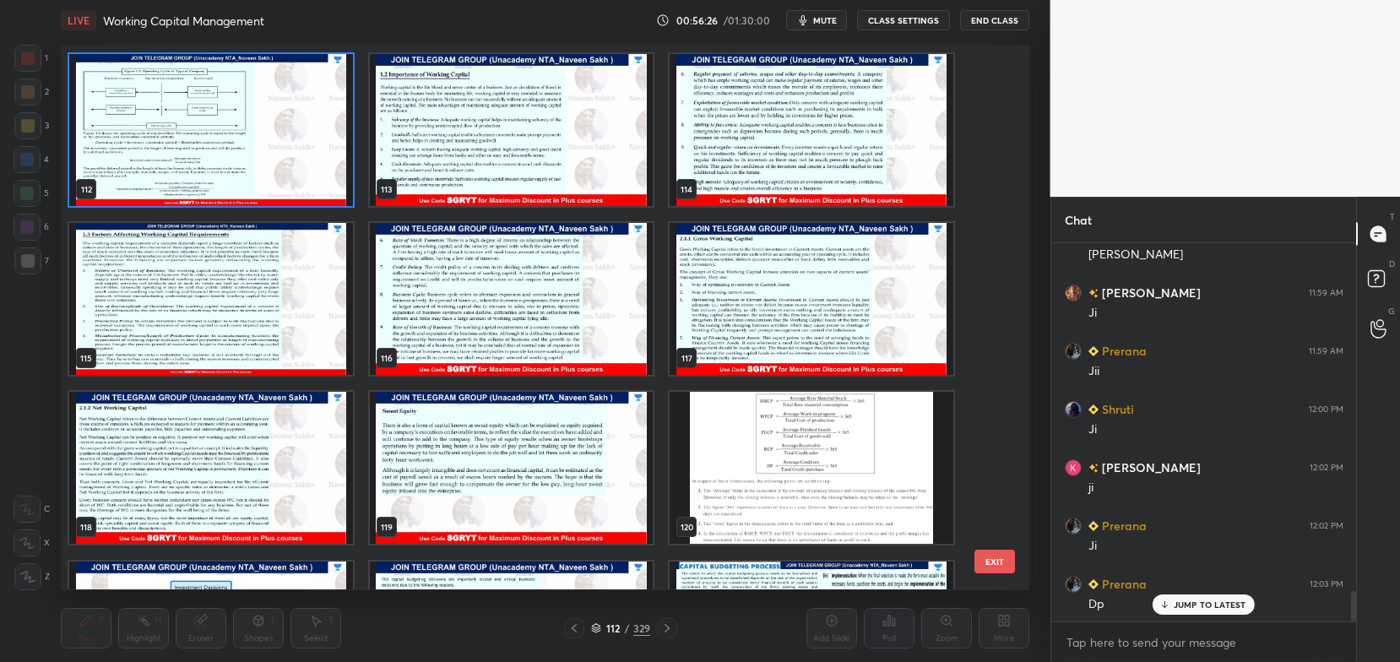
click at [260, 121] on div "106 107 108 109 110 111 112 113 114 115 116 117 118 119 120 121 122 123" at bounding box center [530, 317] width 939 height 545
click at [268, 178] on img "grid" at bounding box center [211, 131] width 284 height 152
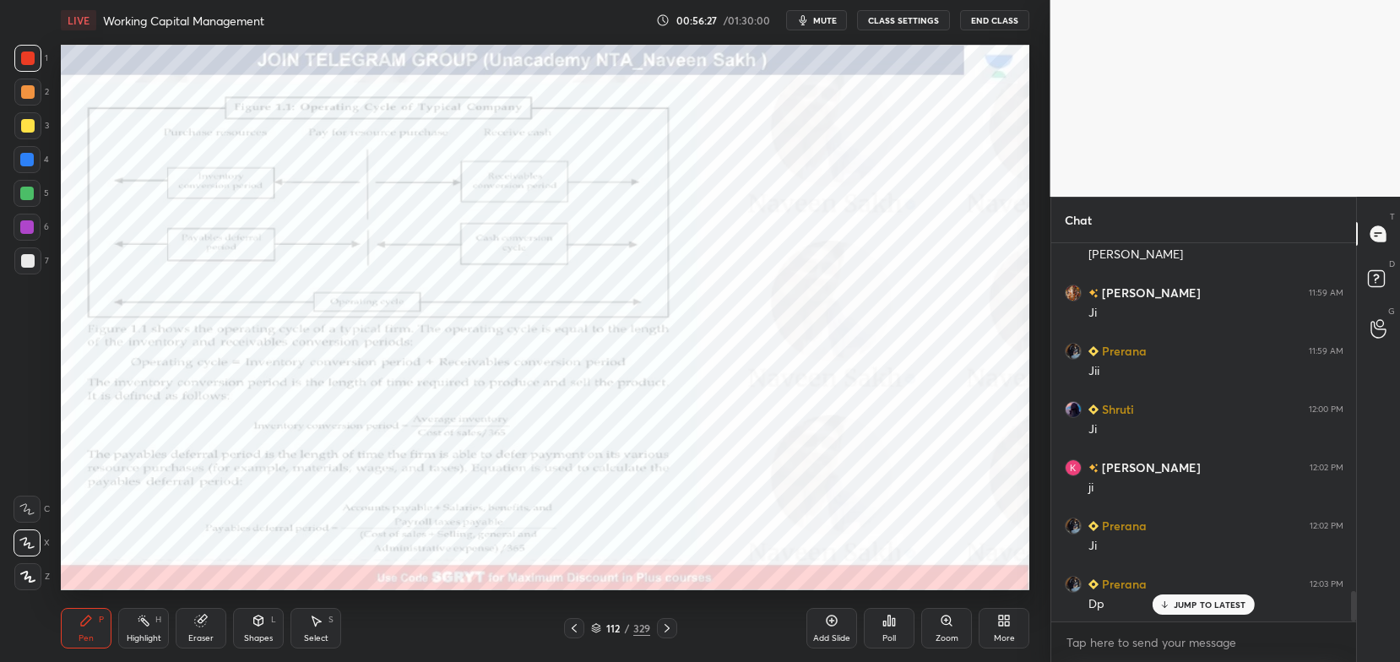
click at [269, 173] on img "grid" at bounding box center [211, 131] width 284 height 152
click at [271, 178] on img "grid" at bounding box center [211, 131] width 284 height 152
click at [595, 627] on icon at bounding box center [596, 628] width 10 height 10
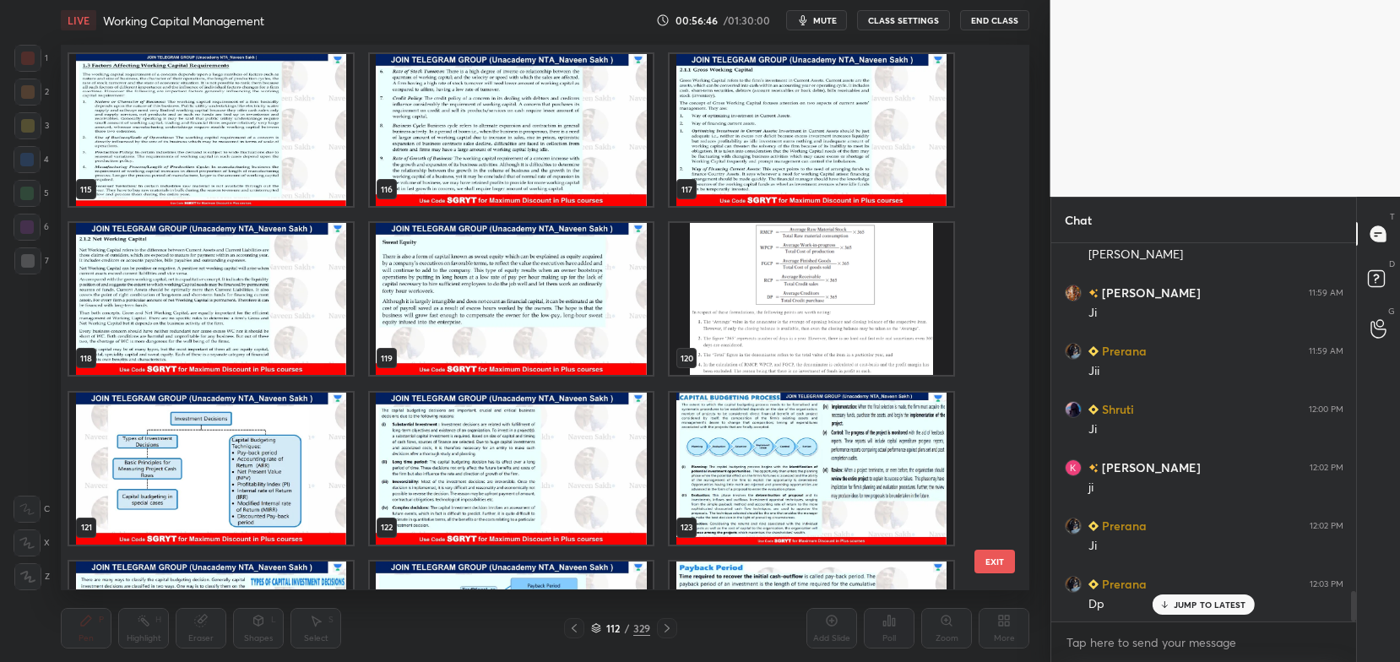
scroll to position [6422, 0]
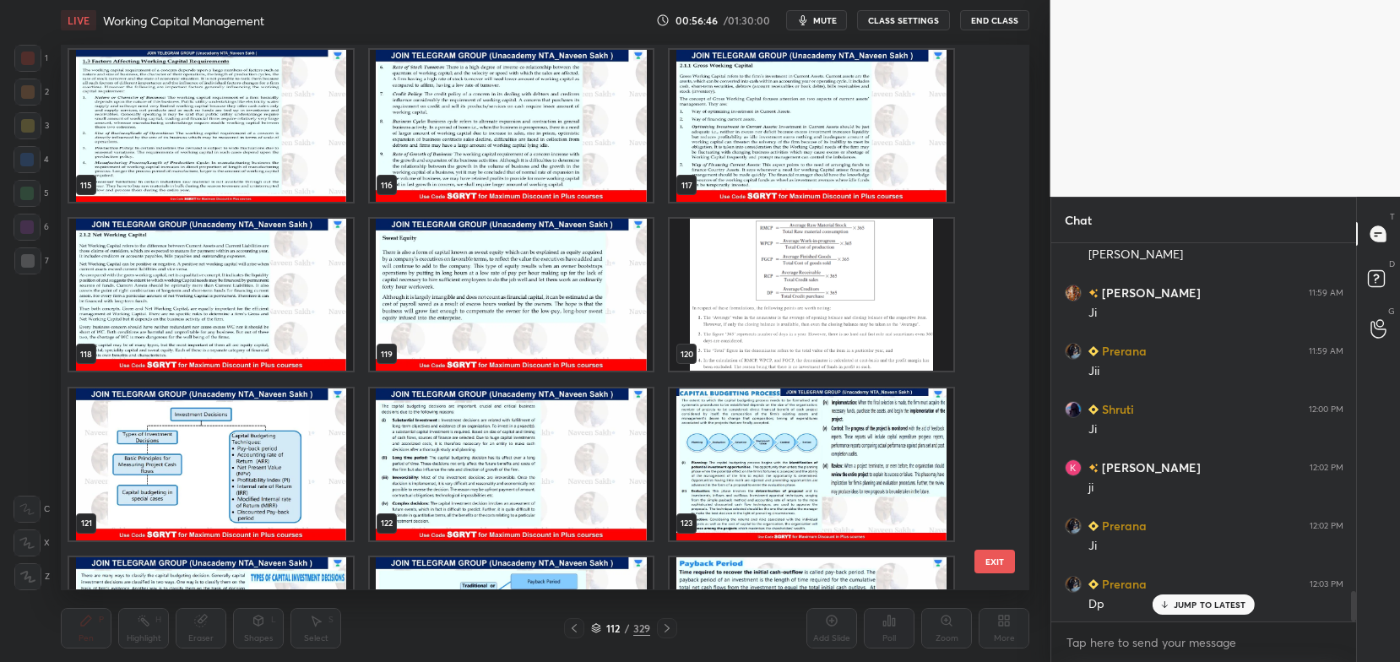
click at [741, 305] on img "grid" at bounding box center [812, 296] width 284 height 152
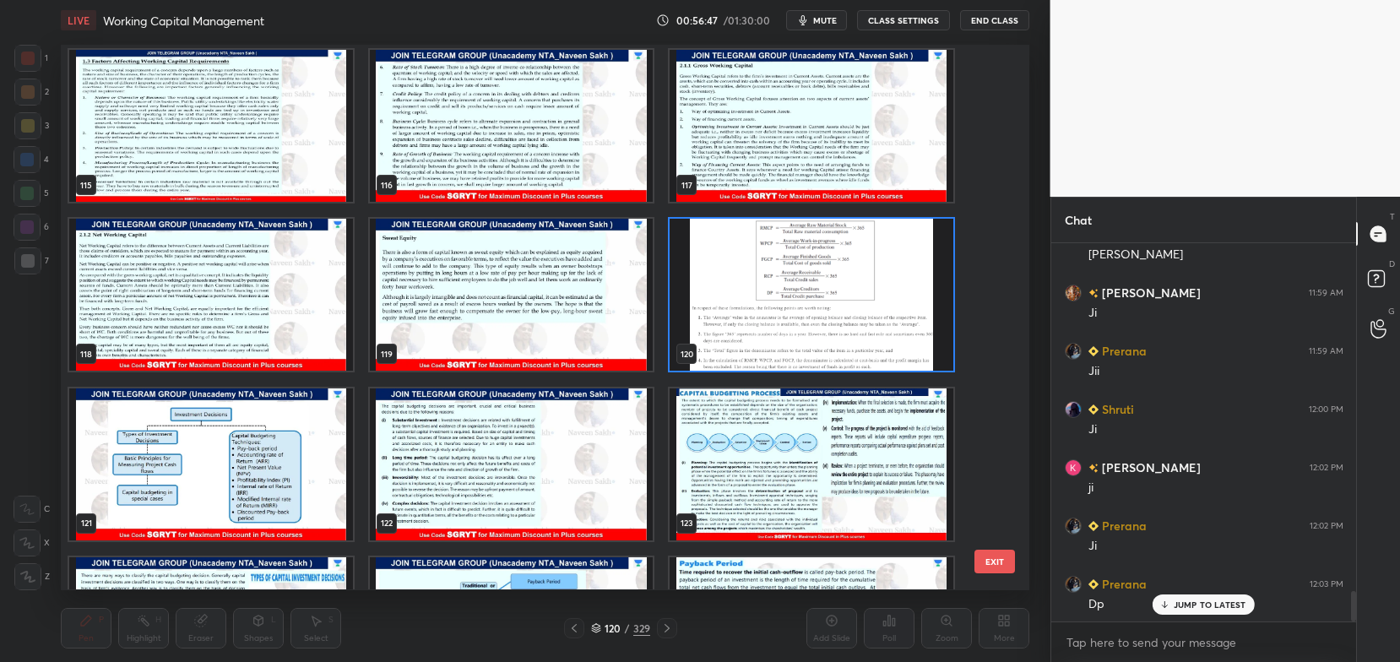
click at [744, 309] on img "grid" at bounding box center [812, 296] width 284 height 152
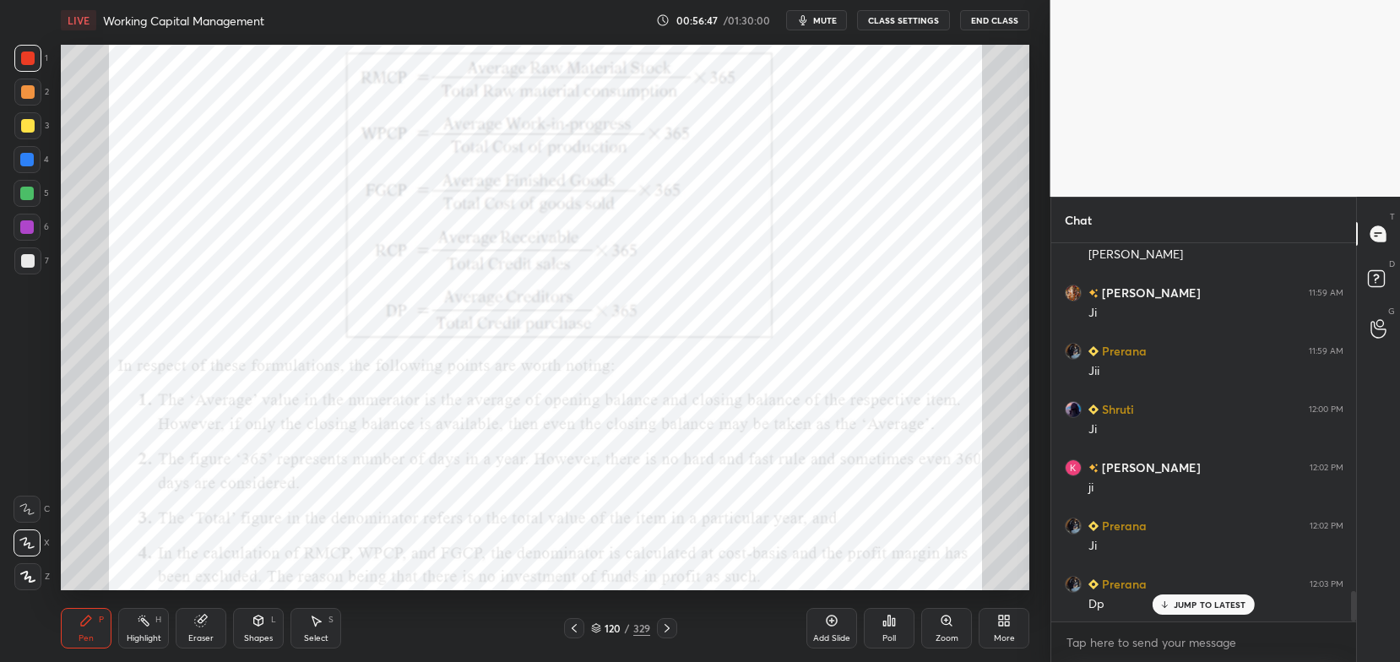
click at [744, 308] on img "grid" at bounding box center [812, 296] width 284 height 152
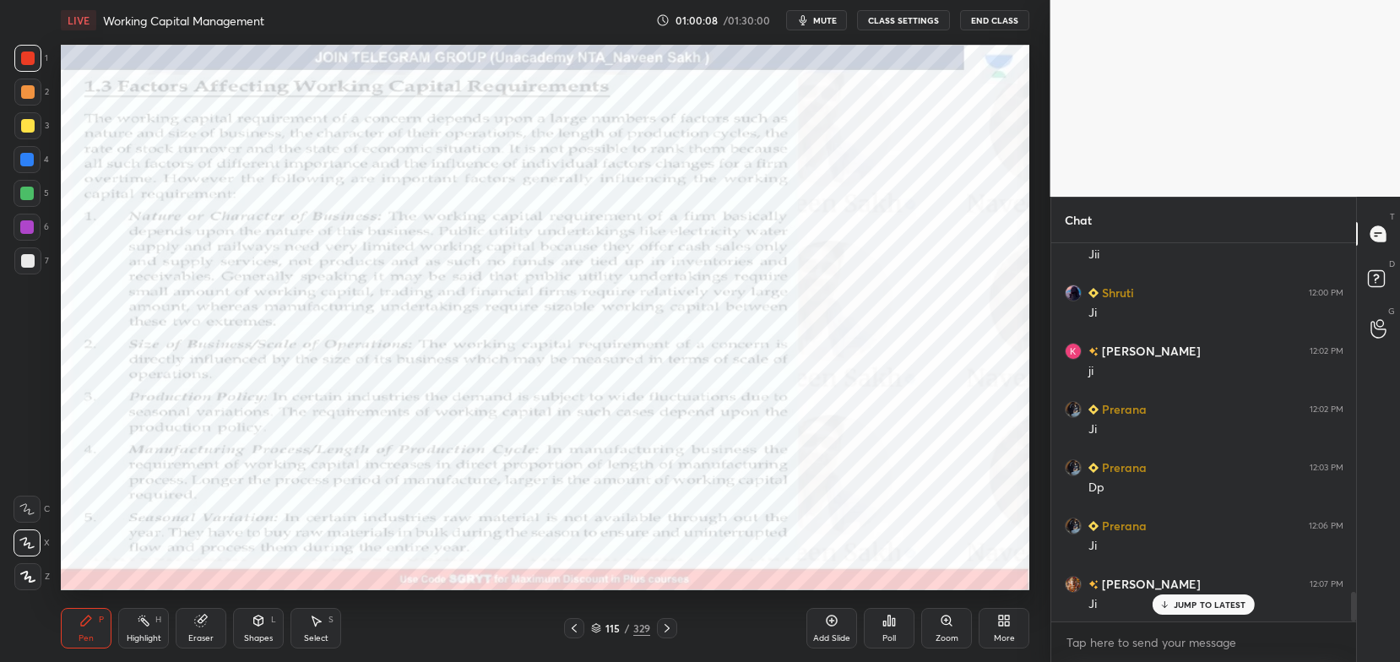
scroll to position [4531, 0]
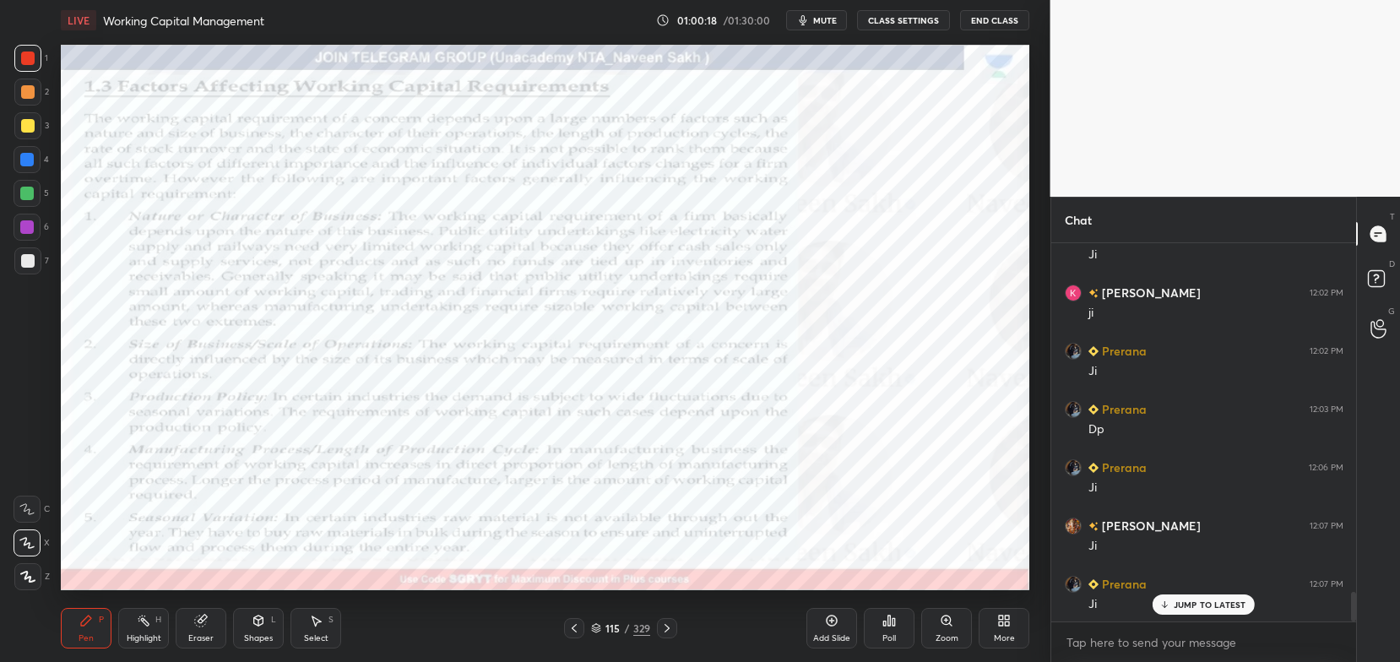
click at [666, 624] on icon at bounding box center [667, 628] width 14 height 14
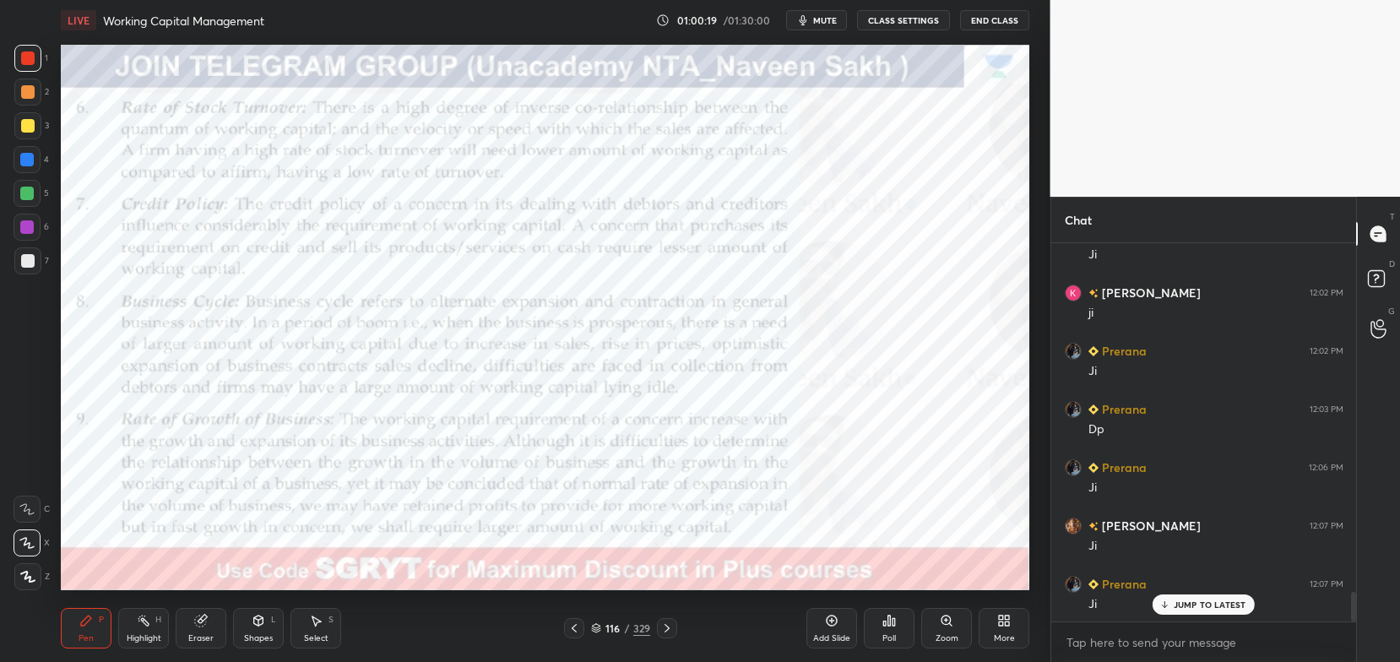
click at [664, 628] on icon at bounding box center [667, 628] width 14 height 14
click at [578, 634] on icon at bounding box center [574, 628] width 14 height 14
click at [823, 637] on div "Add Slide" at bounding box center [831, 638] width 37 height 8
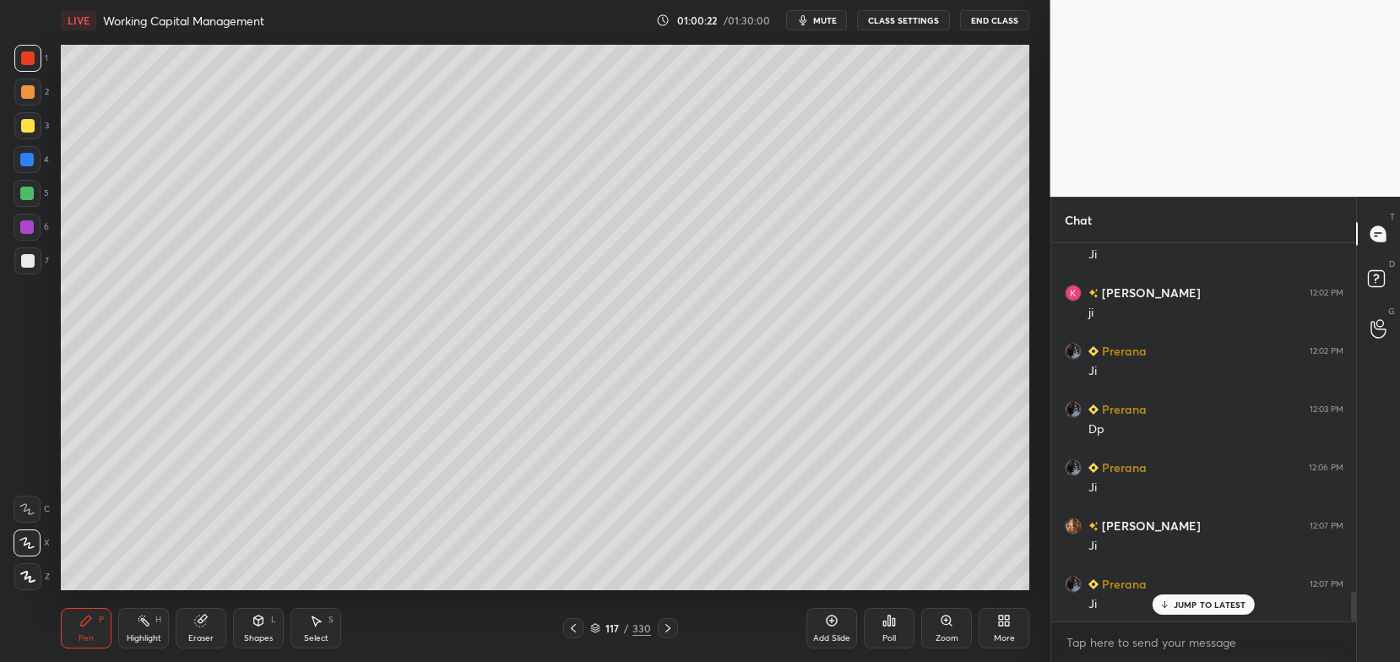
click at [24, 127] on div at bounding box center [28, 126] width 14 height 14
click at [569, 632] on icon at bounding box center [574, 628] width 14 height 14
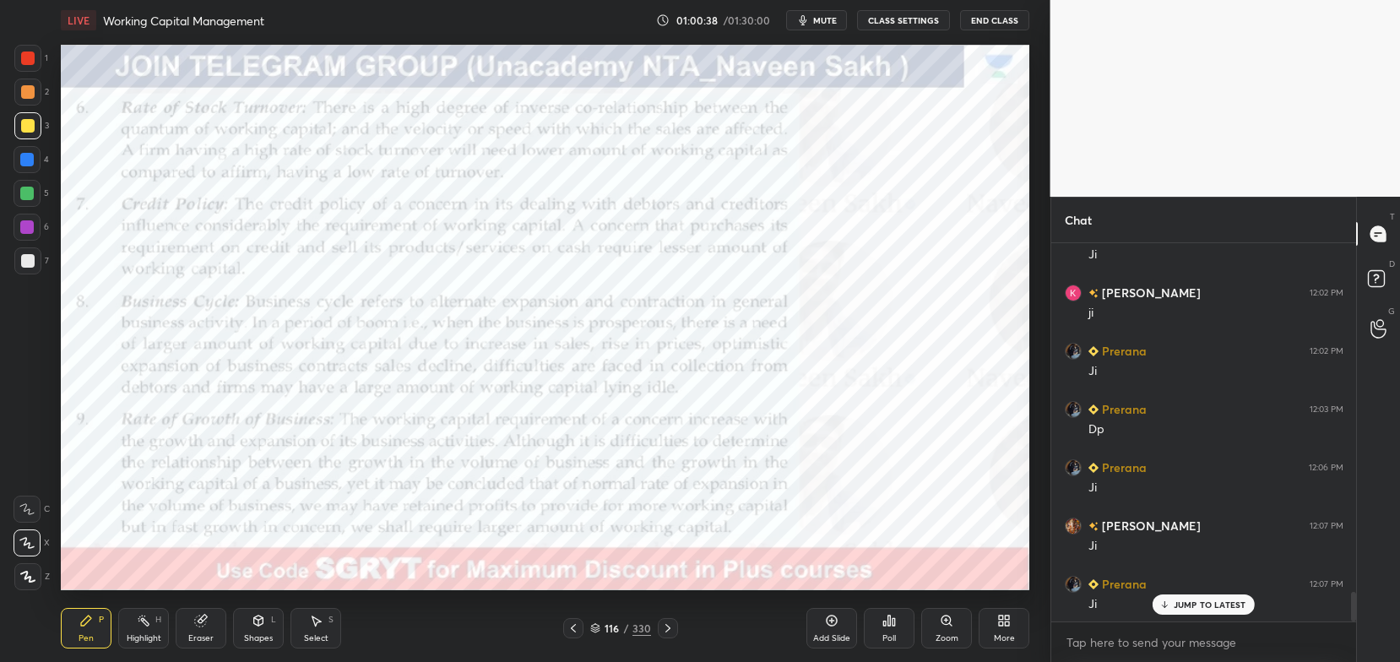
click at [569, 627] on icon at bounding box center [574, 628] width 14 height 14
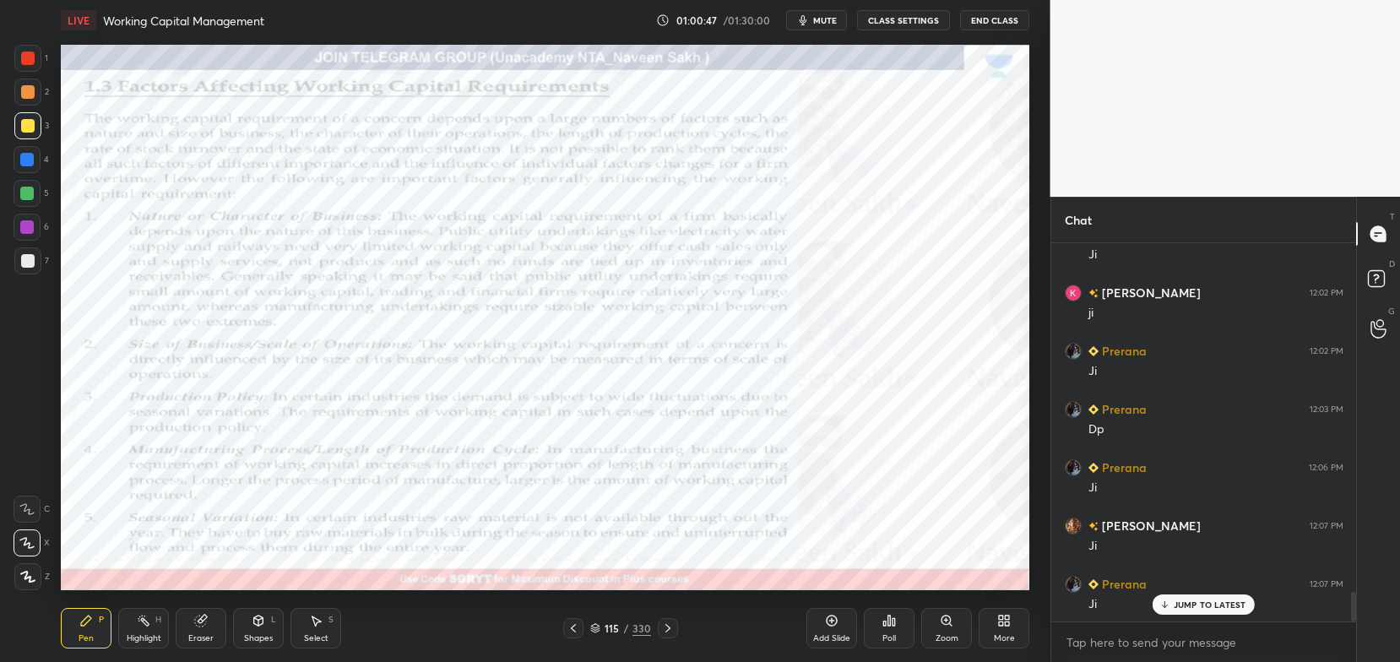
click at [31, 69] on div at bounding box center [27, 58] width 27 height 27
click at [962, 626] on div "Zoom" at bounding box center [946, 628] width 51 height 41
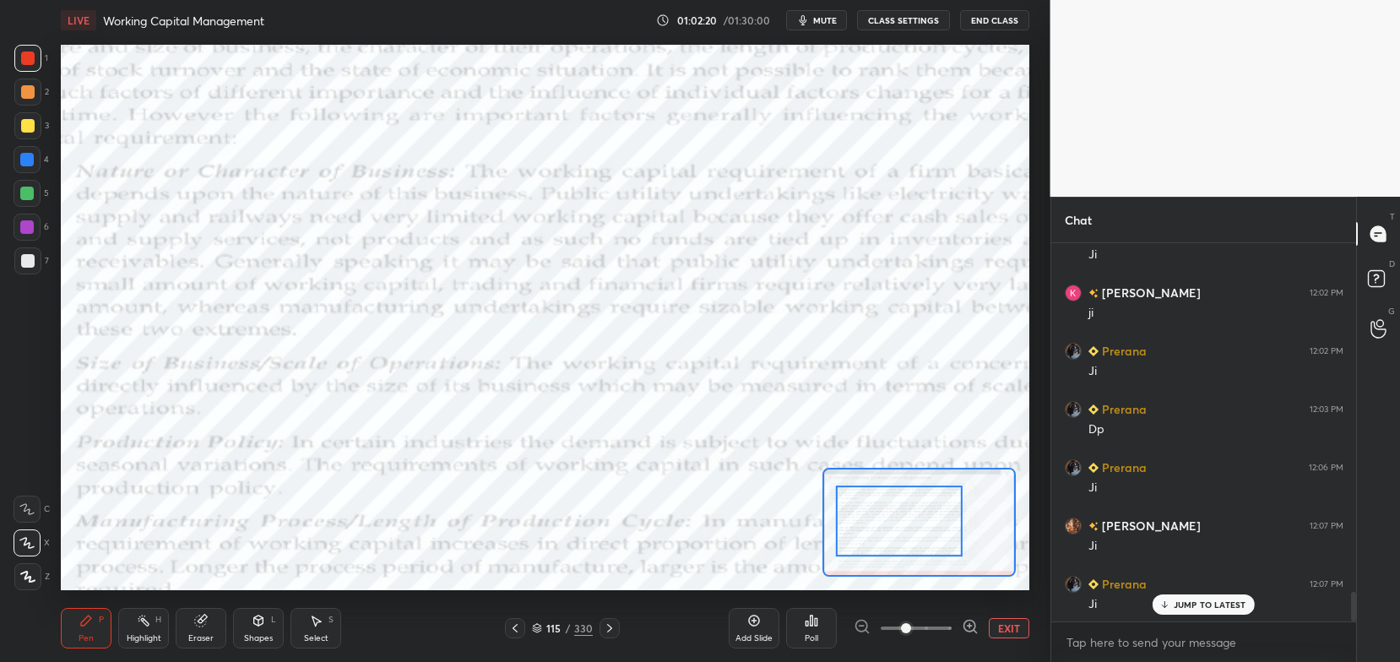
click at [866, 627] on div at bounding box center [916, 628] width 125 height 20
click at [993, 623] on button "EXIT" at bounding box center [1009, 628] width 41 height 20
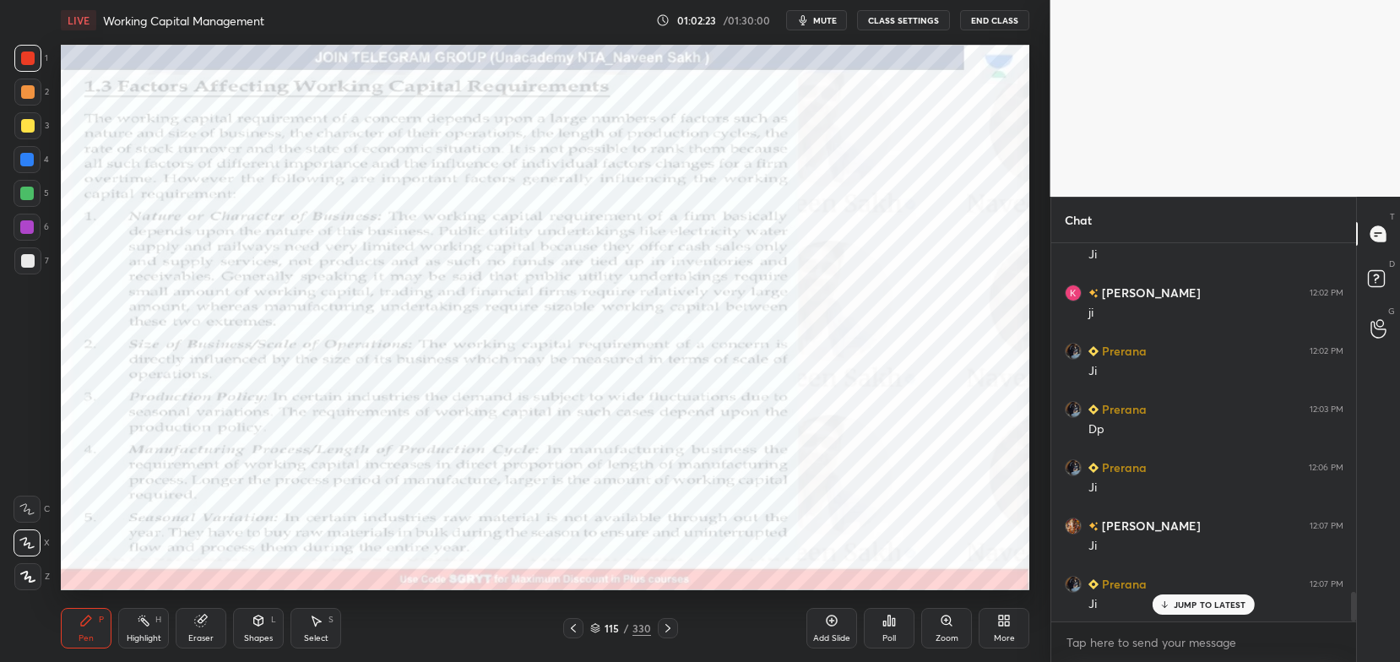
click at [194, 639] on div "Eraser" at bounding box center [200, 638] width 25 height 8
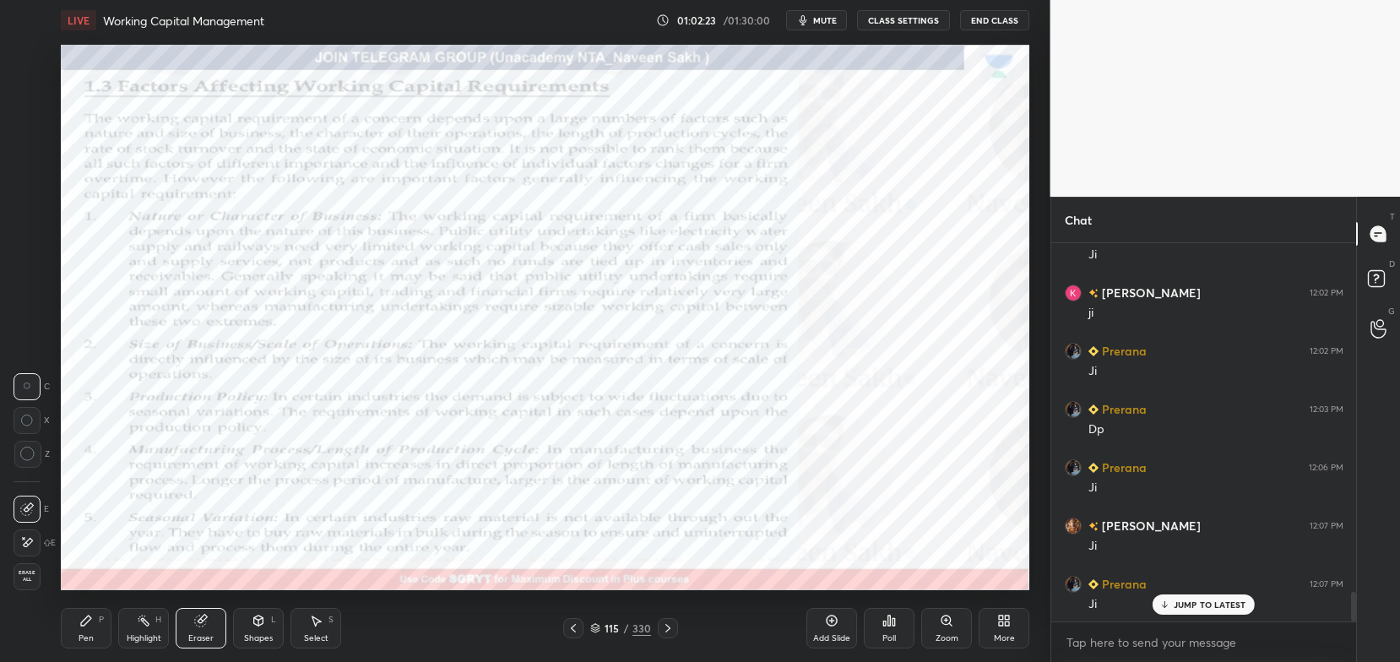
click at [22, 576] on span "Erase all" at bounding box center [26, 576] width 25 height 12
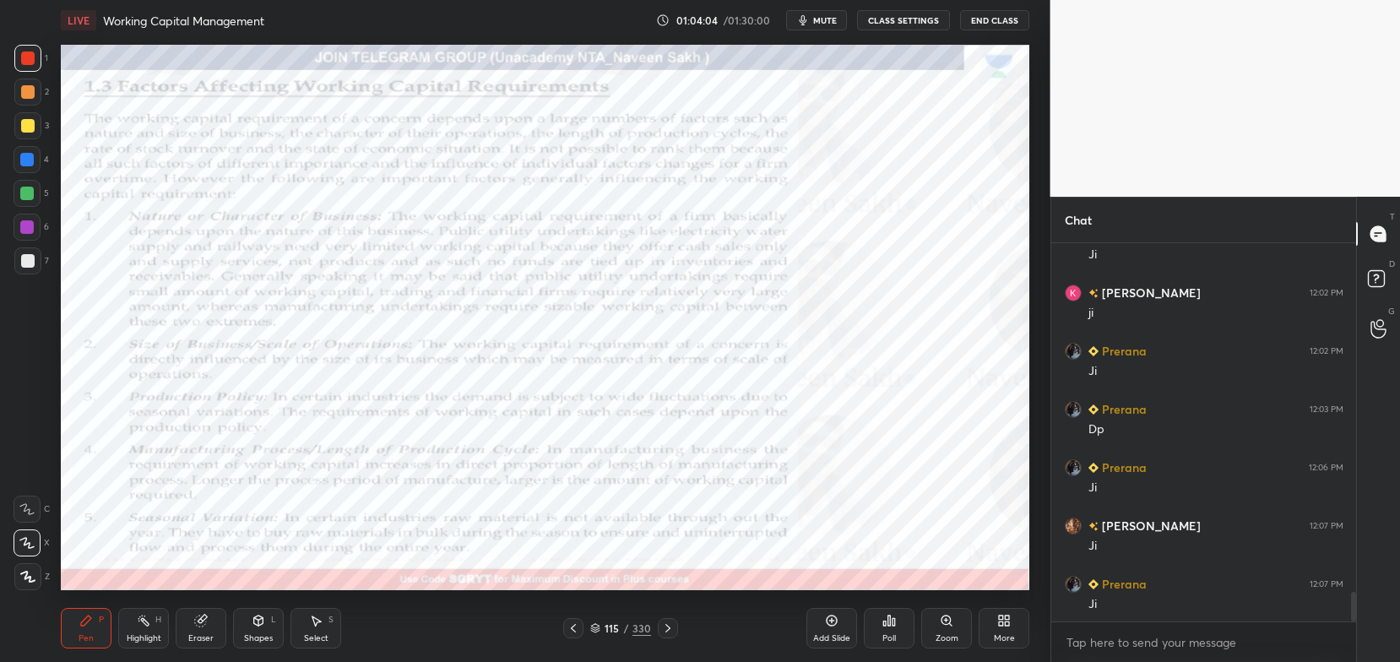
scroll to position [4590, 0]
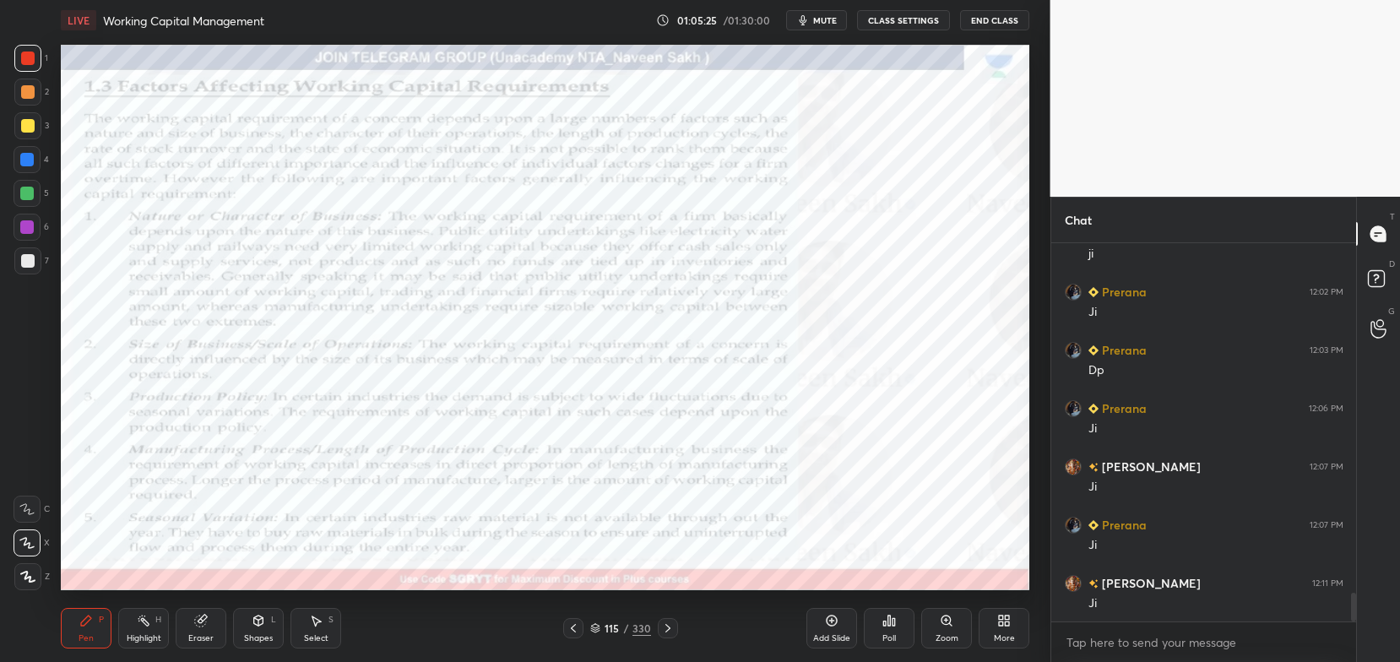
click at [669, 632] on icon at bounding box center [668, 628] width 14 height 14
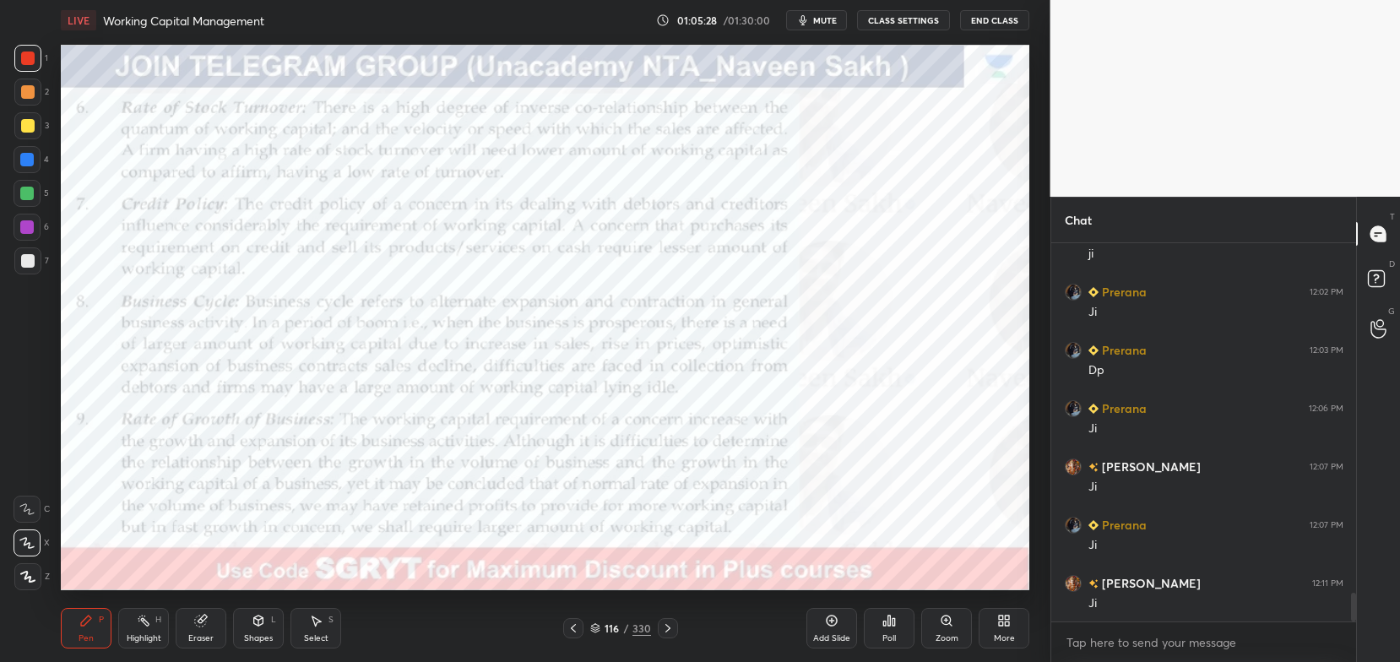
scroll to position [4648, 0]
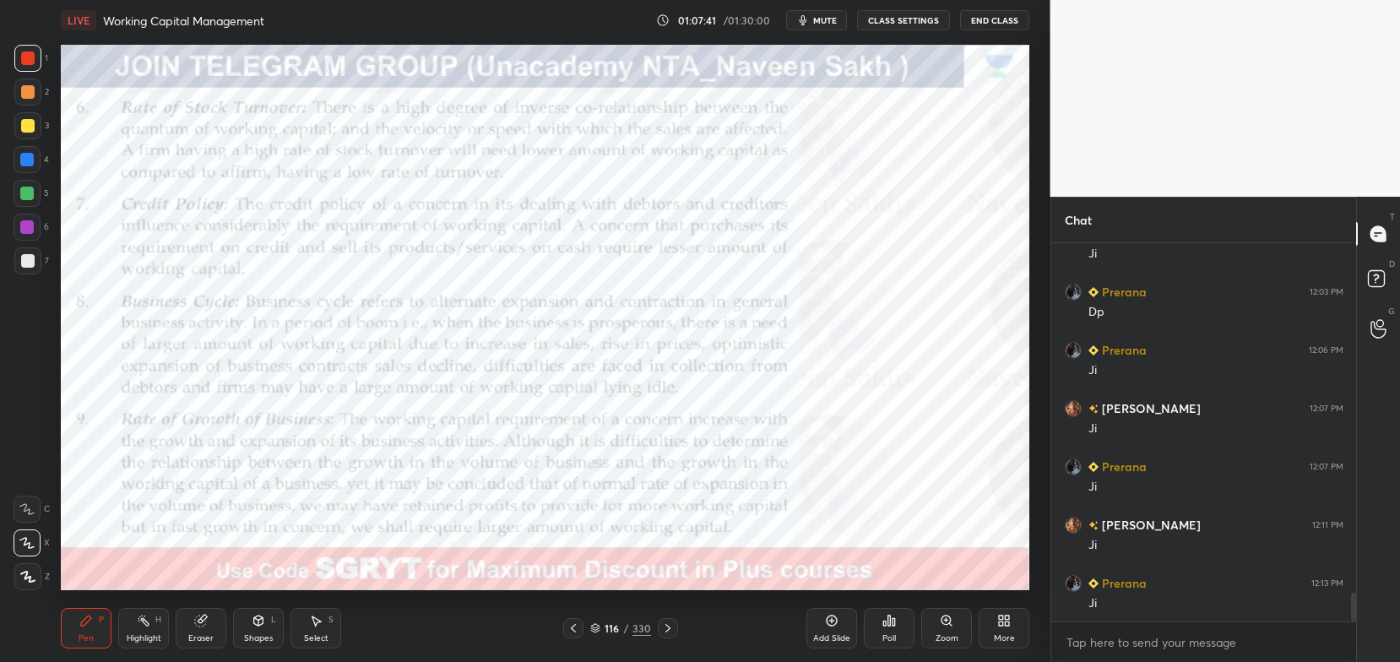
click at [670, 632] on icon at bounding box center [668, 628] width 14 height 14
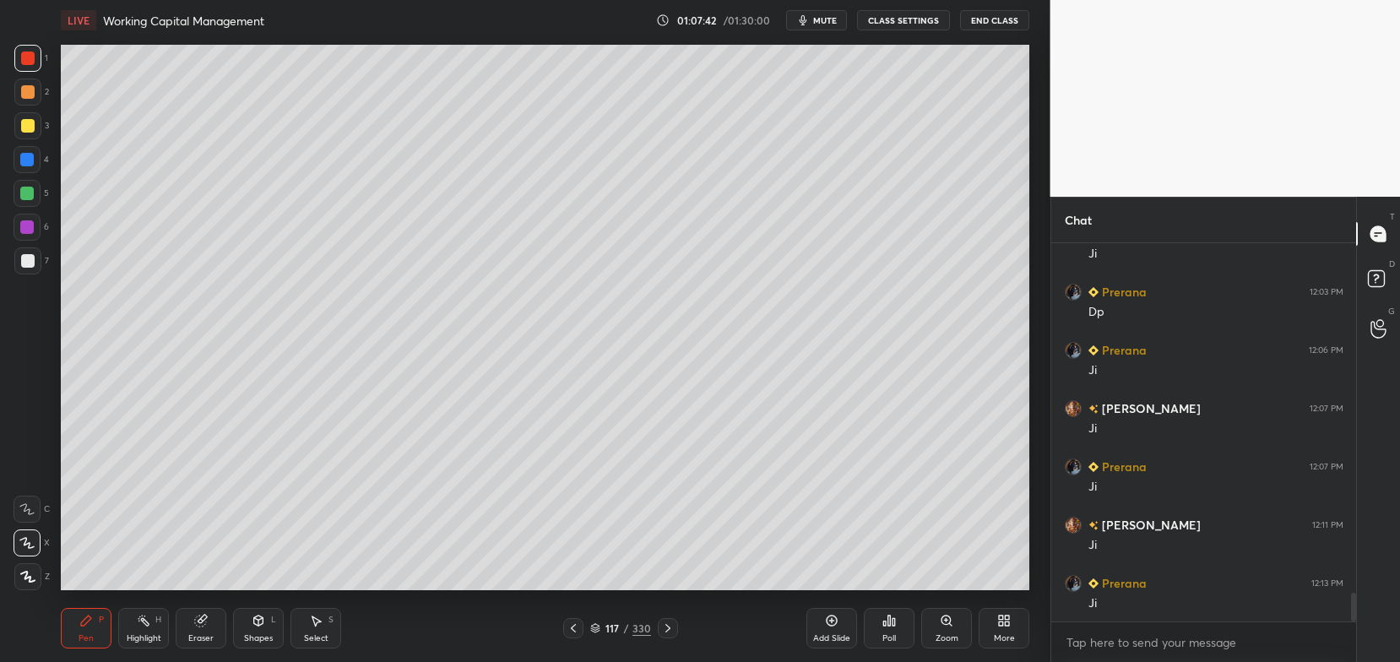
click at [656, 623] on div "117 / 330" at bounding box center [620, 628] width 115 height 20
click at [207, 620] on icon at bounding box center [201, 621] width 14 height 14
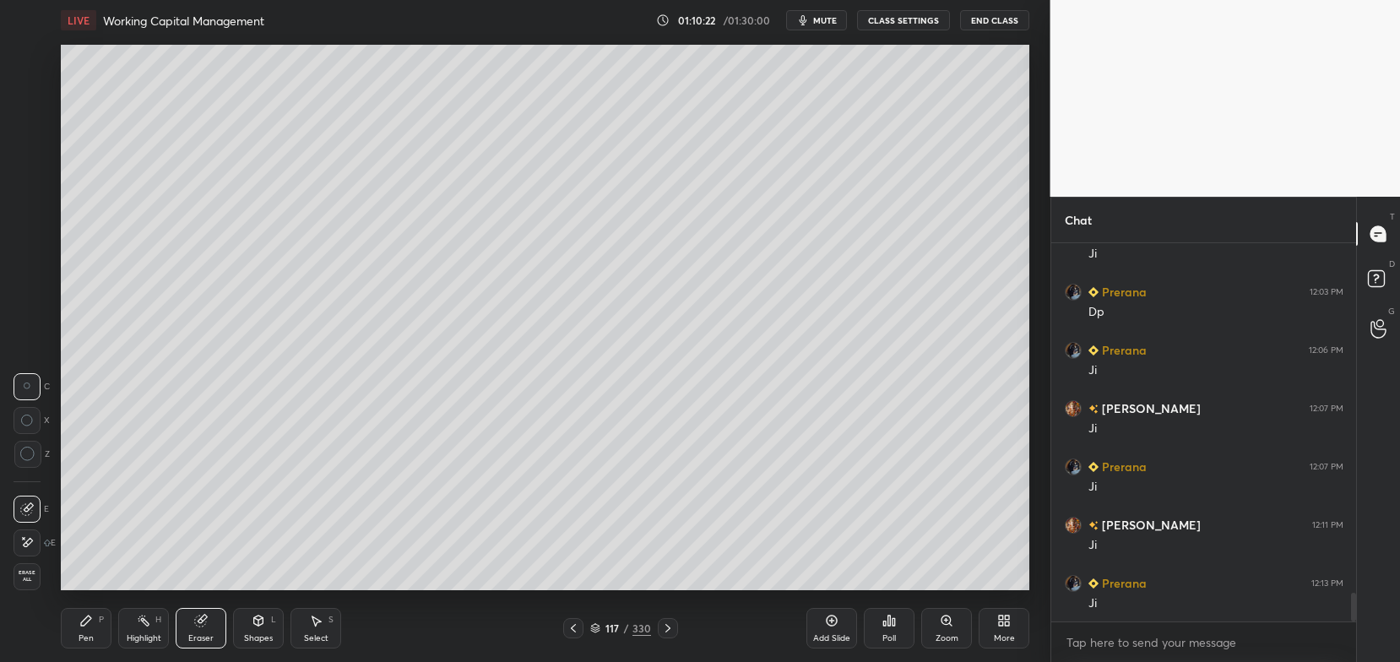
click at [0, 579] on div "1 2 3 4 5 6 7 C X Z C X Z E E Erase all H H" at bounding box center [27, 317] width 54 height 545
click at [25, 572] on span "Erase all" at bounding box center [26, 576] width 25 height 12
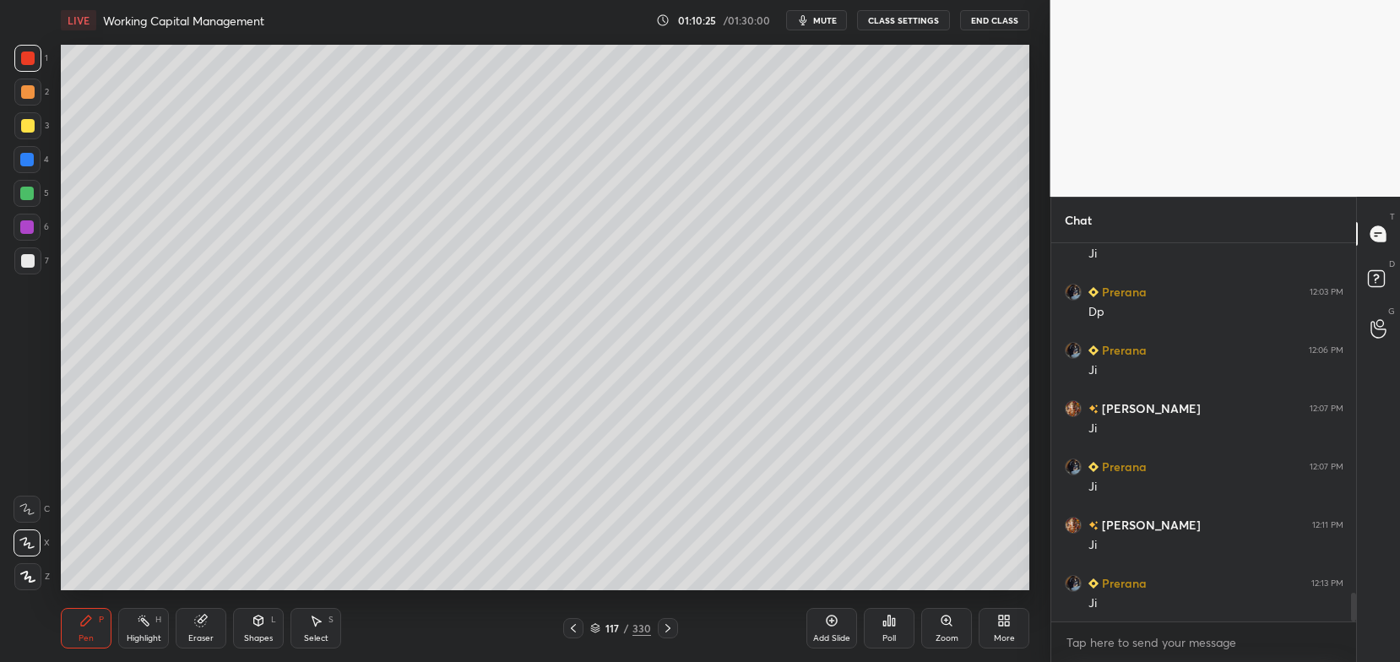
click at [253, 631] on div "Shapes L" at bounding box center [258, 628] width 51 height 41
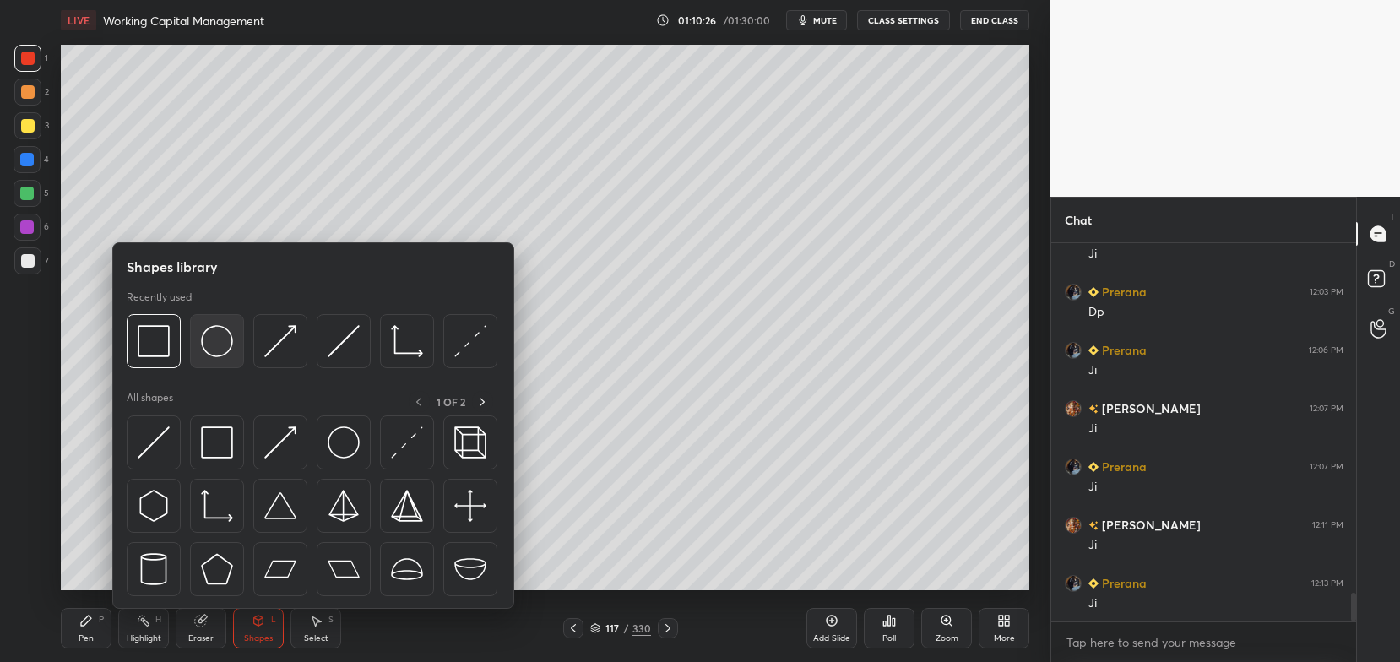
click at [225, 349] on img at bounding box center [217, 341] width 32 height 32
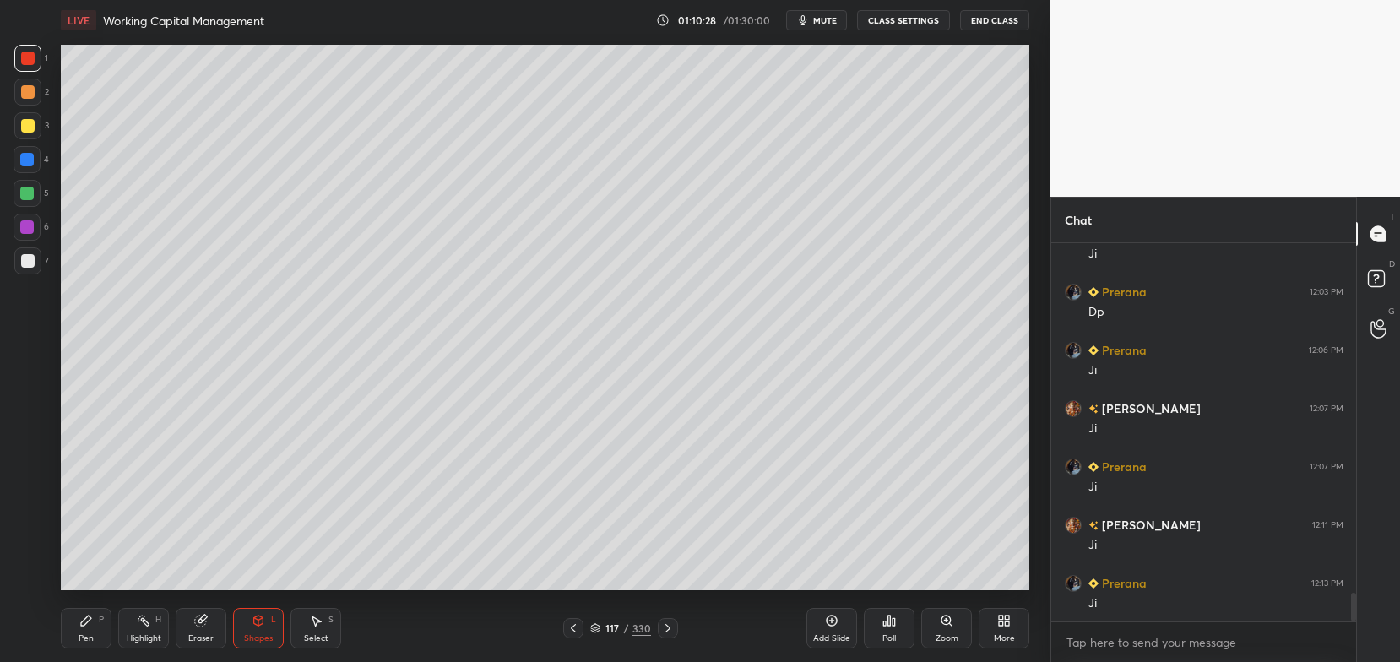
click at [82, 634] on div "Pen" at bounding box center [86, 638] width 15 height 8
click at [21, 127] on div at bounding box center [28, 126] width 14 height 14
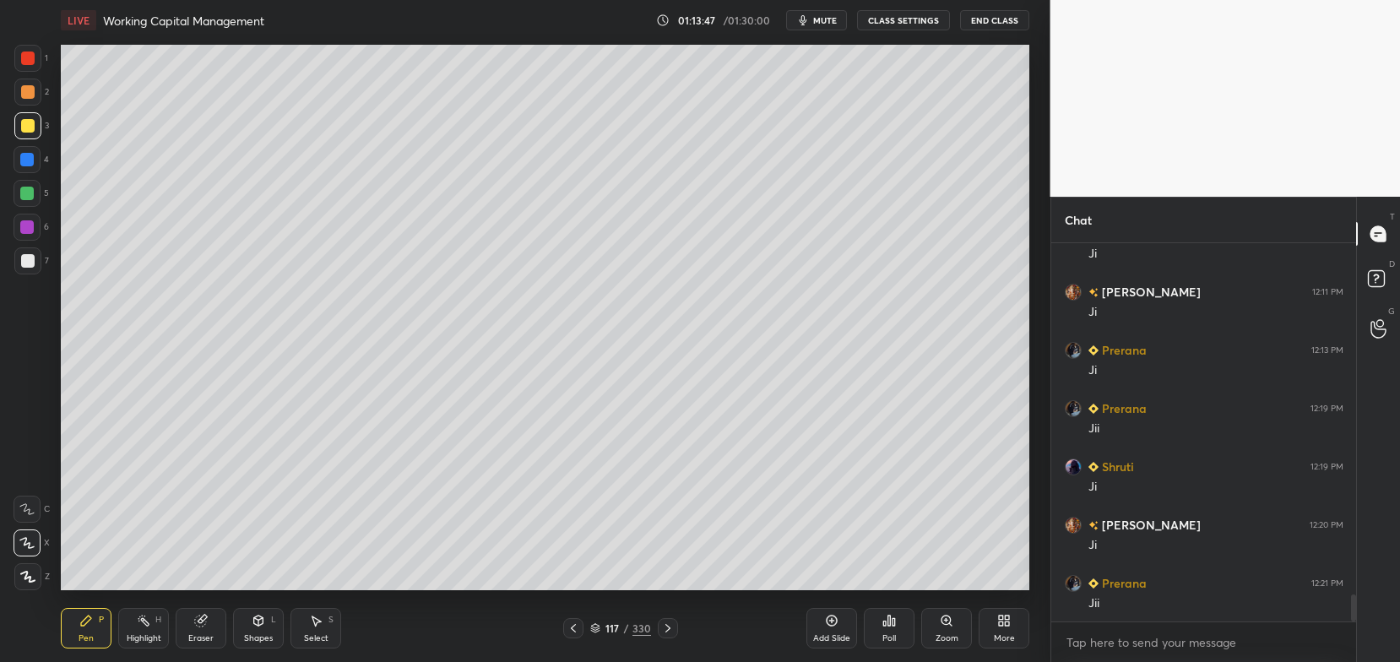
scroll to position [4939, 0]
click at [583, 630] on div at bounding box center [573, 628] width 20 height 20
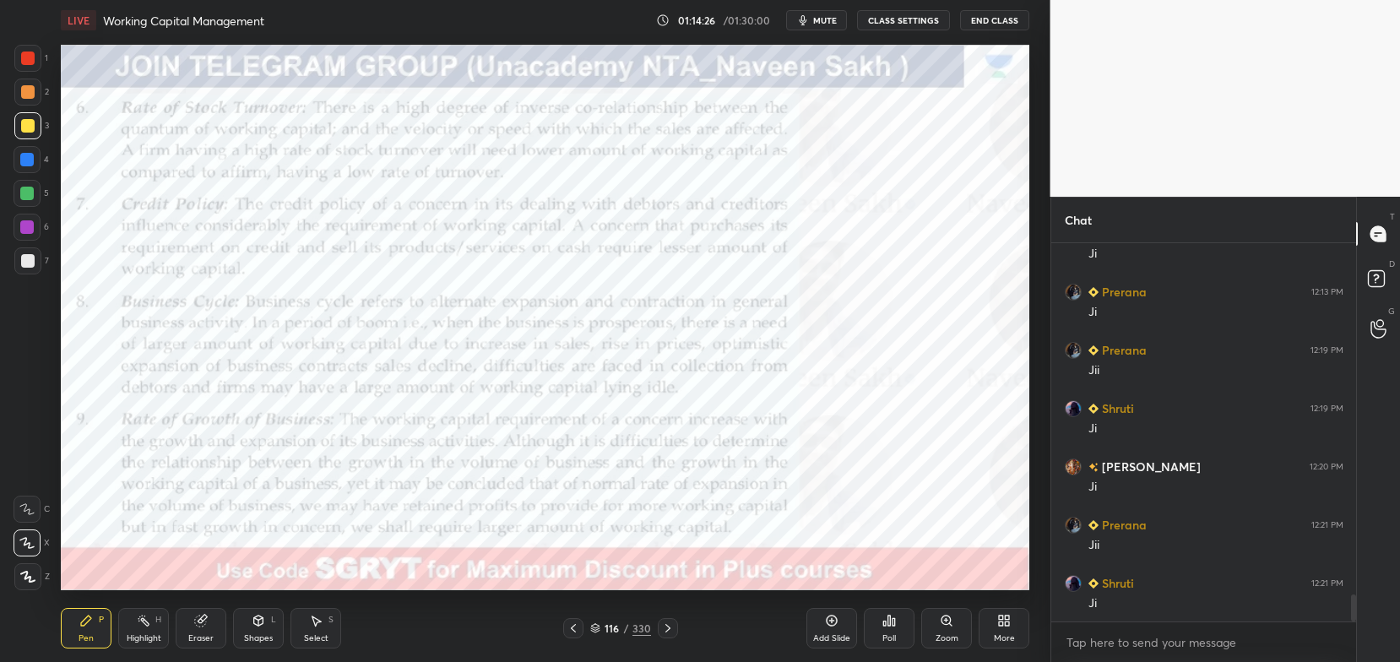
click at [595, 622] on div "116 / 330" at bounding box center [620, 628] width 61 height 15
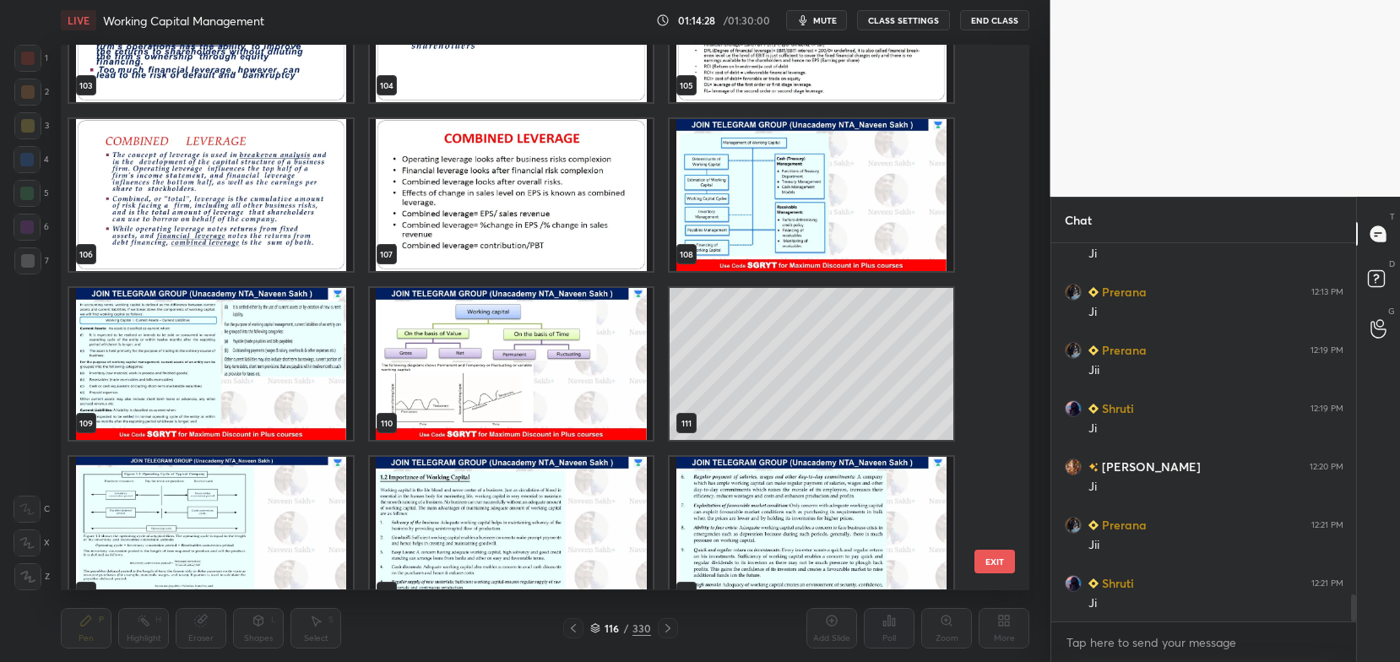
scroll to position [5844, 0]
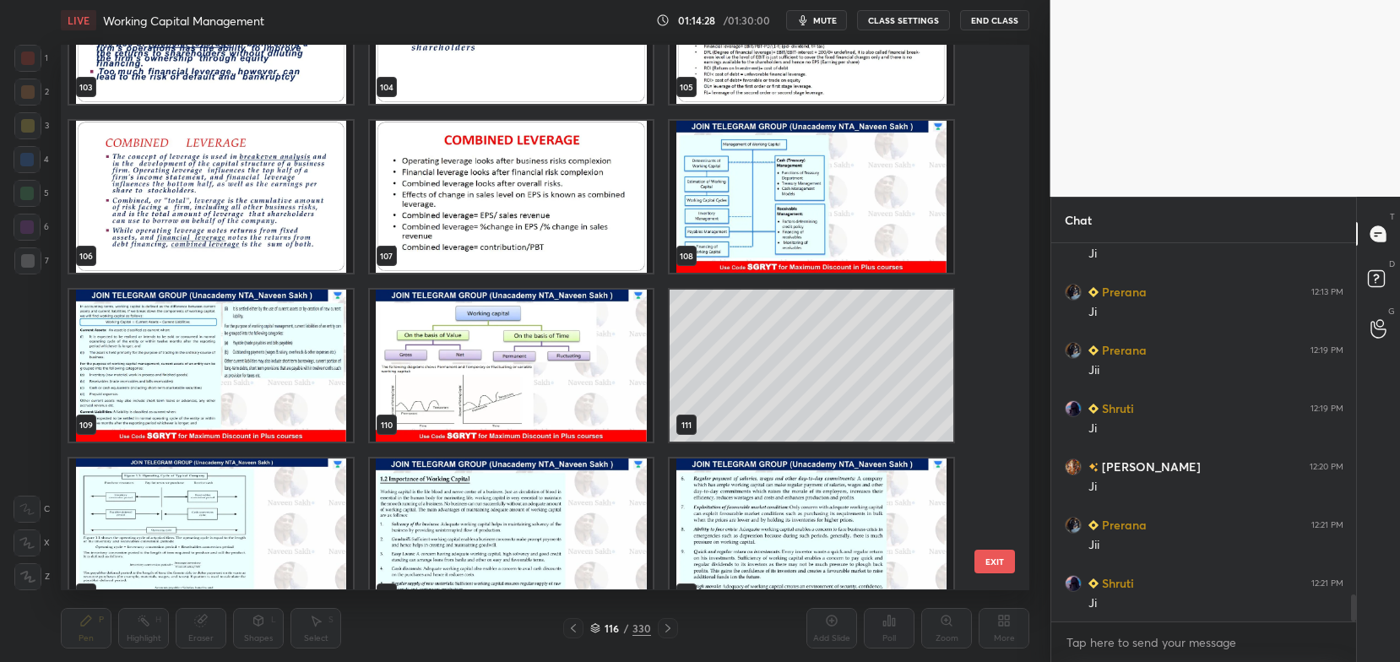
click at [728, 236] on img "grid" at bounding box center [812, 197] width 284 height 152
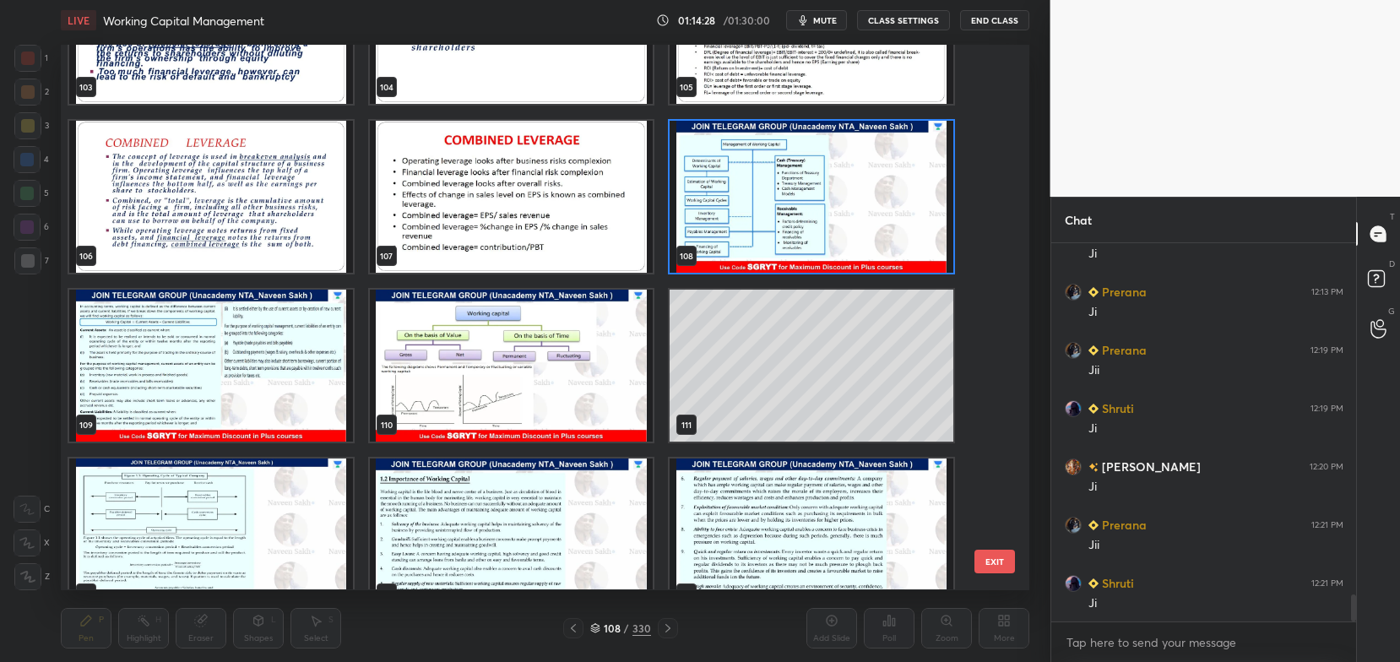
click at [728, 229] on img "grid" at bounding box center [812, 197] width 284 height 152
click at [737, 227] on img "grid" at bounding box center [812, 197] width 284 height 152
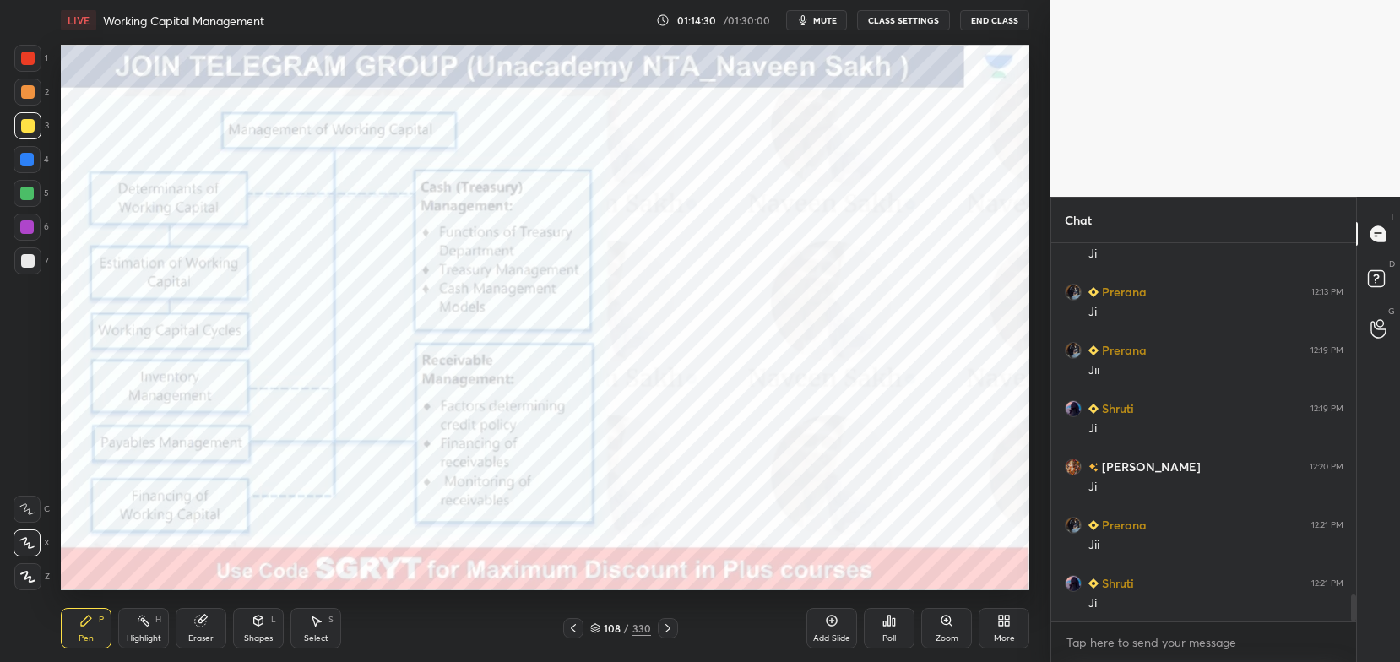
click at [670, 626] on icon at bounding box center [668, 628] width 14 height 14
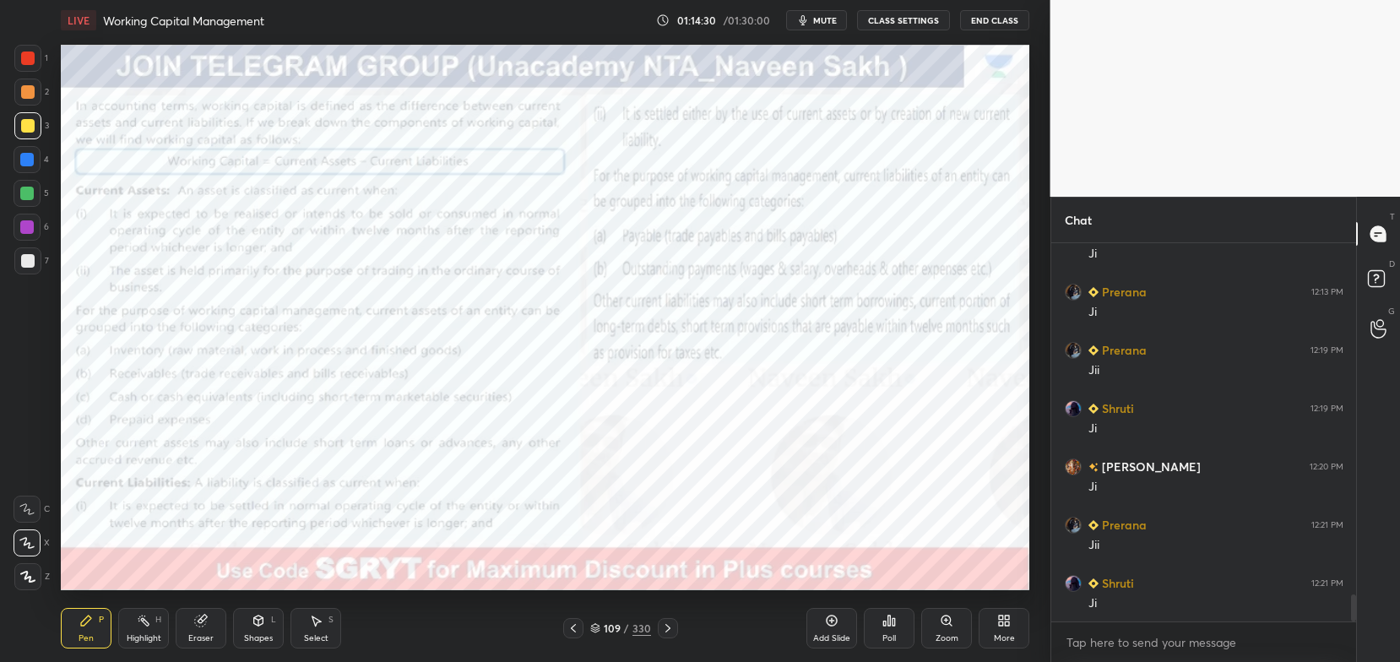
click at [669, 625] on icon at bounding box center [668, 628] width 14 height 14
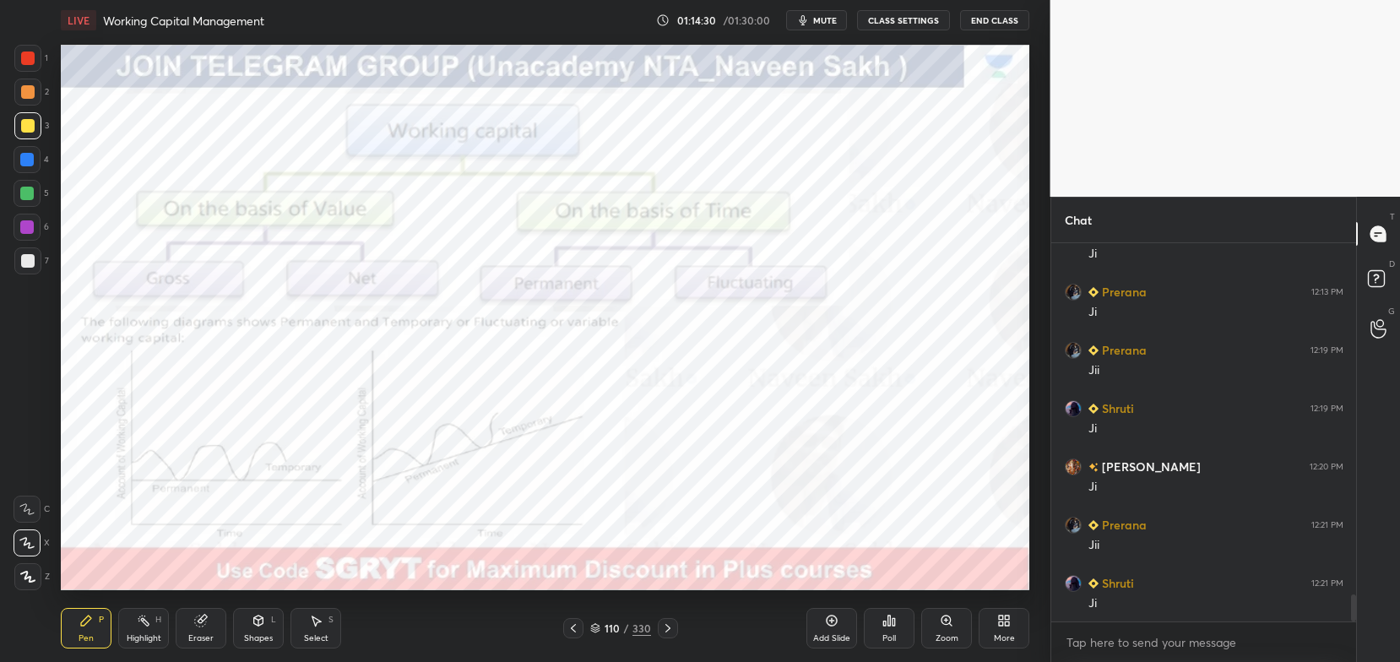
click at [669, 626] on icon at bounding box center [668, 628] width 14 height 14
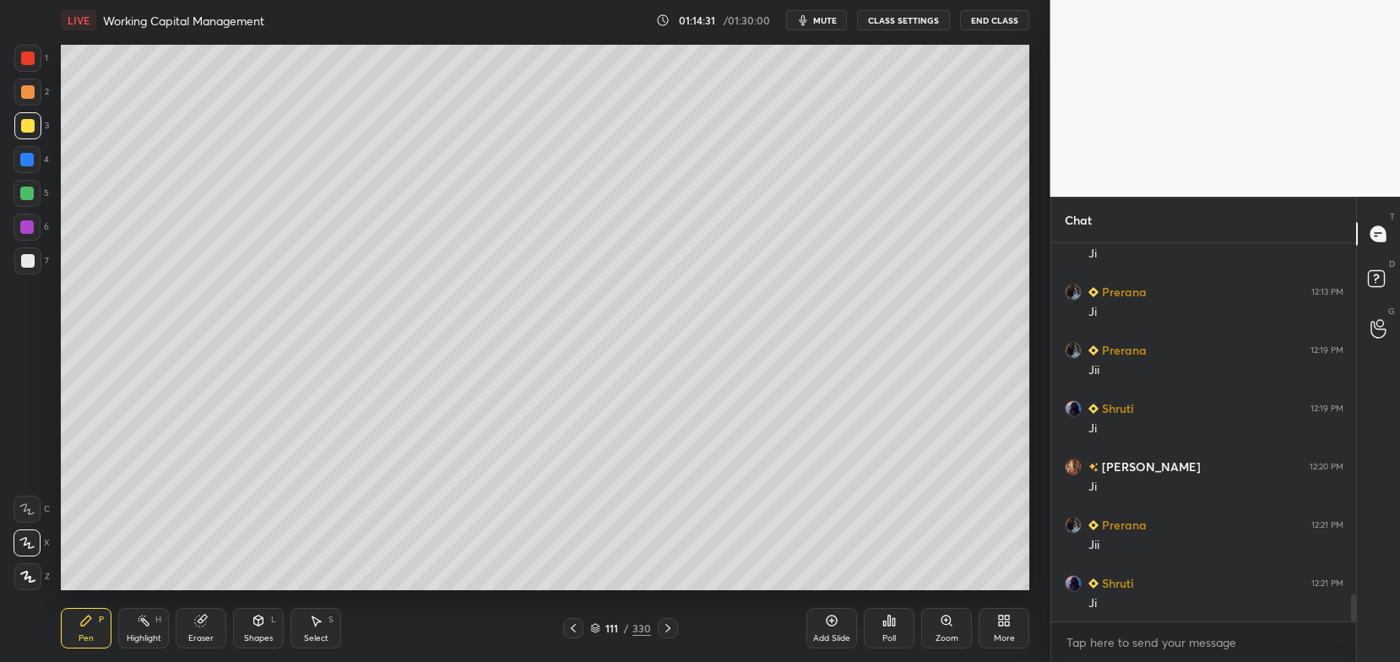
click at [669, 627] on icon at bounding box center [668, 628] width 14 height 14
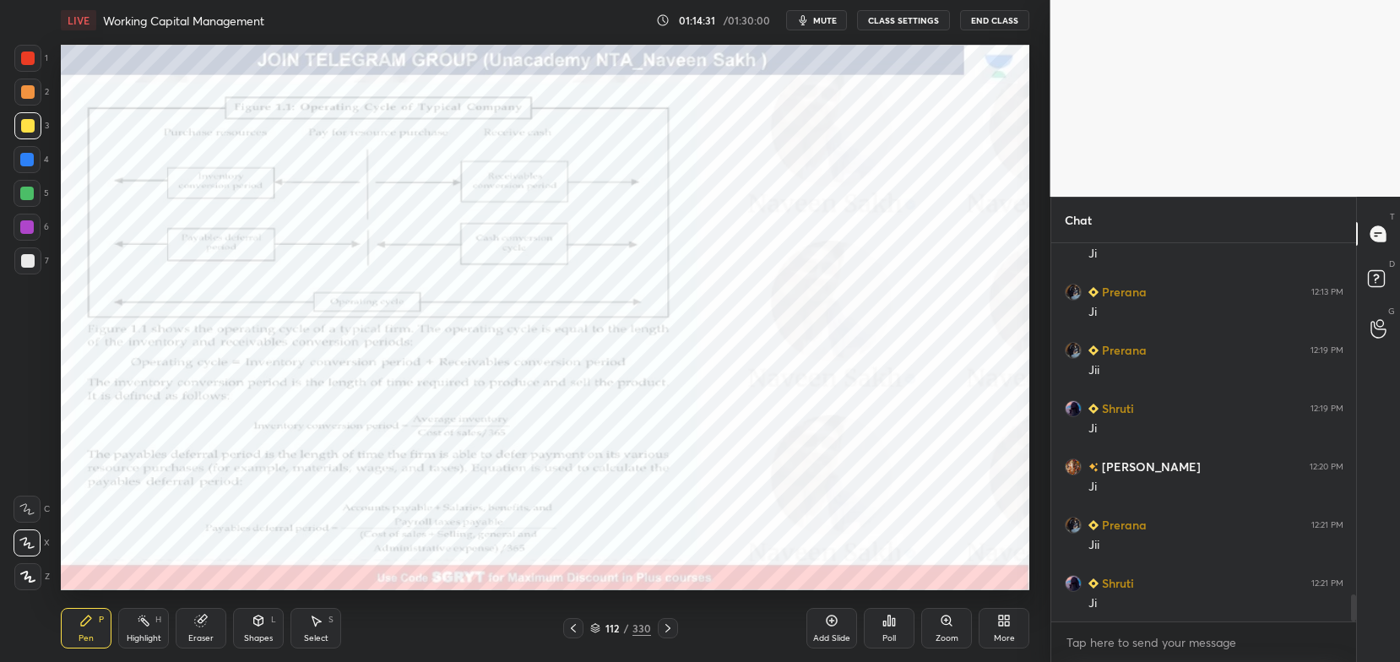
click at [667, 626] on icon at bounding box center [668, 628] width 14 height 14
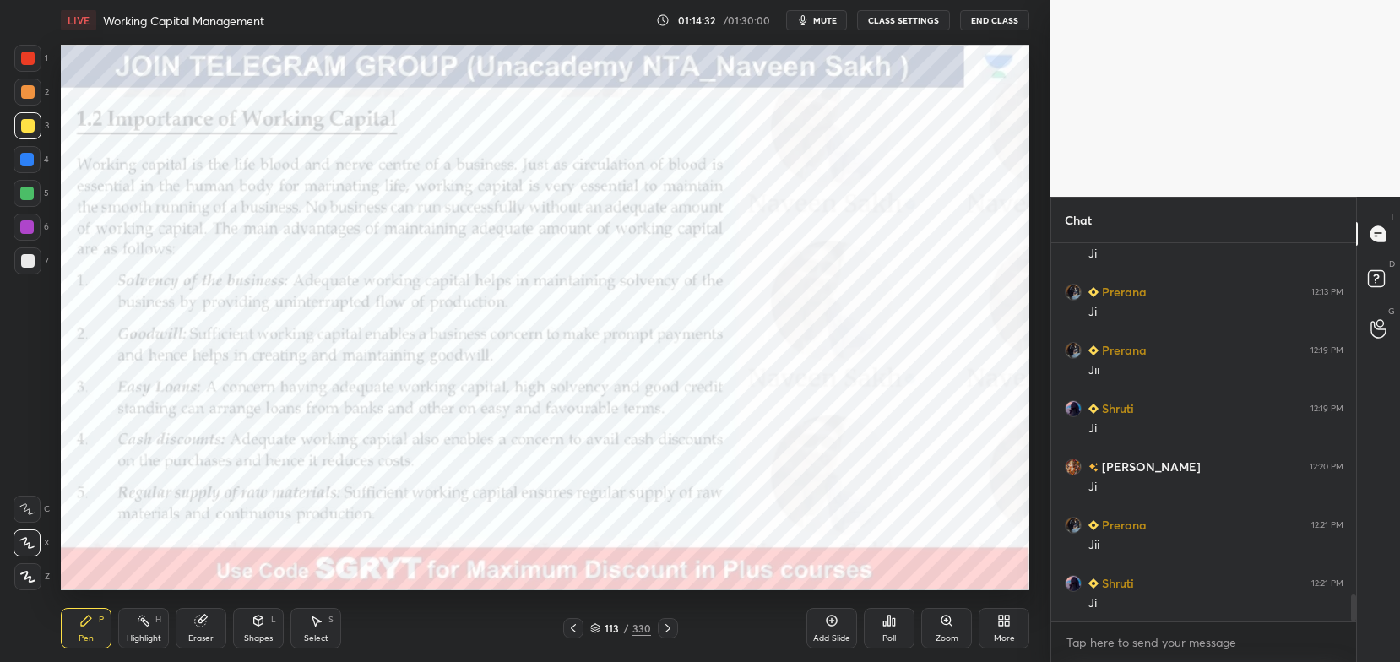
click at [666, 622] on icon at bounding box center [668, 628] width 14 height 14
click at [669, 621] on div at bounding box center [668, 628] width 20 height 20
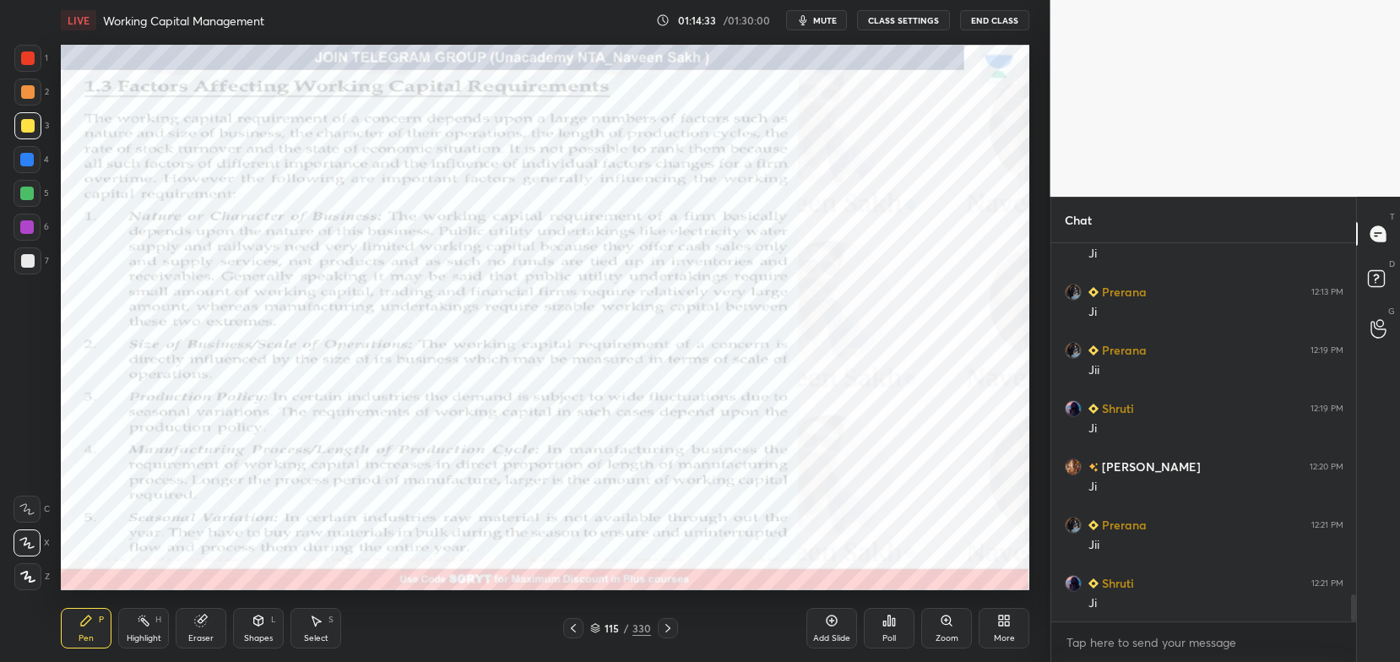
click at [669, 621] on div at bounding box center [668, 628] width 20 height 20
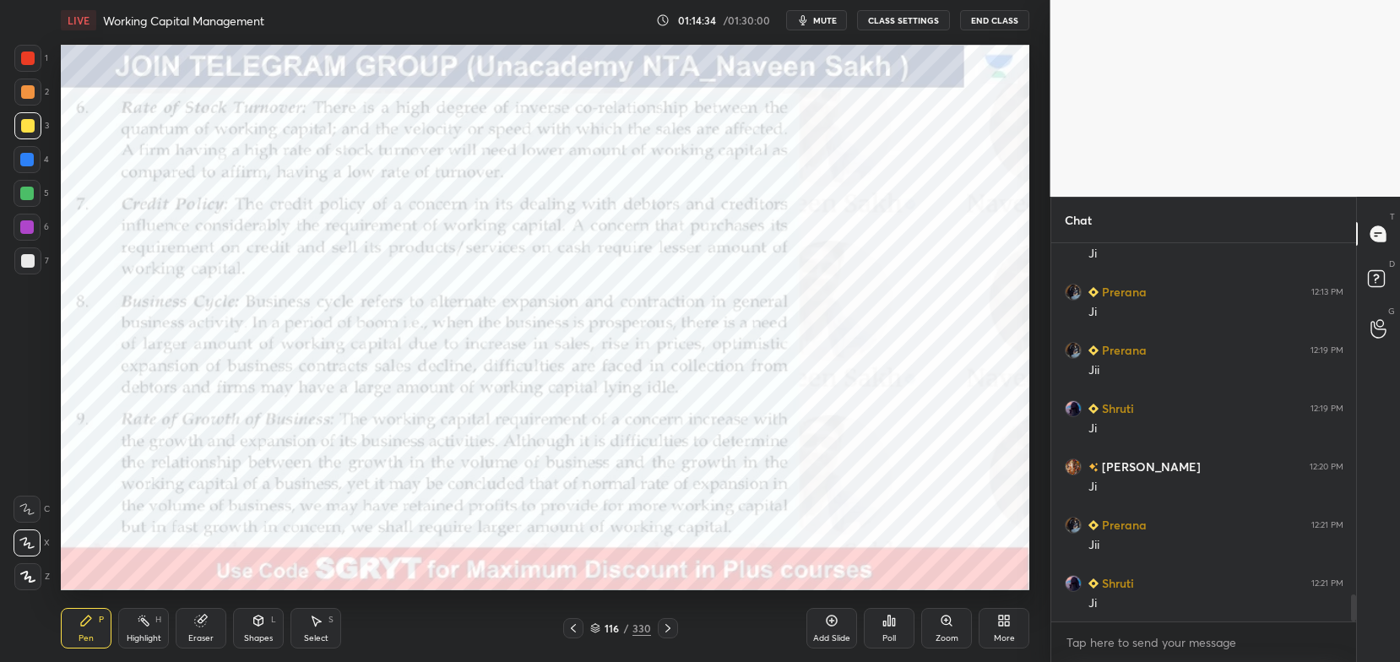
click at [669, 623] on icon at bounding box center [668, 628] width 14 height 14
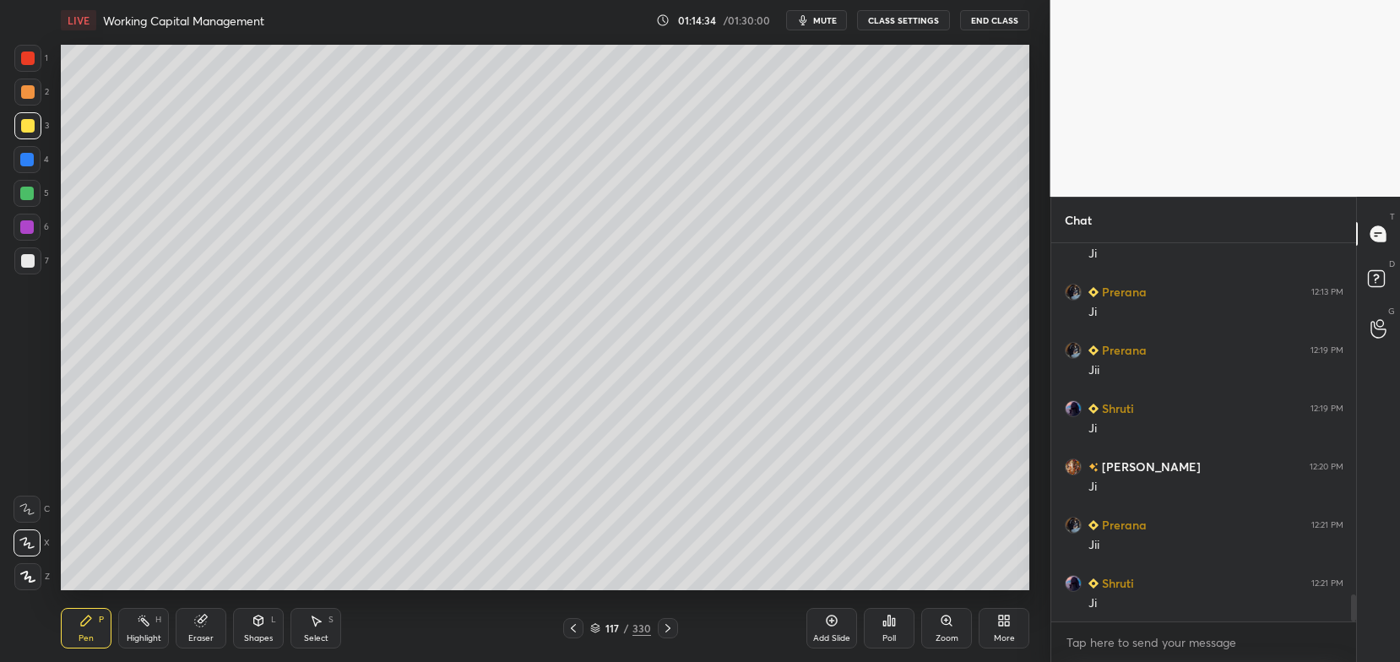
click at [671, 624] on icon at bounding box center [668, 628] width 14 height 14
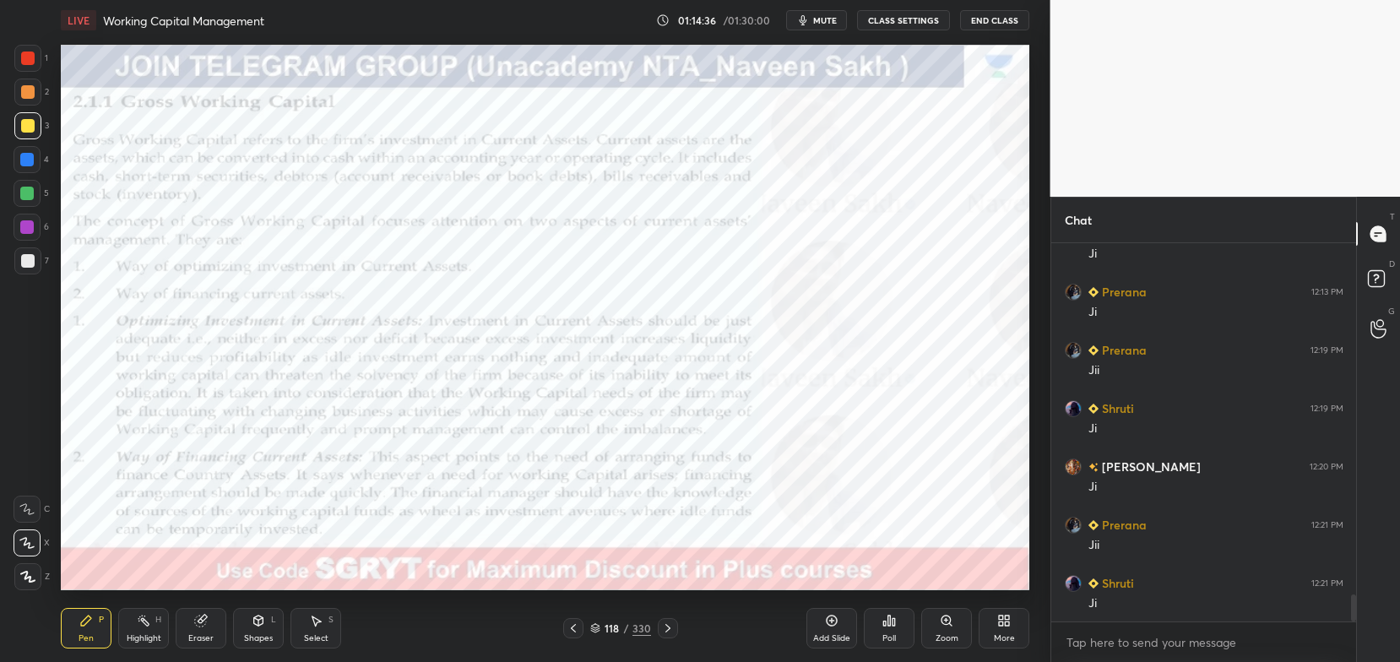
click at [671, 623] on icon at bounding box center [668, 628] width 14 height 14
click at [672, 619] on div at bounding box center [668, 628] width 20 height 20
click at [31, 59] on div at bounding box center [28, 59] width 14 height 14
click at [669, 626] on icon at bounding box center [668, 628] width 14 height 14
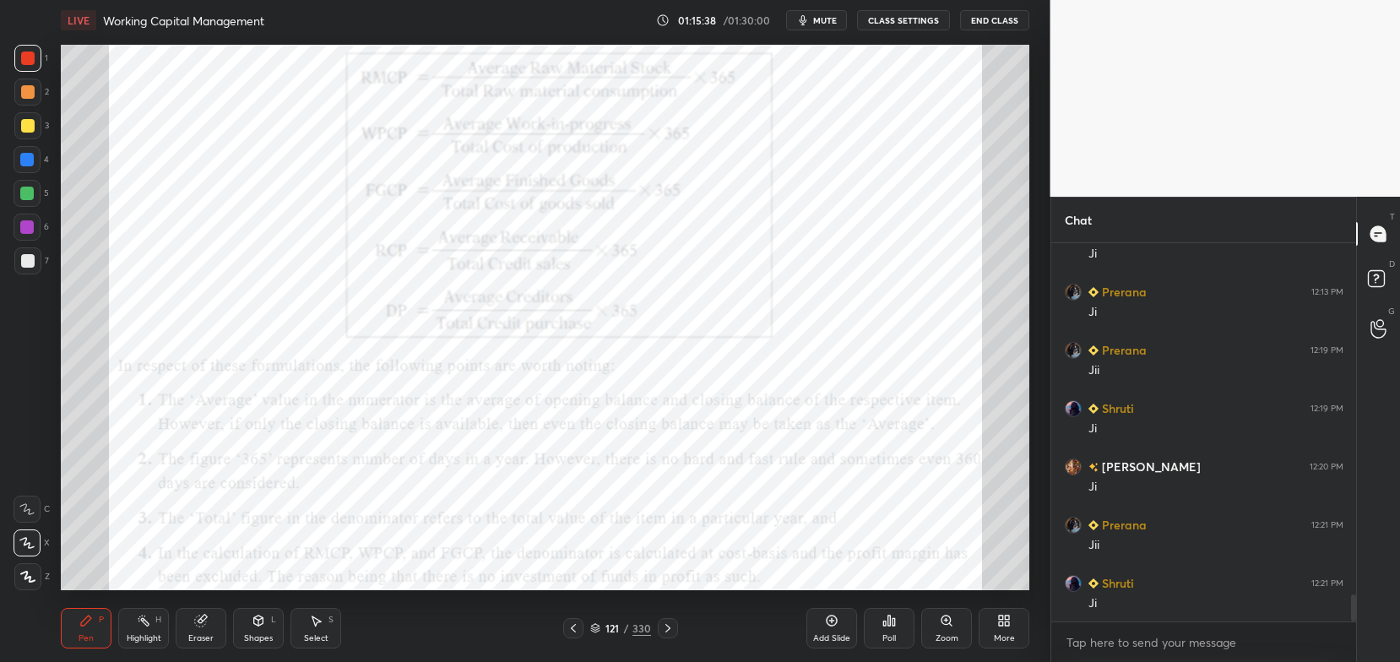
click at [667, 636] on div at bounding box center [668, 628] width 20 height 20
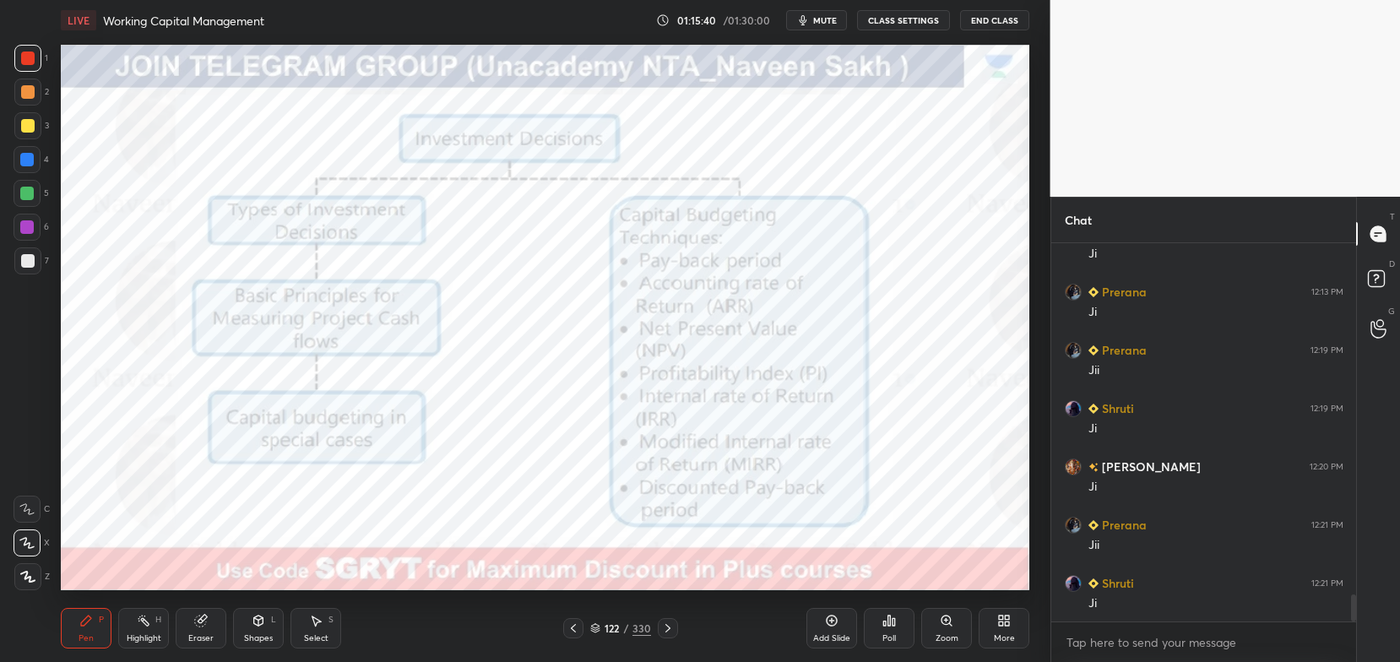
click at [579, 631] on icon at bounding box center [574, 628] width 14 height 14
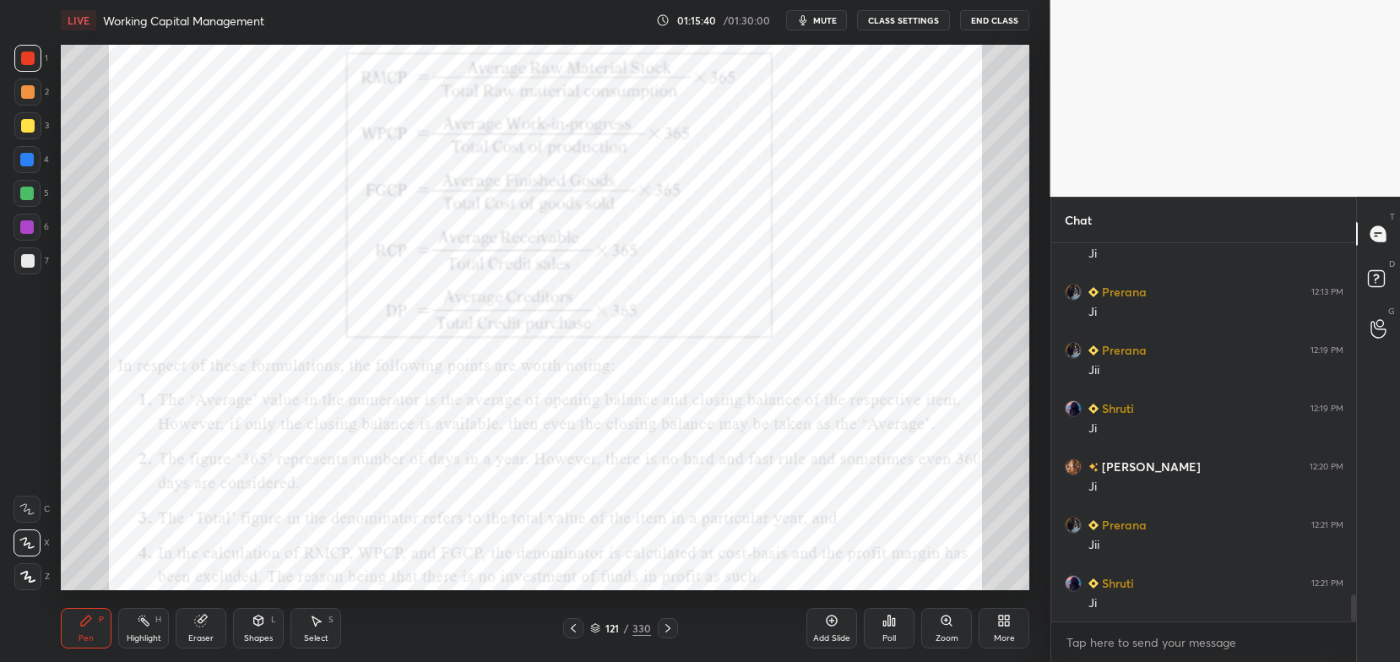
click at [828, 620] on icon at bounding box center [832, 620] width 11 height 11
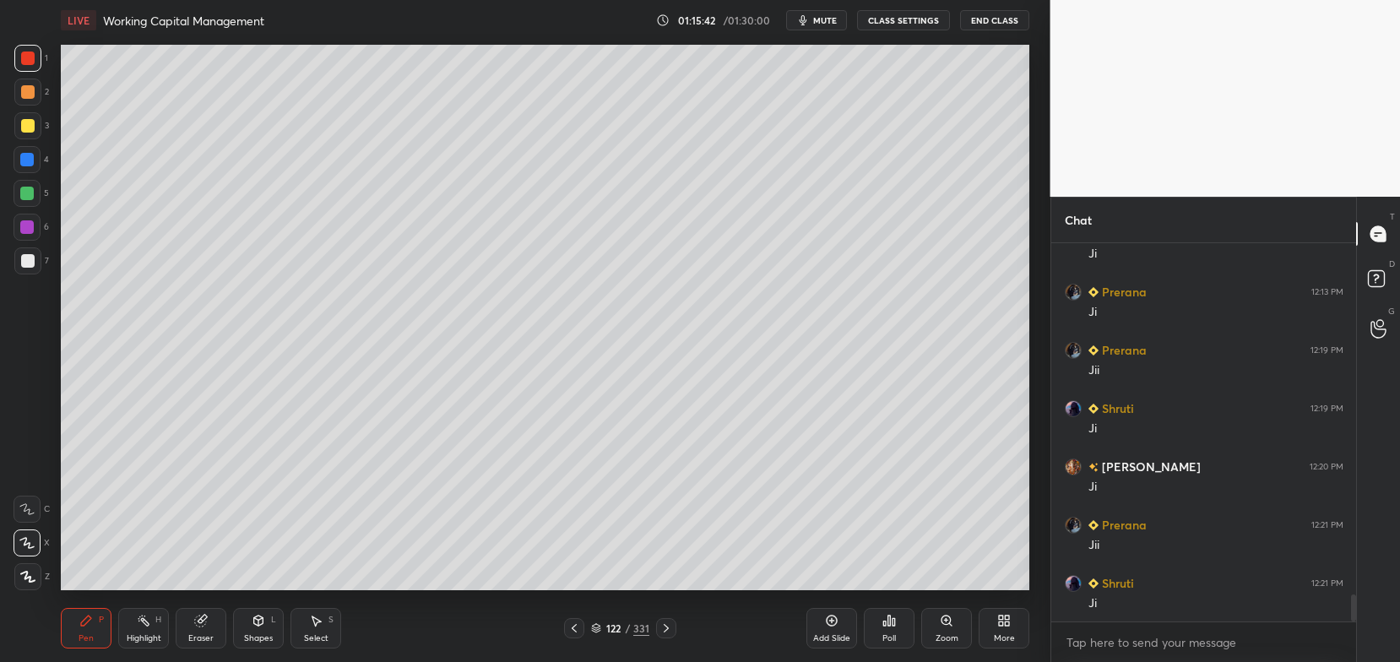
click at [35, 123] on div at bounding box center [27, 125] width 27 height 27
click at [257, 616] on icon at bounding box center [258, 620] width 9 height 10
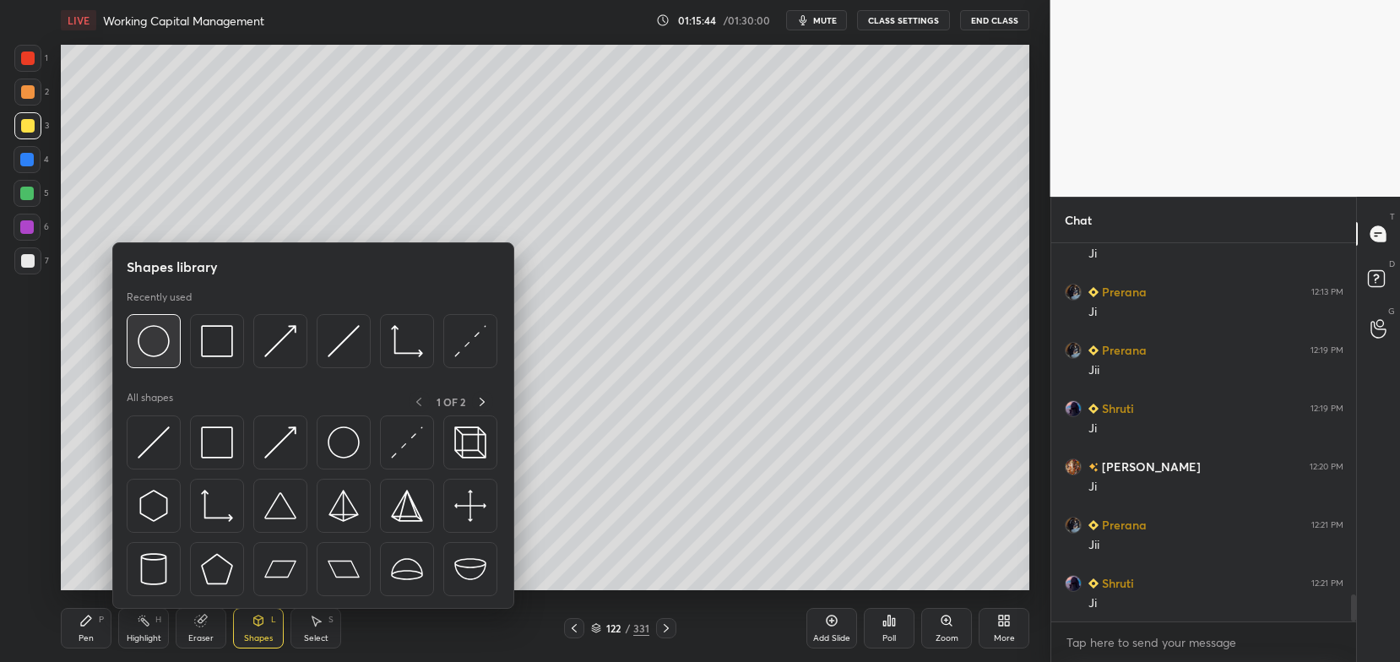
click at [170, 344] on div at bounding box center [154, 341] width 54 height 54
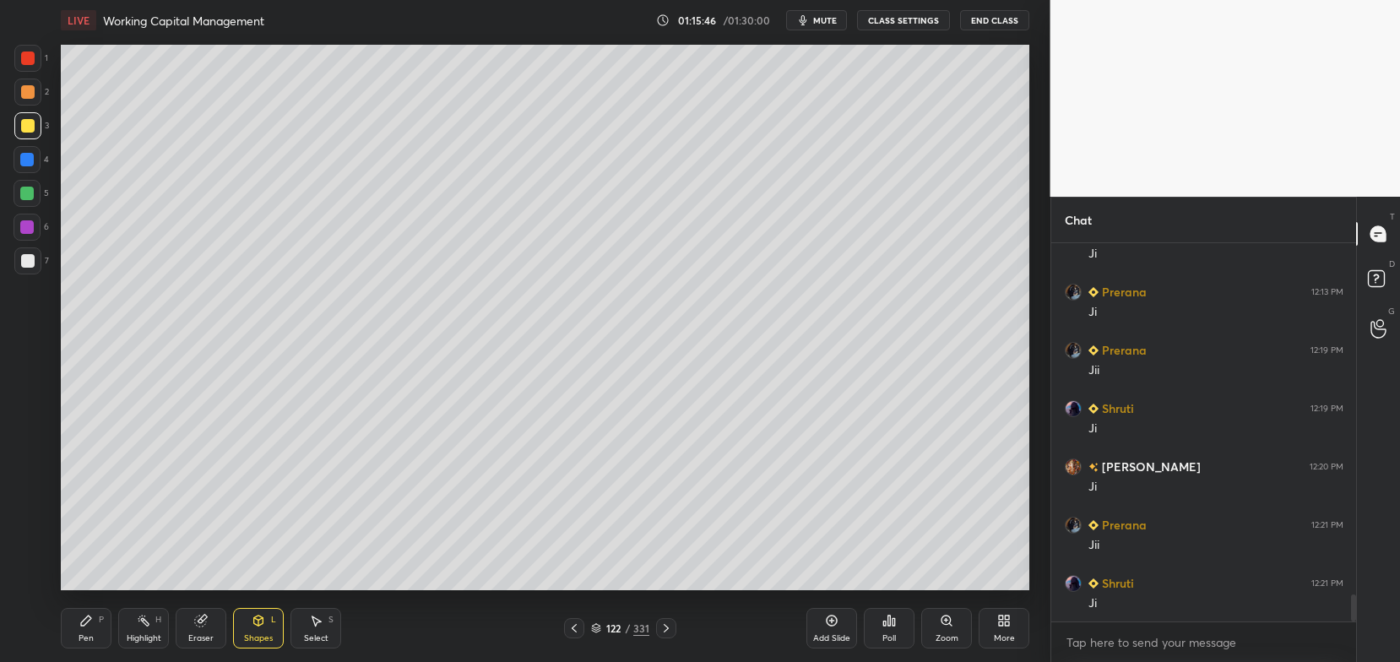
click at [86, 637] on div "Pen" at bounding box center [86, 638] width 15 height 8
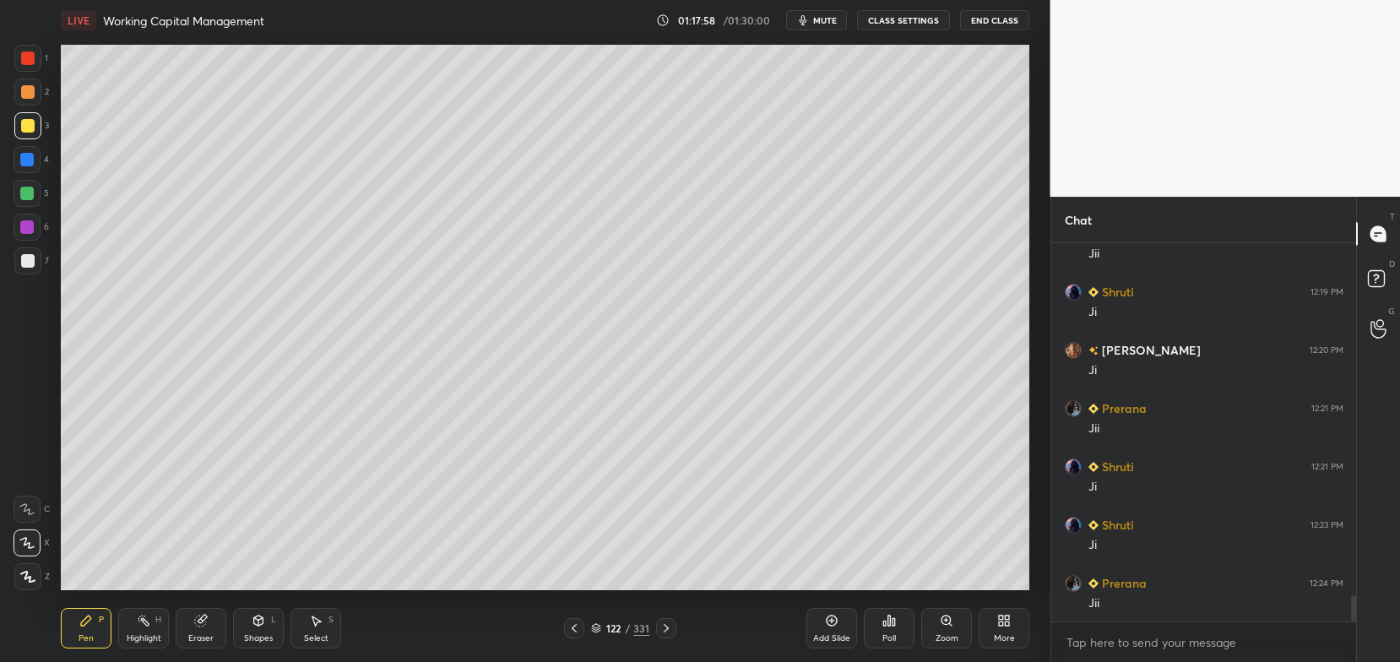
scroll to position [5114, 0]
click at [818, 22] on span "mute" at bounding box center [825, 20] width 24 height 12
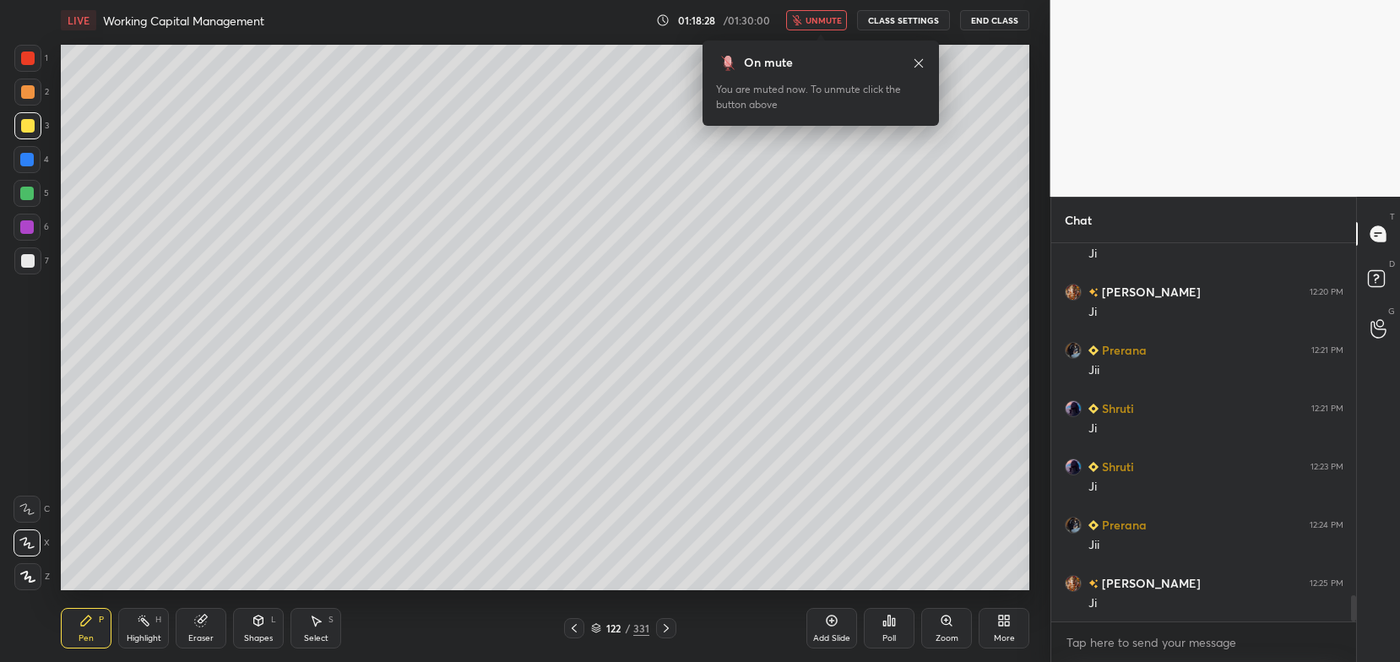
click at [831, 19] on span "unmute" at bounding box center [823, 20] width 36 height 12
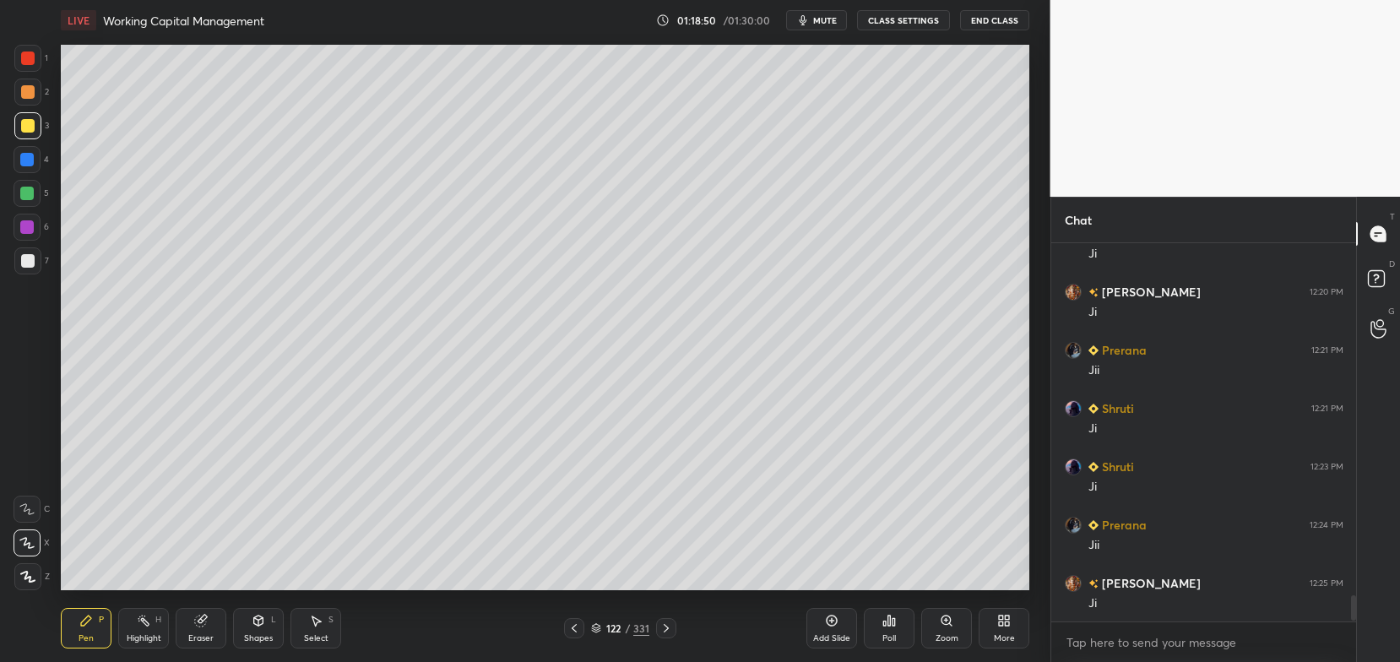
scroll to position [5230, 0]
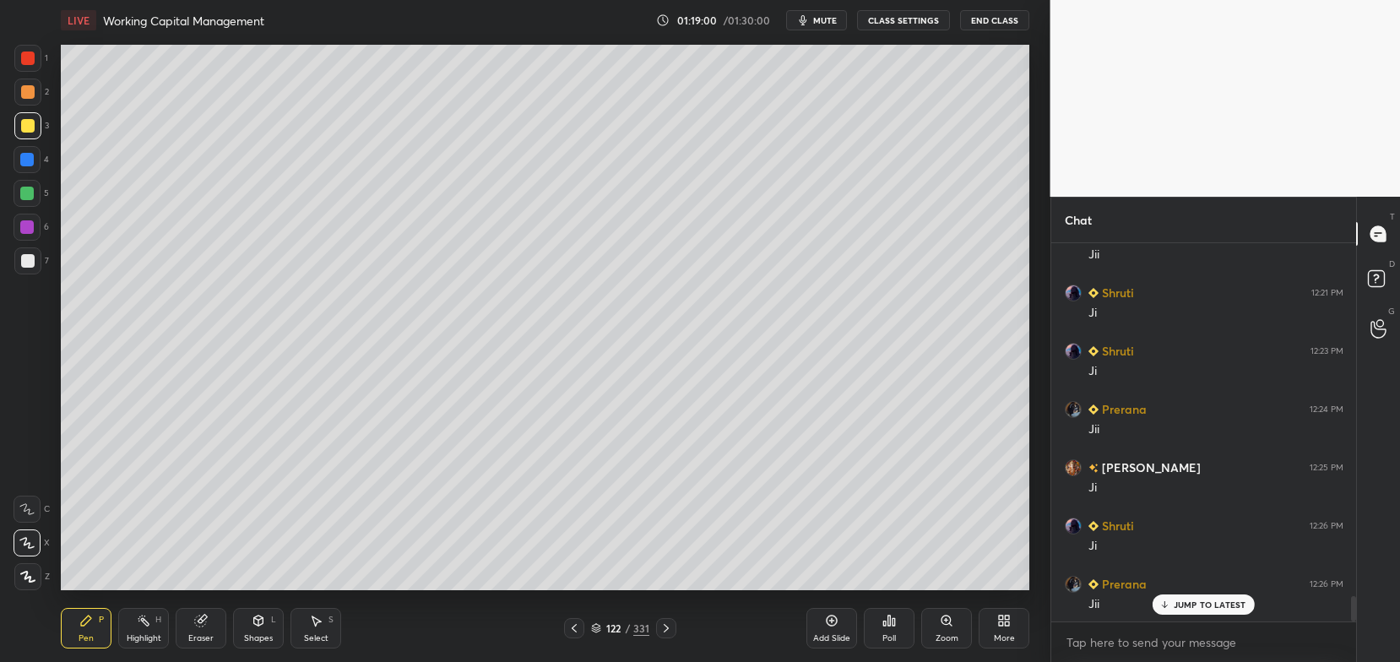
click at [834, 637] on div "Add Slide" at bounding box center [831, 638] width 37 height 8
click at [247, 617] on div "Shapes L" at bounding box center [258, 628] width 51 height 41
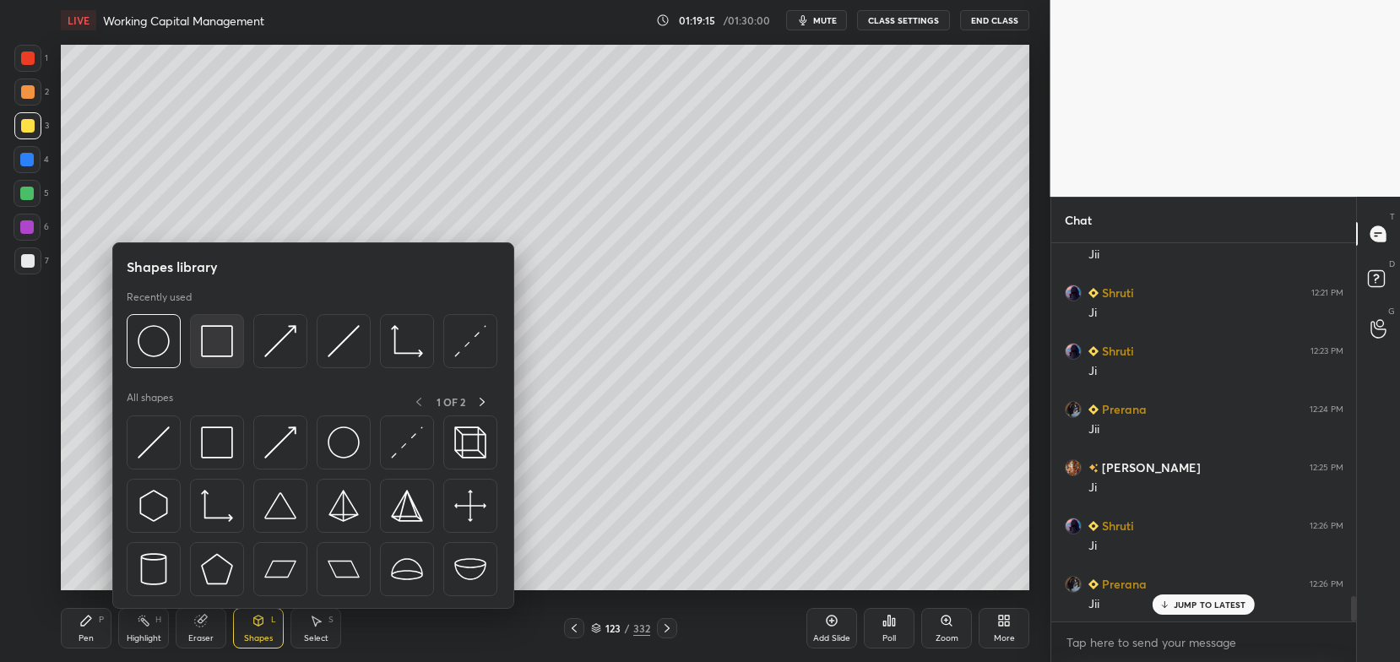
click at [220, 357] on img at bounding box center [217, 341] width 32 height 32
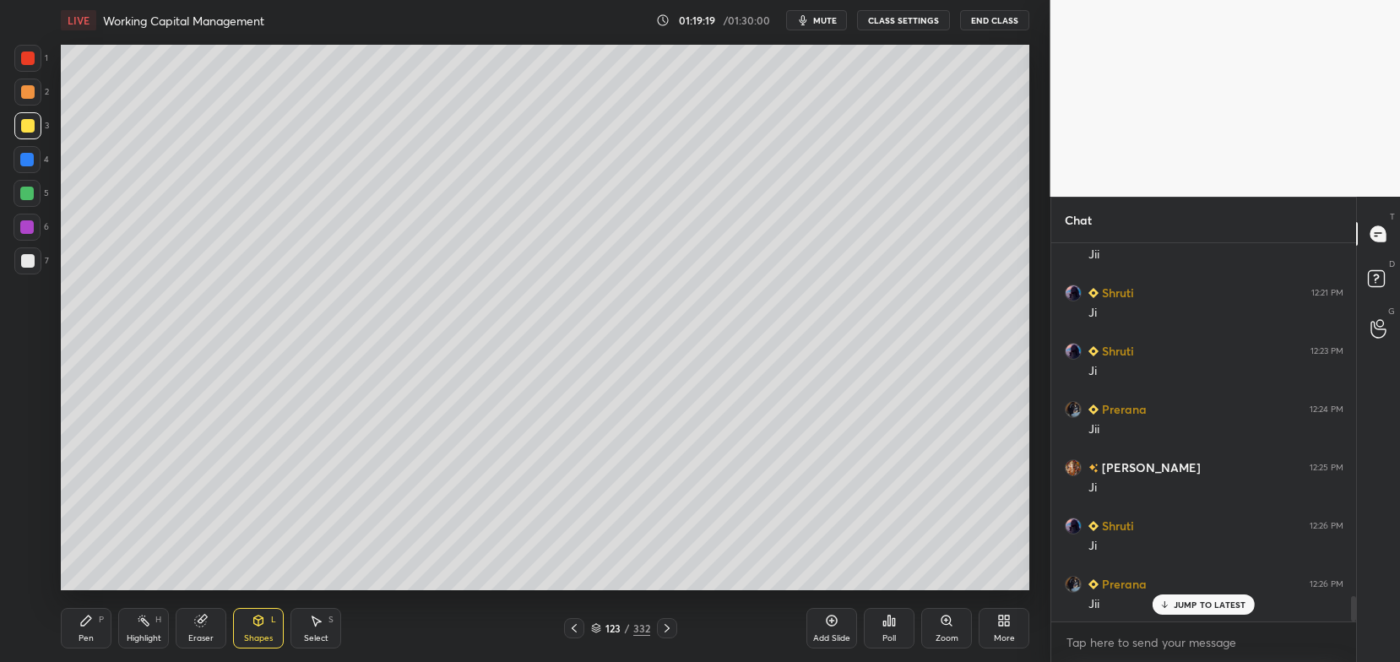
click at [82, 628] on div "Pen P" at bounding box center [86, 628] width 51 height 41
click at [247, 628] on div "Shapes L" at bounding box center [258, 628] width 51 height 41
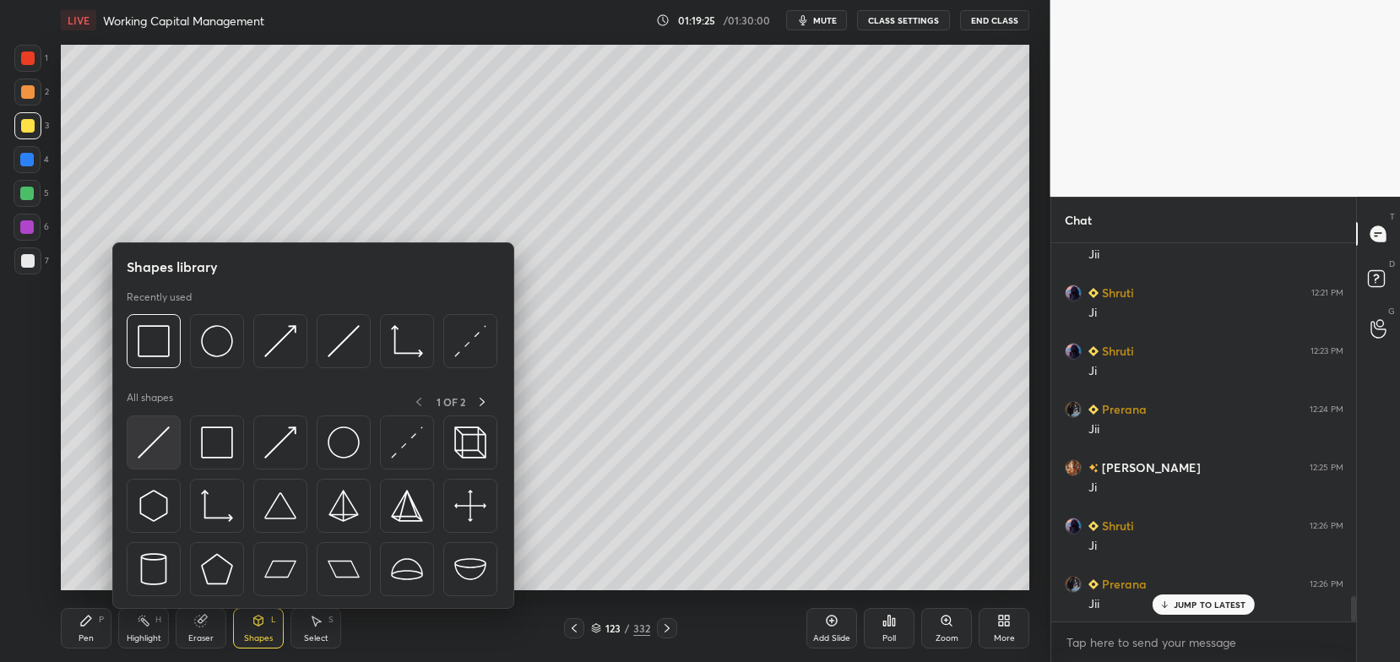
click at [161, 441] on img at bounding box center [154, 442] width 32 height 32
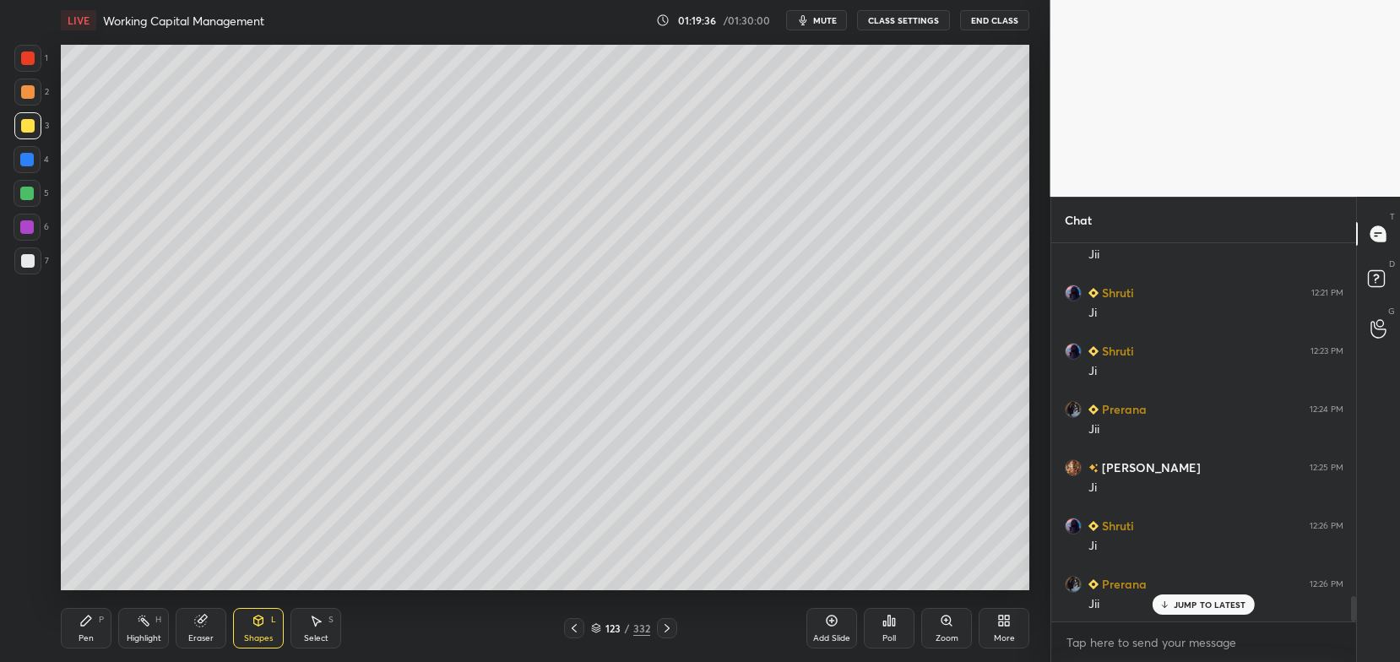
scroll to position [5288, 0]
click at [89, 621] on icon at bounding box center [86, 620] width 10 height 10
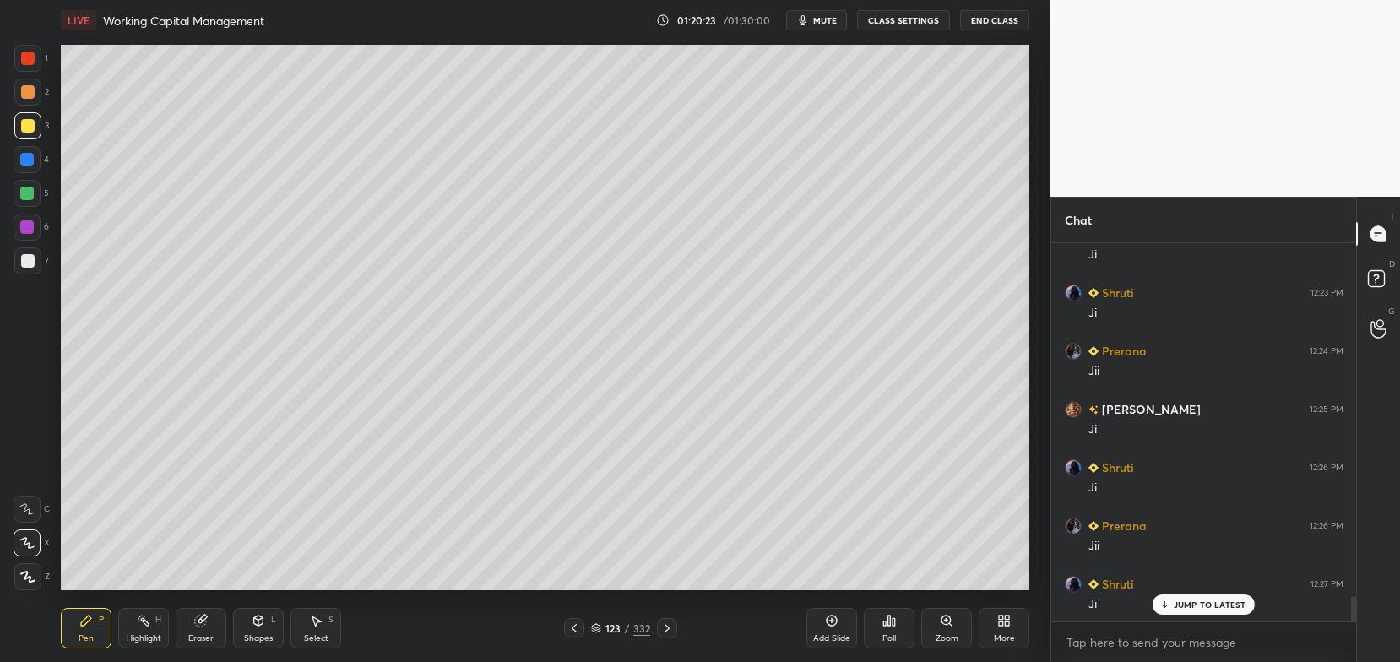
scroll to position [5346, 0]
click at [198, 632] on div "Eraser" at bounding box center [201, 628] width 51 height 41
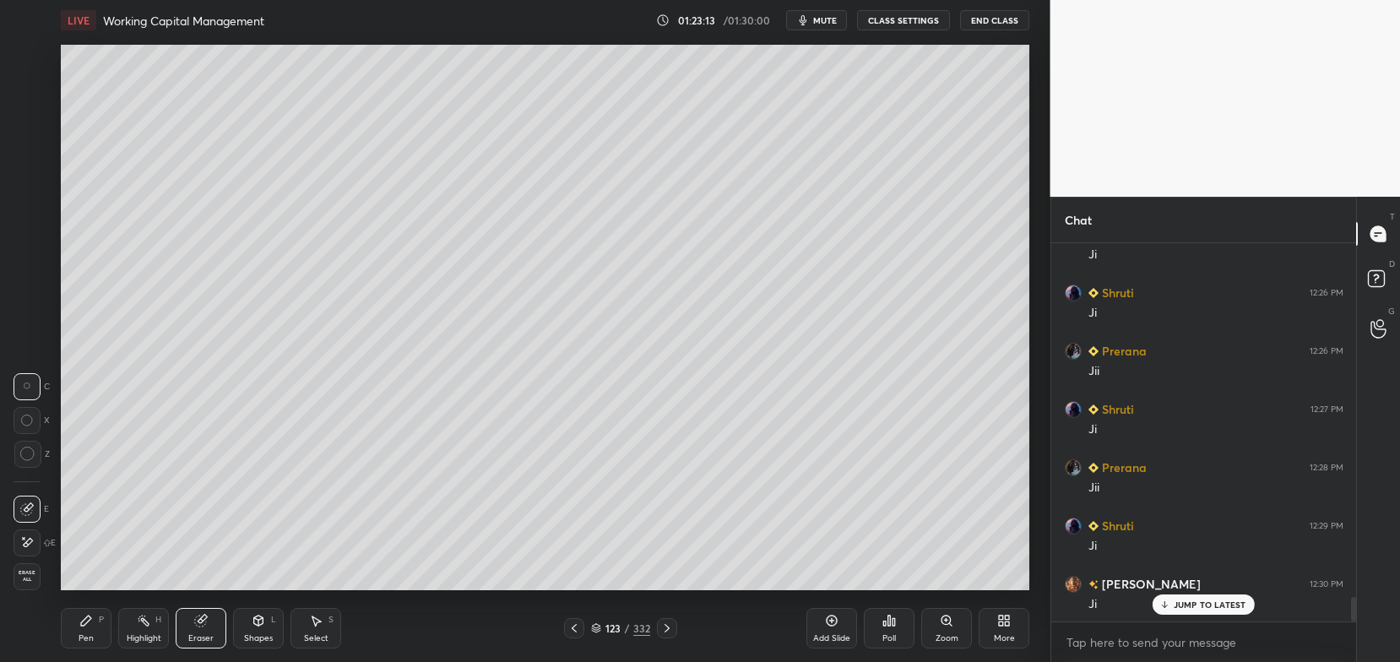
click at [83, 638] on div "Pen" at bounding box center [86, 638] width 15 height 8
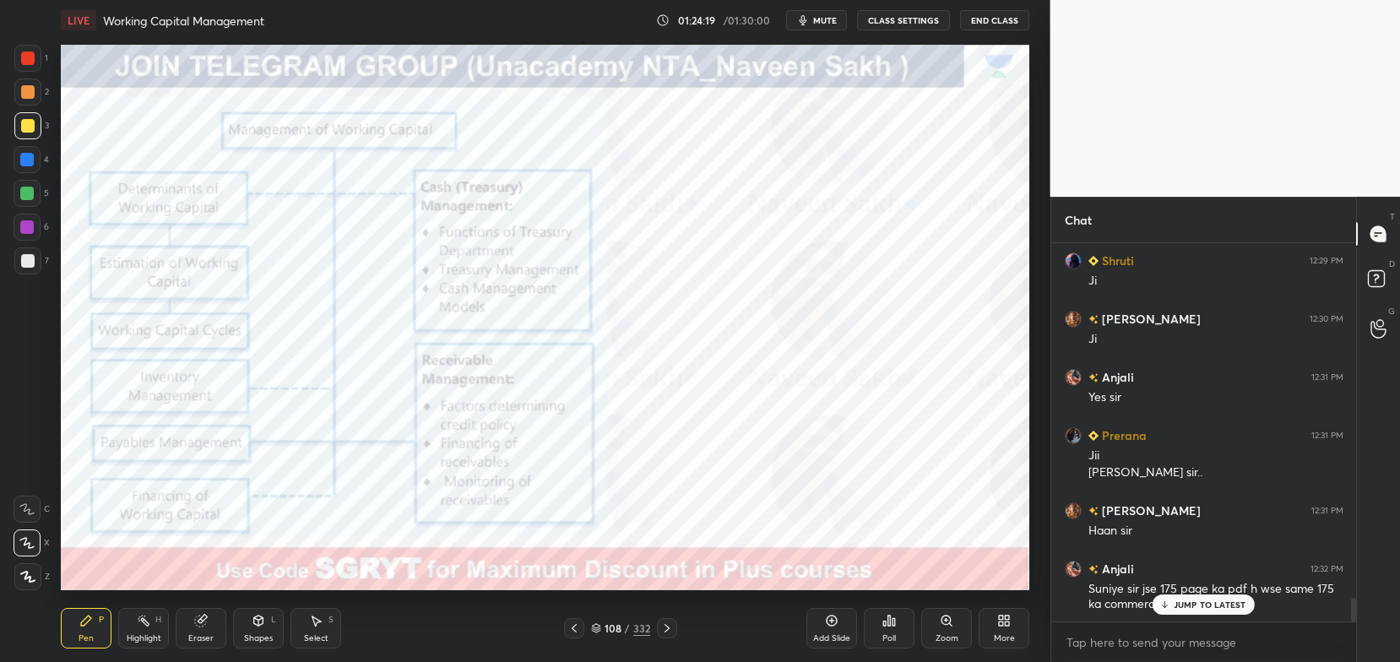
scroll to position [5786, 0]
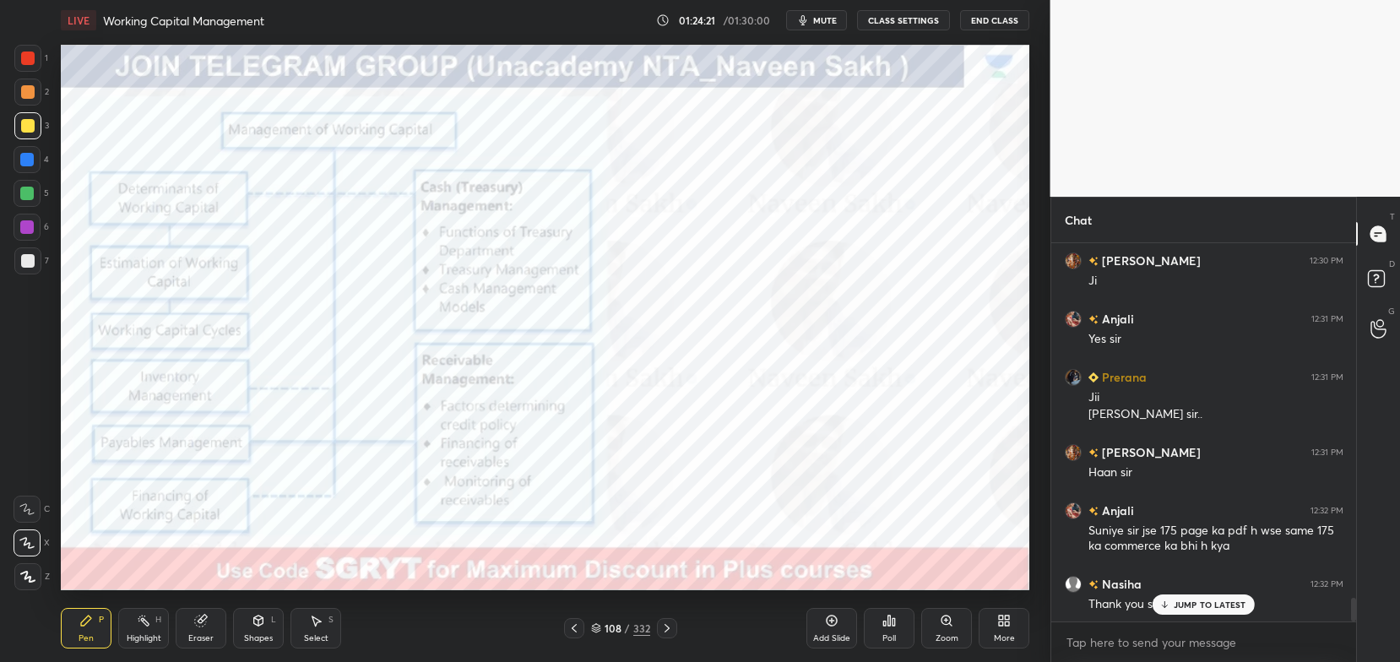
click at [1201, 600] on p "JUMP TO LATEST" at bounding box center [1210, 604] width 73 height 10
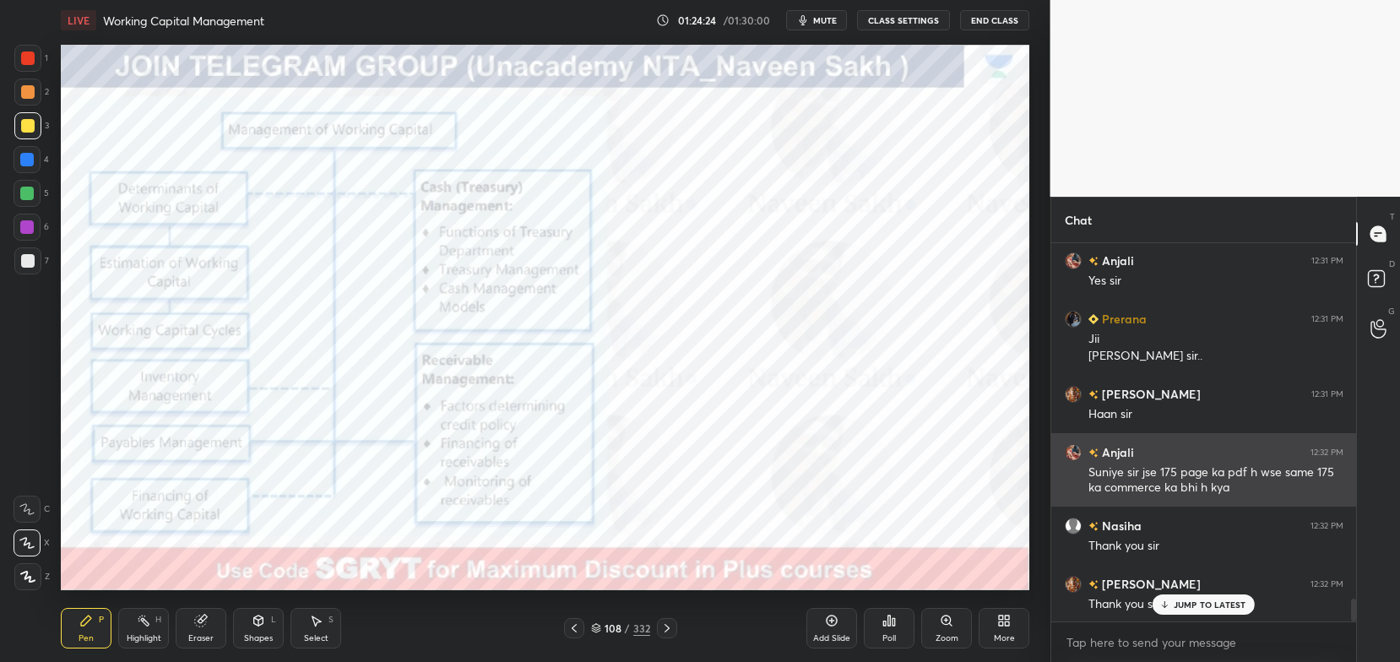
scroll to position [5903, 0]
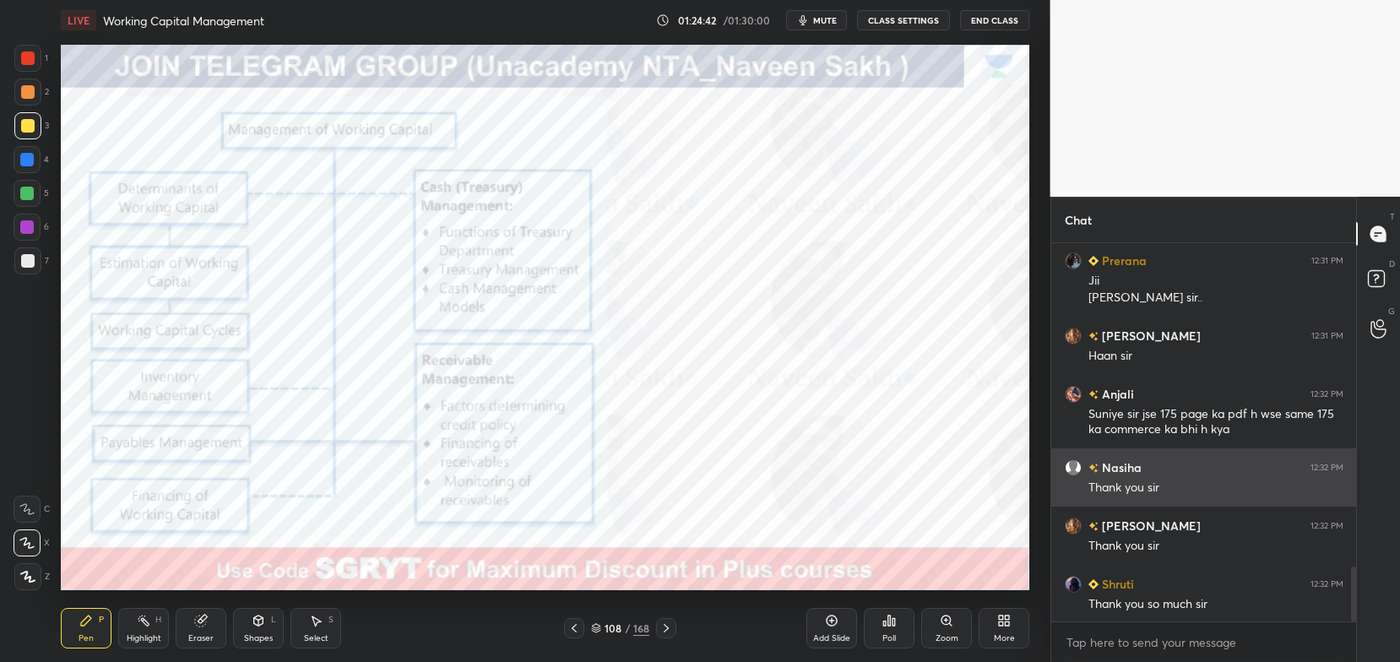
scroll to position [2247, 0]
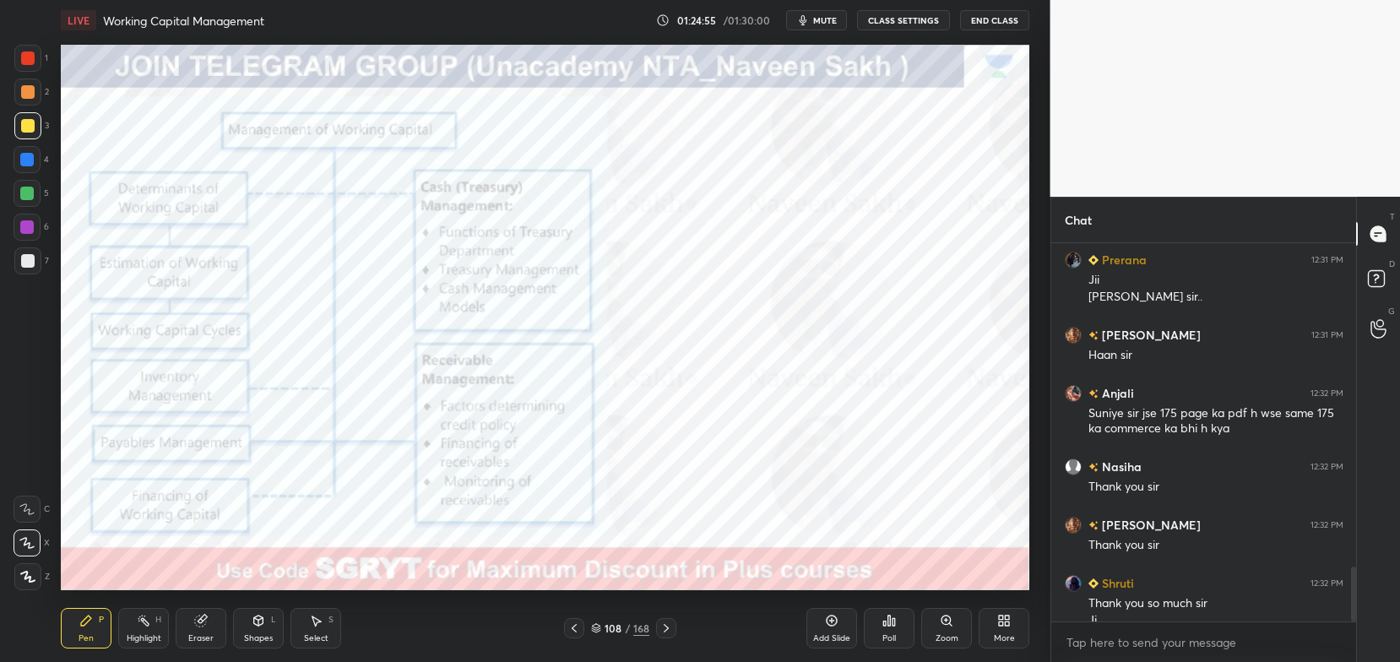
click at [973, 23] on button "End Class" at bounding box center [994, 20] width 69 height 20
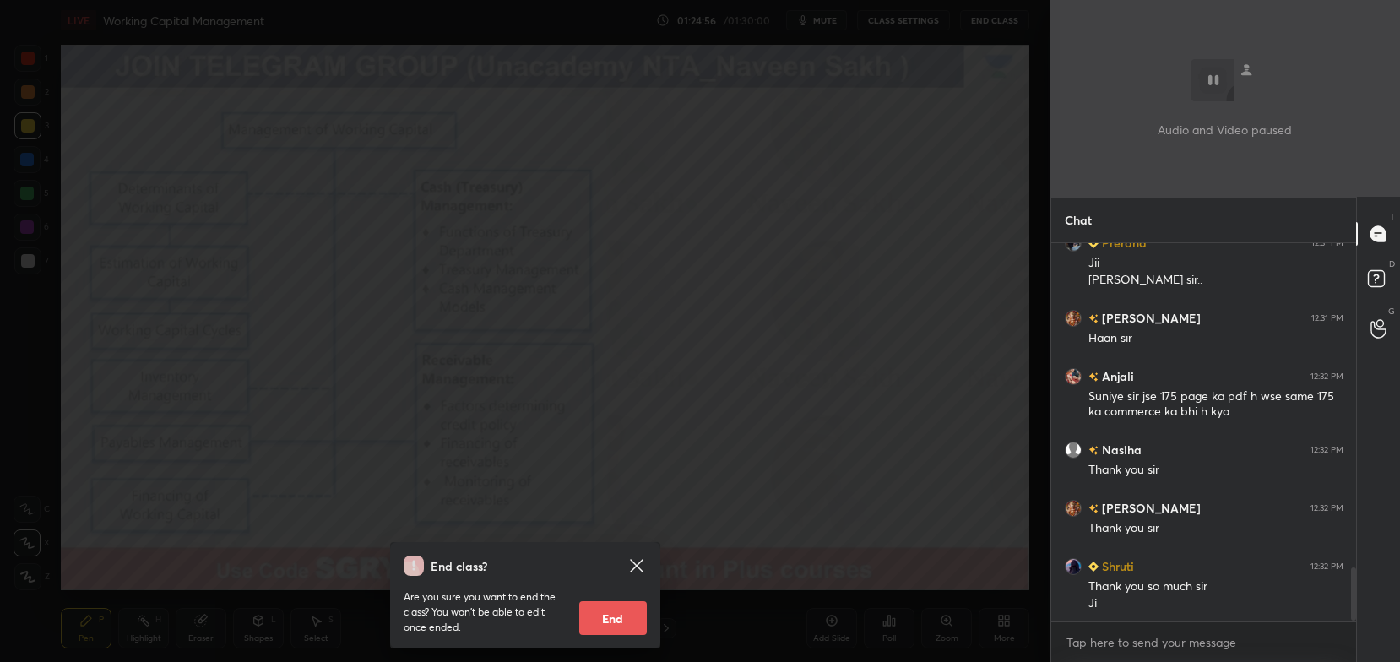
scroll to position [2322, 0]
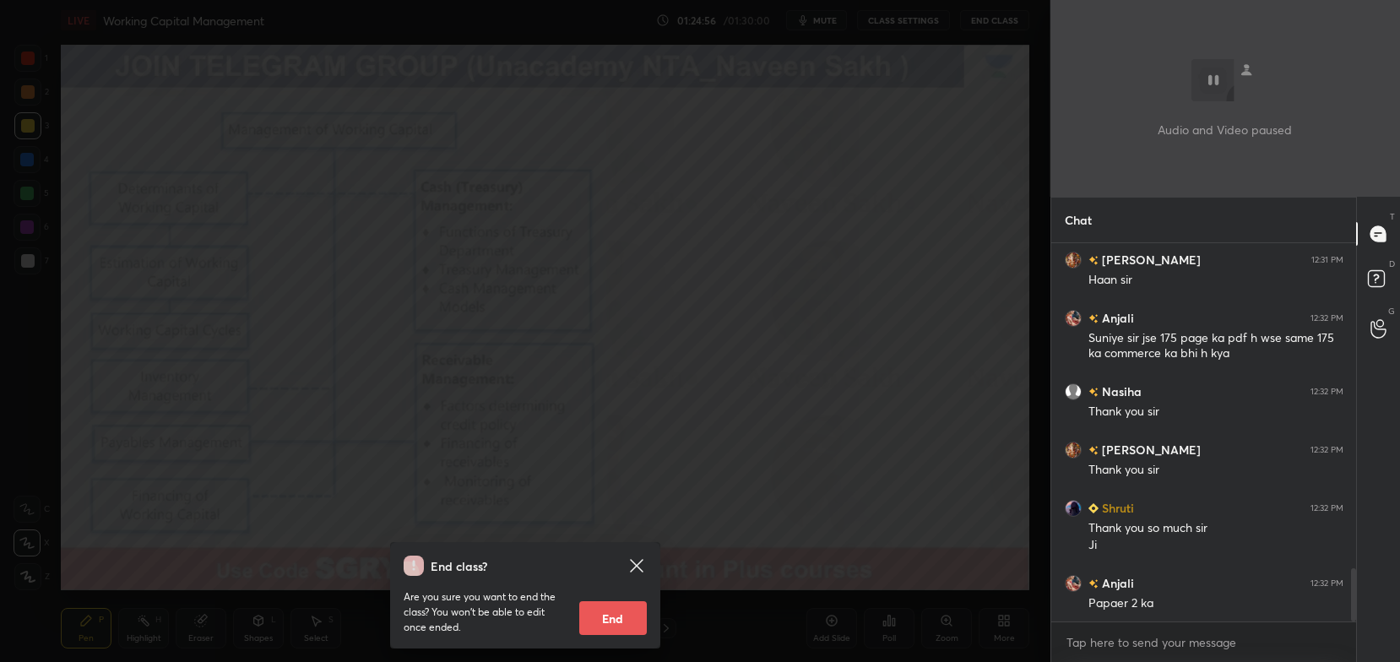
click at [627, 616] on button "End" at bounding box center [613, 618] width 68 height 34
type textarea "x"
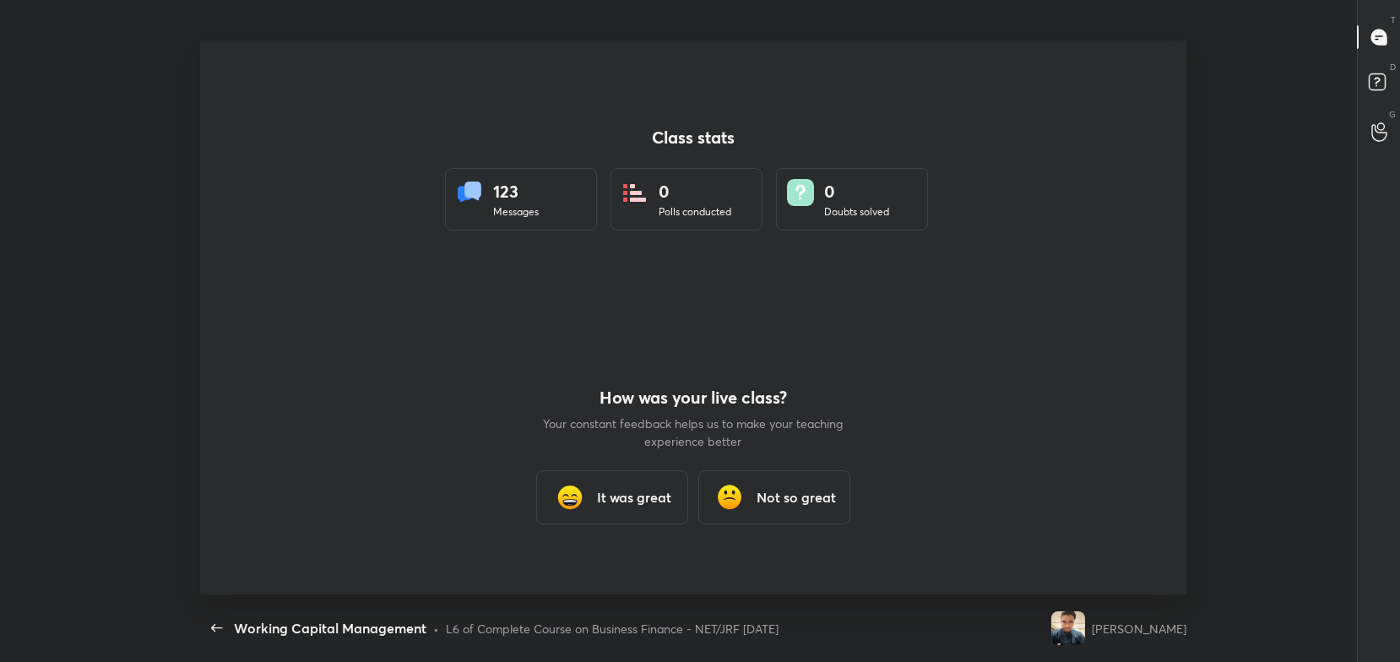
scroll to position [0, 0]
click at [637, 498] on h3 "It was great" at bounding box center [634, 497] width 74 height 20
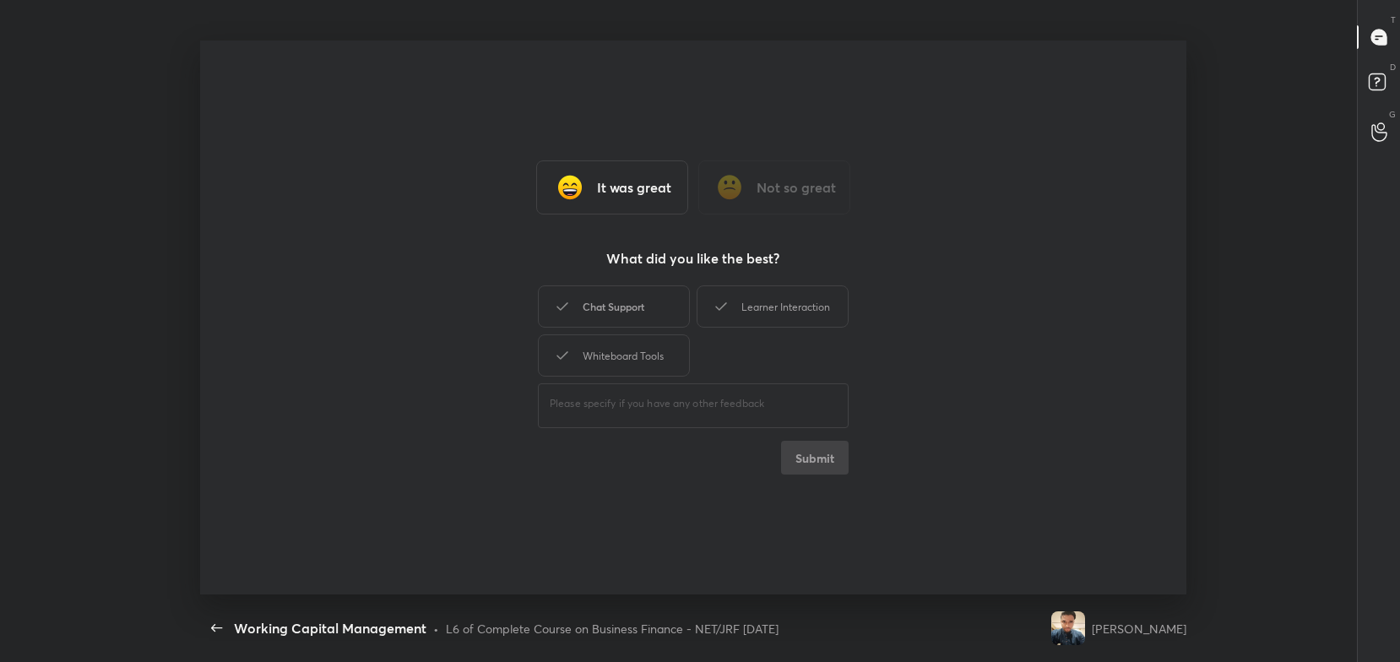
click at [627, 314] on div "Chat Support" at bounding box center [614, 306] width 152 height 42
click at [643, 344] on div "Whiteboard Tools" at bounding box center [614, 355] width 152 height 42
click at [748, 308] on div "Learner Interaction" at bounding box center [773, 306] width 152 height 42
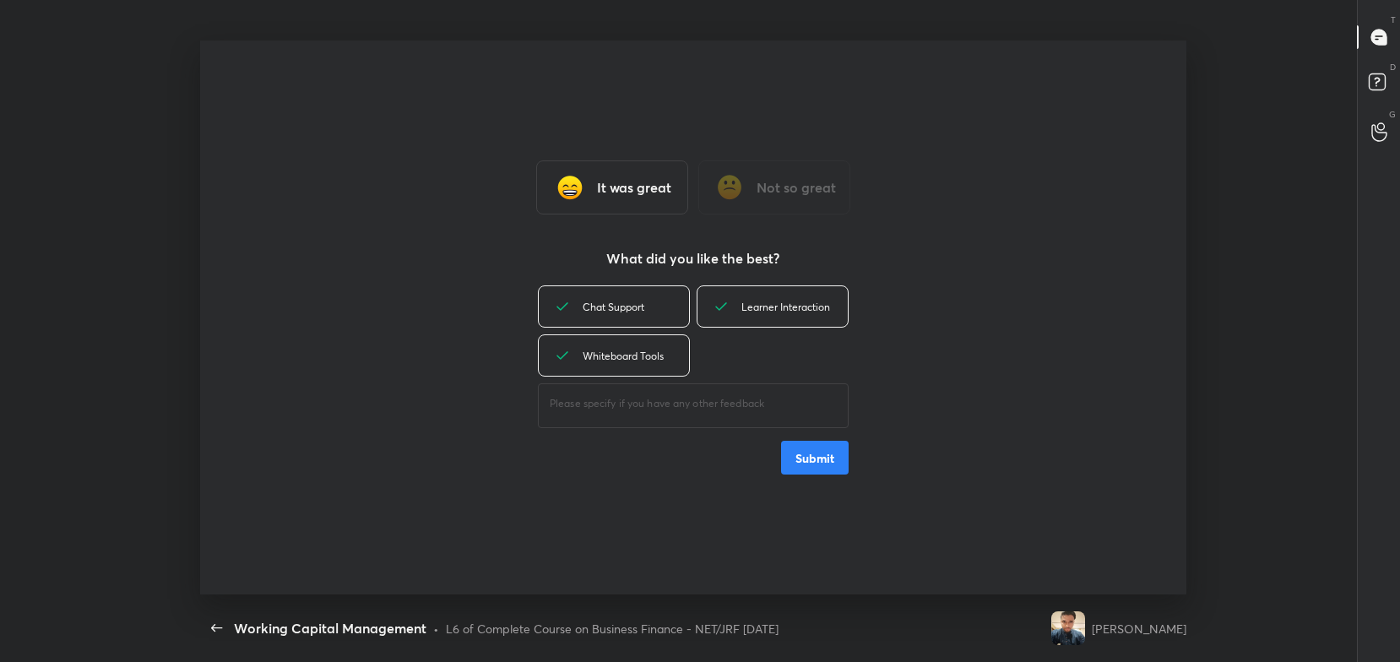
click at [812, 474] on button "Submit" at bounding box center [815, 458] width 68 height 34
